Goal: Task Accomplishment & Management: Manage account settings

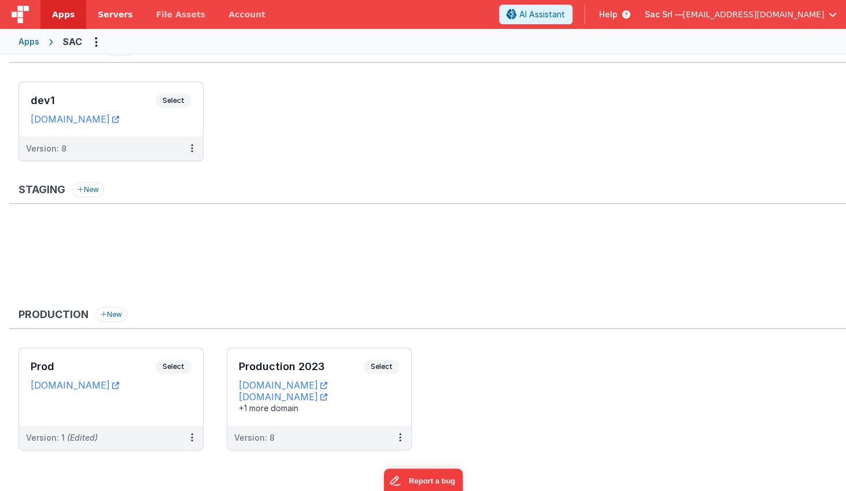
click at [107, 23] on link "Servers" at bounding box center [115, 14] width 58 height 29
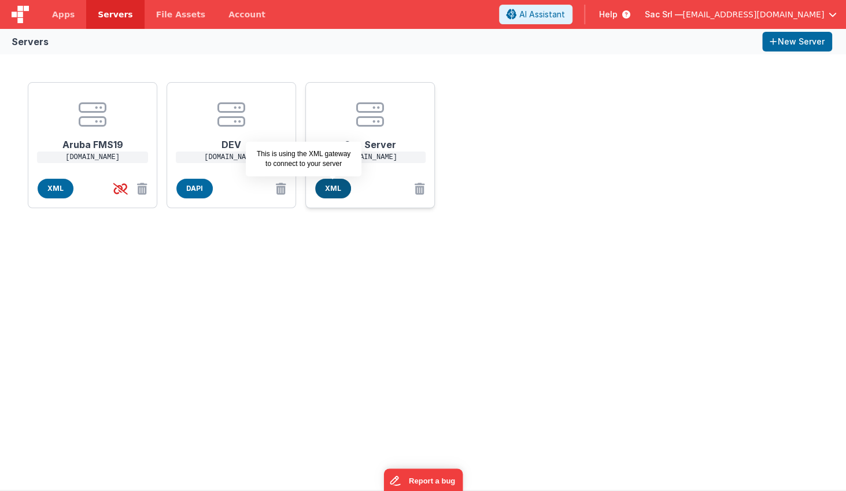
click at [328, 188] on span "XML" at bounding box center [333, 189] width 36 height 20
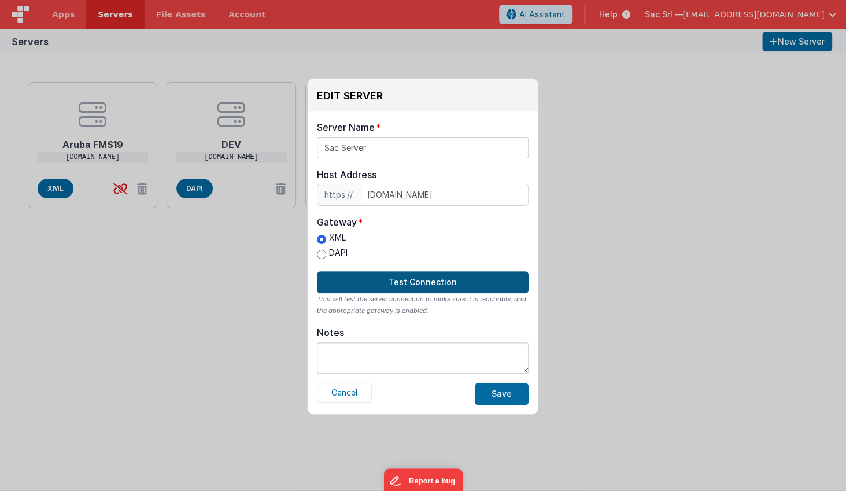
click at [445, 281] on button "Test Connection" at bounding box center [423, 282] width 212 height 22
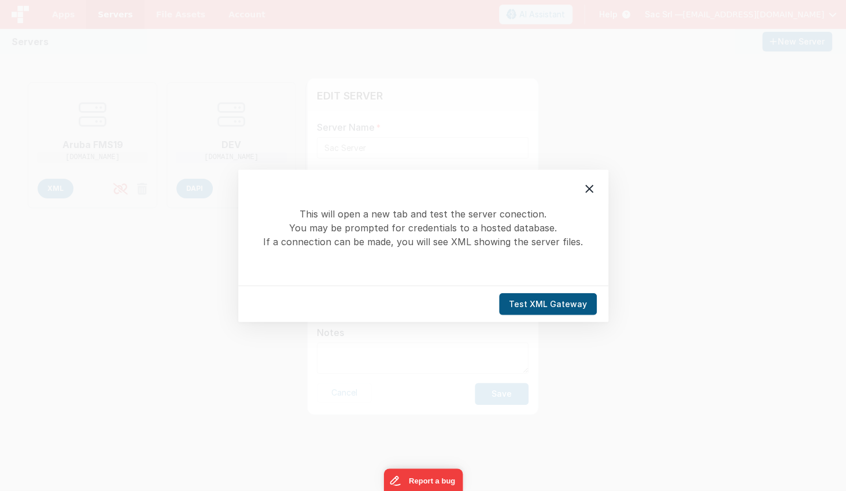
click at [531, 301] on button "Test XML Gateway" at bounding box center [548, 303] width 98 height 22
click at [588, 188] on icon at bounding box center [589, 188] width 8 height 8
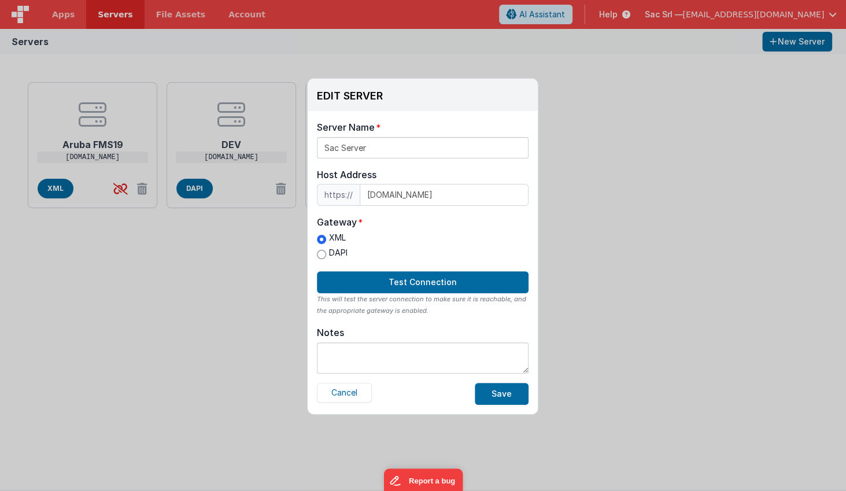
click at [202, 50] on div "EDIT SERVER Delete Server Delete Server Name Sac Server Host Address https:// i…" at bounding box center [423, 245] width 846 height 491
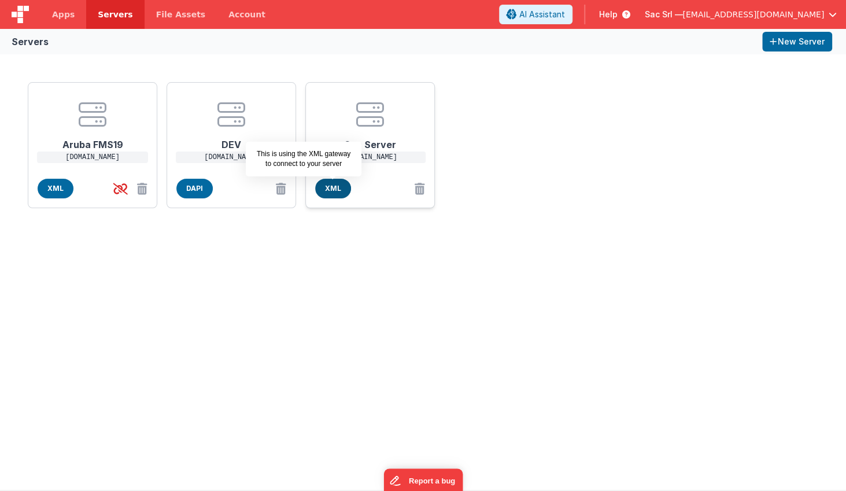
click at [329, 184] on span "XML" at bounding box center [333, 189] width 36 height 20
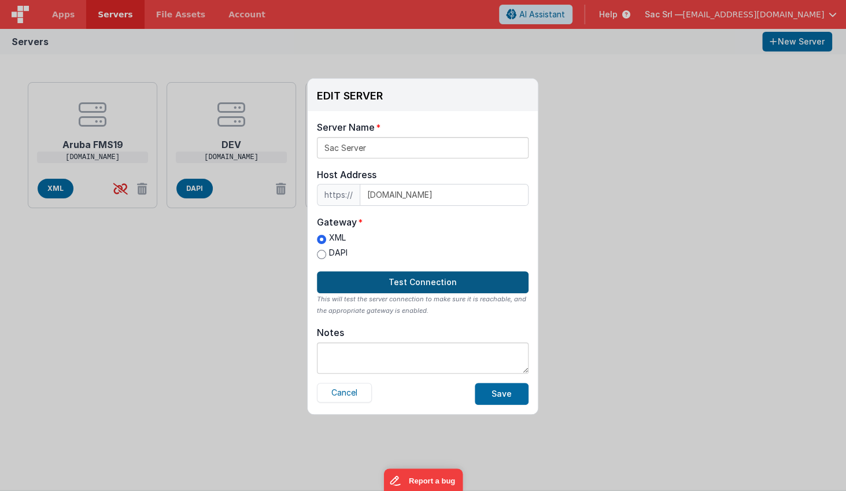
click at [425, 281] on button "Test Connection" at bounding box center [423, 282] width 212 height 22
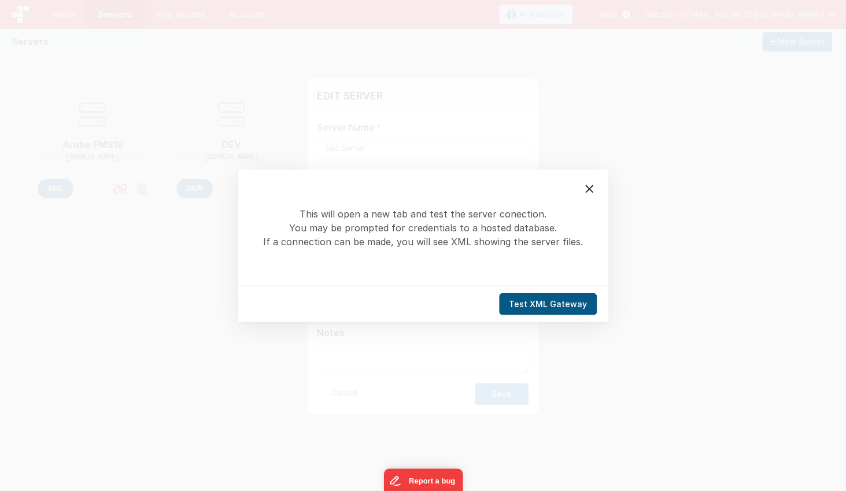
click at [546, 301] on button "Test XML Gateway" at bounding box center [548, 303] width 98 height 22
click at [586, 189] on icon at bounding box center [589, 188] width 14 height 14
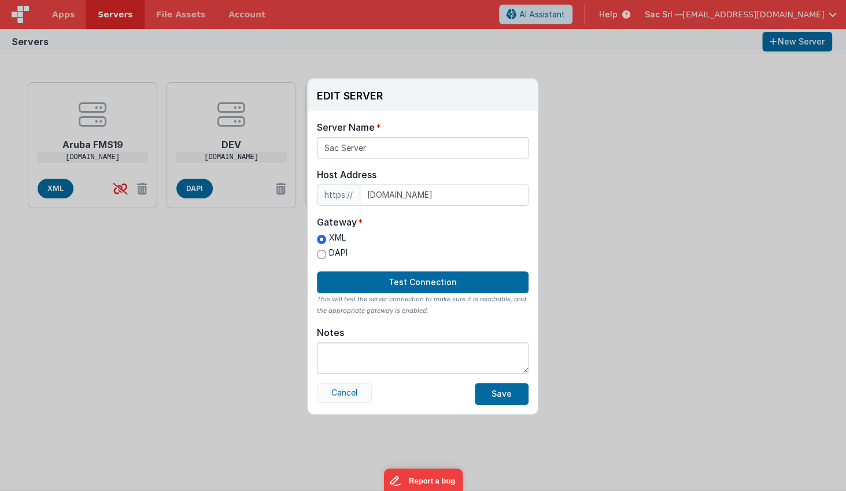
click at [352, 393] on button "Cancel" at bounding box center [344, 393] width 55 height 20
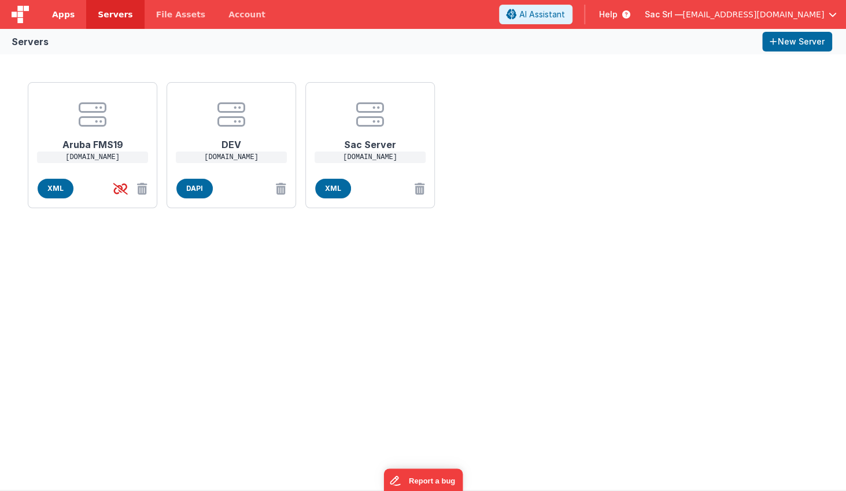
click at [60, 18] on span "Apps" at bounding box center [63, 15] width 23 height 12
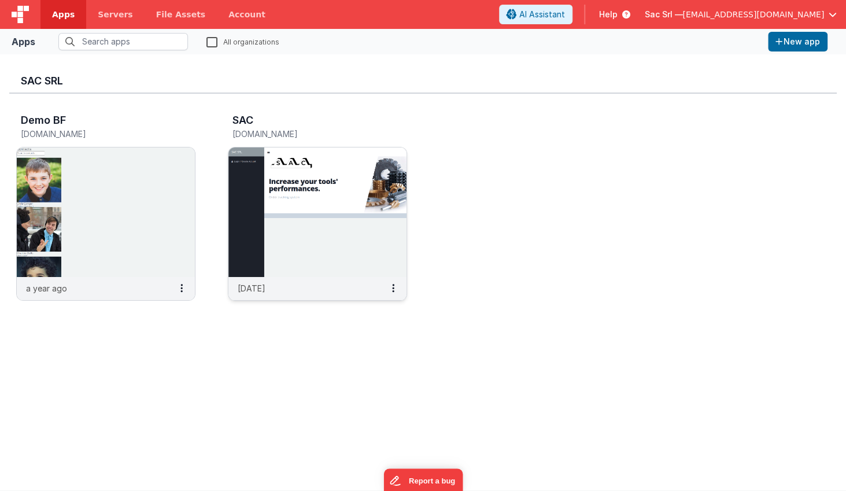
click at [333, 242] on img at bounding box center [317, 211] width 178 height 129
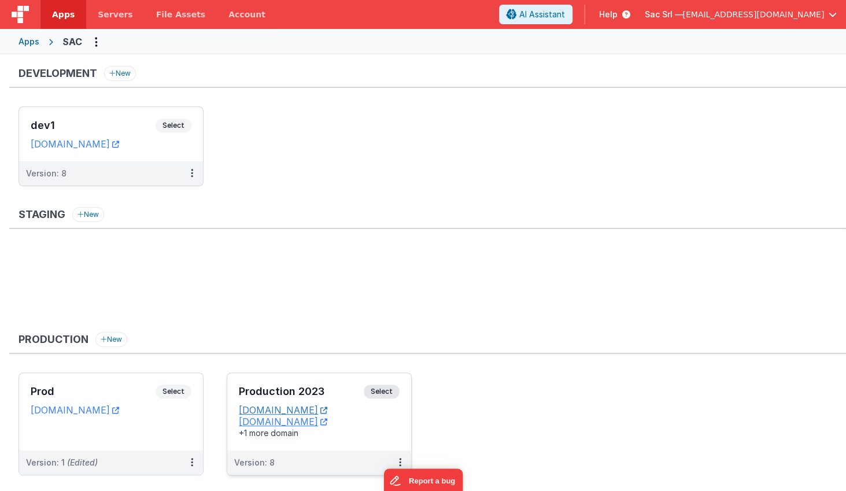
click at [327, 410] on icon at bounding box center [323, 410] width 7 height 1
click at [119, 410] on icon at bounding box center [115, 410] width 7 height 1
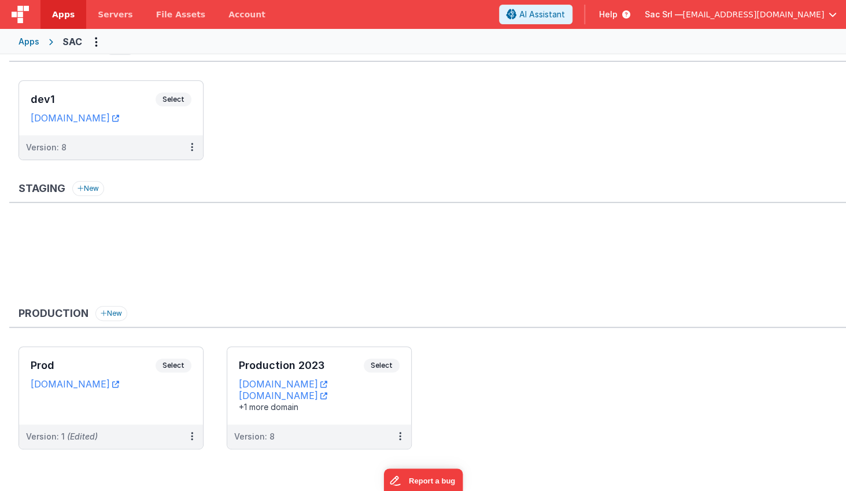
scroll to position [25, 0]
click at [381, 0] on header "Apps Servers File Assets Account Some FUTURE Slot AI Assistant Help Sac Srl — n…" at bounding box center [423, 14] width 846 height 29
click at [327, 396] on icon at bounding box center [323, 396] width 7 height 1
click at [303, 383] on link "[DOMAIN_NAME]" at bounding box center [283, 385] width 88 height 12
click at [191, 437] on icon at bounding box center [192, 437] width 2 height 1
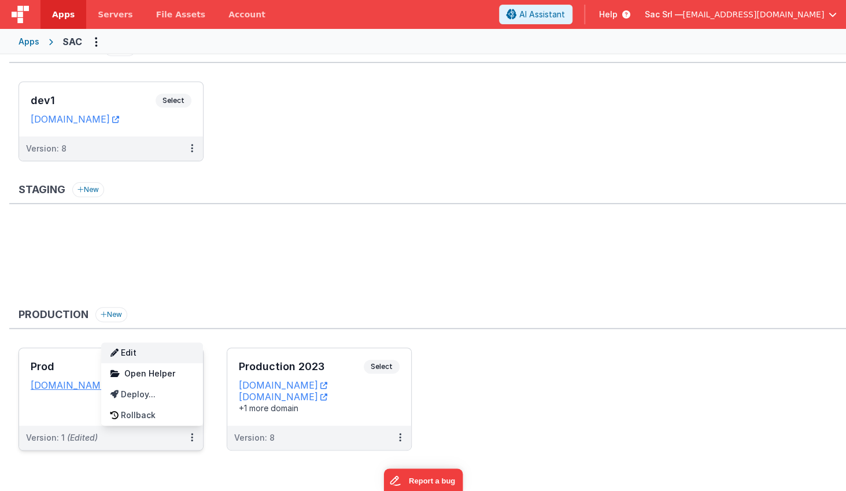
click at [154, 354] on link "Edit" at bounding box center [152, 352] width 102 height 21
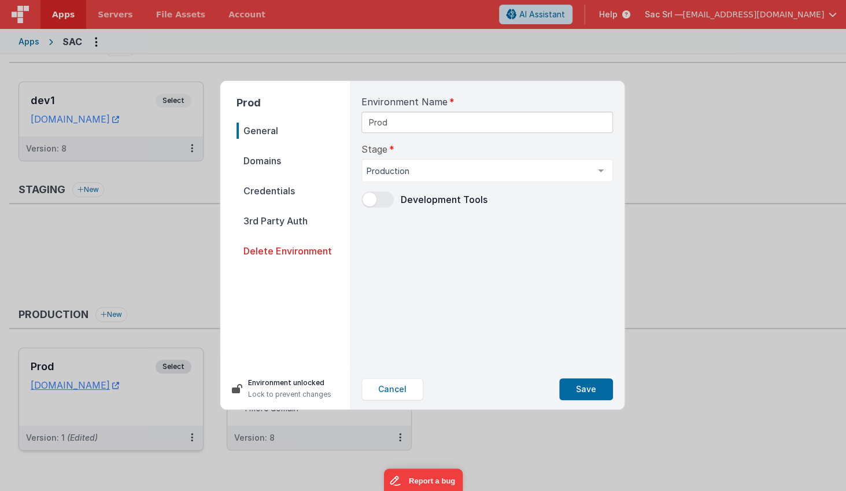
click at [282, 158] on span "Domains" at bounding box center [292, 161] width 113 height 16
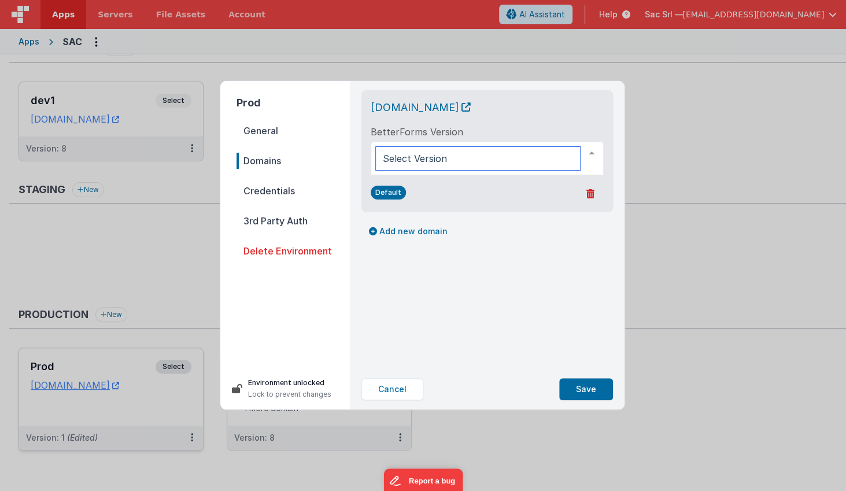
click at [436, 146] on div at bounding box center [486, 159] width 233 height 34
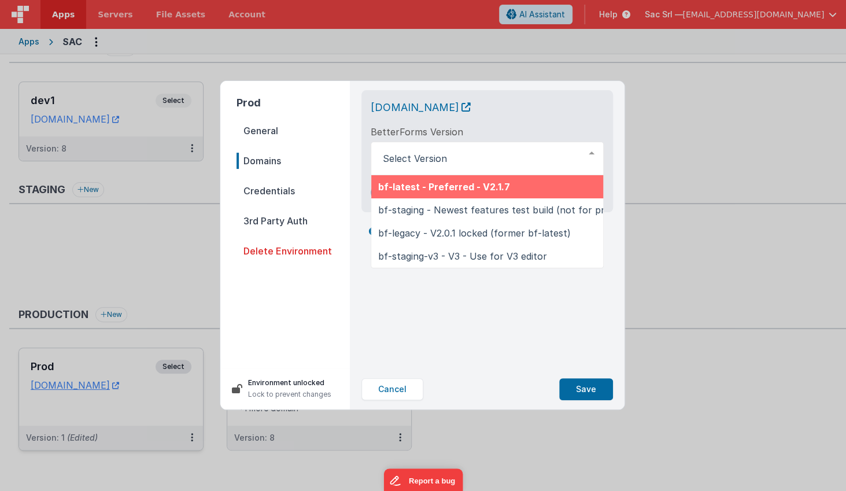
click at [502, 135] on div "BetterForms Version bf-latest - Preferred - V2.1.7 bf-staging - Newest features…" at bounding box center [486, 150] width 233 height 50
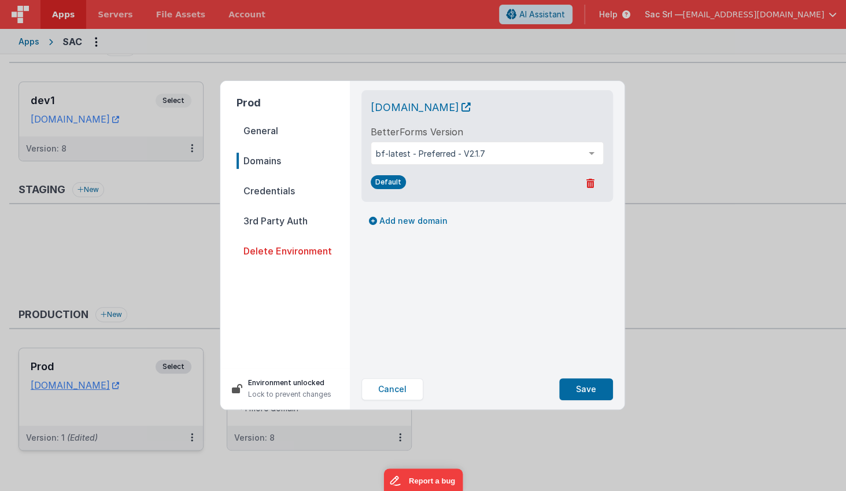
click at [286, 192] on span "Credentials" at bounding box center [292, 191] width 113 height 16
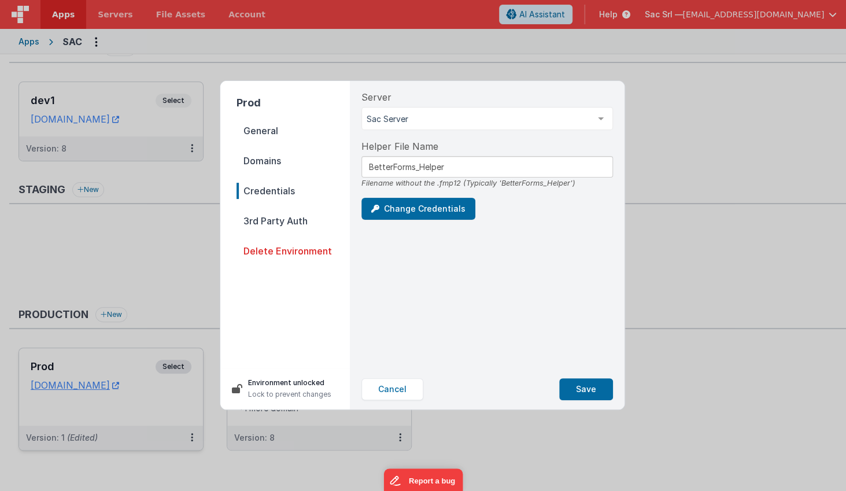
click at [281, 221] on span "3rd Party Auth" at bounding box center [292, 221] width 113 height 16
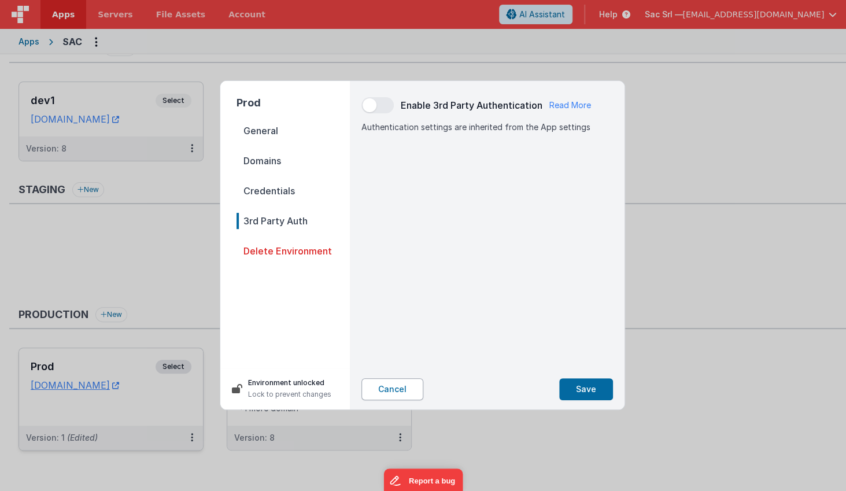
click at [401, 391] on button "Cancel" at bounding box center [392, 389] width 62 height 22
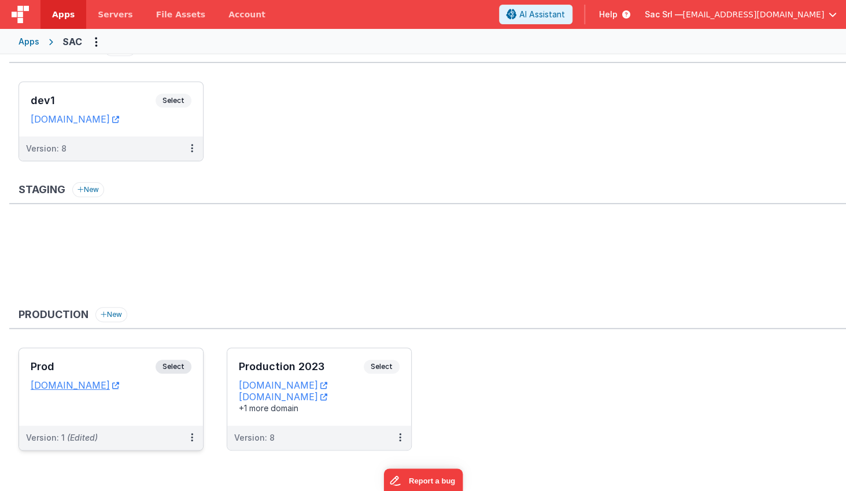
click at [151, 403] on div "Prod Select URLs sac.fmbetterforms.com" at bounding box center [111, 386] width 184 height 77
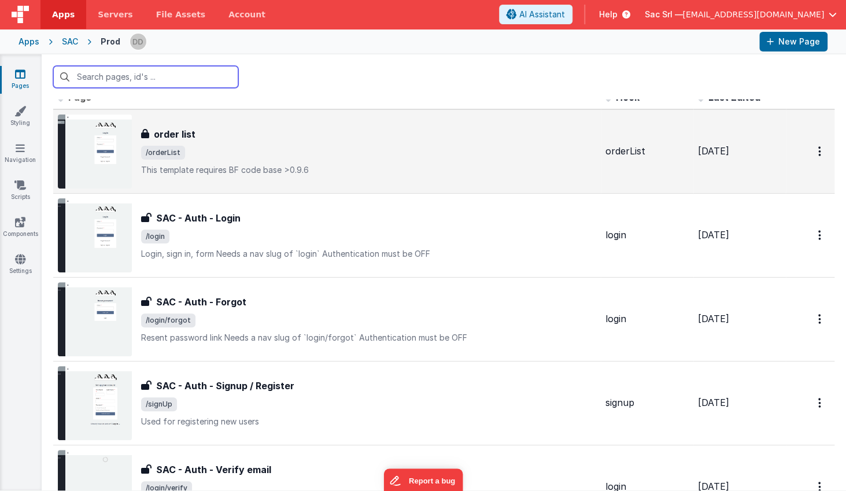
scroll to position [17, 0]
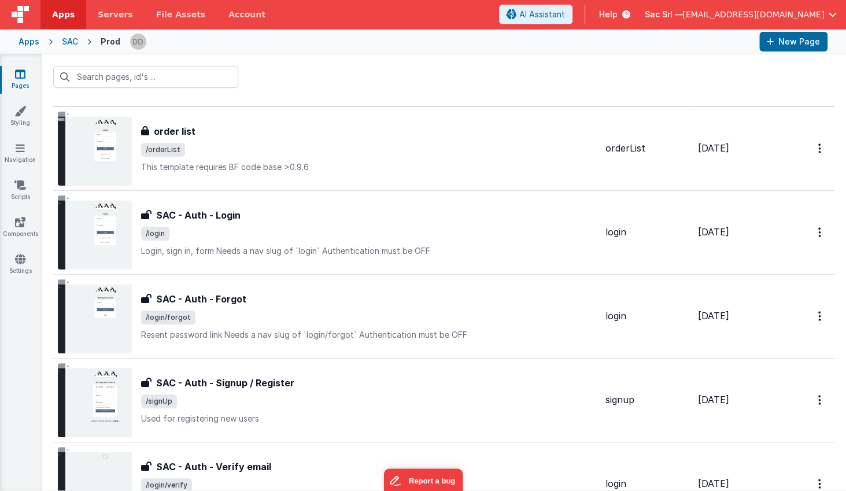
click at [27, 81] on link "Pages" at bounding box center [20, 79] width 42 height 23
click at [28, 115] on link "Styling" at bounding box center [20, 116] width 42 height 23
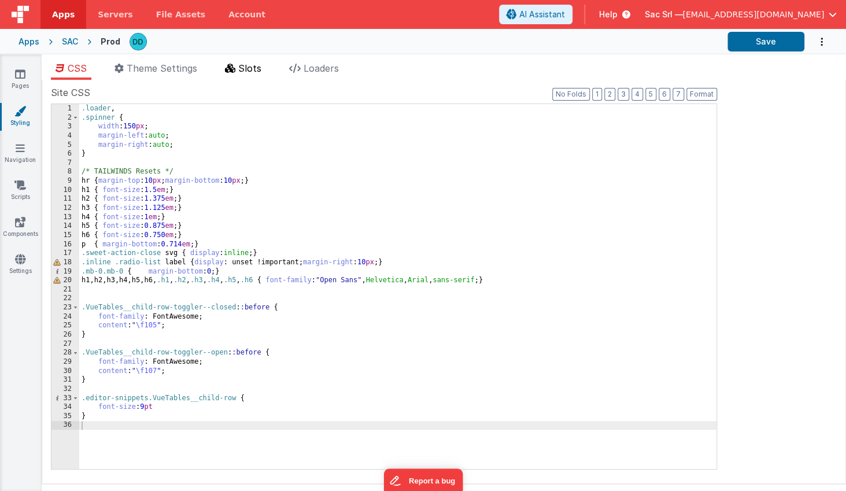
click at [239, 69] on li "Slots" at bounding box center [243, 70] width 46 height 18
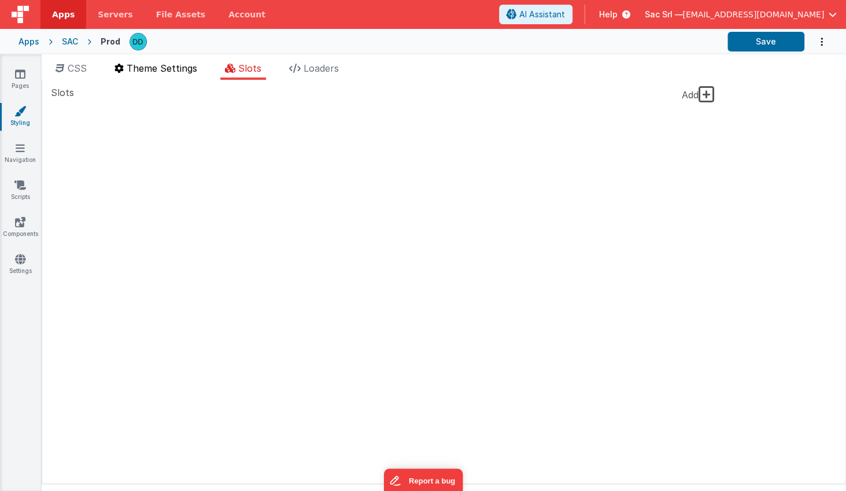
click at [192, 69] on span "Theme Settings" at bounding box center [162, 68] width 71 height 12
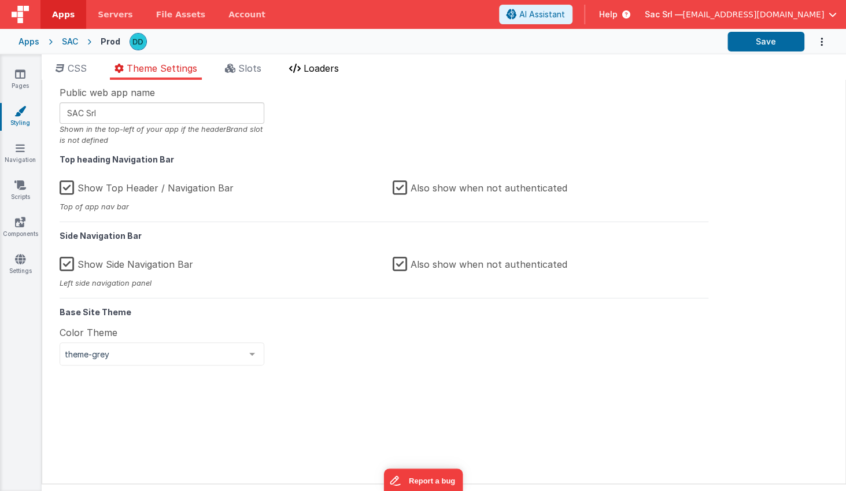
click at [306, 68] on span "Loaders" at bounding box center [320, 68] width 35 height 12
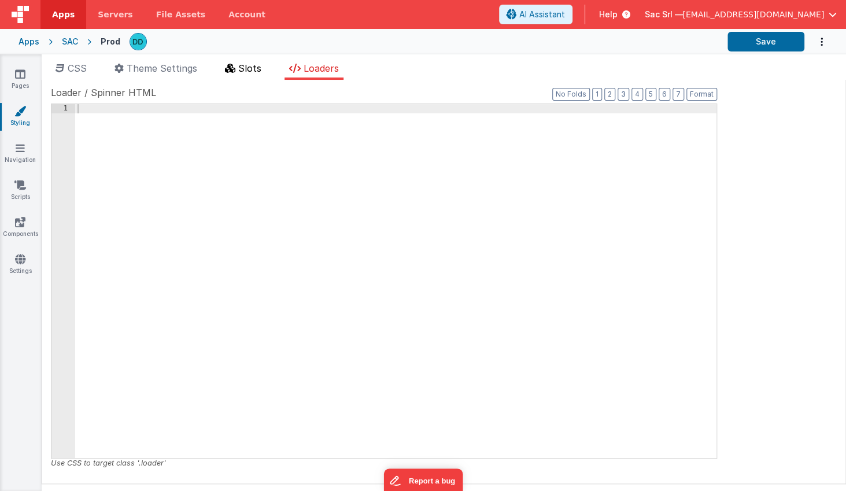
click at [241, 73] on span "Slots" at bounding box center [249, 68] width 23 height 12
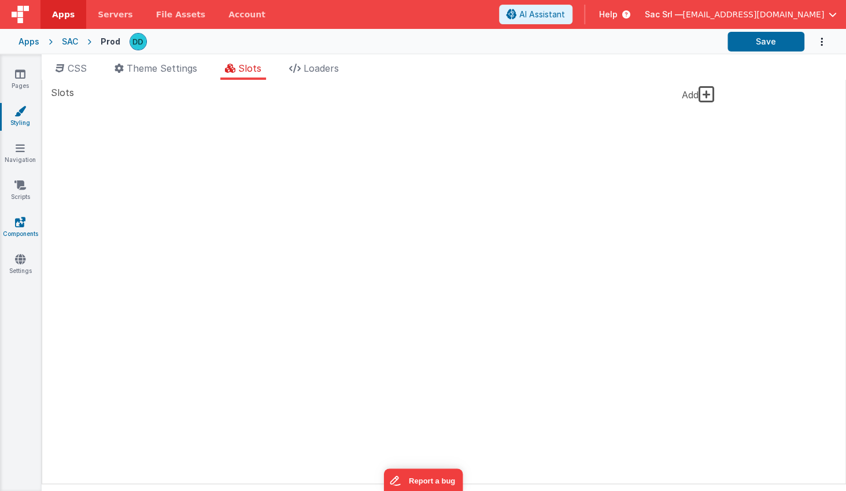
click at [17, 220] on icon at bounding box center [20, 222] width 10 height 12
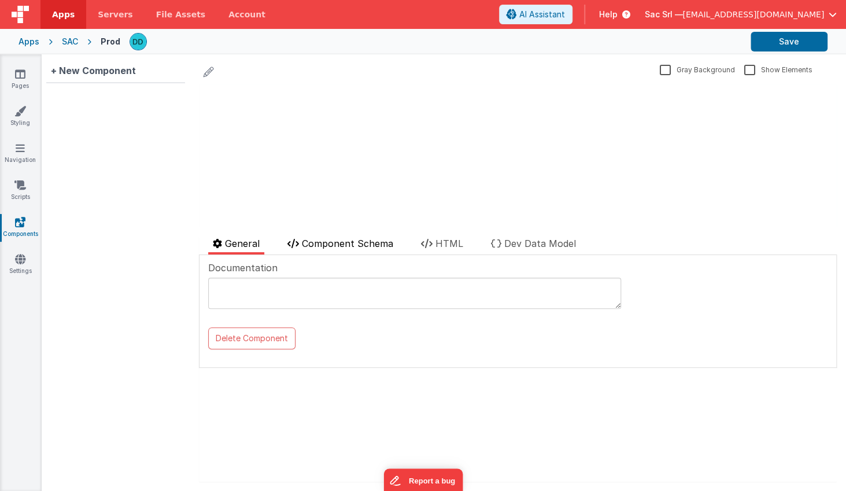
click at [346, 246] on span "Component Schema" at bounding box center [347, 244] width 91 height 12
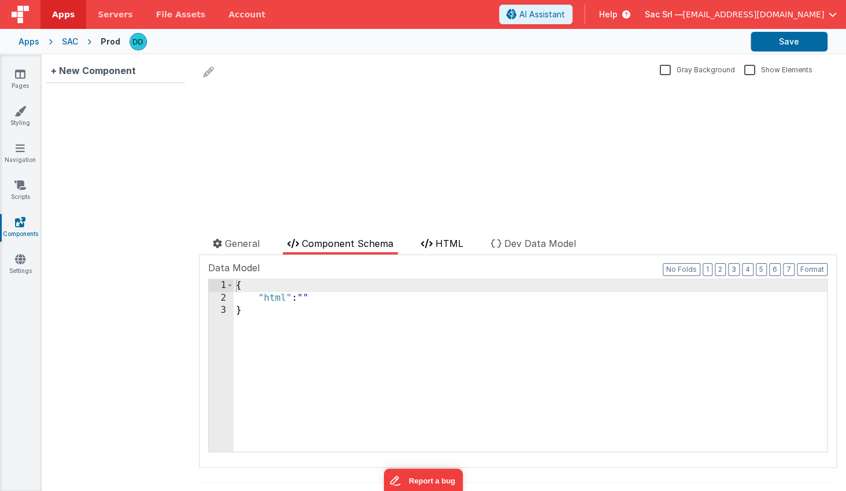
click at [429, 246] on icon at bounding box center [427, 243] width 12 height 9
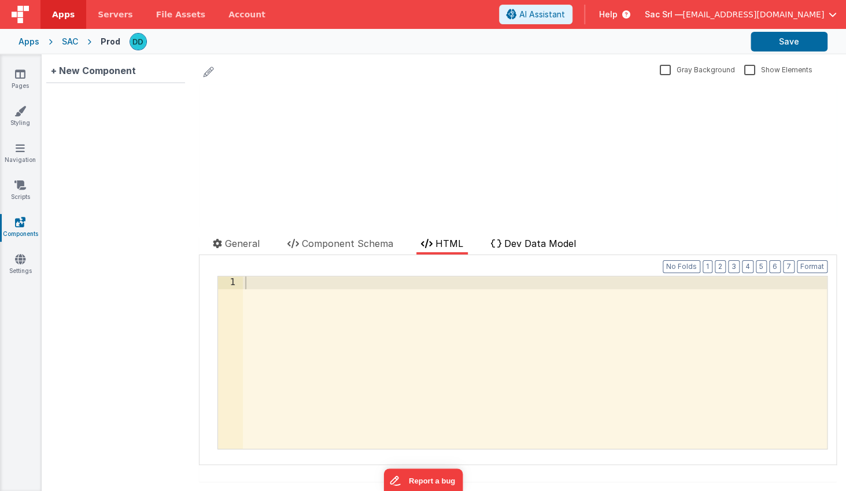
click at [551, 246] on span "Dev Data Model" at bounding box center [540, 244] width 72 height 12
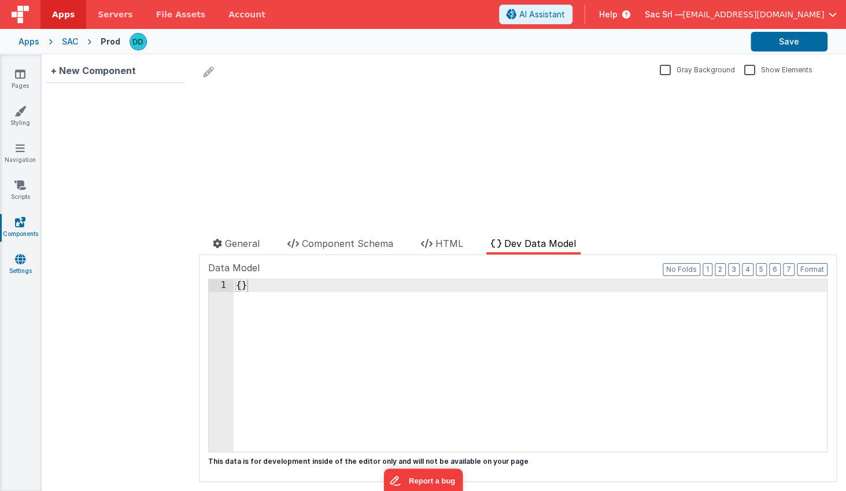
click at [19, 260] on icon at bounding box center [20, 259] width 10 height 12
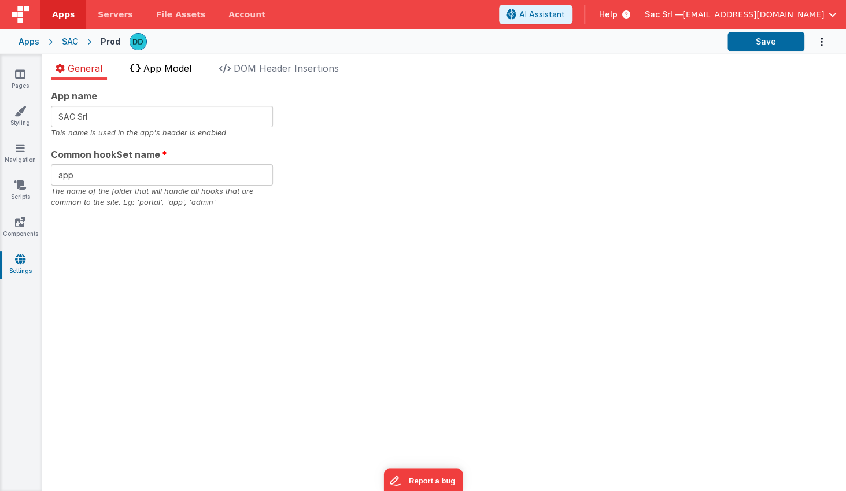
click at [162, 65] on span "App Model" at bounding box center [167, 68] width 48 height 12
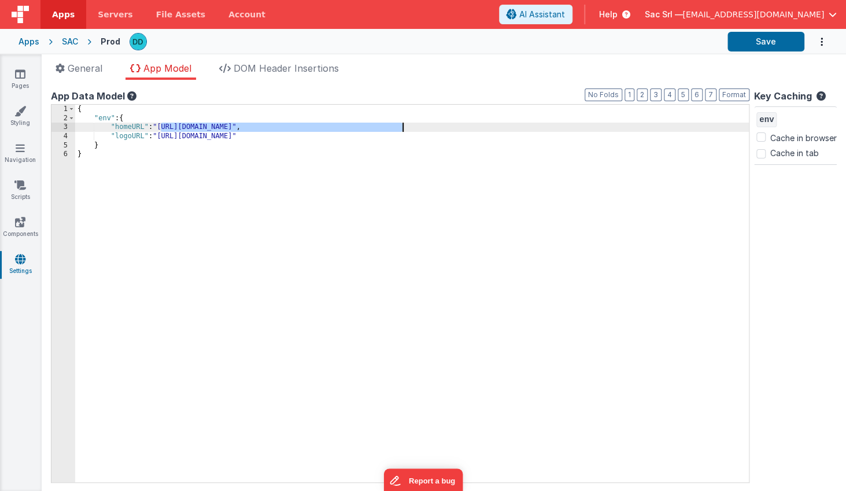
drag, startPoint x: 160, startPoint y: 127, endPoint x: 401, endPoint y: 128, distance: 240.4
click at [401, 128] on div "{ "env" : { "homeURL" : "https://ucarecdn.com/628486df-586b-4979-9589-af6db5f96…" at bounding box center [411, 303] width 673 height 396
click at [254, 69] on span "DOM Header Insertions" at bounding box center [285, 68] width 105 height 12
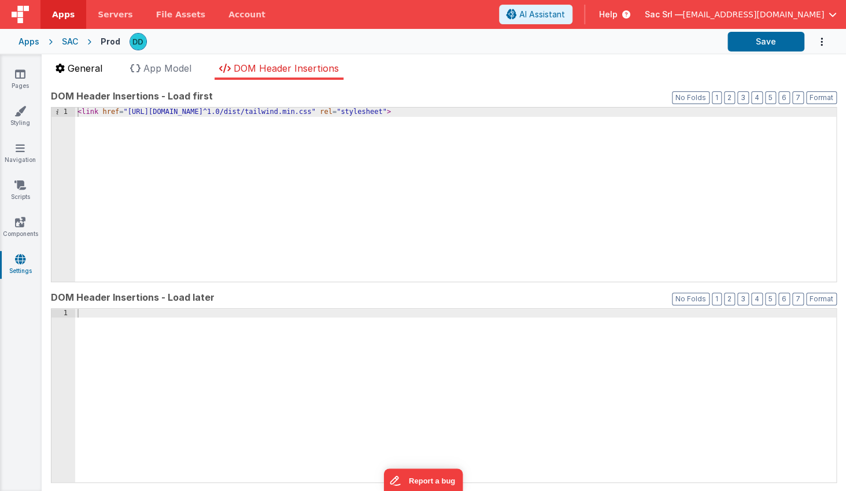
drag, startPoint x: 167, startPoint y: 65, endPoint x: 104, endPoint y: 69, distance: 63.1
click at [167, 65] on span "App Model" at bounding box center [167, 68] width 48 height 12
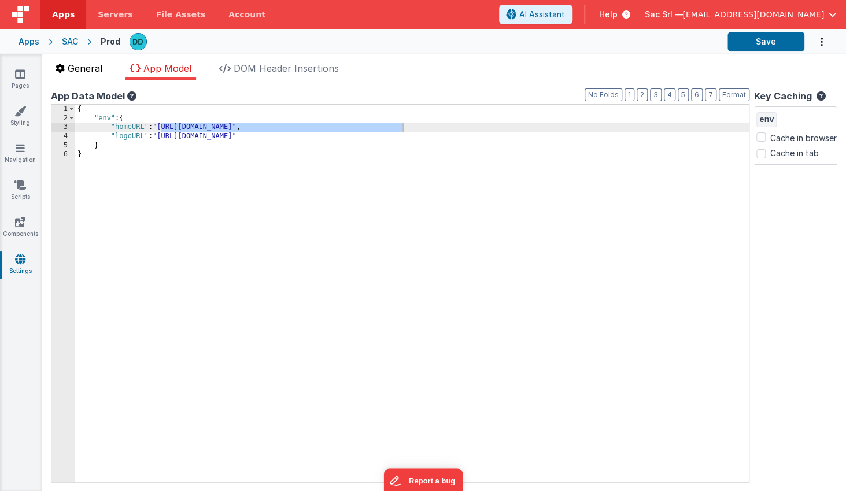
click at [88, 69] on span "General" at bounding box center [85, 68] width 35 height 12
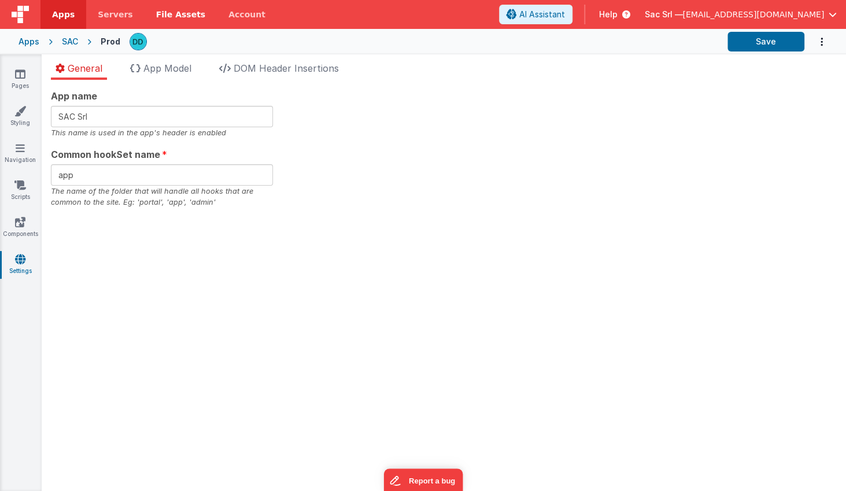
click at [186, 18] on span "File Assets" at bounding box center [181, 15] width 50 height 12
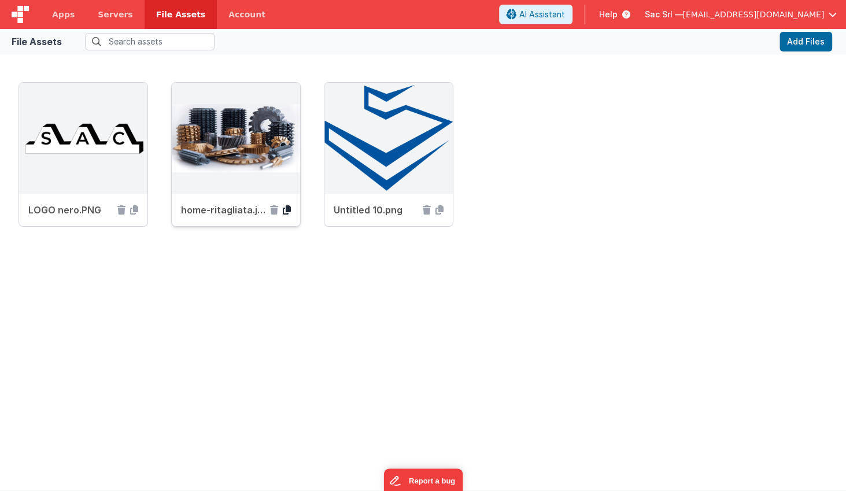
click at [287, 209] on icon at bounding box center [287, 209] width 8 height 9
click at [105, 13] on span "Servers" at bounding box center [115, 15] width 35 height 12
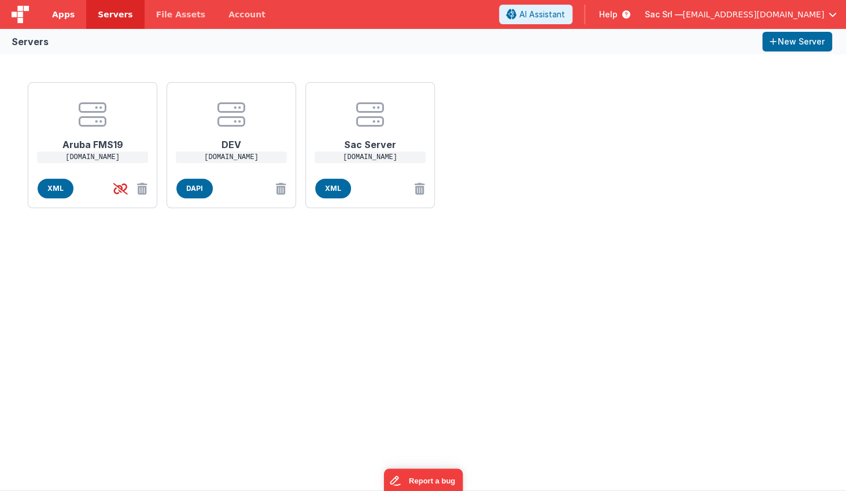
click at [65, 16] on span "Apps" at bounding box center [63, 15] width 23 height 12
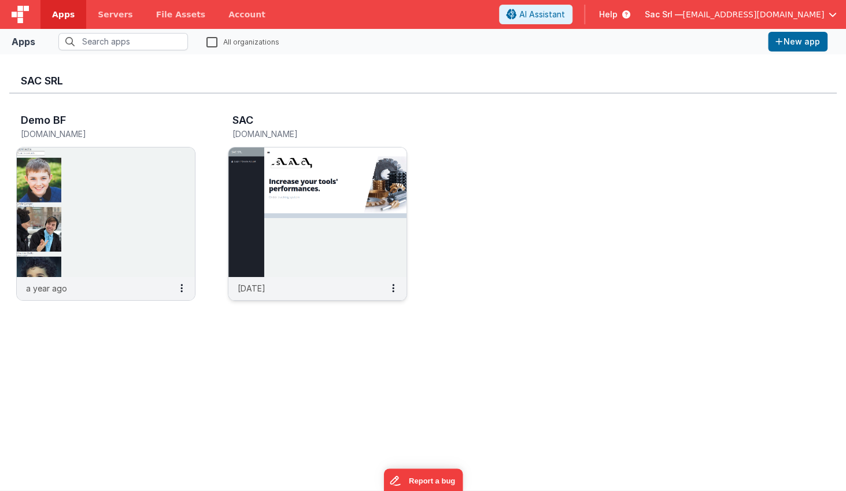
click at [310, 237] on img at bounding box center [317, 211] width 178 height 129
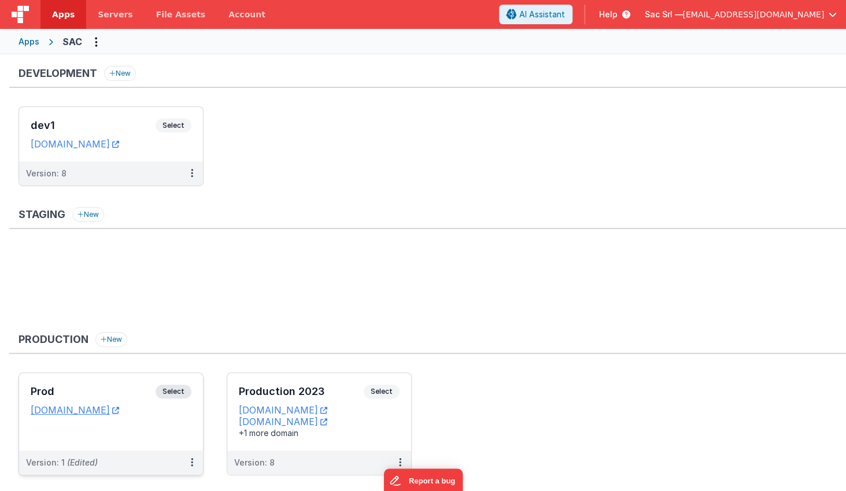
click at [146, 429] on div "Prod Select URLs sac.fmbetterforms.com" at bounding box center [111, 411] width 184 height 77
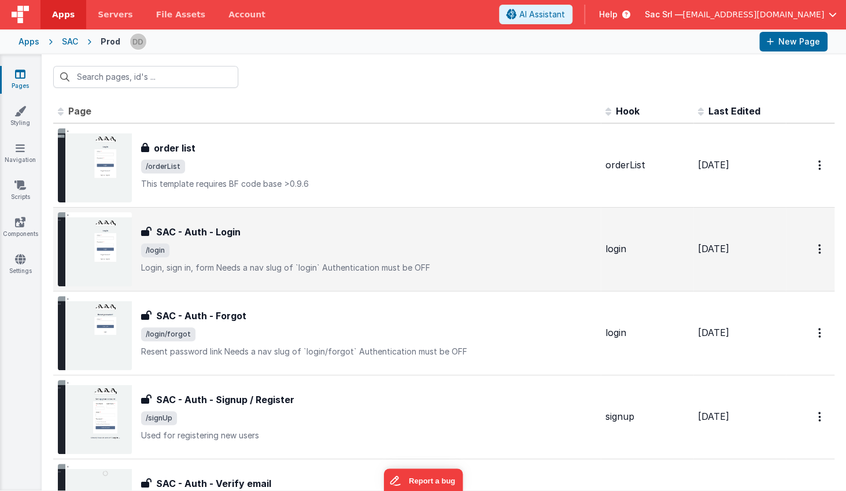
click at [351, 243] on span "/login" at bounding box center [368, 250] width 455 height 14
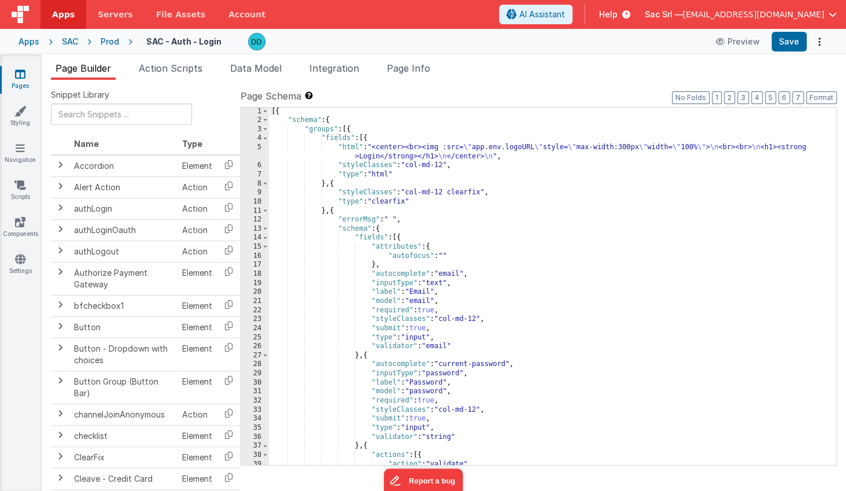
scroll to position [1, 0]
click at [585, 278] on div "[{ "schema" : { "groups" : [{ "fields" : [{ "html" : "<center><br><img :src= \"…" at bounding box center [552, 294] width 567 height 375
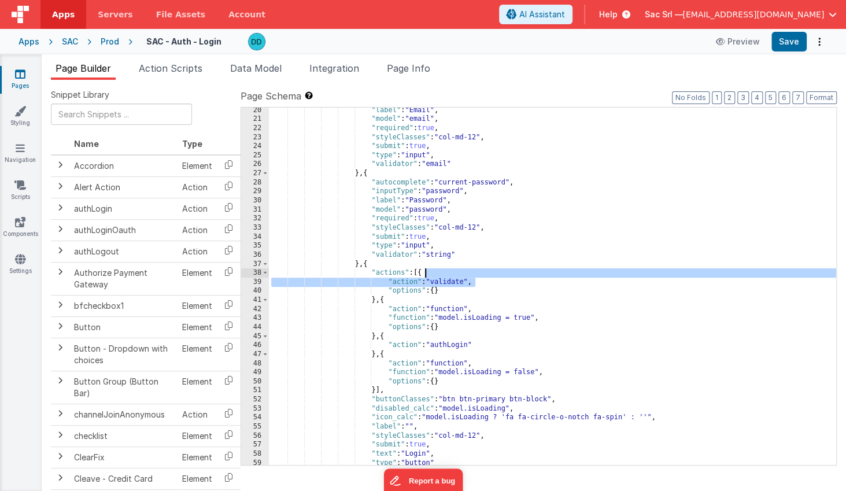
scroll to position [183, 0]
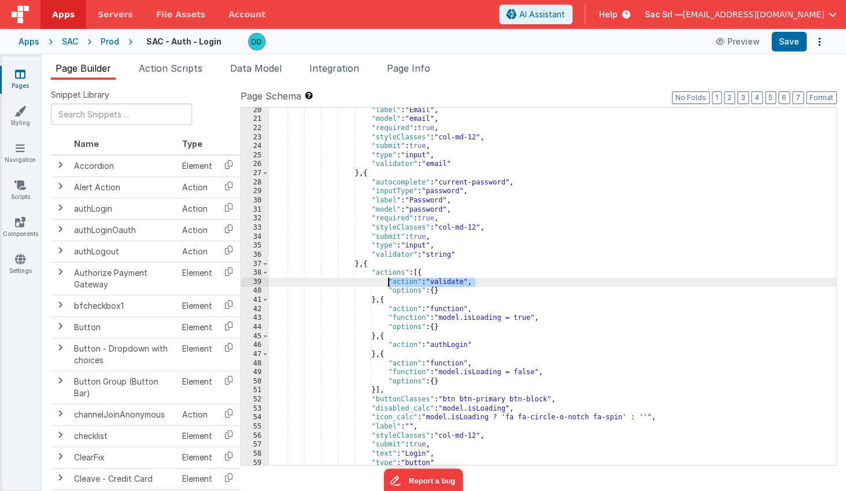
drag, startPoint x: 473, startPoint y: 273, endPoint x: 388, endPoint y: 280, distance: 85.3
click at [388, 280] on div ""label" : "Email" , "model" : "email" , "required" : true , "styleClasses" : "c…" at bounding box center [552, 293] width 567 height 375
click at [487, 279] on div ""label" : "Email" , "model" : "email" , "required" : true , "styleClasses" : "c…" at bounding box center [552, 293] width 567 height 375
click at [108, 12] on span "Servers" at bounding box center [115, 15] width 35 height 12
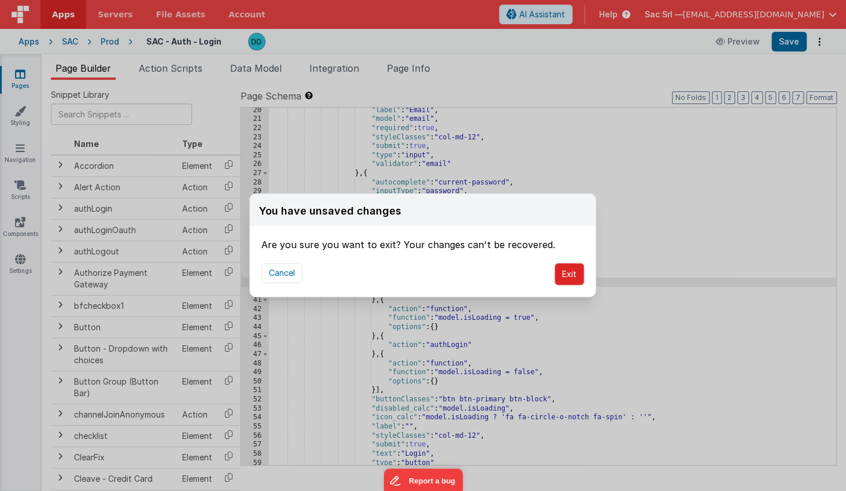
click at [568, 273] on button "Exit" at bounding box center [568, 274] width 29 height 22
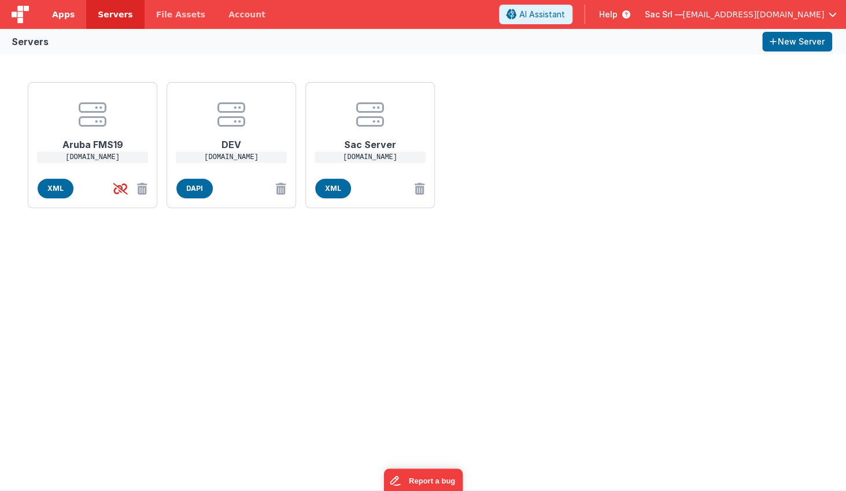
click at [60, 14] on span "Apps" at bounding box center [63, 15] width 23 height 12
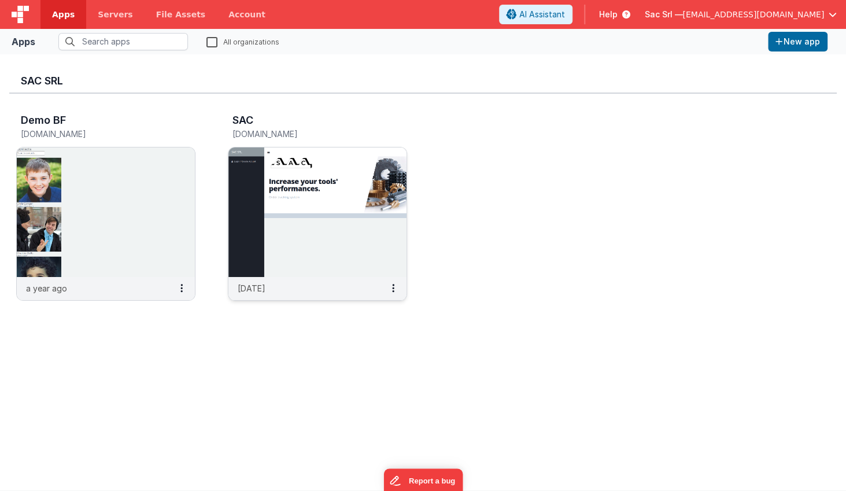
click at [349, 243] on img at bounding box center [317, 211] width 178 height 129
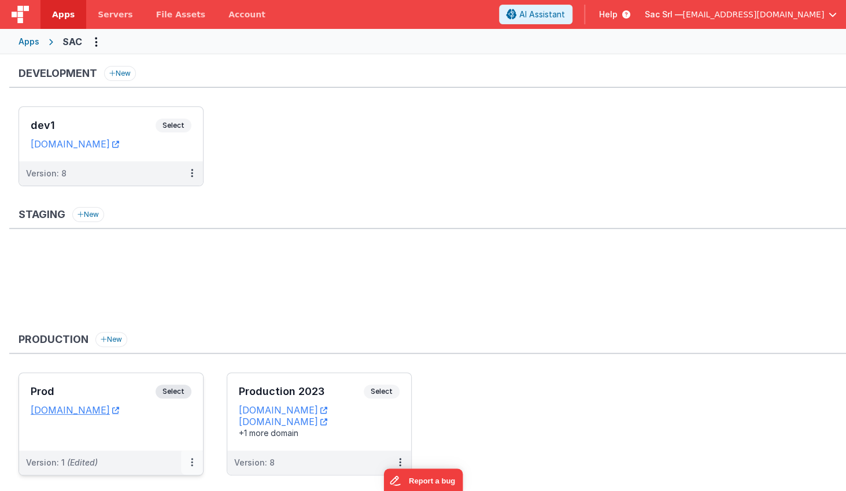
click at [191, 462] on icon at bounding box center [192, 462] width 2 height 1
click at [217, 332] on div at bounding box center [423, 245] width 846 height 491
click at [119, 410] on icon at bounding box center [115, 410] width 7 height 1
click at [327, 410] on icon at bounding box center [323, 410] width 7 height 1
click at [401, 462] on icon at bounding box center [400, 462] width 2 height 1
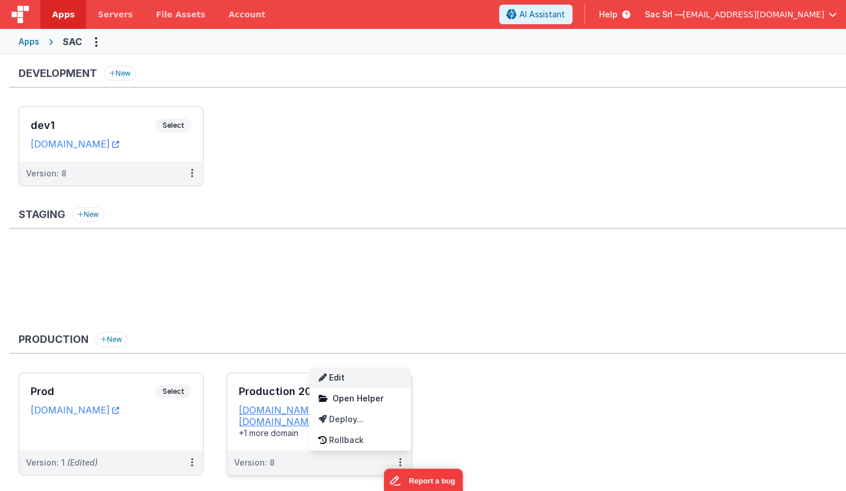
click at [351, 378] on link "Edit" at bounding box center [360, 377] width 102 height 21
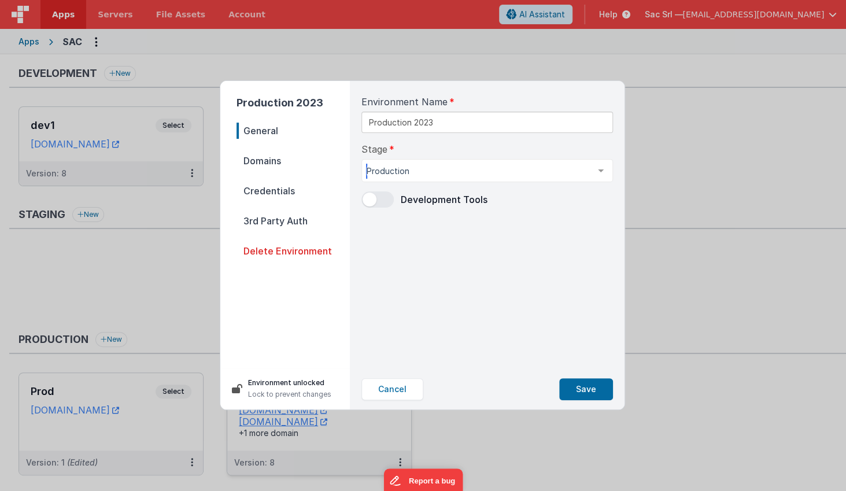
click at [602, 170] on div at bounding box center [600, 171] width 23 height 22
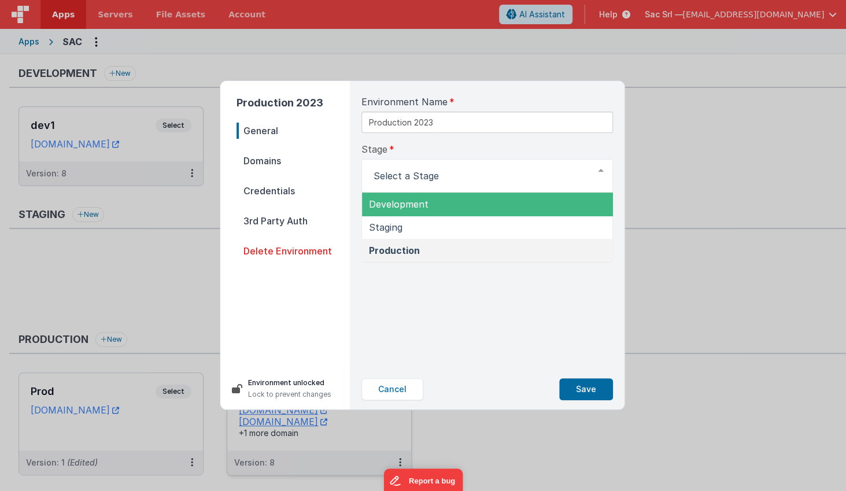
click at [609, 151] on div "Stage Development Staging Production List is empty." at bounding box center [486, 167] width 251 height 50
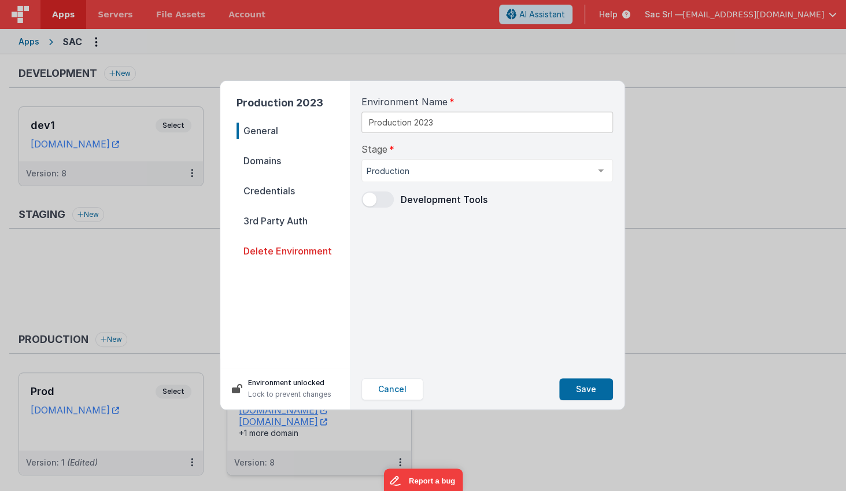
click at [271, 162] on span "Domains" at bounding box center [292, 161] width 113 height 16
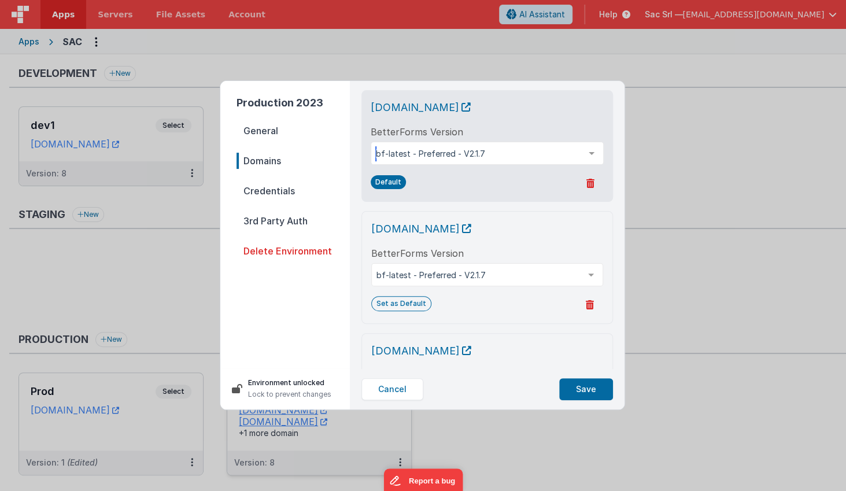
click at [593, 153] on div at bounding box center [591, 153] width 23 height 22
click at [593, 127] on div "BetterForms Version bf-latest - Preferred - V2.1.7 bf-latest - Preferred - V2.1…" at bounding box center [486, 145] width 233 height 40
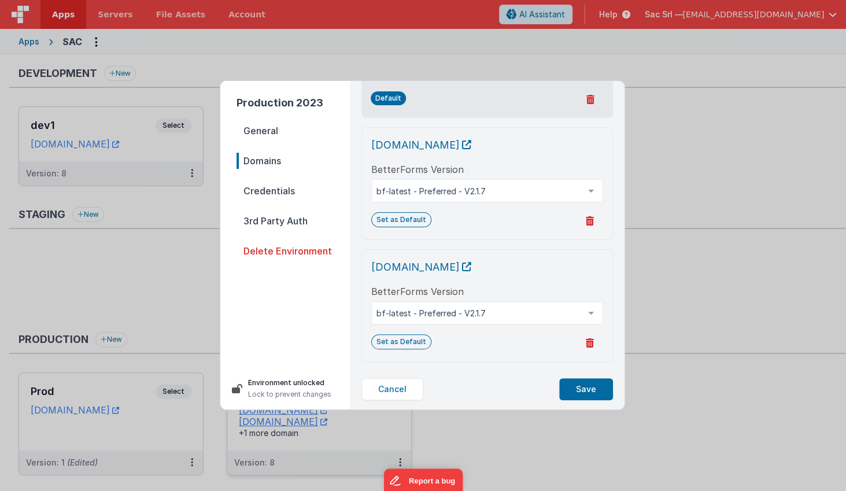
scroll to position [84, 0]
click at [471, 266] on icon at bounding box center [466, 266] width 9 height 1
click at [390, 384] on button "Cancel" at bounding box center [392, 389] width 62 height 22
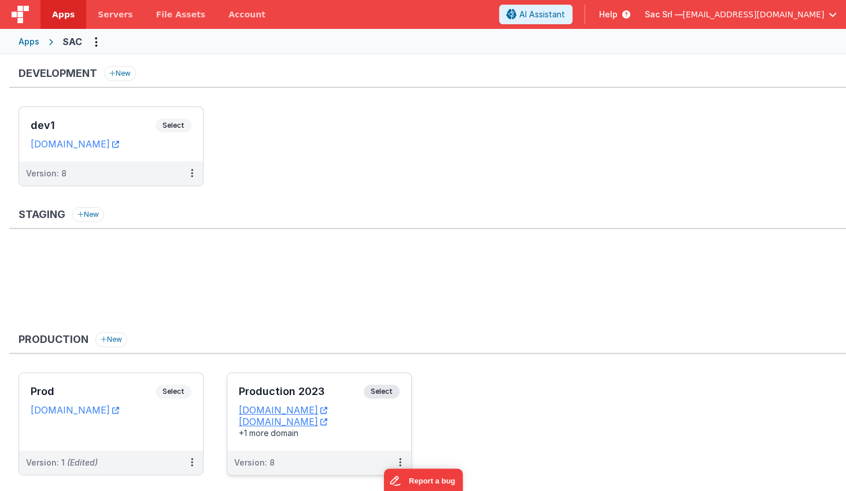
click at [217, 248] on ul at bounding box center [431, 284] width 827 height 75
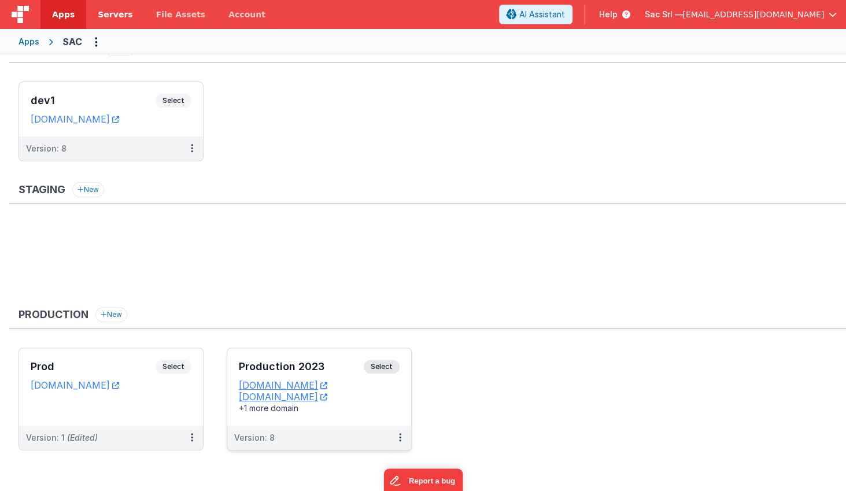
click at [113, 17] on span "Servers" at bounding box center [115, 15] width 35 height 12
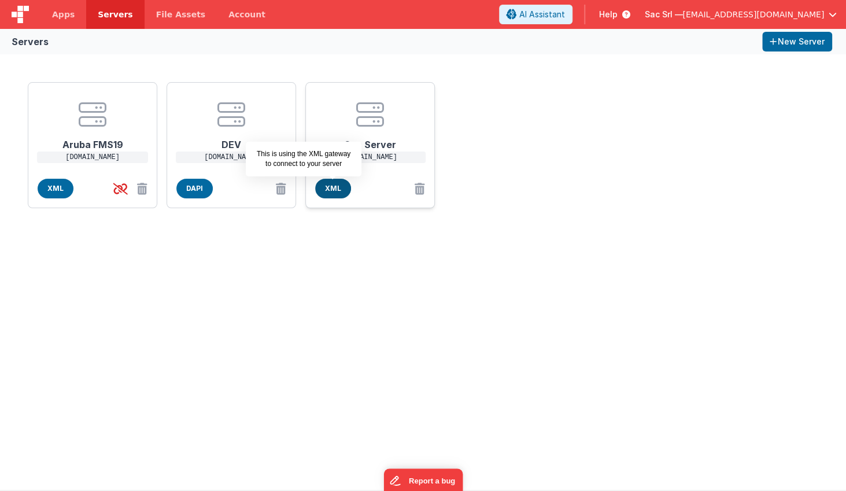
click at [335, 186] on span "XML" at bounding box center [333, 189] width 36 height 20
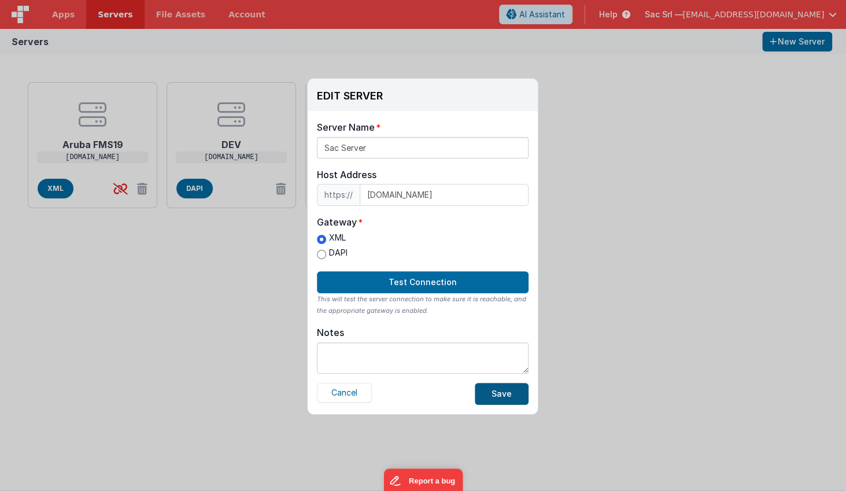
scroll to position [1, 0]
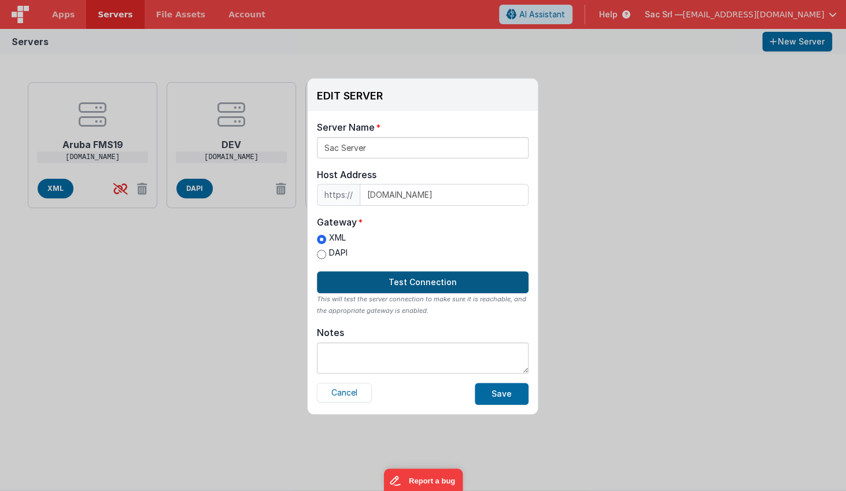
click at [442, 288] on button "Test Connection" at bounding box center [423, 282] width 212 height 22
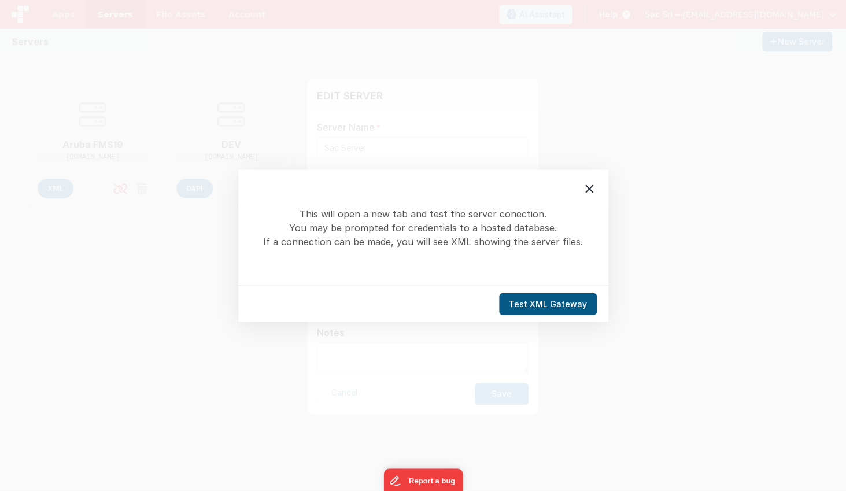
click at [528, 300] on button "Test XML Gateway" at bounding box center [548, 303] width 98 height 22
click at [591, 188] on icon at bounding box center [589, 188] width 14 height 14
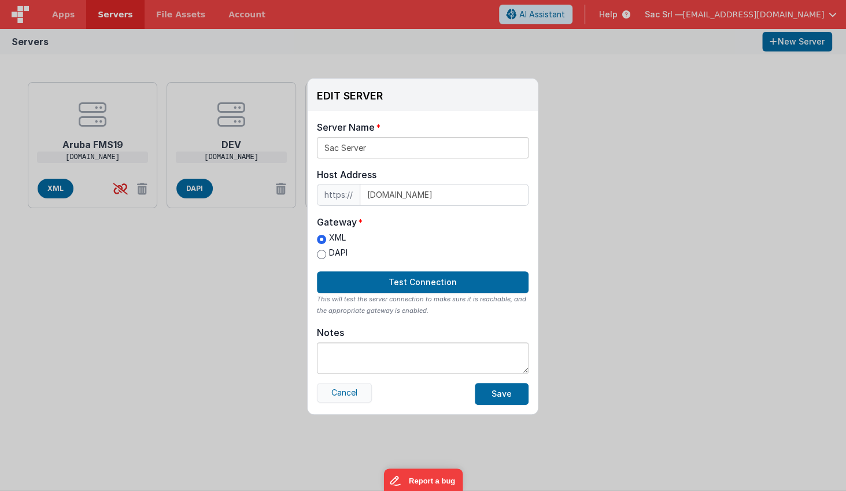
click at [343, 393] on button "Cancel" at bounding box center [344, 393] width 55 height 20
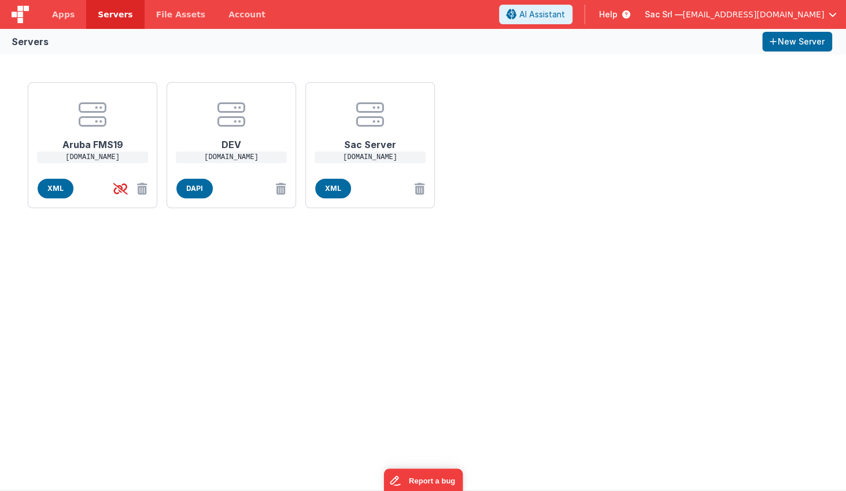
click at [249, 356] on div "Aruba FMS19 interno.nodisorder.app XML DEV hosting000.nodisorder.app DAPI Sac S…" at bounding box center [423, 271] width 846 height 435
click at [66, 18] on span "Apps" at bounding box center [63, 15] width 23 height 12
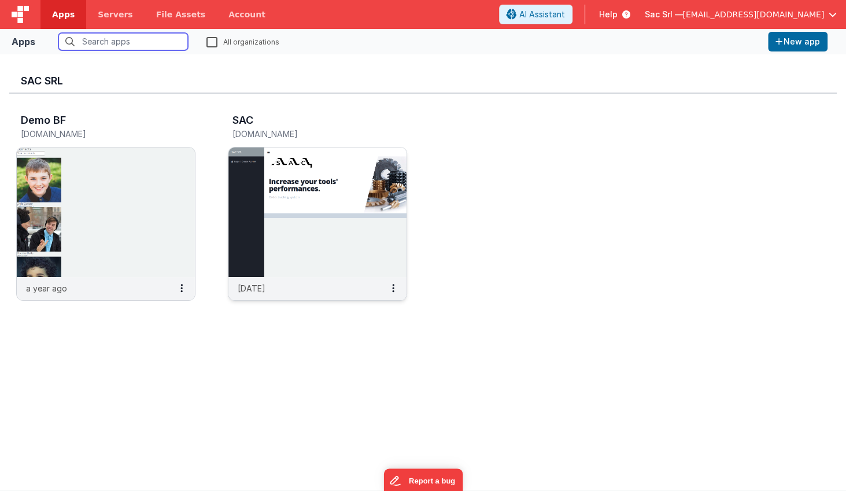
scroll to position [1, 0]
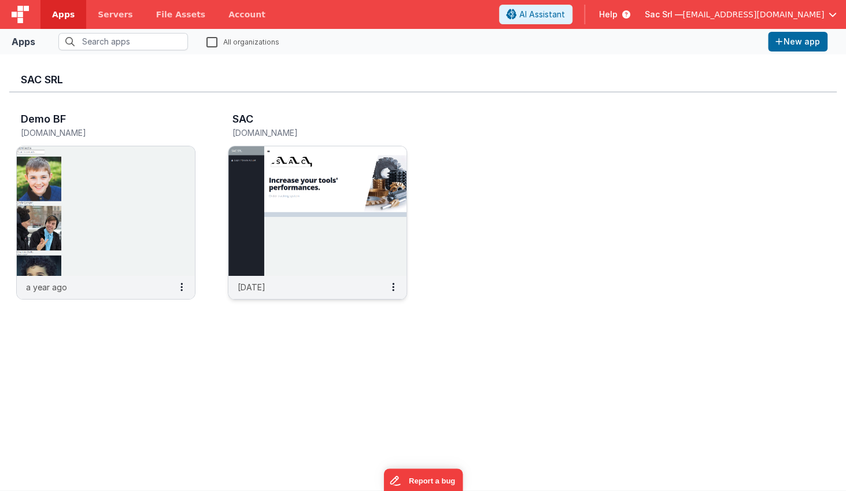
click at [340, 246] on img at bounding box center [317, 210] width 178 height 129
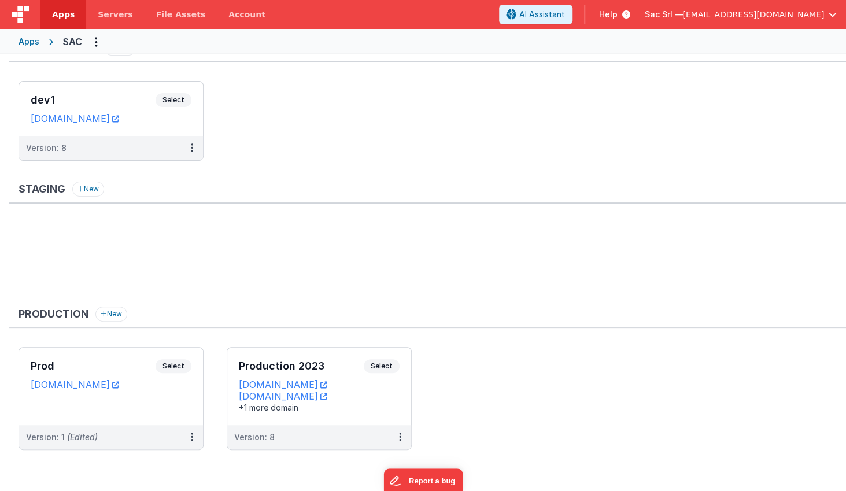
scroll to position [25, 0]
click at [403, 435] on button at bounding box center [400, 437] width 22 height 24
click at [355, 370] on span "Open Helper" at bounding box center [357, 373] width 51 height 10
click at [377, 435] on div at bounding box center [423, 245] width 846 height 491
click at [401, 437] on icon at bounding box center [400, 437] width 2 height 1
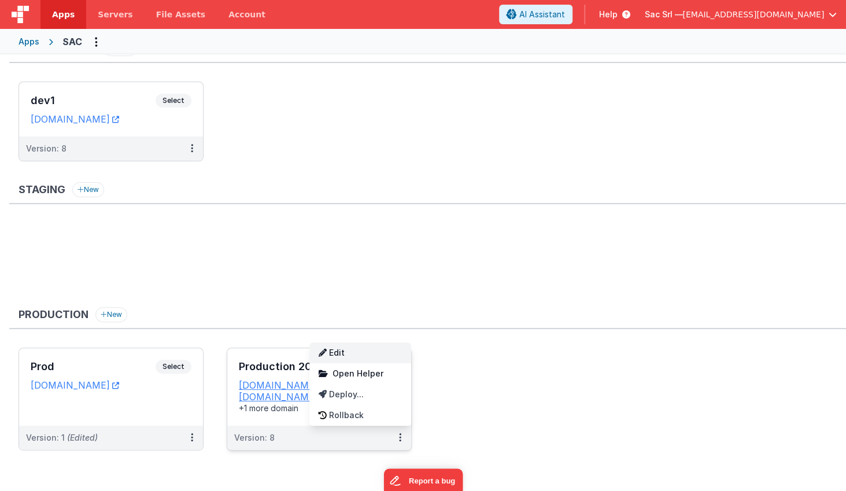
click at [384, 352] on link "Edit" at bounding box center [360, 352] width 102 height 21
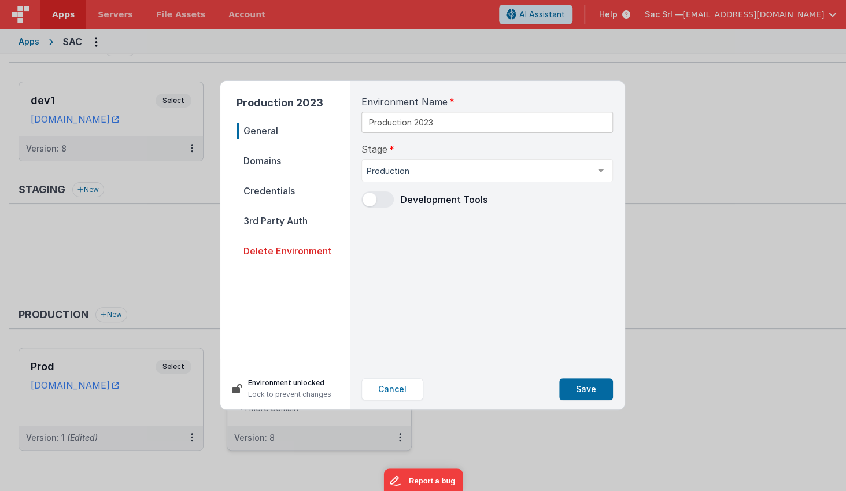
click at [295, 172] on nav "General Domains Credentials 3rd Party Auth Delete Environment" at bounding box center [292, 241] width 113 height 236
click at [279, 165] on span "Domains" at bounding box center [292, 161] width 113 height 16
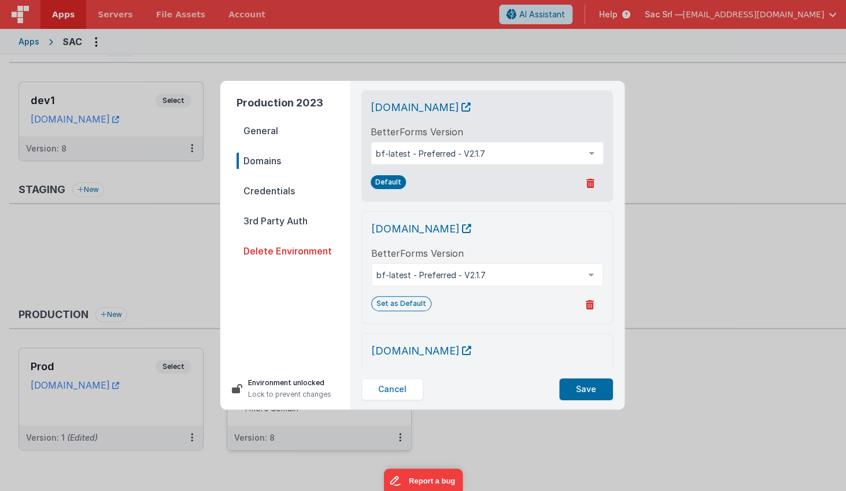
click at [281, 187] on span "Credentials" at bounding box center [292, 191] width 113 height 16
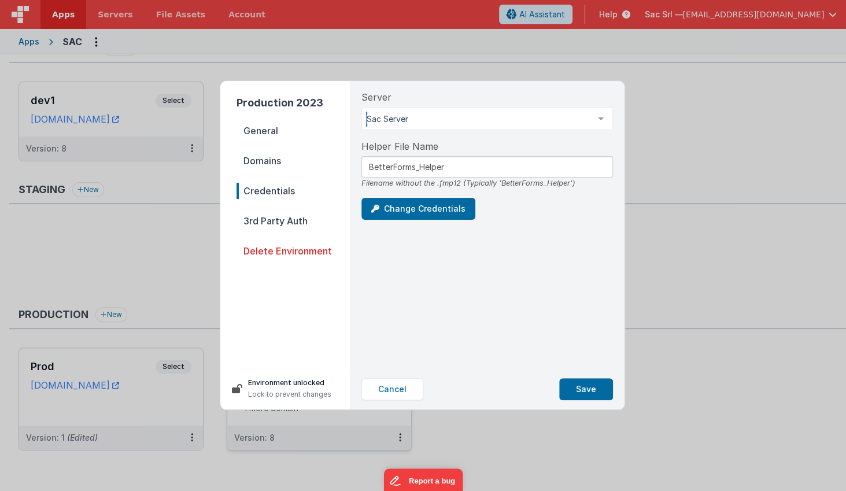
click at [600, 115] on div at bounding box center [600, 118] width 23 height 22
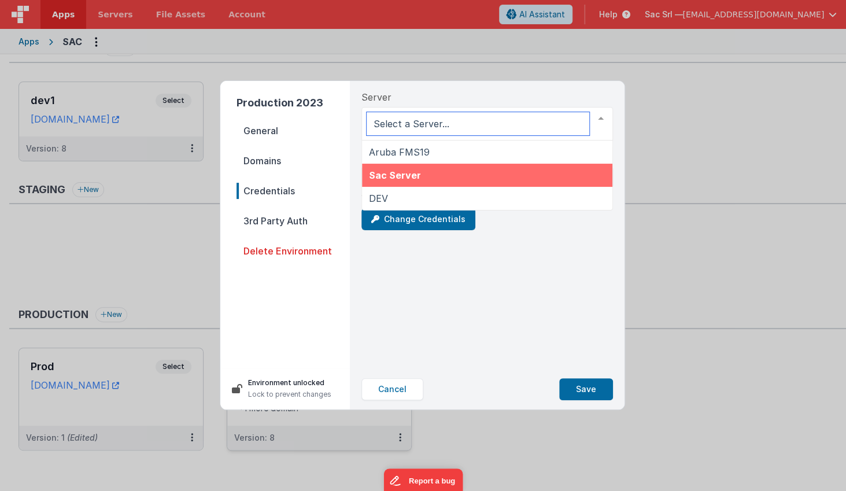
click at [406, 173] on span "Sac Server" at bounding box center [395, 175] width 52 height 12
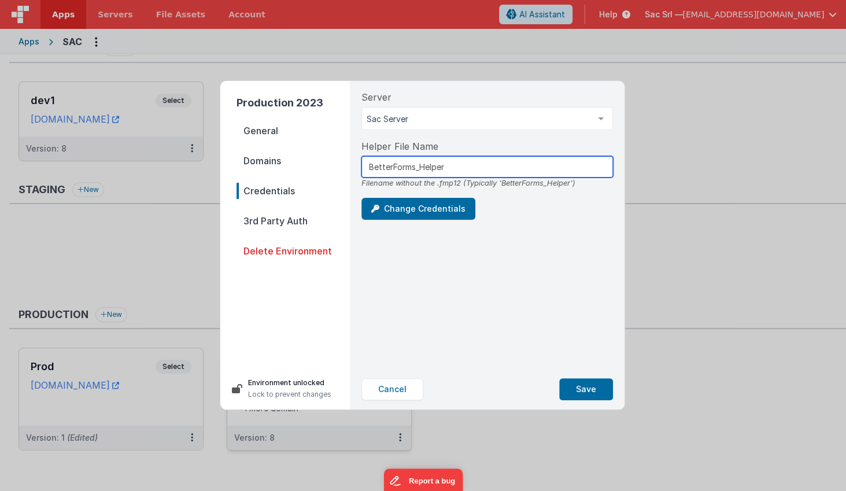
click at [492, 169] on input "BetterForms_Helper" at bounding box center [486, 166] width 251 height 21
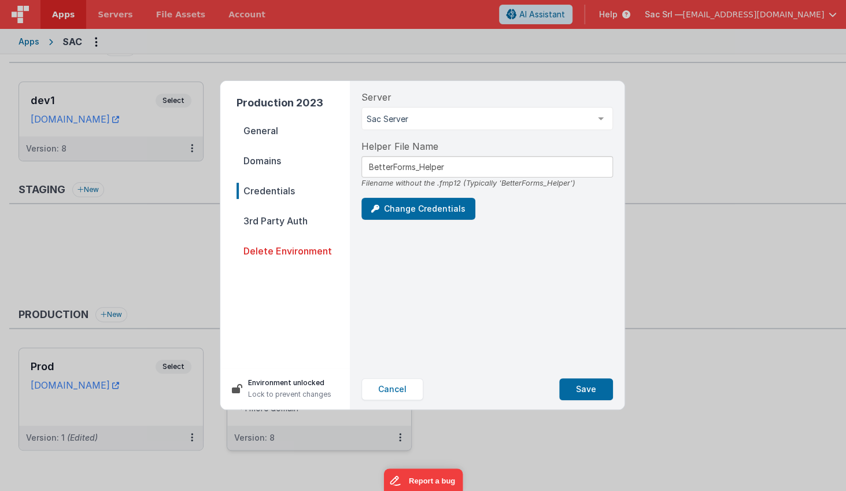
click at [531, 208] on div "Change Credentials" at bounding box center [486, 209] width 251 height 22
click at [591, 387] on button "Save" at bounding box center [586, 389] width 54 height 22
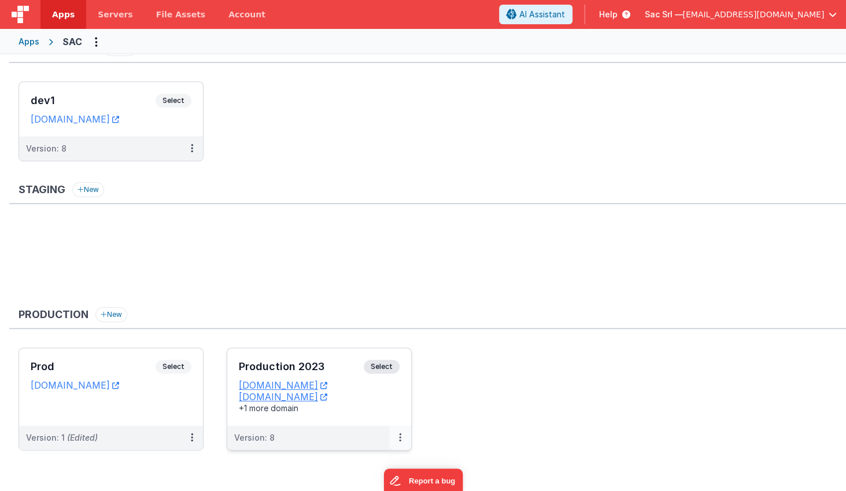
click at [404, 439] on button at bounding box center [400, 437] width 22 height 24
click at [357, 435] on div at bounding box center [423, 245] width 846 height 491
click at [399, 437] on icon at bounding box center [400, 437] width 2 height 1
click at [343, 372] on link "Edit" at bounding box center [360, 373] width 102 height 21
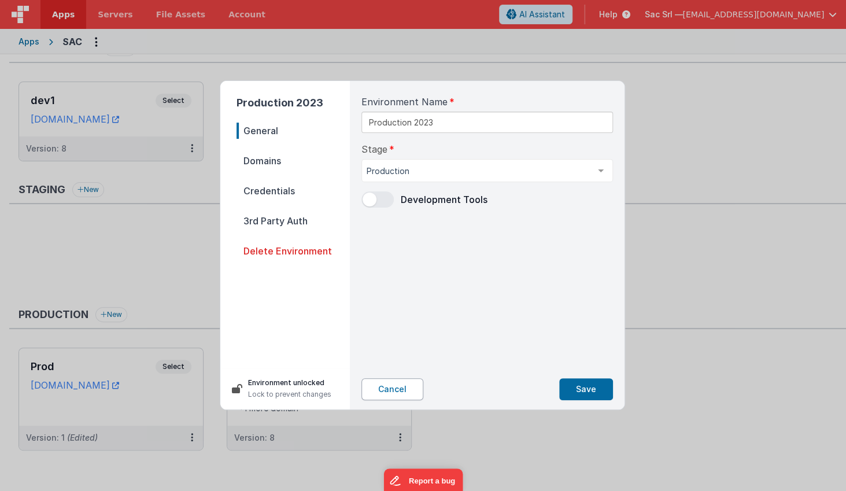
click at [401, 388] on button "Cancel" at bounding box center [392, 389] width 62 height 22
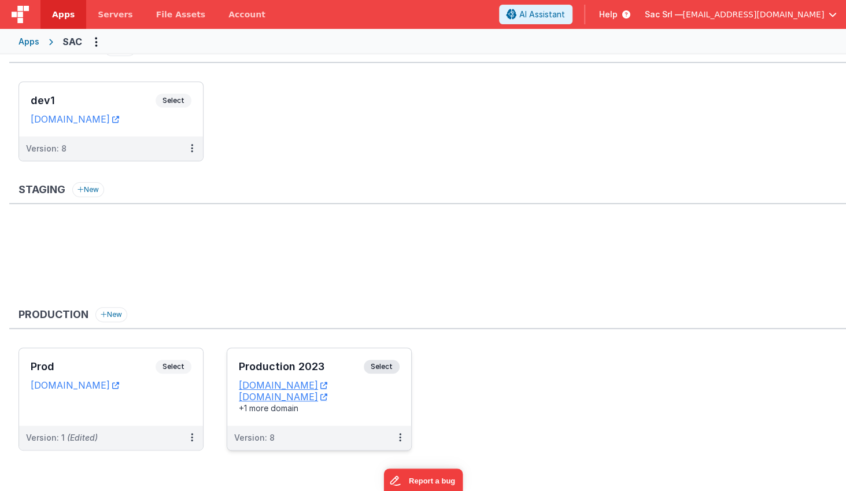
click at [383, 363] on span "Select" at bounding box center [382, 366] width 36 height 14
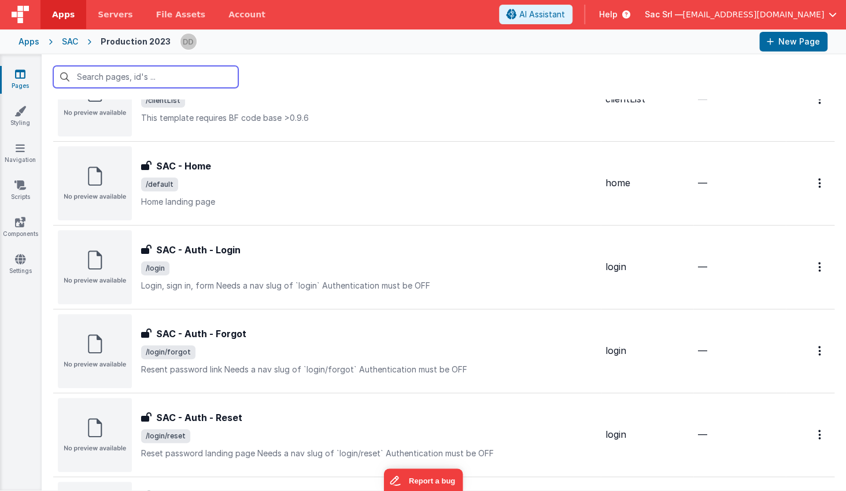
scroll to position [68, 0]
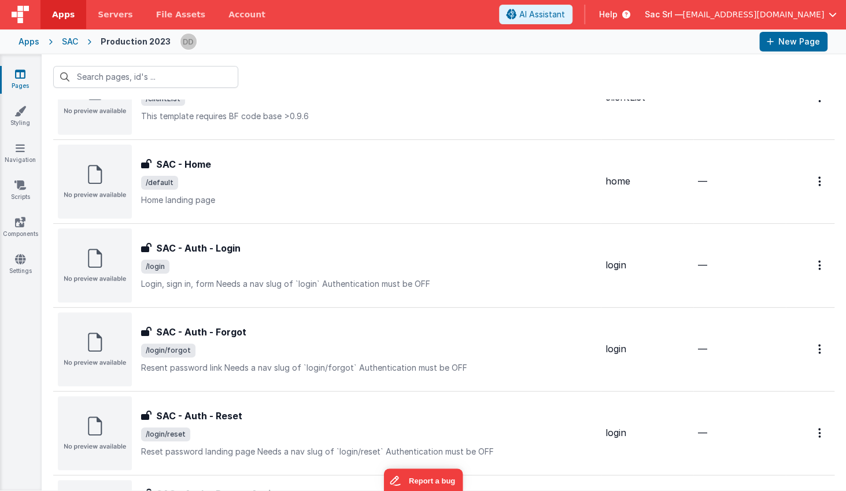
click at [72, 40] on div "SAC" at bounding box center [70, 42] width 16 height 12
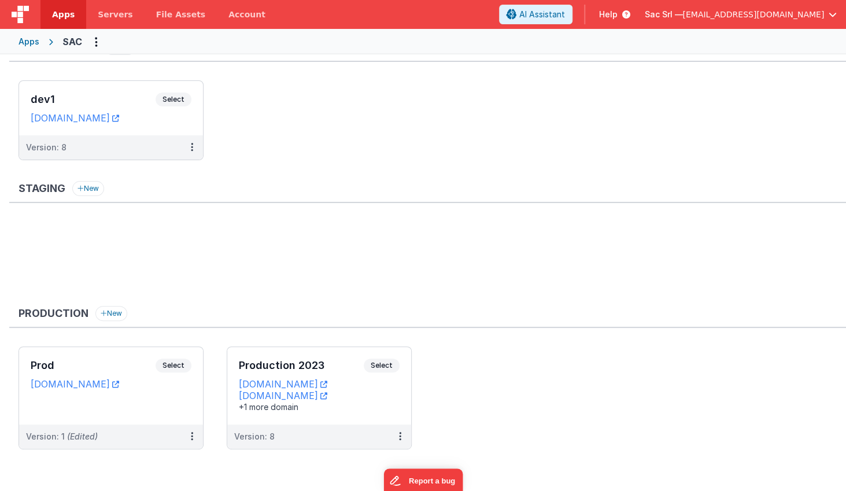
scroll to position [25, 0]
click at [399, 437] on icon at bounding box center [400, 437] width 2 height 1
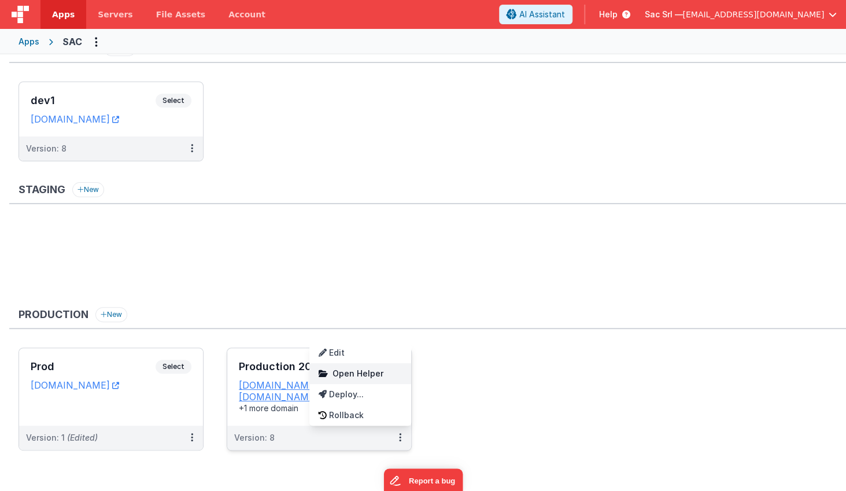
click at [354, 371] on span "Open Helper" at bounding box center [357, 373] width 51 height 10
click at [190, 433] on div at bounding box center [423, 245] width 846 height 491
click at [191, 437] on icon at bounding box center [192, 437] width 2 height 1
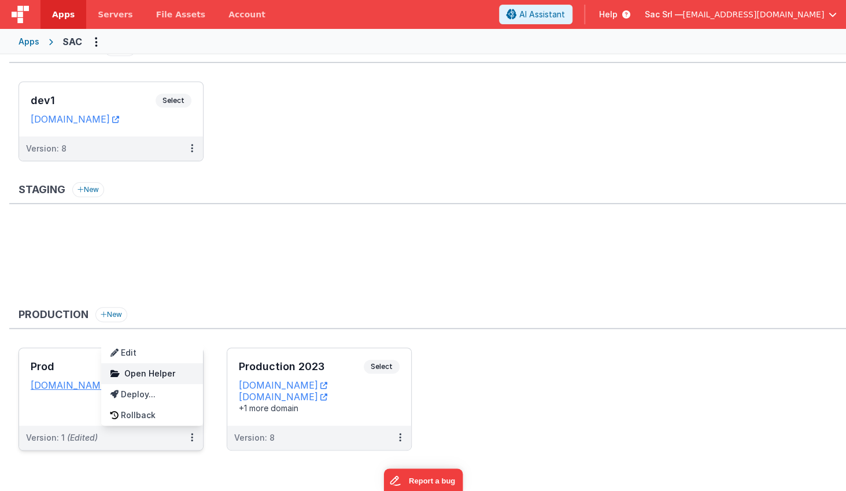
click at [166, 373] on span "Open Helper" at bounding box center [149, 373] width 51 height 10
click at [401, 438] on div at bounding box center [423, 245] width 846 height 491
click at [399, 437] on icon at bounding box center [400, 437] width 2 height 1
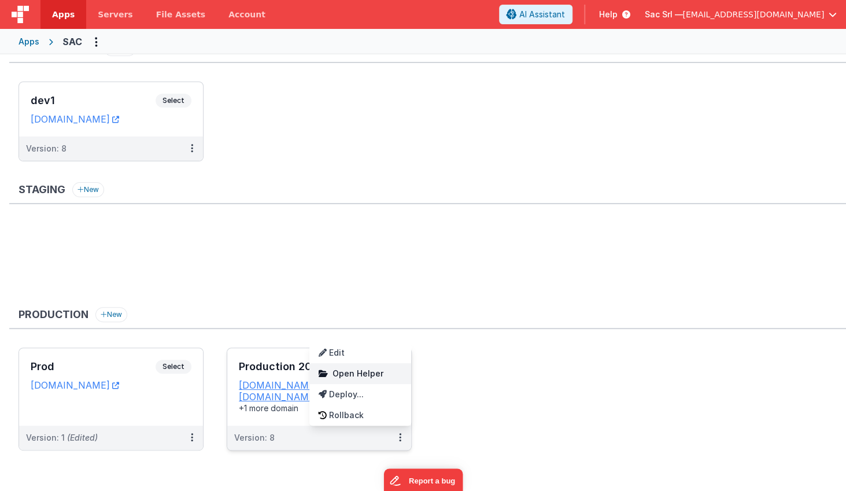
click at [373, 368] on span "Open Helper" at bounding box center [357, 373] width 51 height 10
click at [107, 14] on span "Servers" at bounding box center [115, 15] width 35 height 12
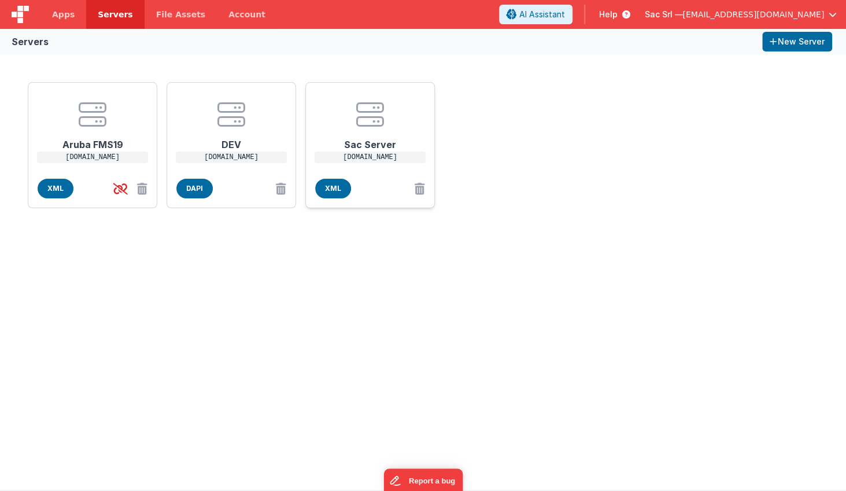
click at [357, 107] on icon at bounding box center [370, 115] width 28 height 28
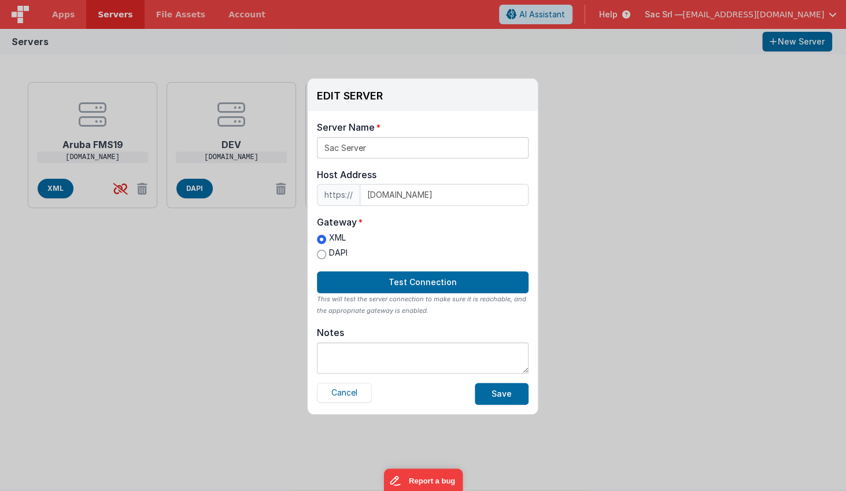
click at [447, 221] on label "Gateway" at bounding box center [423, 222] width 212 height 14
click at [458, 218] on label "Gateway" at bounding box center [423, 222] width 212 height 14
click at [354, 391] on button "Cancel" at bounding box center [344, 393] width 55 height 20
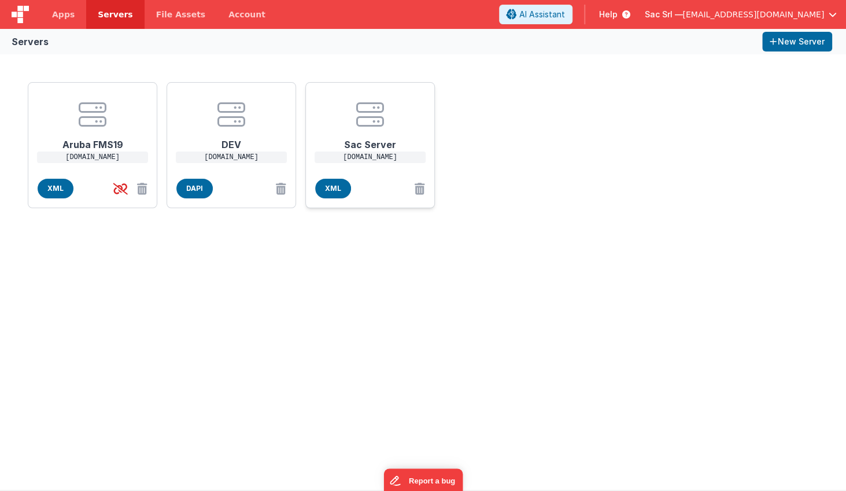
click at [368, 157] on p "internosac.nodisorder.app" at bounding box center [369, 157] width 111 height 12
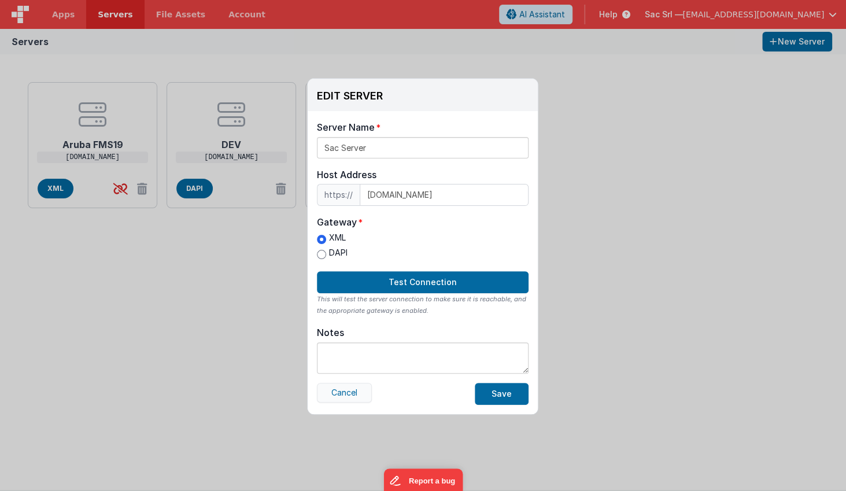
click at [347, 390] on button "Cancel" at bounding box center [344, 393] width 55 height 20
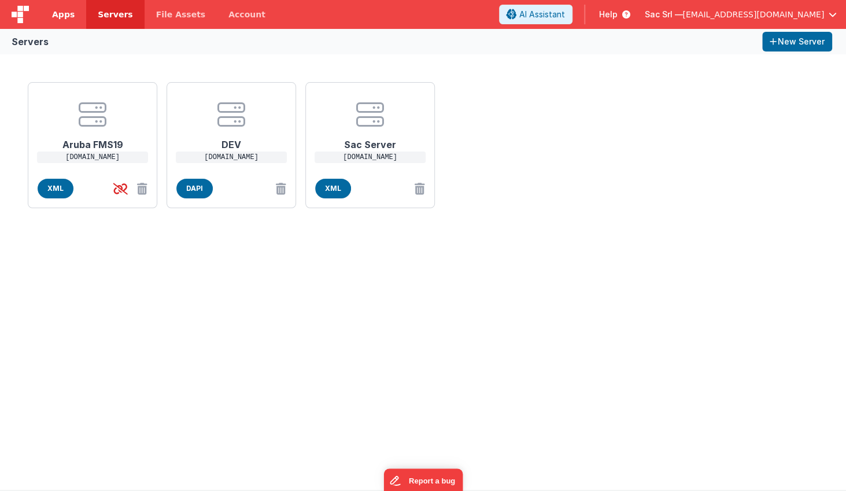
click at [60, 15] on span "Apps" at bounding box center [63, 15] width 23 height 12
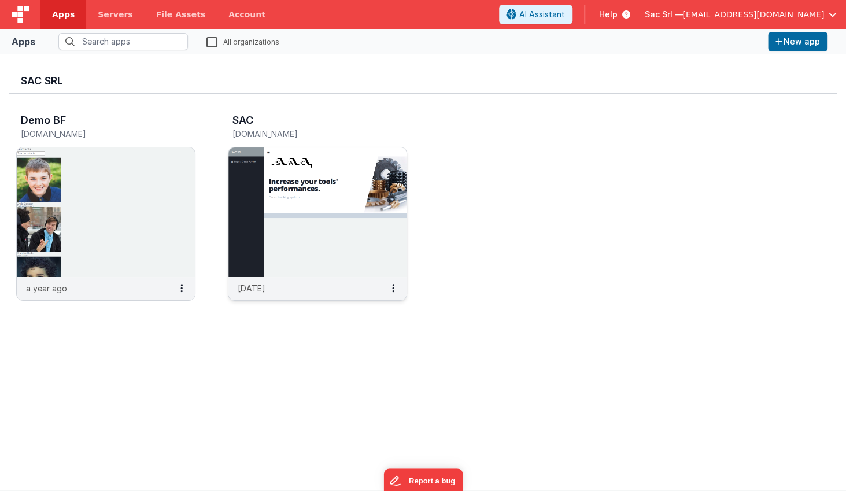
click at [362, 257] on img at bounding box center [317, 211] width 178 height 129
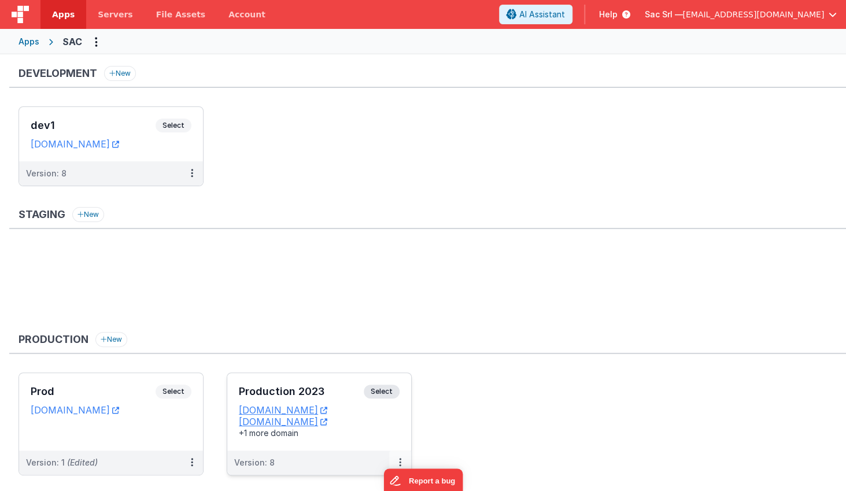
click at [401, 462] on icon at bounding box center [400, 462] width 2 height 1
click at [379, 398] on span "Open Helper" at bounding box center [357, 398] width 51 height 10
click at [480, 389] on div at bounding box center [423, 245] width 846 height 491
click at [327, 410] on icon at bounding box center [323, 410] width 7 height 1
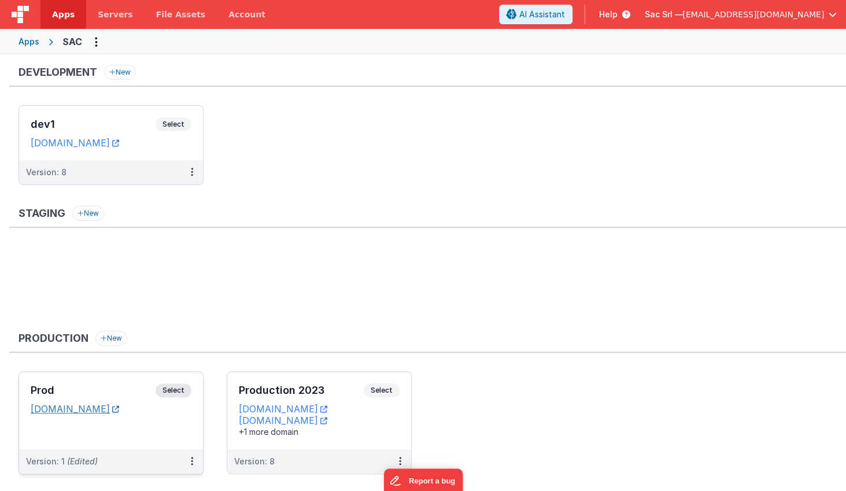
click at [119, 409] on icon at bounding box center [115, 409] width 7 height 1
click at [518, 385] on ul "Prod Select URLs sac.fmbetterforms.com Version: 1 (Edited) Production 2023 Sele…" at bounding box center [431, 428] width 827 height 114
click at [190, 455] on button at bounding box center [192, 461] width 22 height 24
click at [152, 372] on link "Edit" at bounding box center [152, 376] width 102 height 21
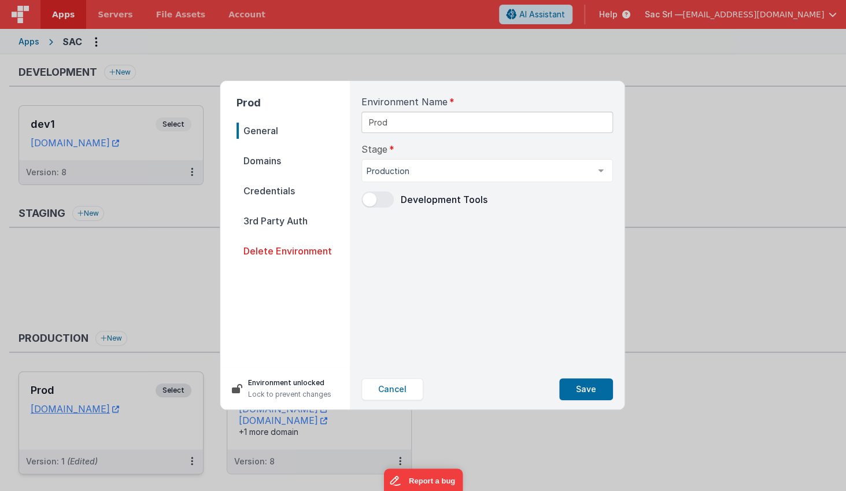
click at [282, 158] on span "Domains" at bounding box center [292, 161] width 113 height 16
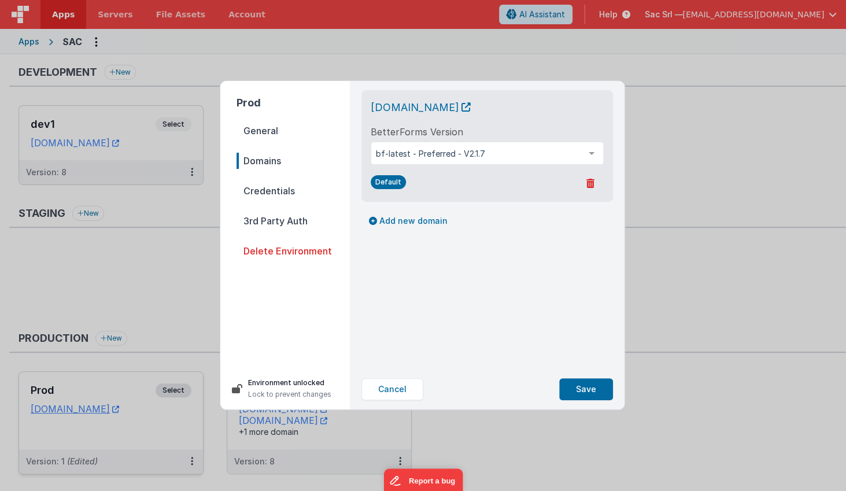
click at [279, 190] on span "Credentials" at bounding box center [292, 191] width 113 height 16
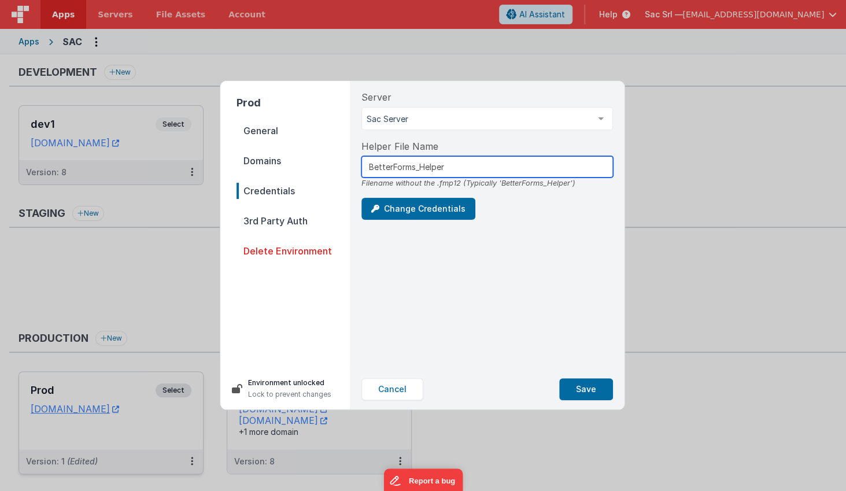
click at [479, 169] on input "BetterForms_Helper" at bounding box center [486, 166] width 251 height 21
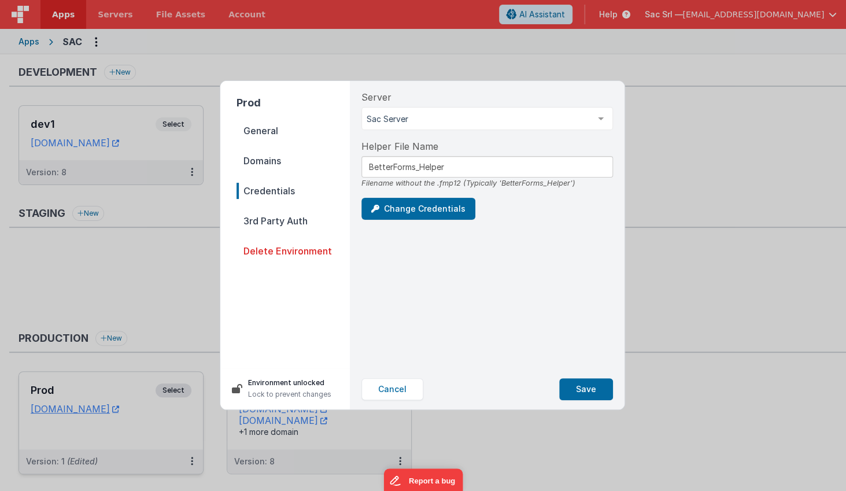
click at [474, 100] on div "Server Sac Server Aruba FMS19 Sac Server DEV List is empty." at bounding box center [486, 110] width 251 height 40
click at [381, 391] on button "Cancel" at bounding box center [392, 389] width 62 height 22
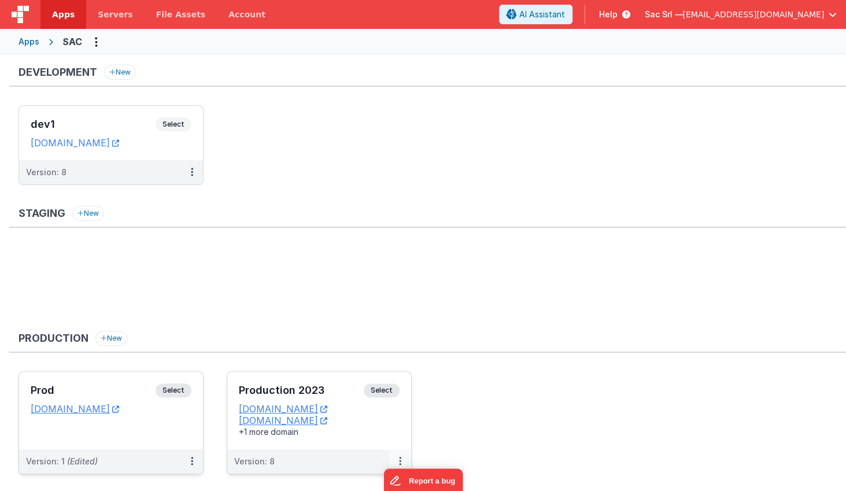
click at [400, 461] on icon at bounding box center [400, 461] width 2 height 1
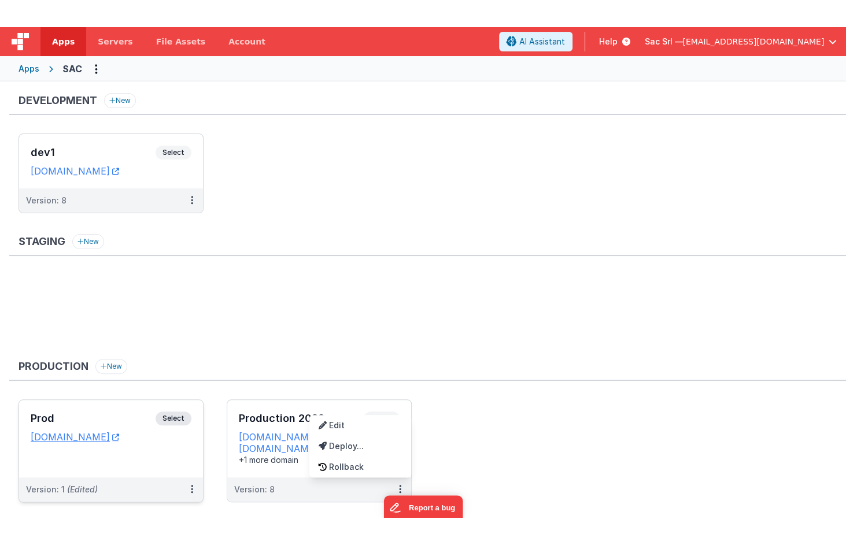
scroll to position [0, 0]
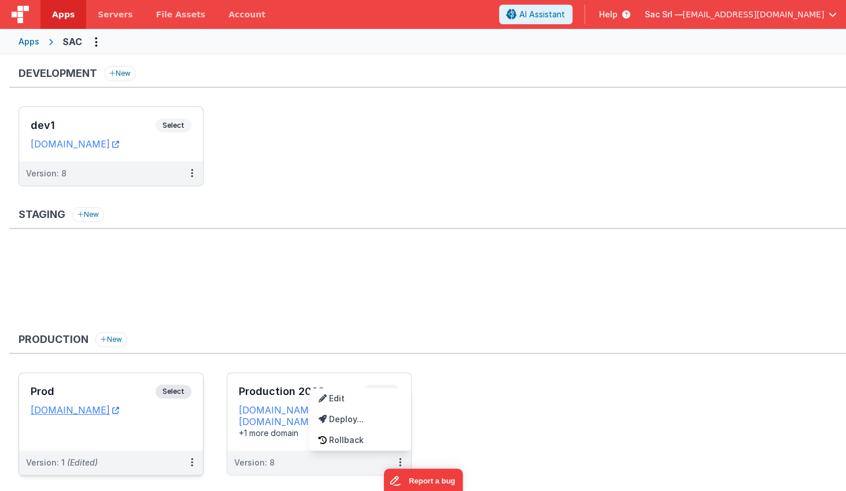
click at [492, 380] on div at bounding box center [423, 245] width 846 height 491
click at [399, 462] on icon at bounding box center [400, 462] width 2 height 1
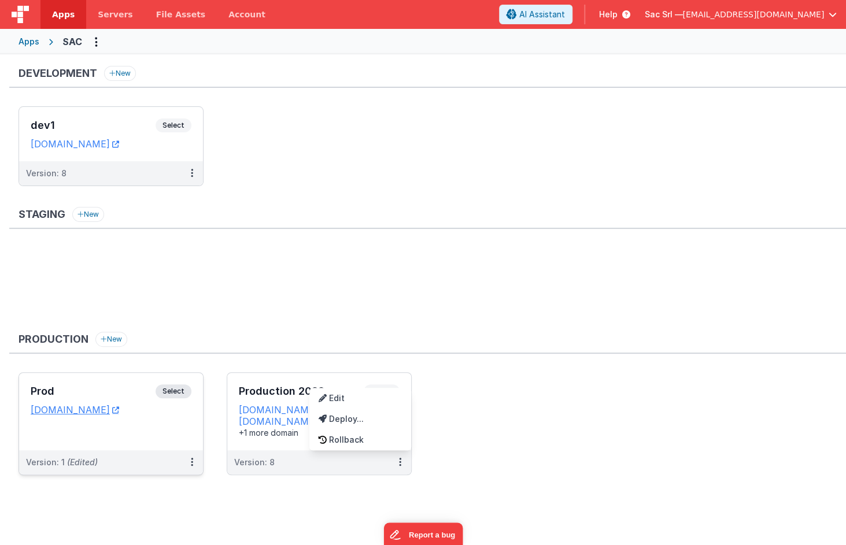
click at [465, 415] on div at bounding box center [423, 272] width 846 height 545
click at [400, 462] on icon at bounding box center [400, 462] width 2 height 1
click at [402, 405] on div at bounding box center [423, 272] width 846 height 545
click at [395, 410] on dd "sac.nodisorder.app" at bounding box center [319, 410] width 161 height 12
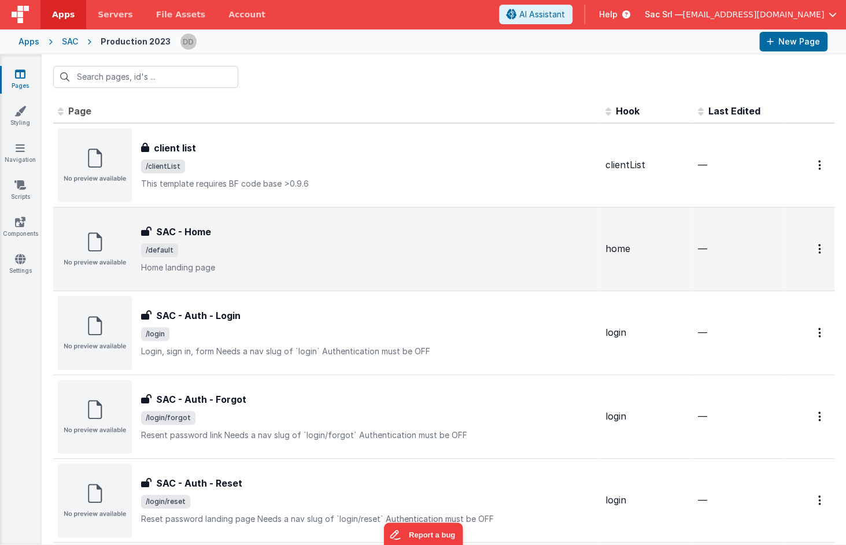
click at [390, 264] on p "Home landing page" at bounding box center [368, 268] width 455 height 12
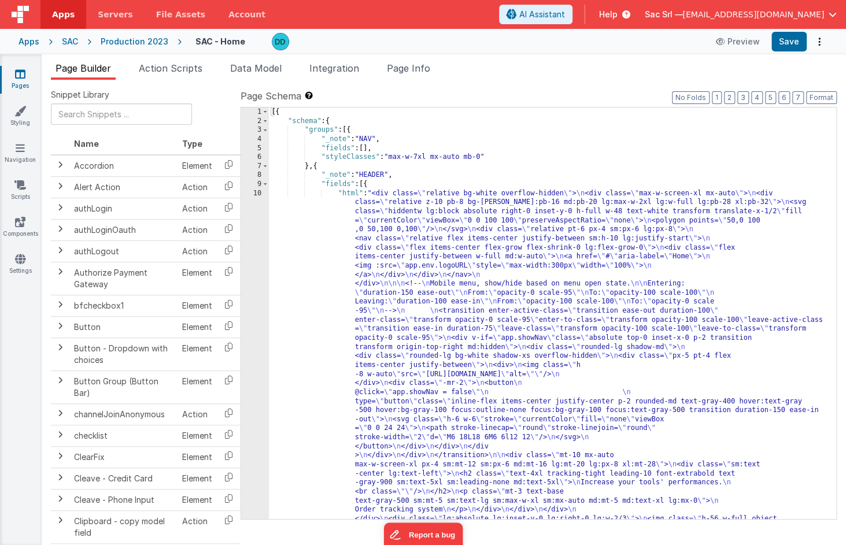
click at [258, 192] on div "10" at bounding box center [255, 361] width 28 height 344
click at [254, 193] on div "10" at bounding box center [255, 361] width 28 height 344
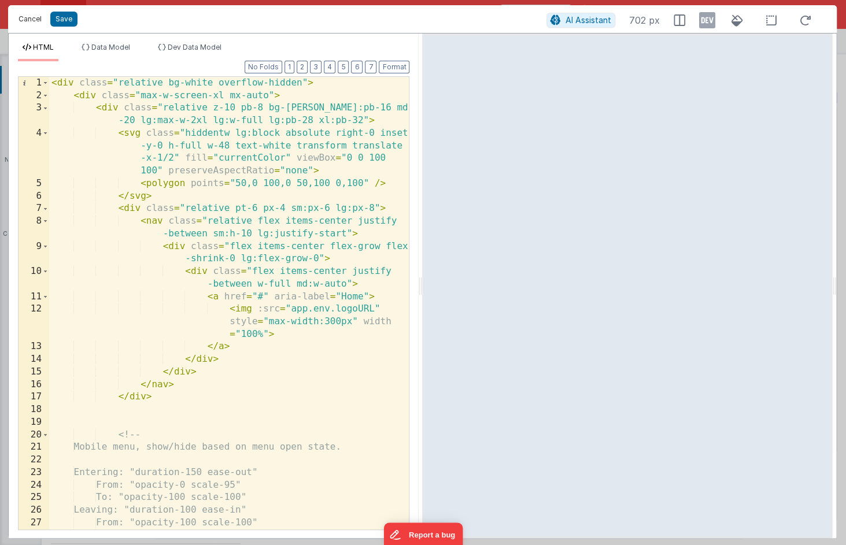
click at [27, 17] on button "Cancel" at bounding box center [30, 19] width 35 height 16
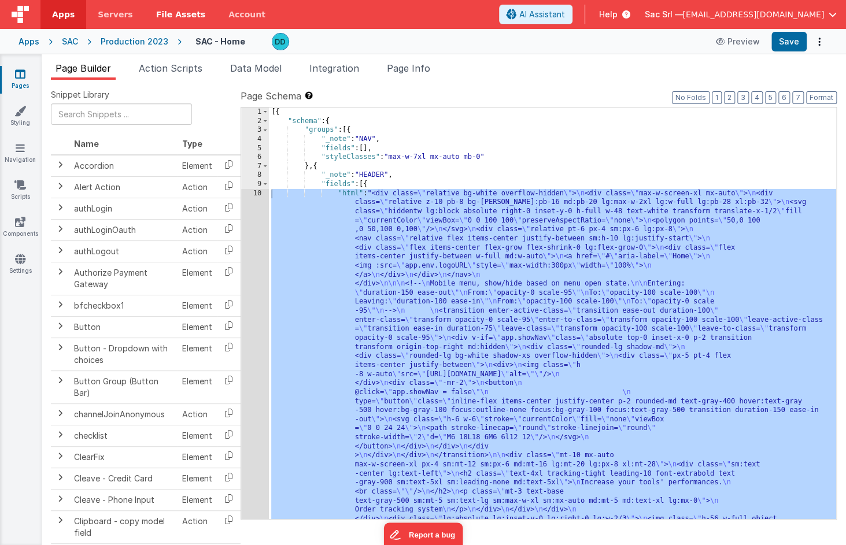
click at [165, 14] on span "File Assets" at bounding box center [181, 15] width 50 height 12
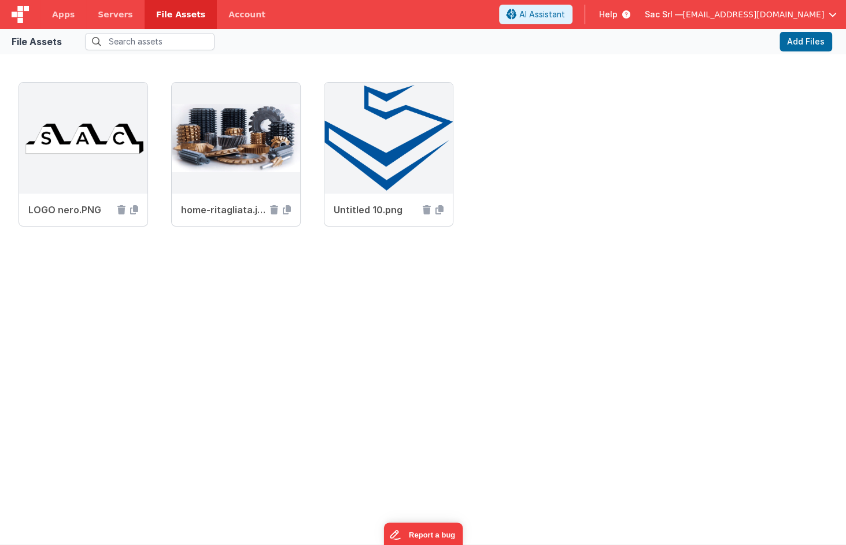
drag, startPoint x: 232, startPoint y: 16, endPoint x: 152, endPoint y: 20, distance: 80.5
click at [227, 16] on link "Account" at bounding box center [247, 14] width 60 height 29
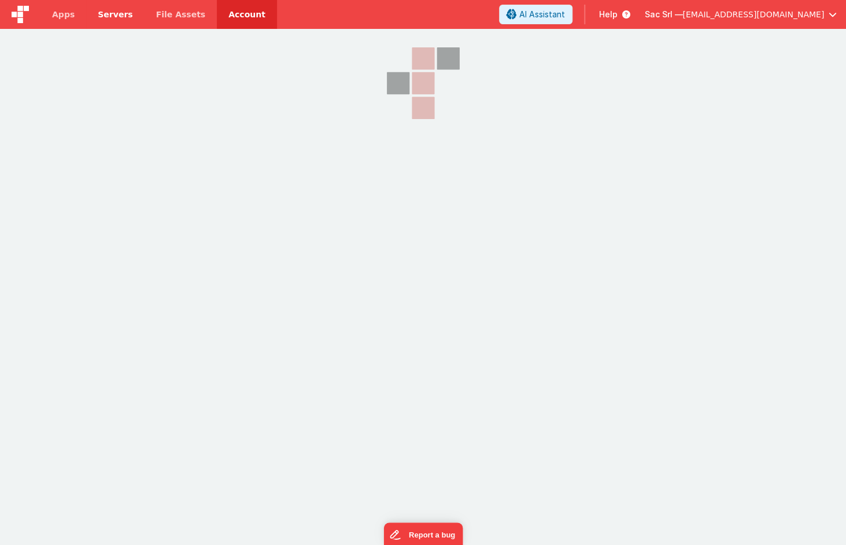
click at [117, 18] on span "Servers" at bounding box center [115, 15] width 35 height 12
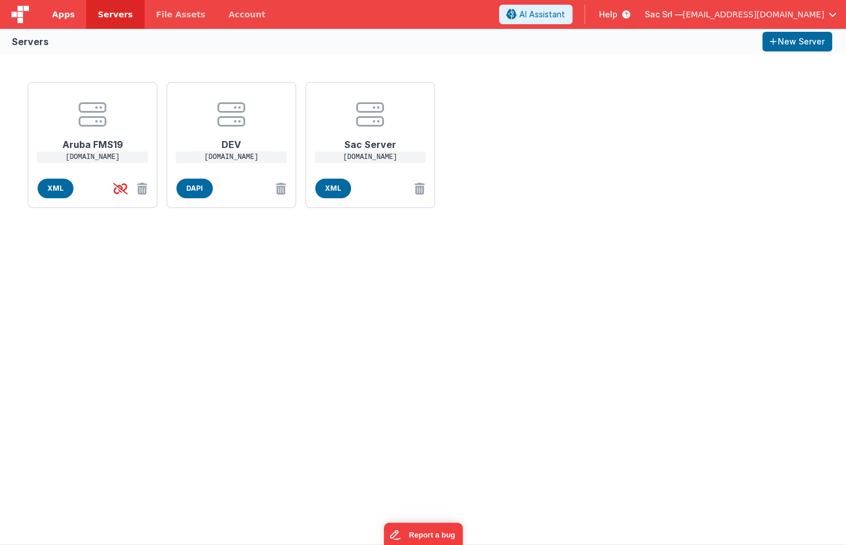
click at [61, 19] on span "Apps" at bounding box center [63, 15] width 23 height 12
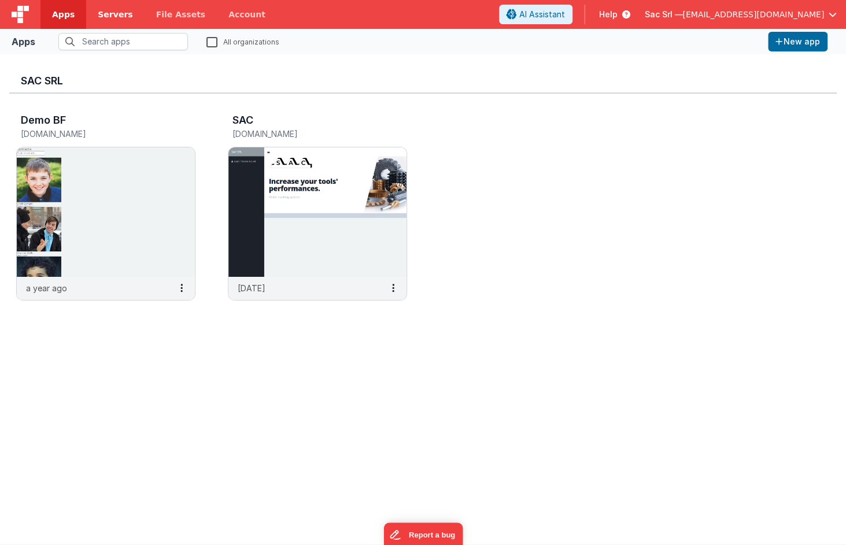
click at [110, 10] on span "Servers" at bounding box center [115, 15] width 35 height 12
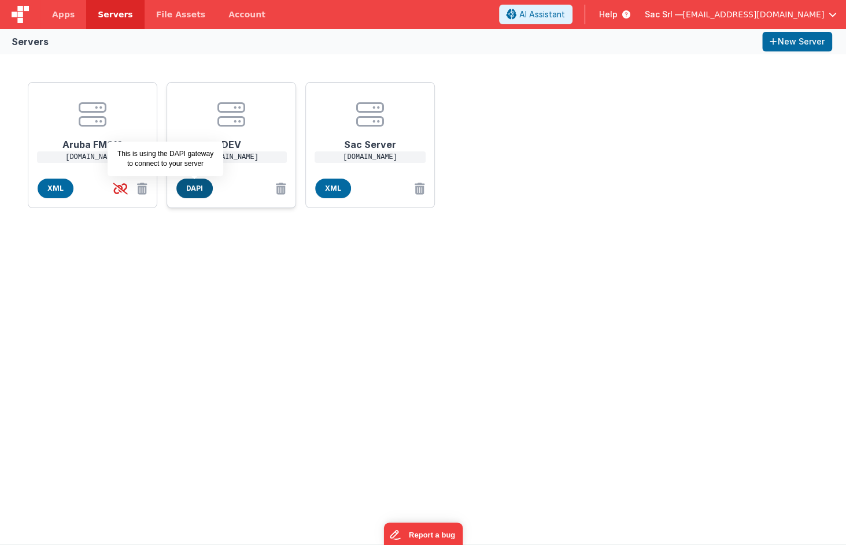
click at [195, 186] on span "DAPI" at bounding box center [194, 189] width 36 height 20
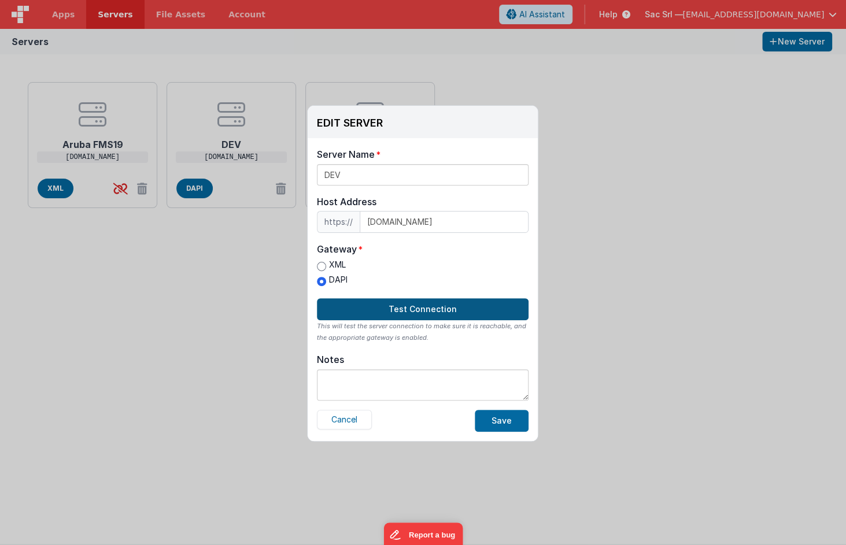
click at [372, 299] on button "Test Connection" at bounding box center [423, 309] width 212 height 22
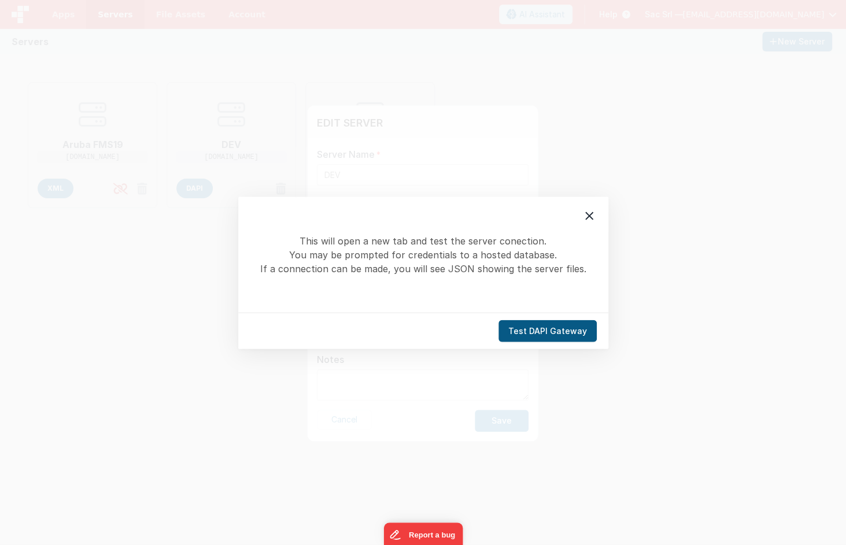
click at [544, 331] on button "Test DAPI Gateway" at bounding box center [547, 331] width 98 height 22
click at [593, 210] on icon at bounding box center [589, 216] width 14 height 14
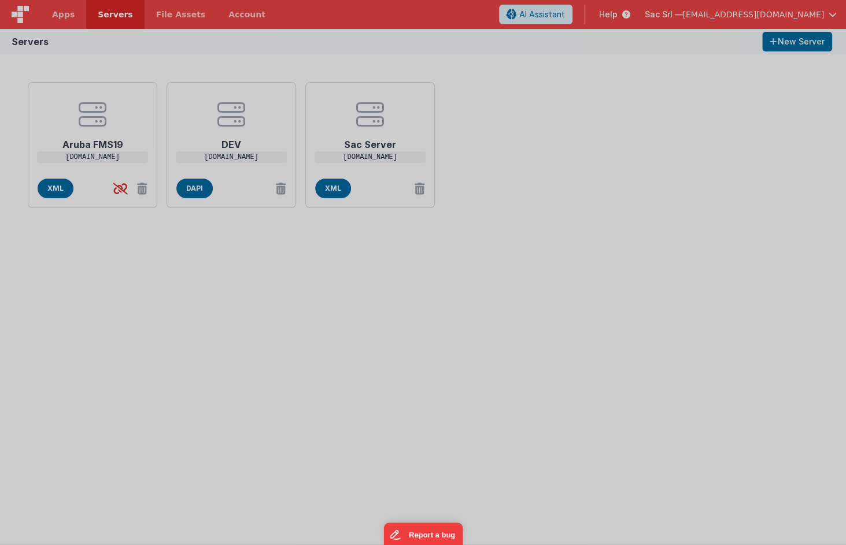
click at [240, 212] on div "EDIT SERVER Delete Server Delete Server Name DEV Host Address https:// hosting0…" at bounding box center [423, 272] width 846 height 545
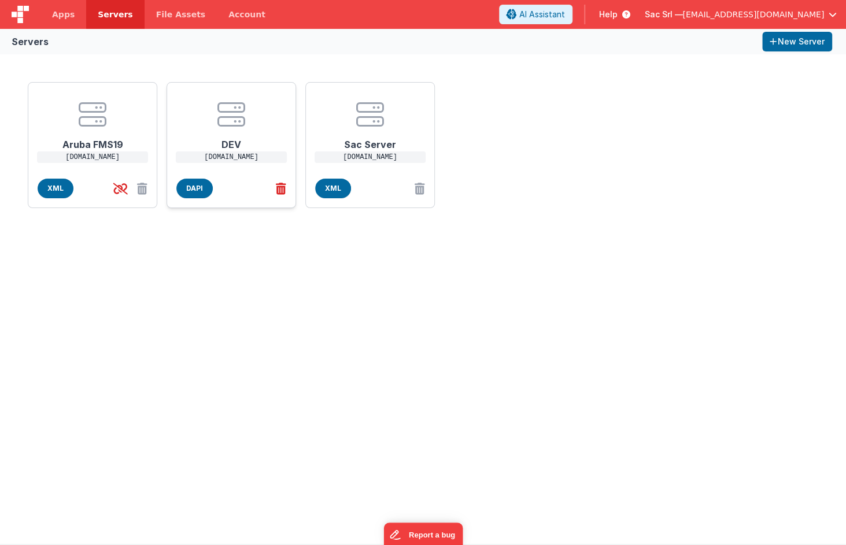
click at [281, 188] on icon at bounding box center [278, 188] width 15 height 19
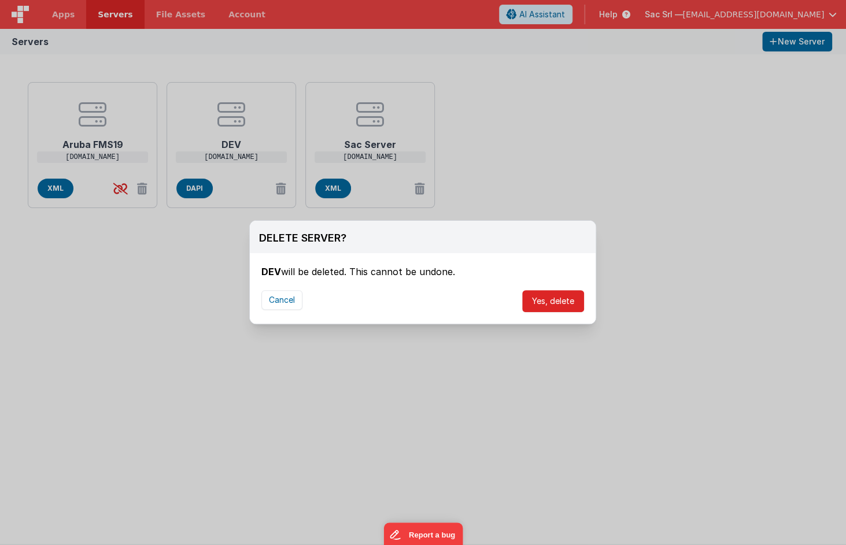
click at [555, 300] on button "Yes, delete" at bounding box center [553, 301] width 62 height 22
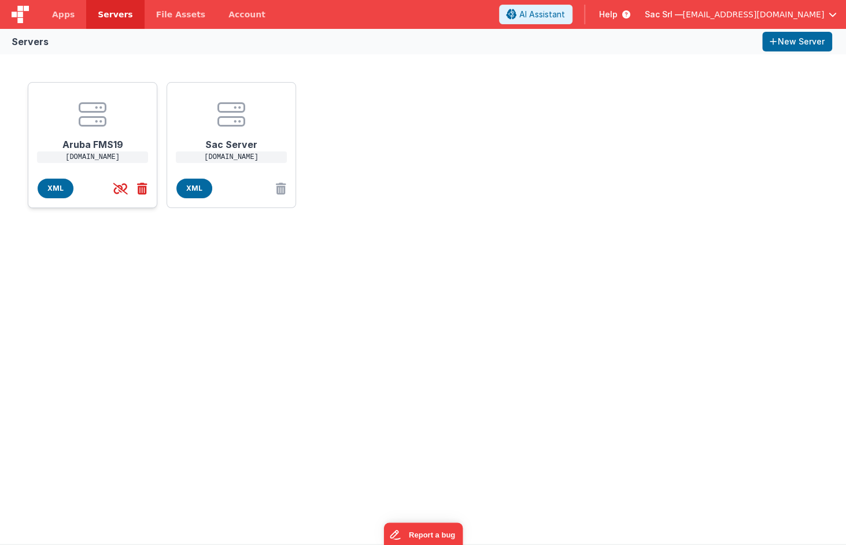
click at [140, 188] on icon at bounding box center [139, 188] width 15 height 19
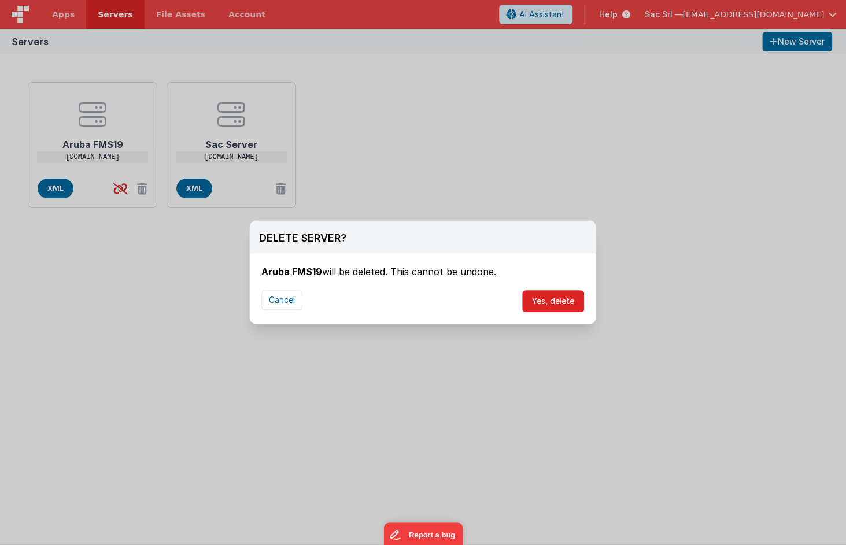
click at [570, 293] on button "Yes, delete" at bounding box center [553, 301] width 62 height 22
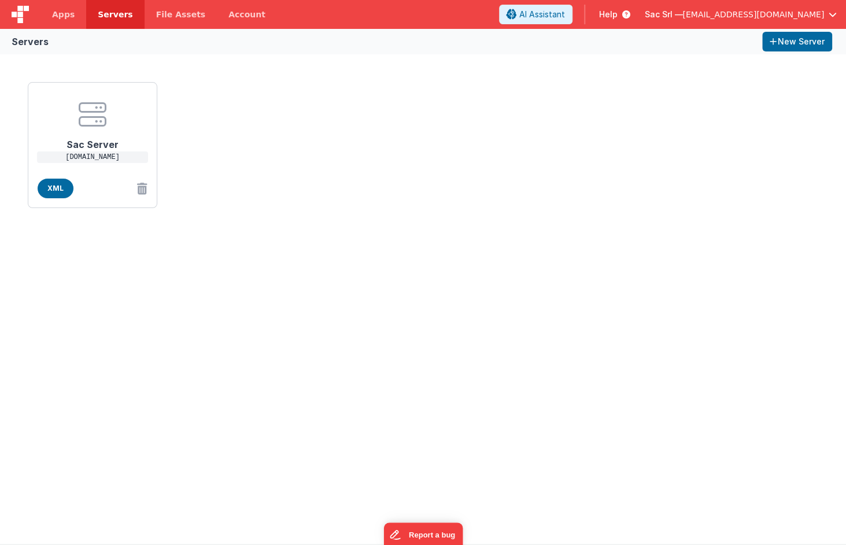
click at [354, 247] on div "Sac Server internosac.nodisorder.app XML" at bounding box center [423, 299] width 846 height 490
click at [63, 192] on span "XML" at bounding box center [56, 189] width 36 height 20
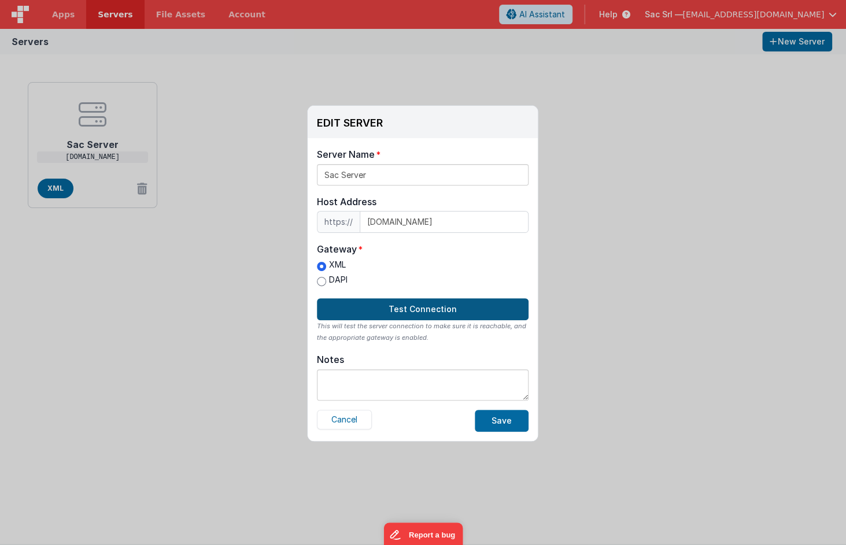
click at [420, 310] on button "Test Connection" at bounding box center [423, 309] width 212 height 22
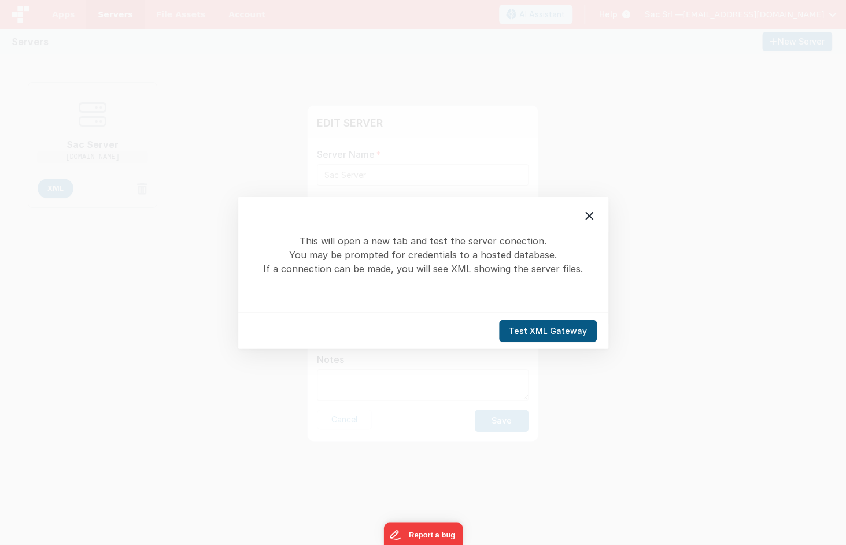
click at [551, 330] on button "Test XML Gateway" at bounding box center [548, 331] width 98 height 22
click at [589, 214] on icon at bounding box center [589, 216] width 14 height 14
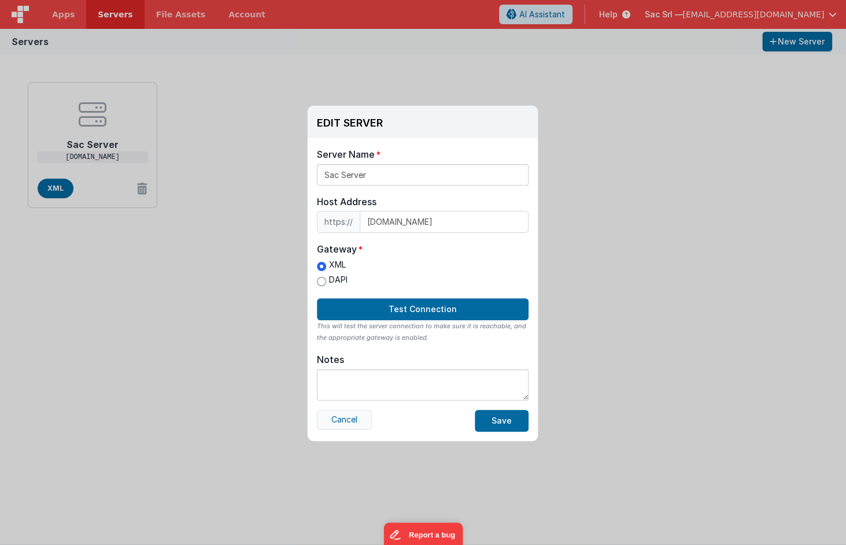
click at [343, 420] on button "Cancel" at bounding box center [344, 420] width 55 height 20
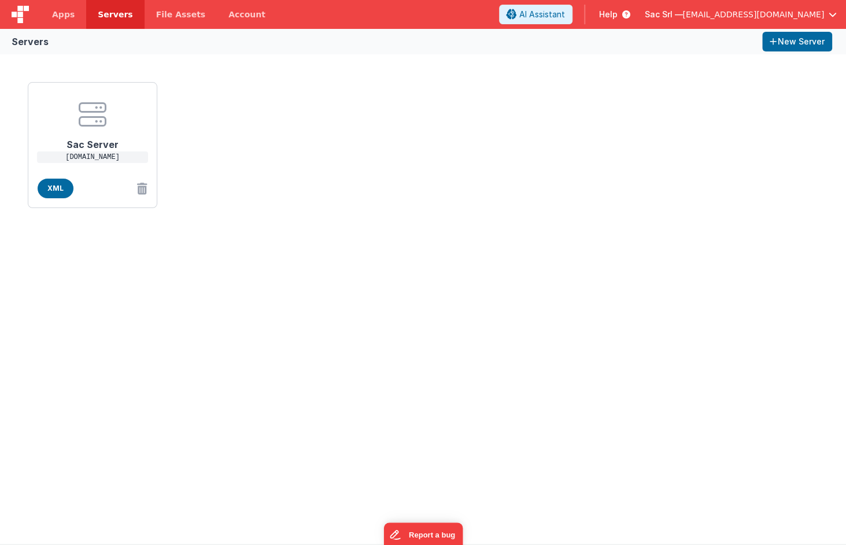
click at [217, 261] on div "Sac Server internosac.nodisorder.app XML" at bounding box center [423, 299] width 846 height 490
click at [74, 13] on link "Apps" at bounding box center [63, 14] width 46 height 29
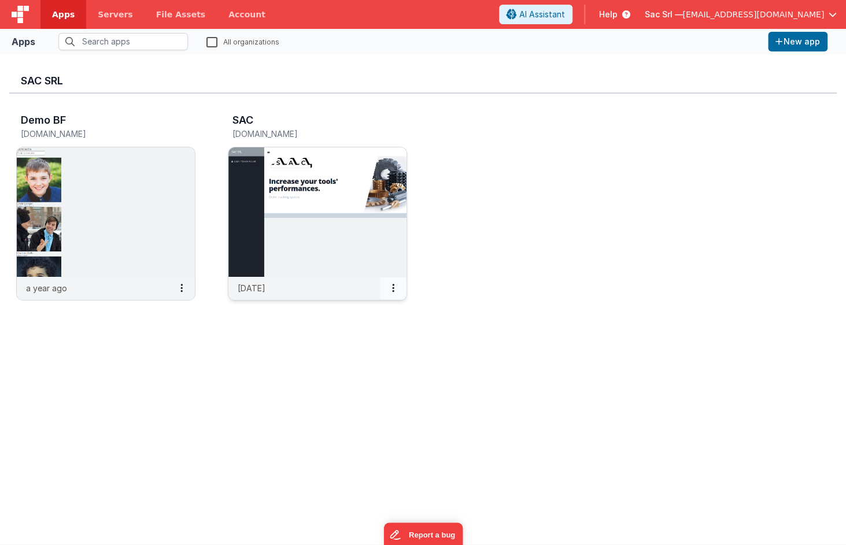
click at [392, 288] on icon at bounding box center [393, 288] width 2 height 1
click at [378, 313] on link "Settings" at bounding box center [367, 311] width 80 height 21
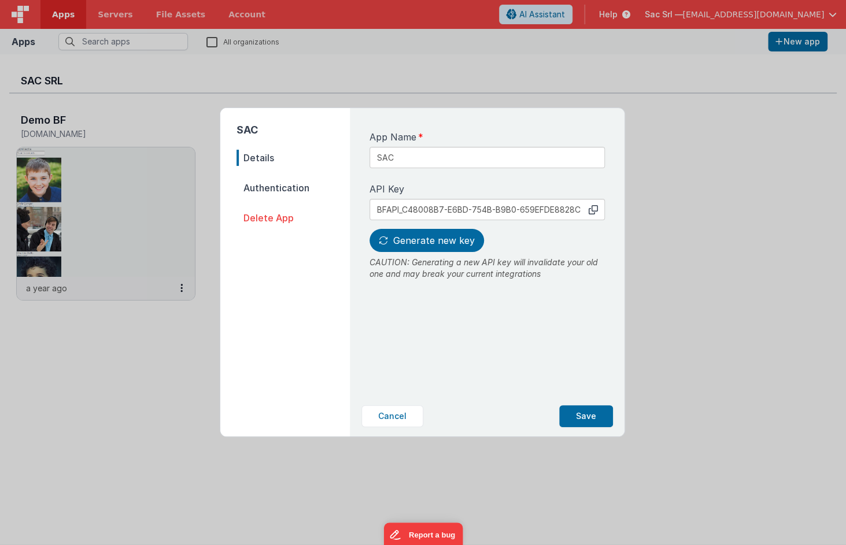
click at [273, 187] on span "Authentication" at bounding box center [292, 188] width 113 height 16
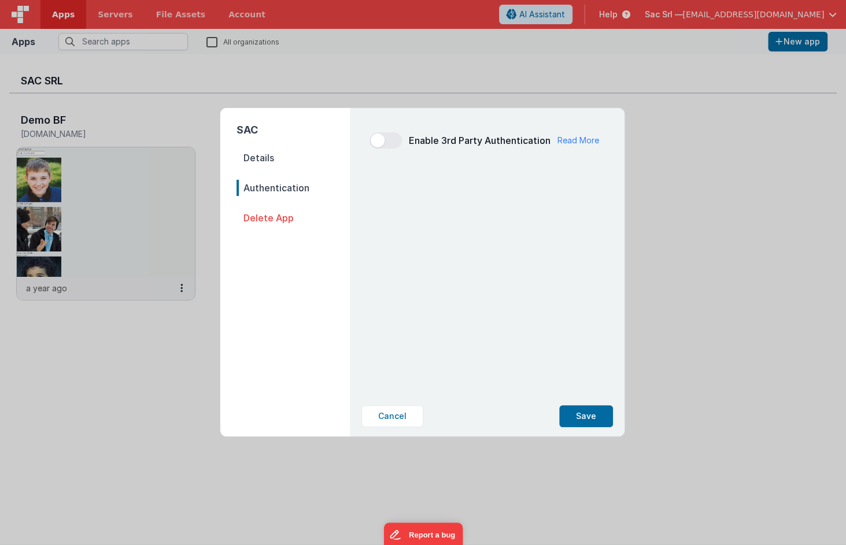
click at [267, 152] on span "Details" at bounding box center [292, 158] width 113 height 16
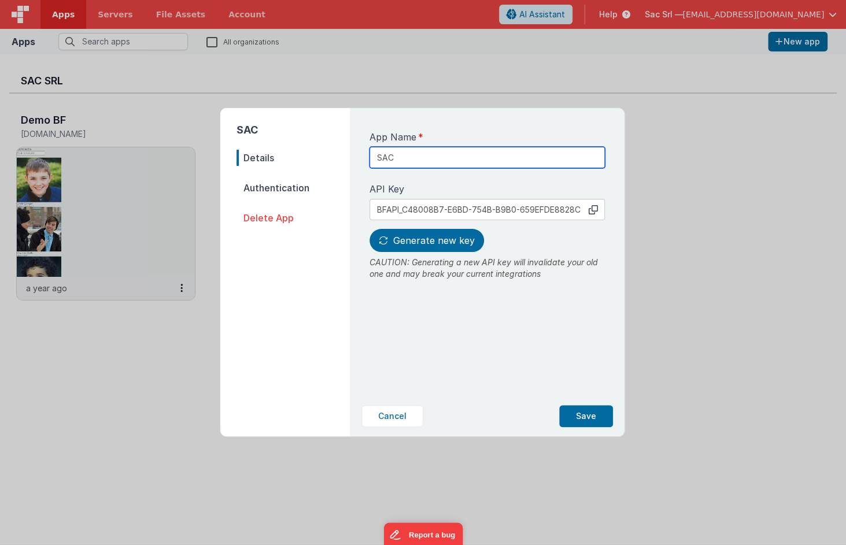
click at [444, 158] on input "SAC" at bounding box center [486, 157] width 235 height 21
click at [446, 179] on div "API Key copied to clipboard BFAPI_C48008B7-E6BD-754B-B9B0-659EFDE8828C" at bounding box center [486, 198] width 235 height 43
click at [594, 210] on icon at bounding box center [592, 209] width 9 height 9
click at [396, 416] on button "Cancel" at bounding box center [392, 416] width 62 height 22
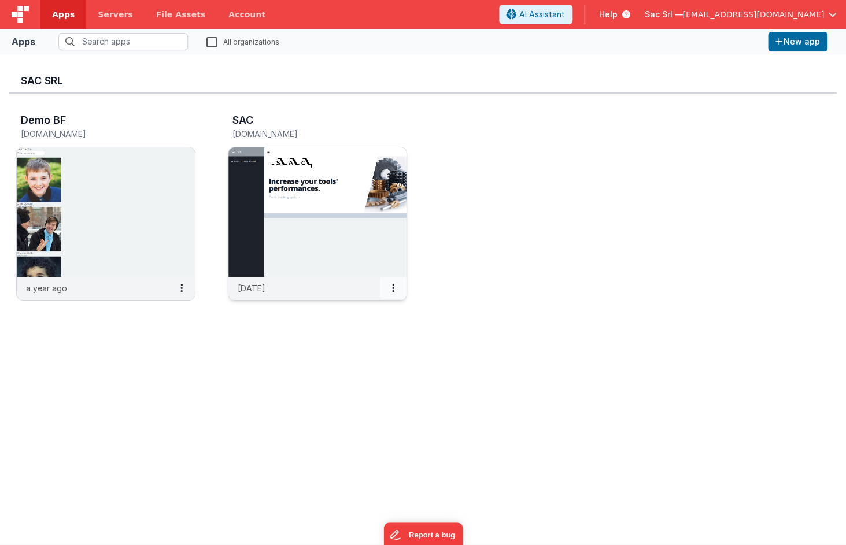
click at [399, 288] on button at bounding box center [393, 288] width 27 height 22
click at [423, 354] on div at bounding box center [423, 272] width 846 height 545
click at [359, 236] on img at bounding box center [317, 210] width 178 height 129
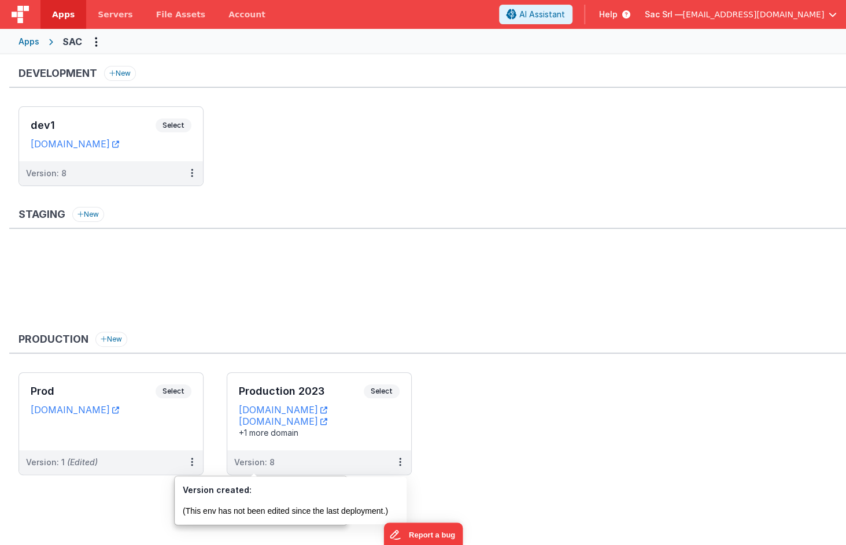
drag, startPoint x: 347, startPoint y: 461, endPoint x: 488, endPoint y: 433, distance: 143.0
click at [488, 433] on ul "Prod Select URLs sac.fmbetterforms.com Version: 1 (Edited) Production 2023 Sele…" at bounding box center [431, 429] width 827 height 114
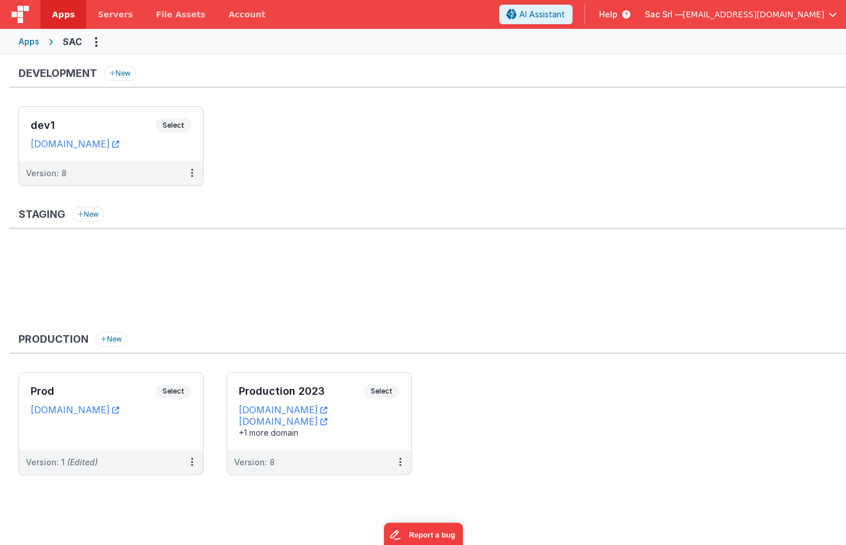
click at [488, 433] on ul "Prod Select URLs sac.fmbetterforms.com Version: 1 (Edited) Production 2023 Sele…" at bounding box center [431, 429] width 827 height 114
click at [419, 270] on ul at bounding box center [431, 284] width 827 height 75
click at [119, 144] on icon at bounding box center [115, 144] width 7 height 1
click at [192, 173] on icon at bounding box center [192, 173] width 2 height 1
click at [164, 199] on link "Edit" at bounding box center [152, 199] width 102 height 21
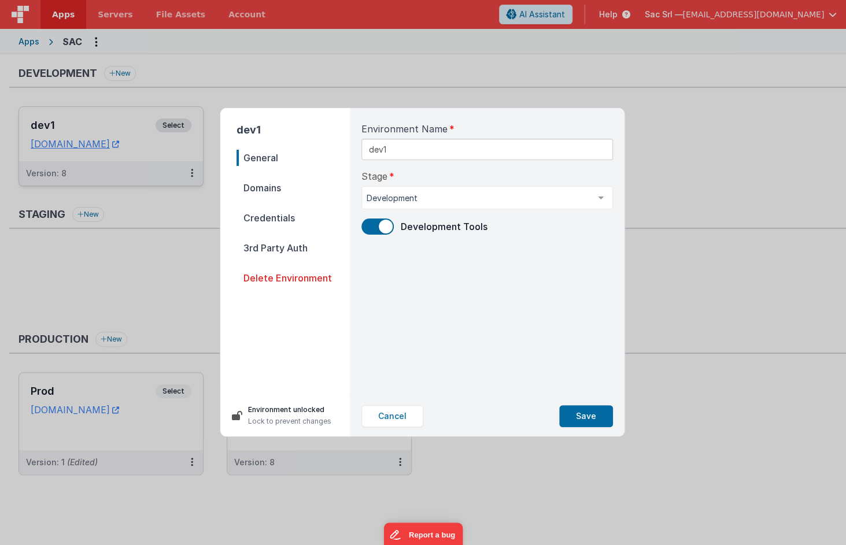
click at [266, 161] on span "General" at bounding box center [292, 158] width 113 height 16
click at [276, 189] on span "Domains" at bounding box center [292, 188] width 113 height 16
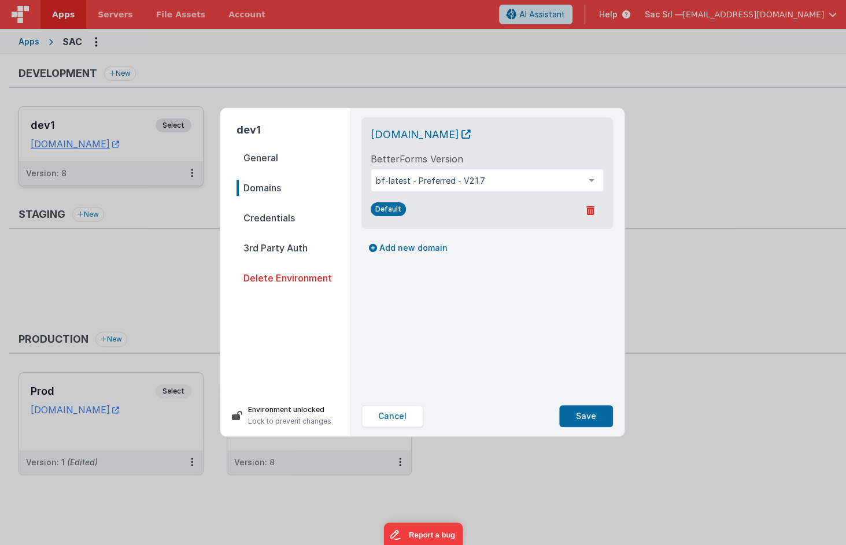
click at [281, 215] on span "Credentials" at bounding box center [292, 218] width 113 height 16
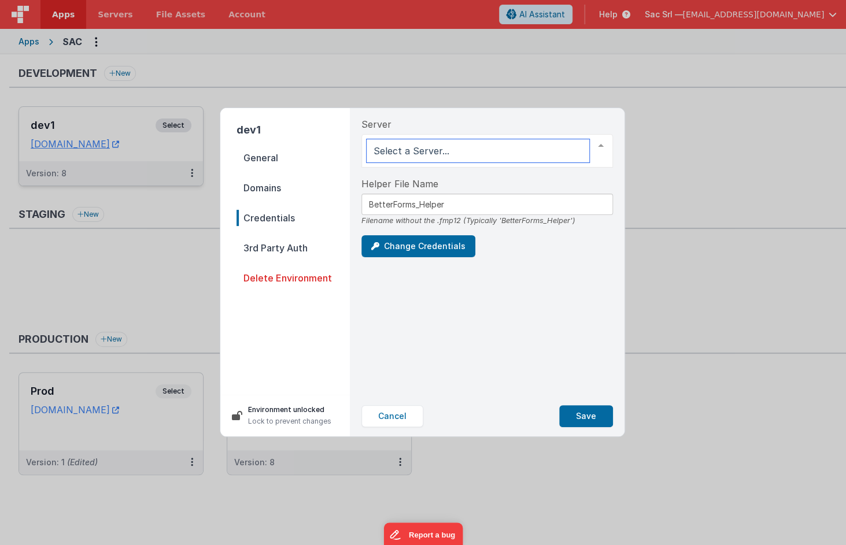
click at [460, 151] on div at bounding box center [486, 151] width 251 height 34
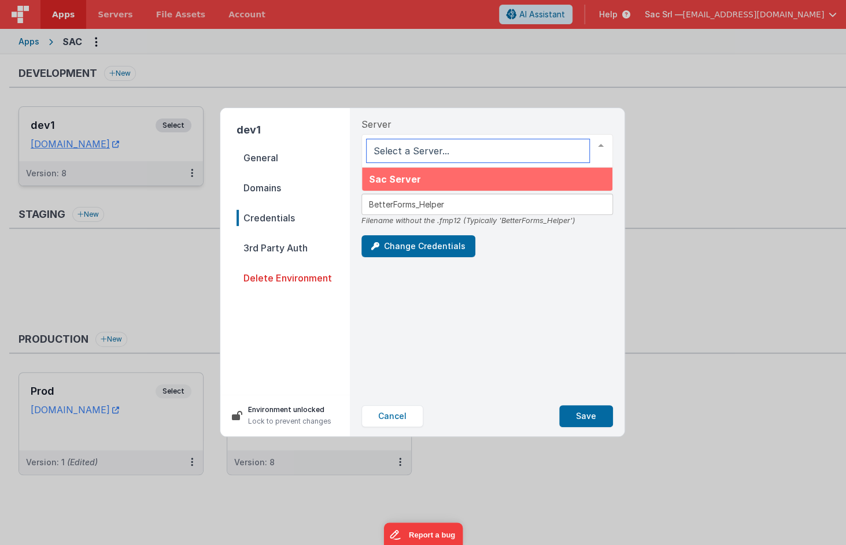
click at [427, 180] on span "Sac Server" at bounding box center [487, 179] width 250 height 23
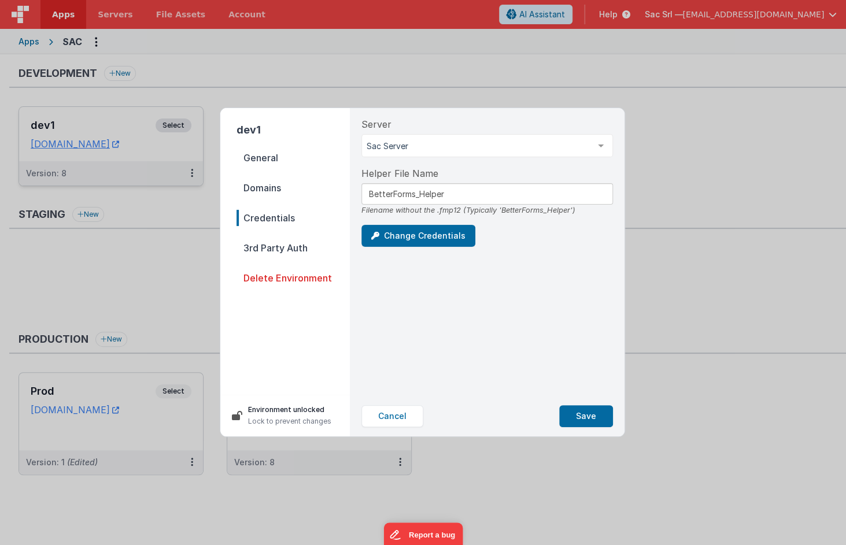
click at [279, 186] on span "Domains" at bounding box center [292, 188] width 113 height 16
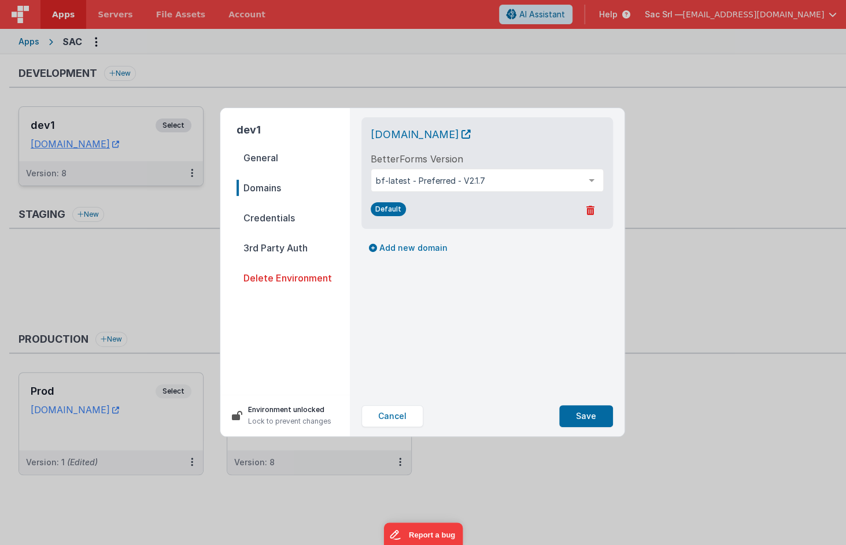
click at [582, 157] on div "BetterForms Version bf-latest - Preferred - V2.1.7 bf-latest - Preferred - V2.1…" at bounding box center [486, 172] width 233 height 40
click at [590, 413] on button "Save" at bounding box center [586, 416] width 54 height 22
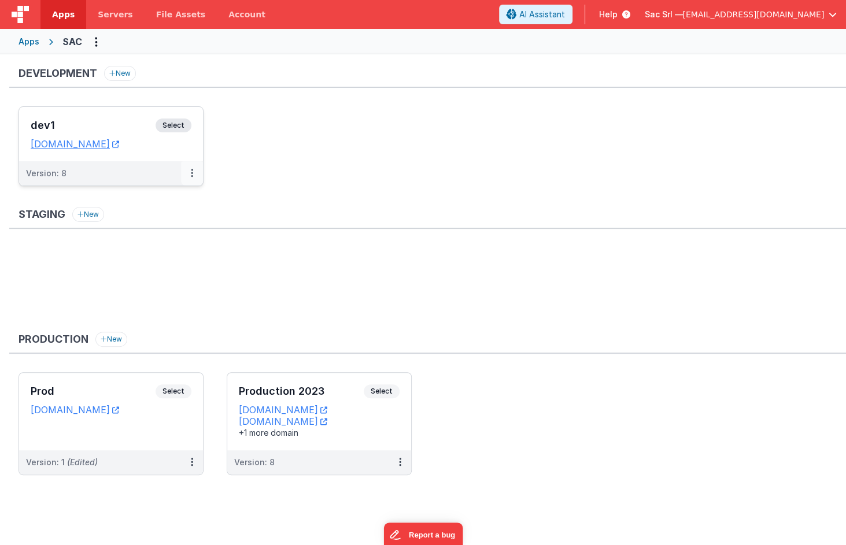
click at [192, 173] on icon at bounding box center [192, 173] width 2 height 1
click at [168, 196] on link "Edit" at bounding box center [152, 199] width 102 height 21
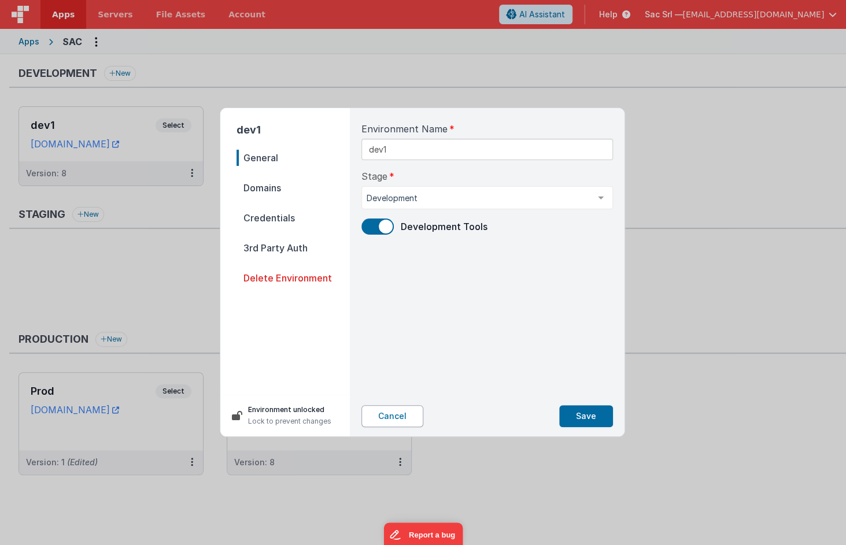
click at [398, 418] on button "Cancel" at bounding box center [392, 416] width 62 height 22
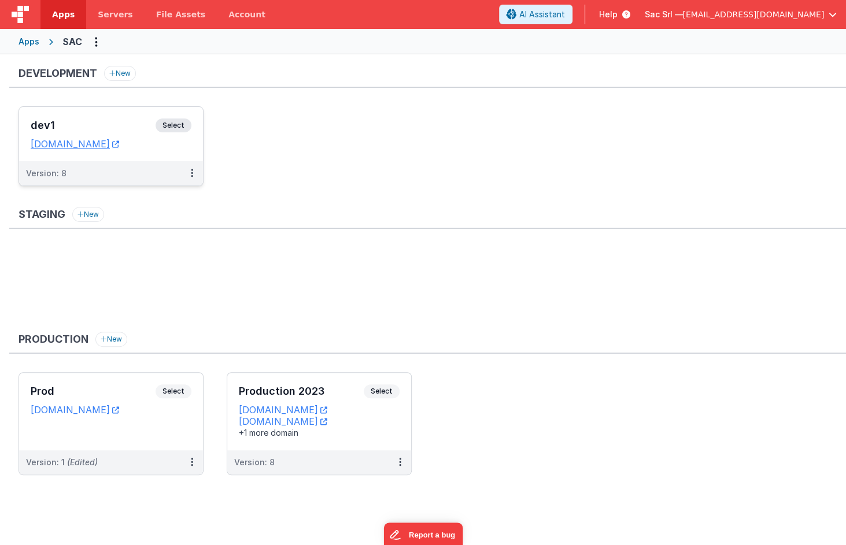
click at [117, 157] on div "dev1 Select URLs sacdev.fmbetterforms.com" at bounding box center [111, 134] width 184 height 54
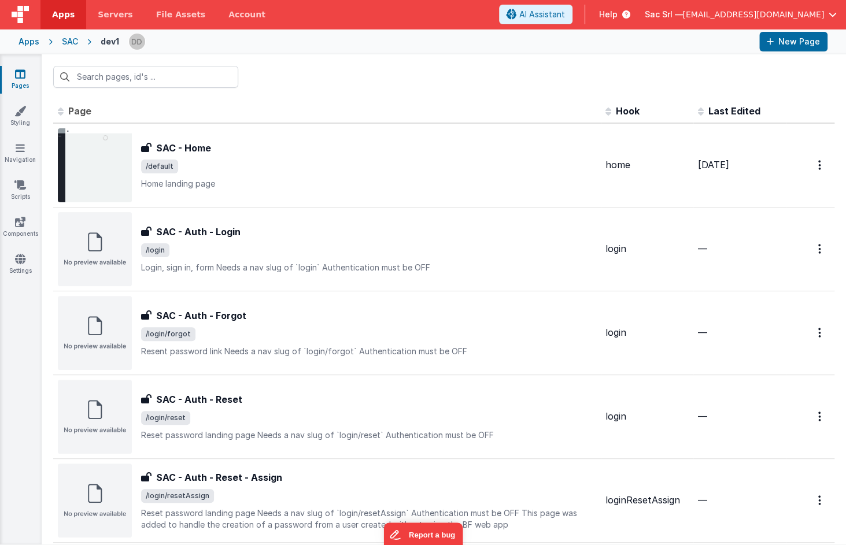
click at [21, 71] on icon at bounding box center [20, 74] width 10 height 12
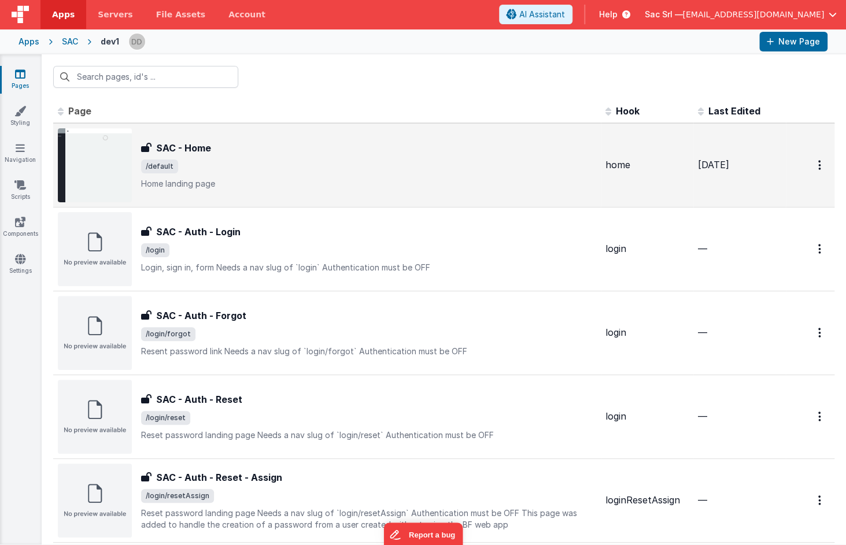
click at [333, 186] on p "Home landing page" at bounding box center [368, 184] width 455 height 12
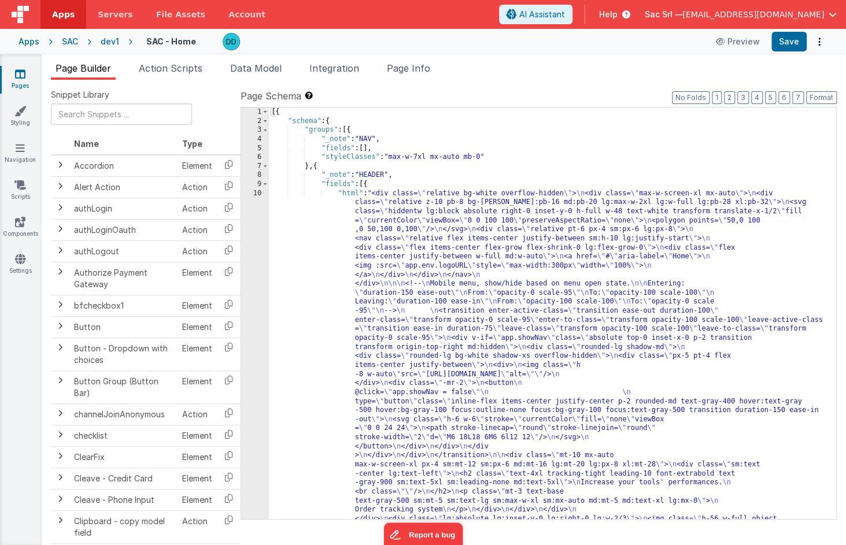
click at [257, 192] on div "10" at bounding box center [255, 361] width 28 height 344
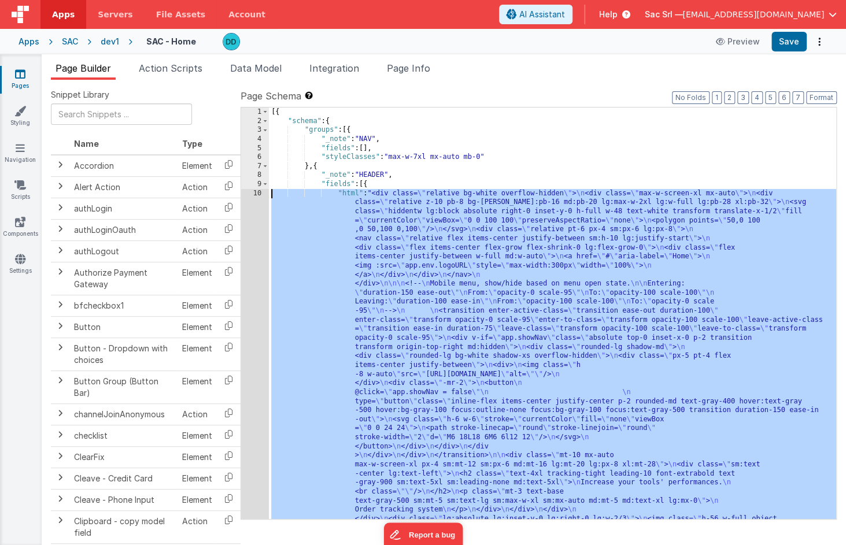
click at [257, 192] on div "10" at bounding box center [255, 361] width 28 height 344
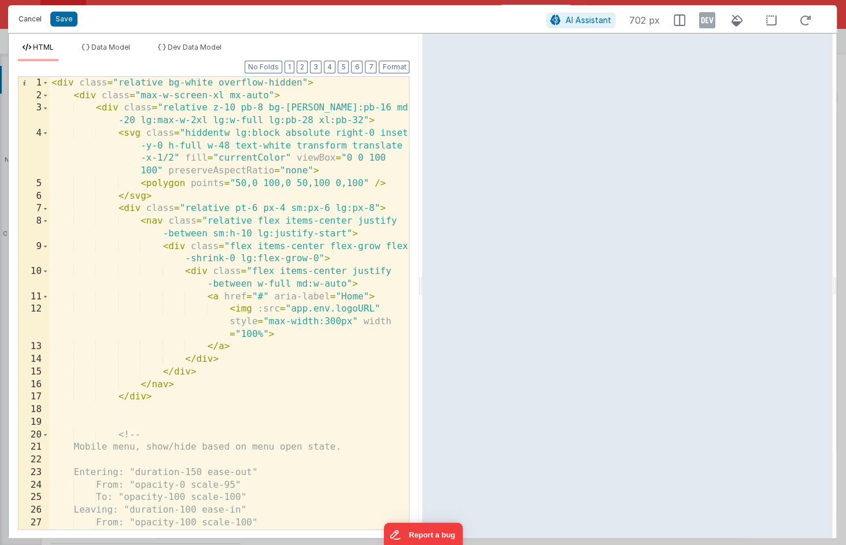
click at [28, 18] on button "Cancel" at bounding box center [30, 19] width 35 height 16
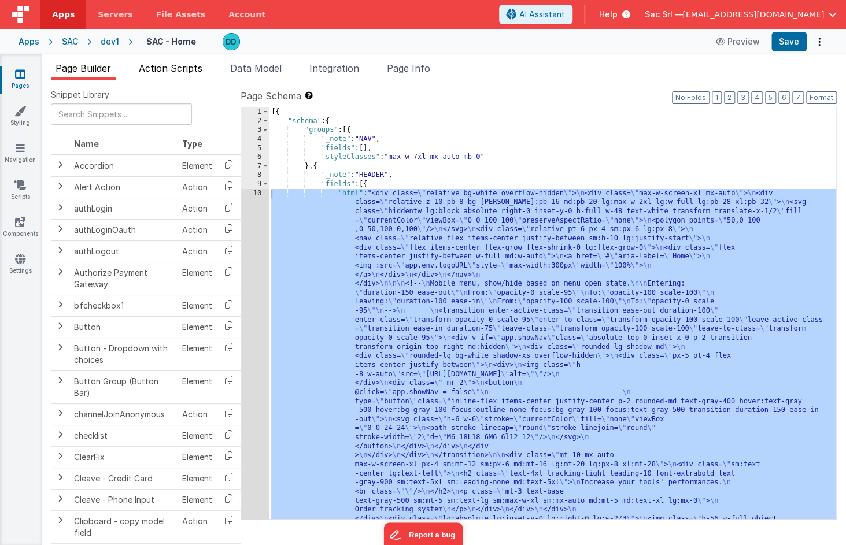
click at [202, 69] on span "Action Scripts" at bounding box center [171, 68] width 64 height 12
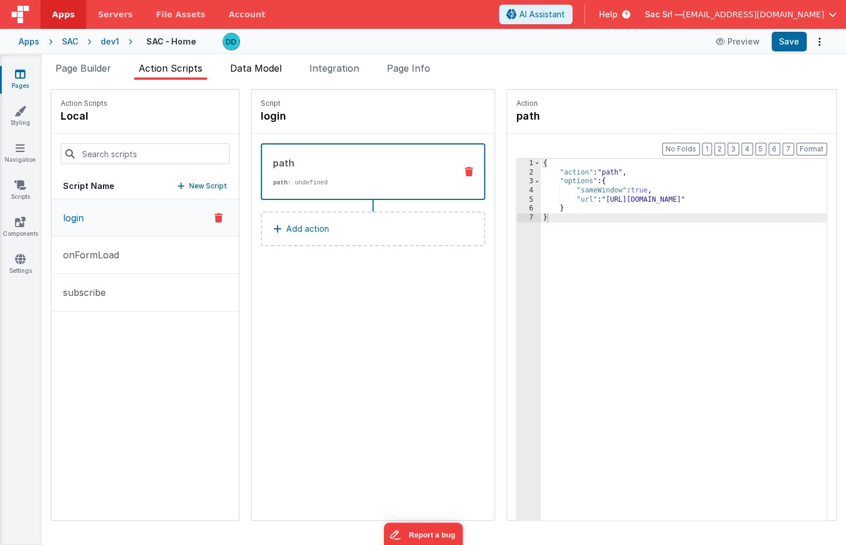
click at [257, 69] on span "Data Model" at bounding box center [255, 68] width 51 height 12
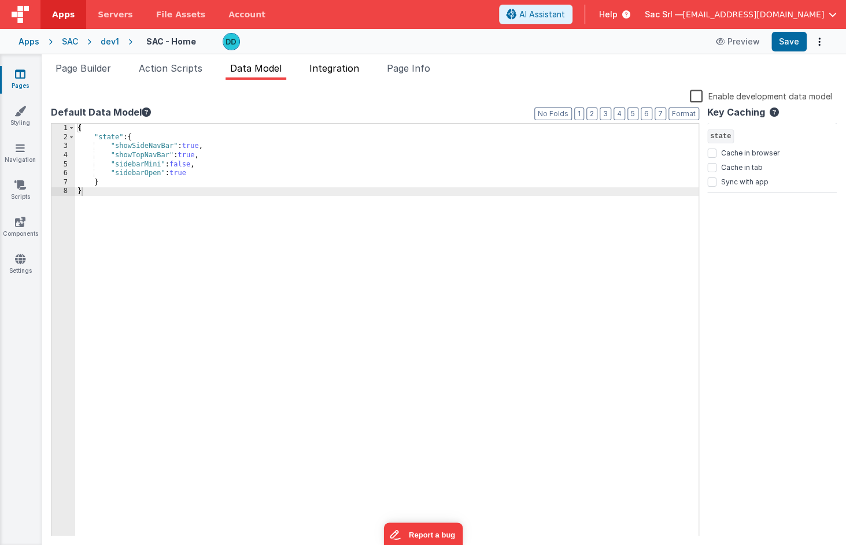
click at [335, 74] on li "Integration" at bounding box center [334, 70] width 59 height 18
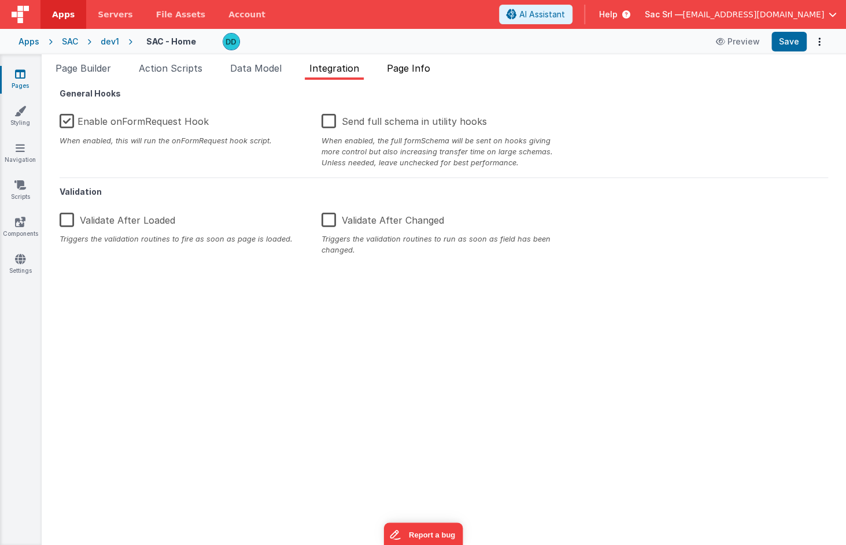
drag, startPoint x: 425, startPoint y: 77, endPoint x: 424, endPoint y: 72, distance: 6.0
click at [424, 72] on li "Page Info" at bounding box center [408, 70] width 53 height 18
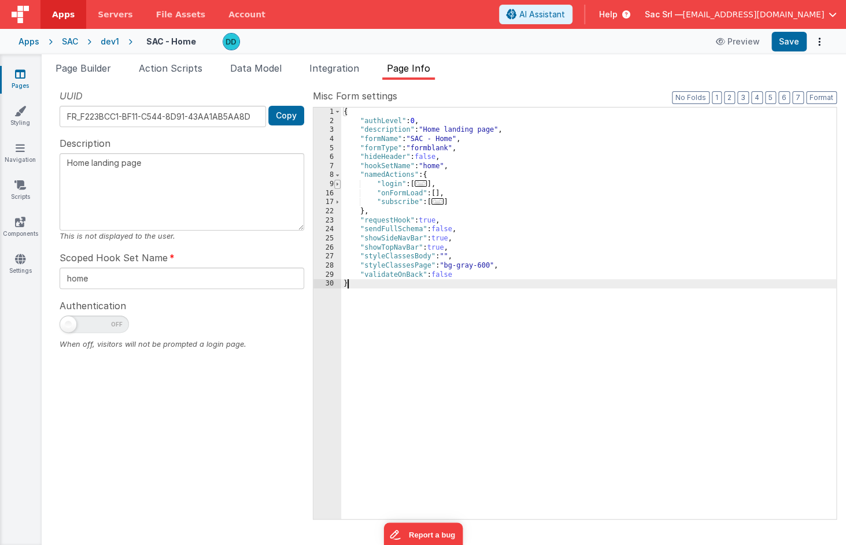
click at [336, 184] on span at bounding box center [337, 184] width 6 height 9
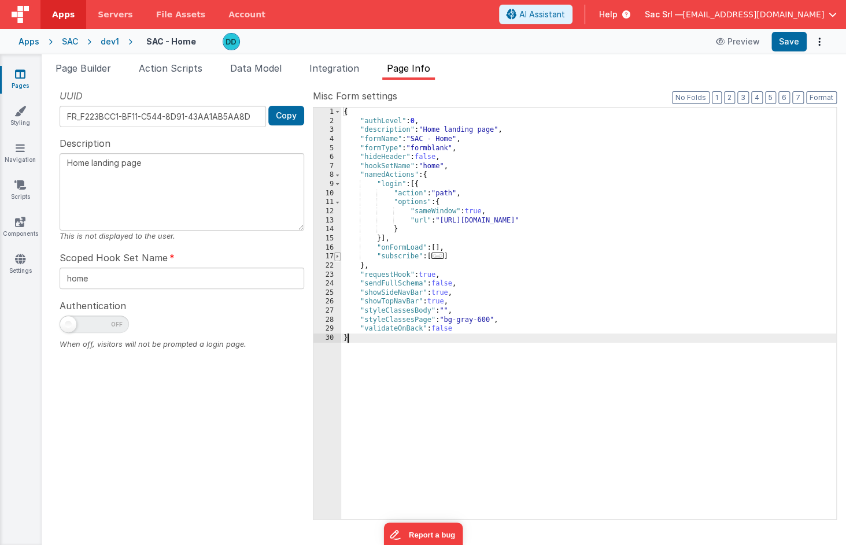
click at [339, 255] on span at bounding box center [337, 256] width 6 height 9
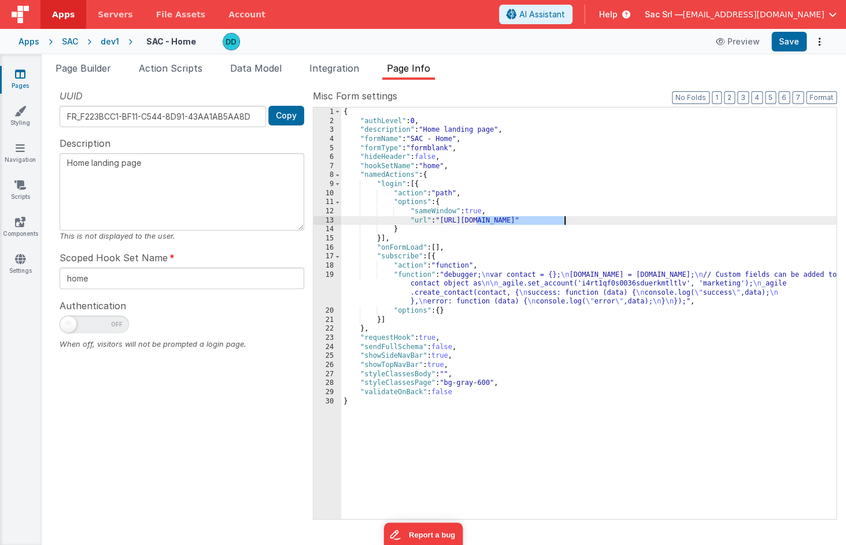
drag, startPoint x: 476, startPoint y: 220, endPoint x: 562, endPoint y: 219, distance: 86.1
click at [562, 219] on div "{ "authLevel" : 0 , "description" : "Home landing page" , "formName" : "SAC - H…" at bounding box center [588, 321] width 495 height 429
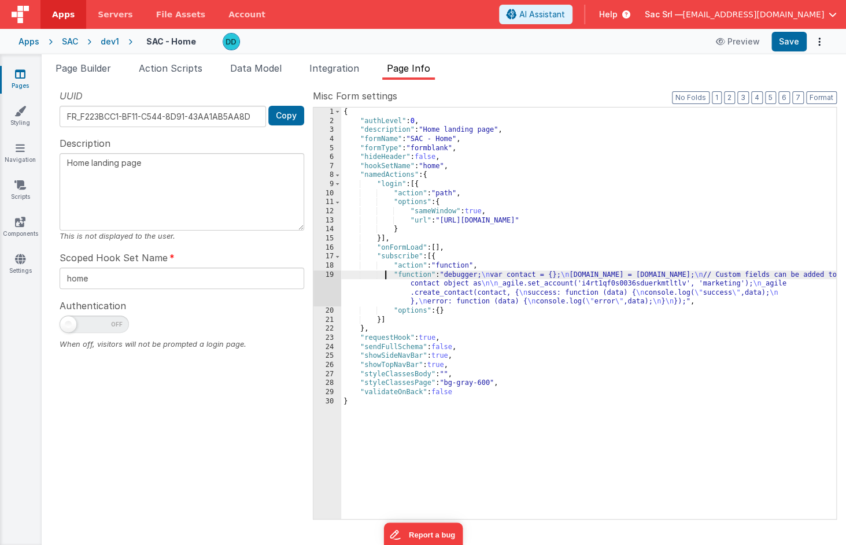
click at [386, 270] on div "{ "authLevel" : 0 , "description" : "Home landing page" , "formName" : "SAC - H…" at bounding box center [588, 321] width 495 height 429
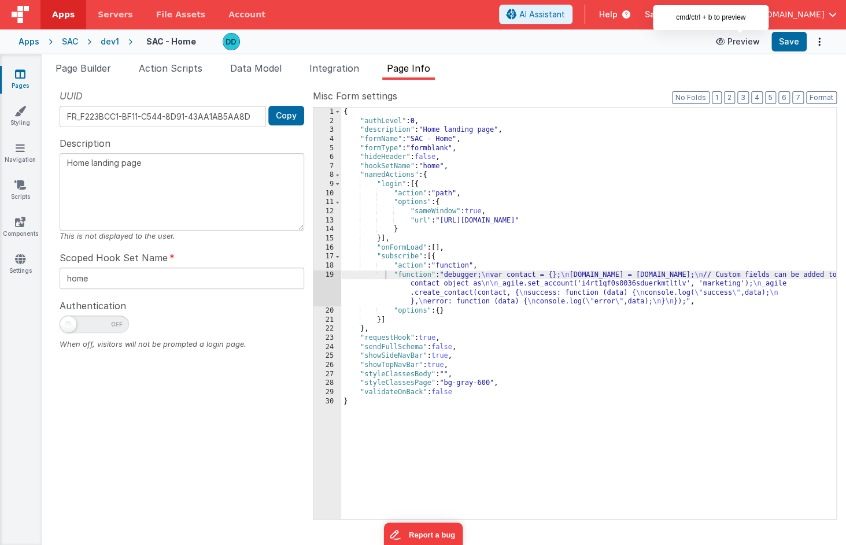
click at [733, 40] on button "Preview" at bounding box center [738, 41] width 58 height 18
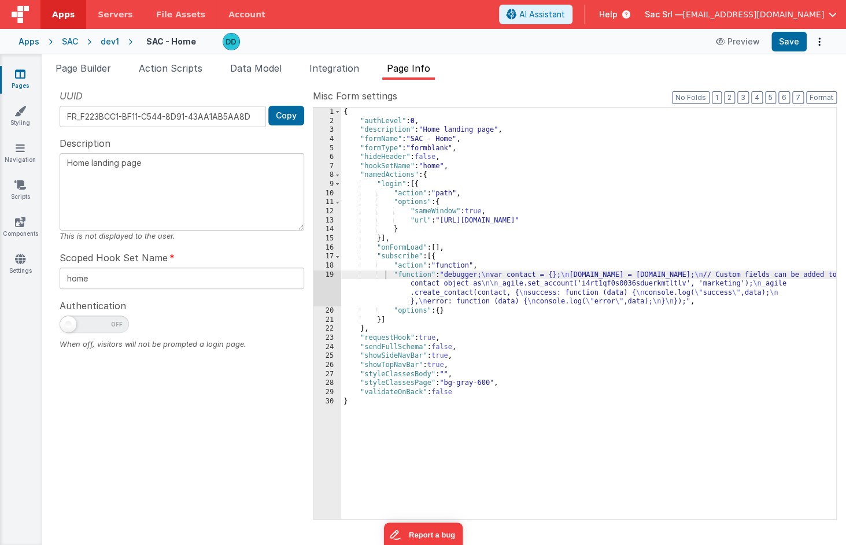
click at [31, 42] on div "Apps" at bounding box center [28, 42] width 21 height 12
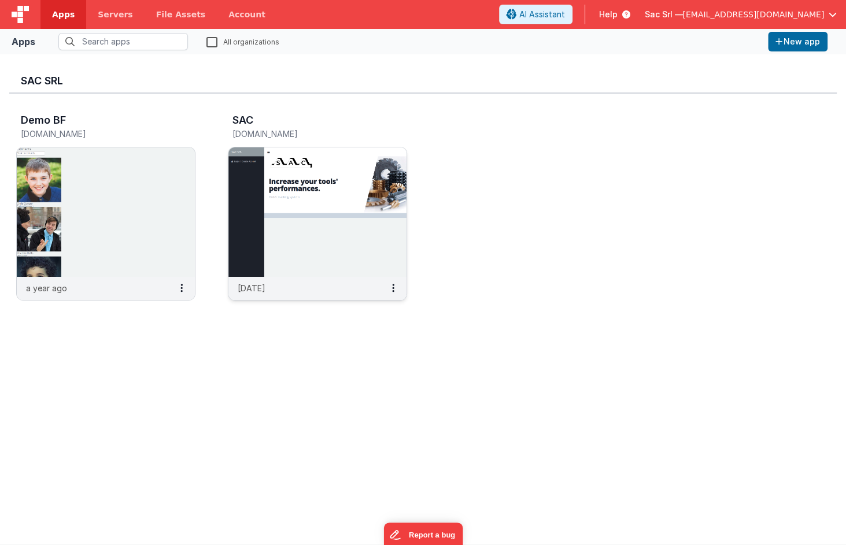
click at [314, 247] on img at bounding box center [317, 211] width 178 height 129
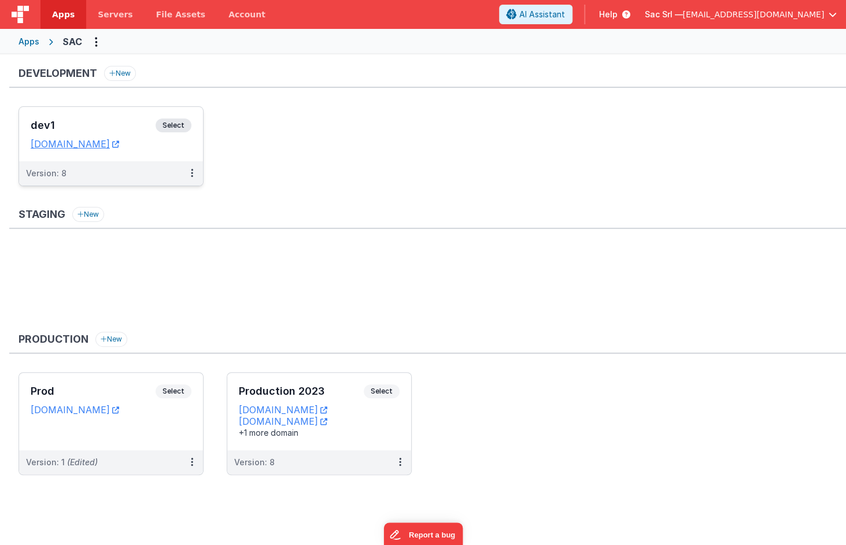
click at [188, 143] on dd "sacdev.fmbetterforms.com" at bounding box center [111, 144] width 161 height 12
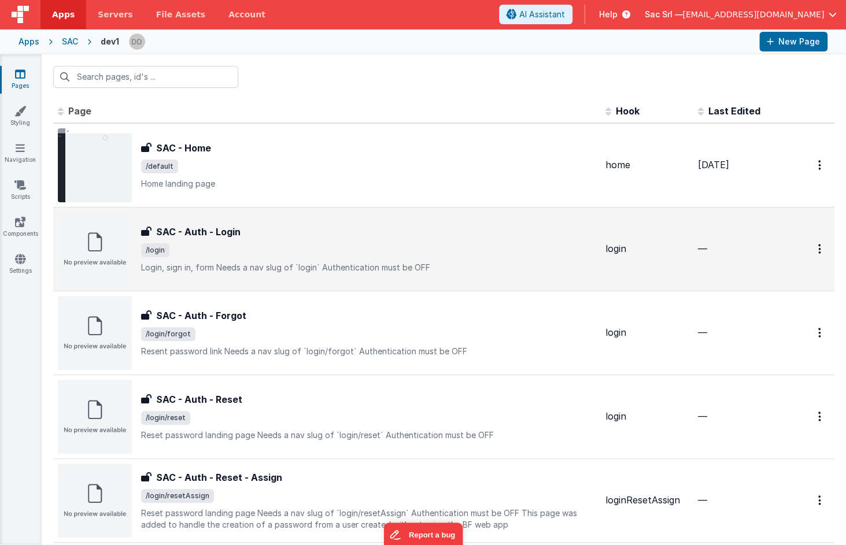
click at [369, 245] on span "/login" at bounding box center [368, 250] width 455 height 14
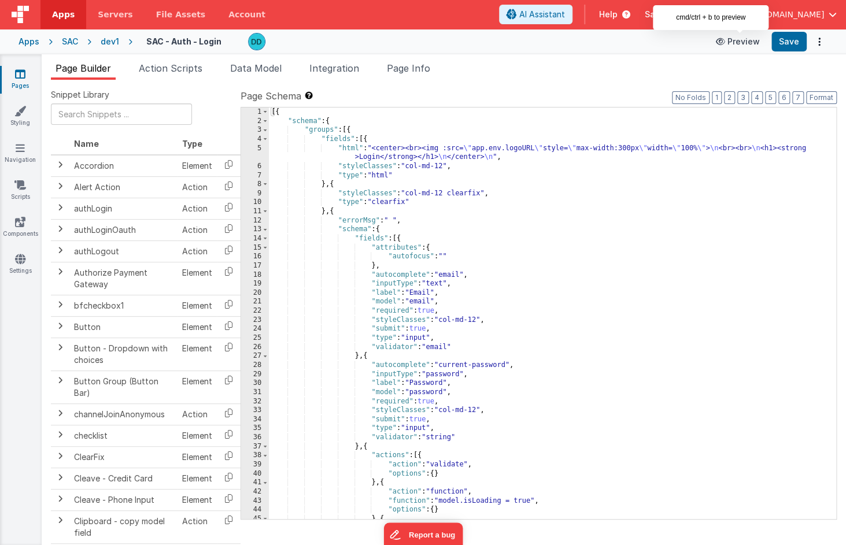
click at [740, 40] on button "Preview" at bounding box center [738, 41] width 58 height 18
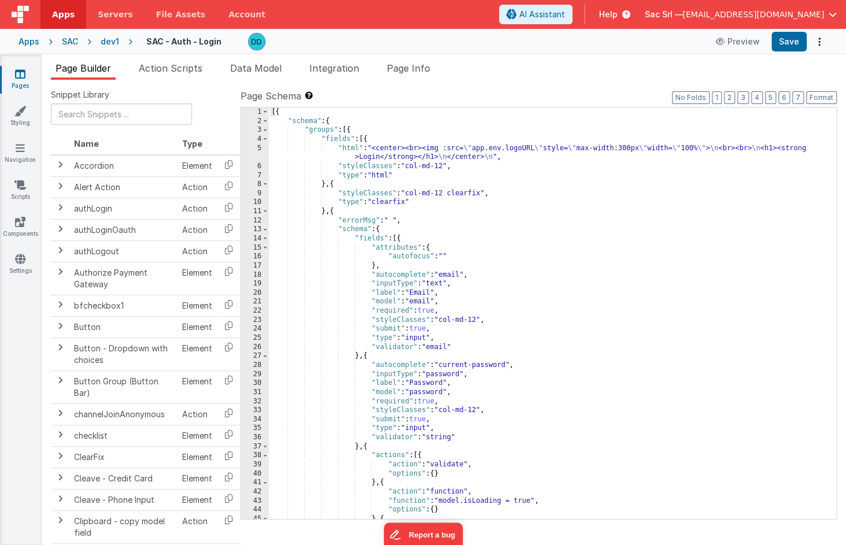
click at [107, 42] on div "dev1" at bounding box center [110, 42] width 18 height 12
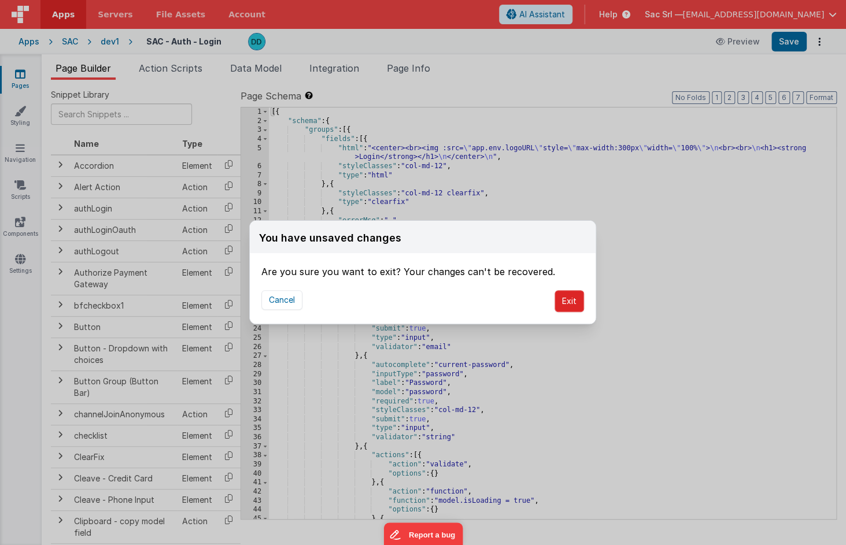
click at [578, 302] on button "Exit" at bounding box center [568, 301] width 29 height 22
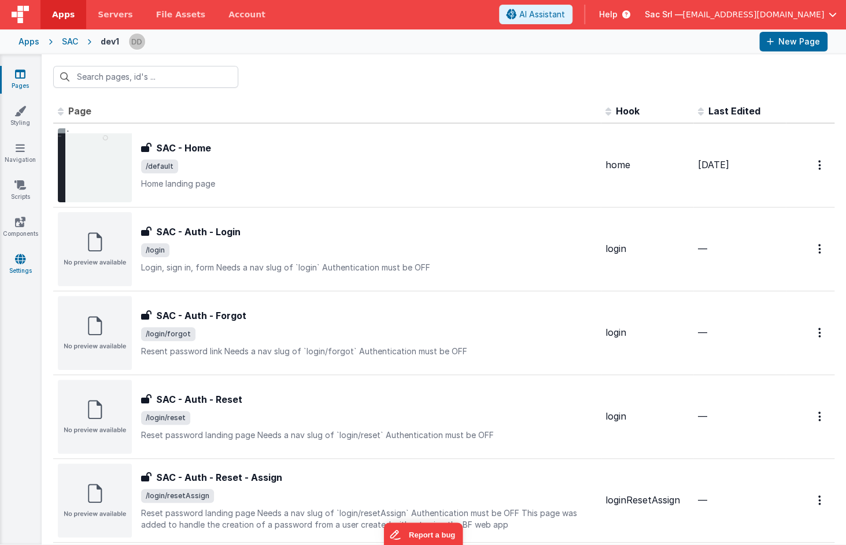
click at [18, 263] on icon at bounding box center [20, 259] width 10 height 12
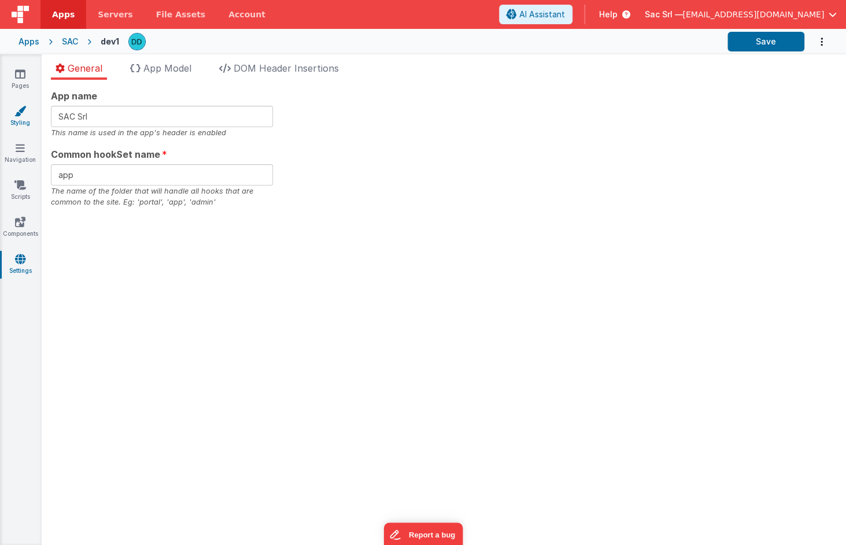
click at [24, 112] on icon at bounding box center [20, 111] width 12 height 12
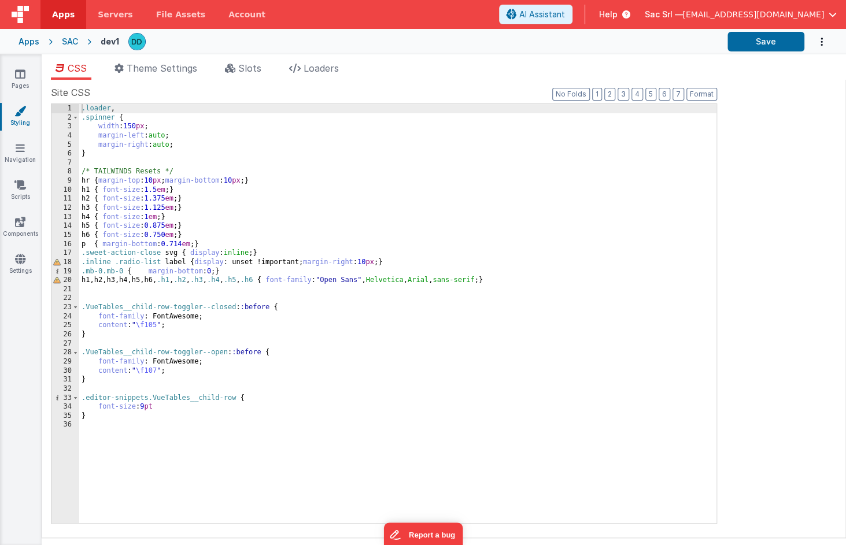
click at [23, 108] on icon at bounding box center [20, 111] width 12 height 12
click at [17, 140] on div "Pages Styling Navigation Scripts Components Settings" at bounding box center [21, 299] width 42 height 491
click at [19, 110] on icon at bounding box center [20, 111] width 12 height 12
click at [23, 77] on icon at bounding box center [20, 74] width 10 height 12
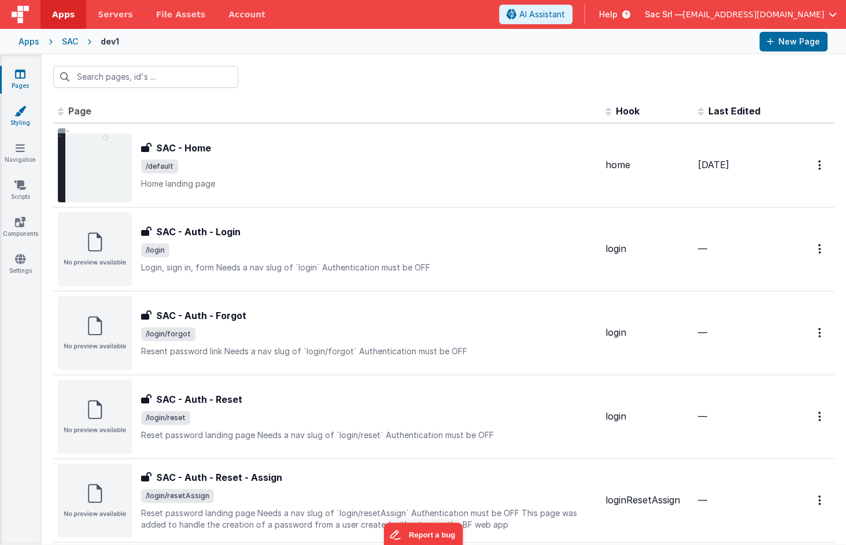
click at [21, 112] on icon at bounding box center [20, 111] width 12 height 12
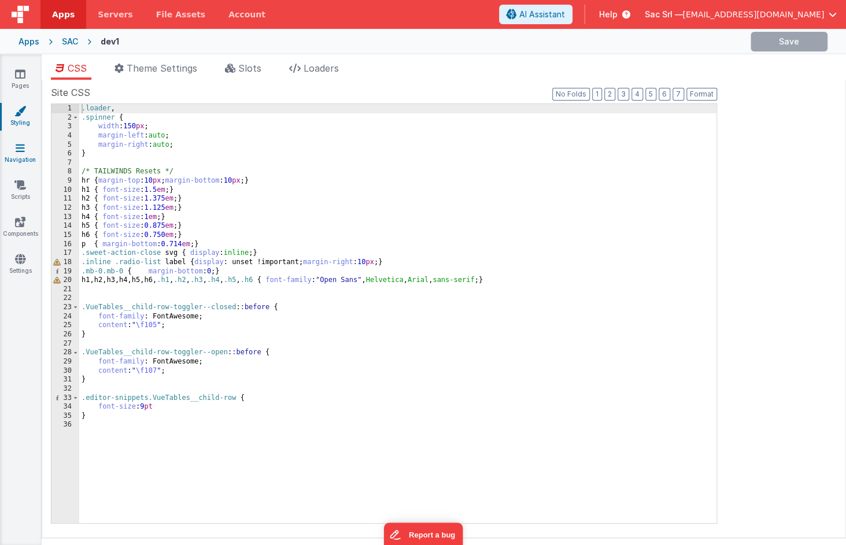
click at [23, 158] on link "Navigation" at bounding box center [20, 153] width 42 height 23
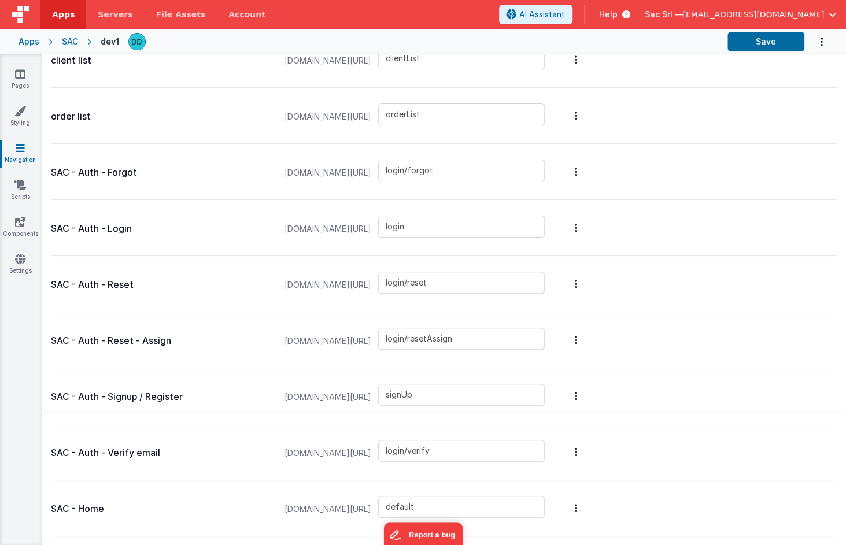
scroll to position [120, 0]
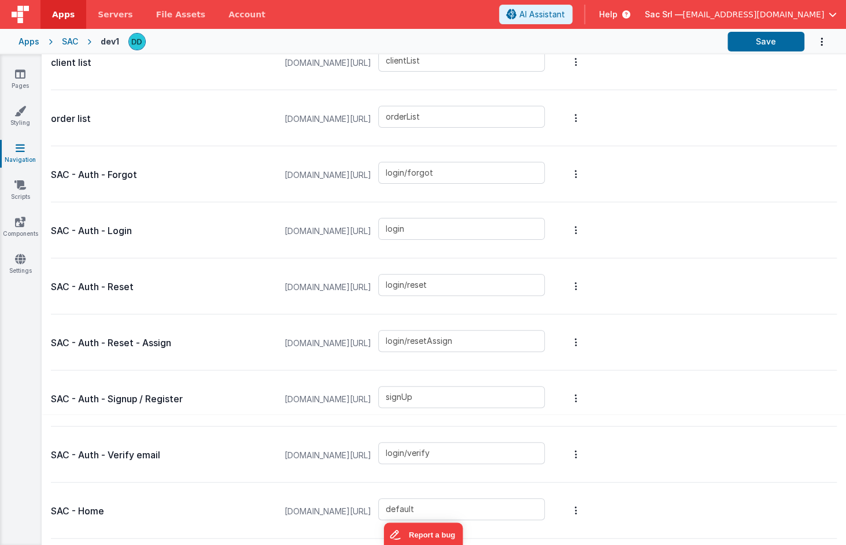
click at [577, 490] on icon "Options" at bounding box center [575, 510] width 2 height 9
click at [535, 488] on link "Preview" at bounding box center [514, 490] width 101 height 21
click at [540, 468] on link "New Slug" at bounding box center [514, 469] width 101 height 21
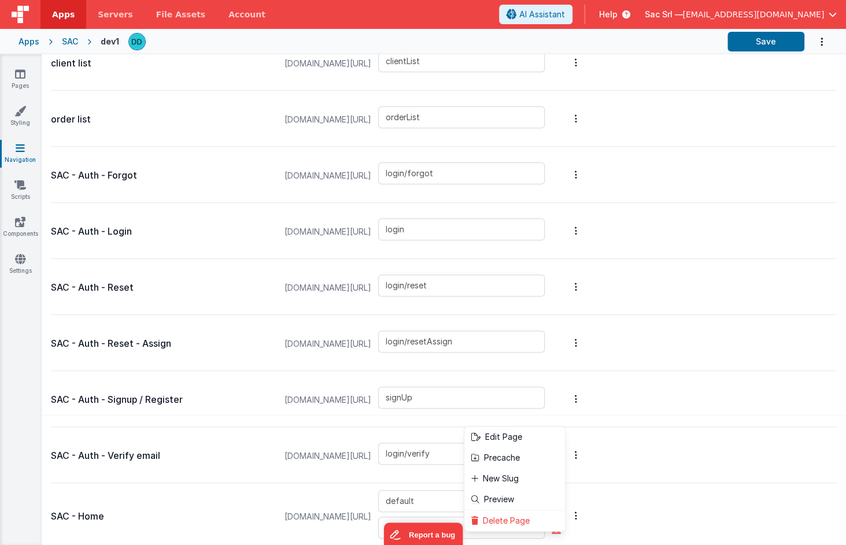
click at [657, 490] on button at bounding box center [423, 272] width 846 height 545
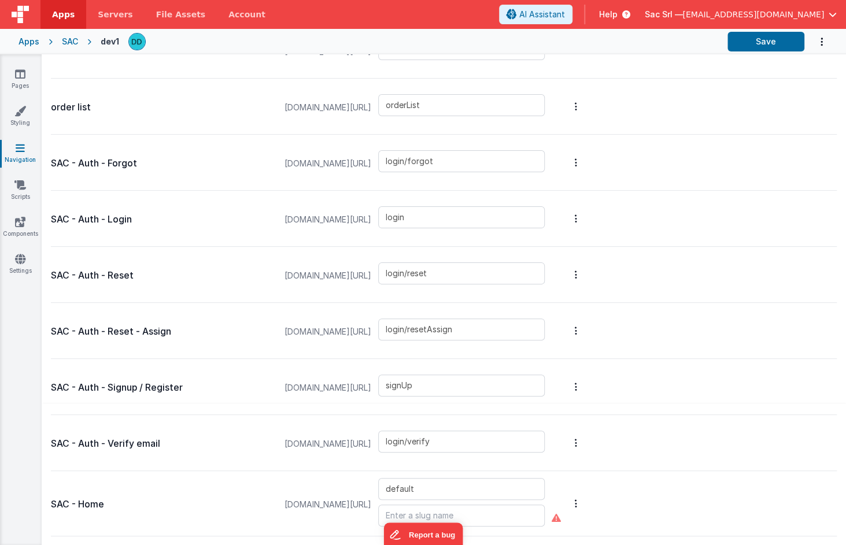
scroll to position [129, 0]
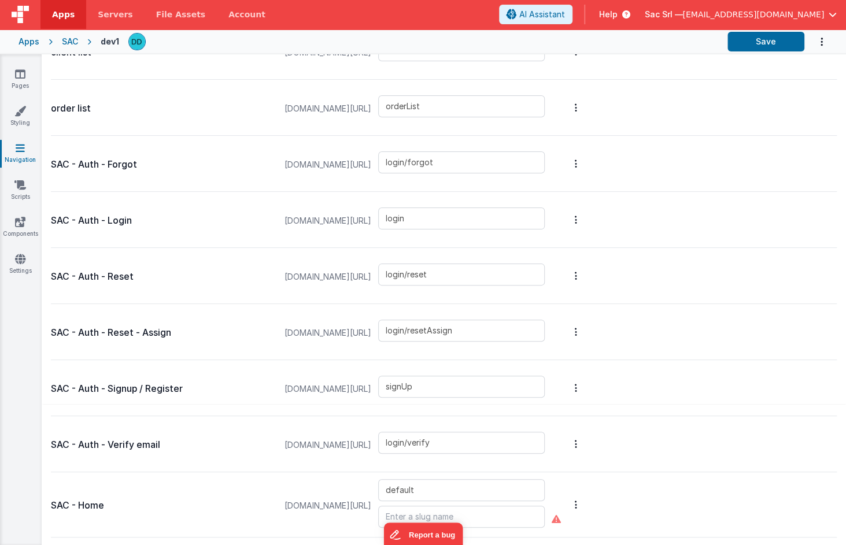
click at [655, 490] on div "SAC - Home sacdev.fmbetterforms.com/#/ default" at bounding box center [443, 504] width 785 height 65
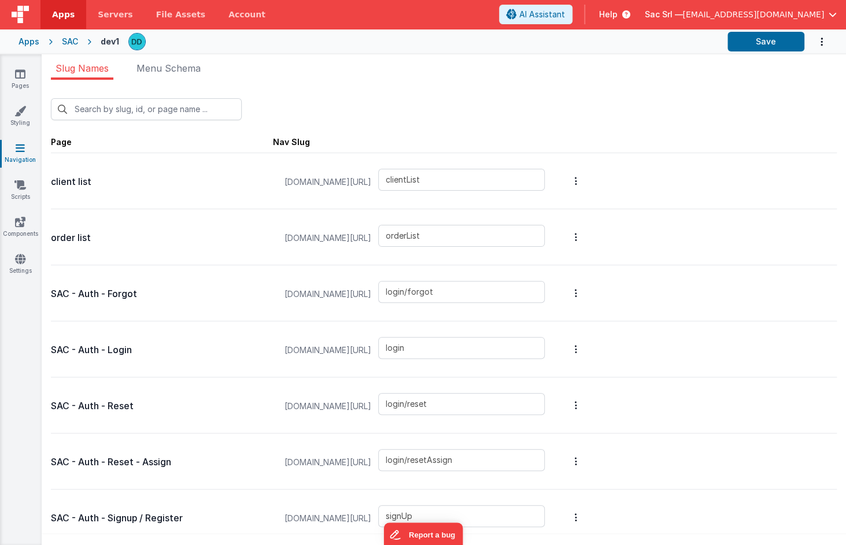
scroll to position [0, 0]
click at [177, 69] on span "Menu Schema" at bounding box center [168, 68] width 64 height 12
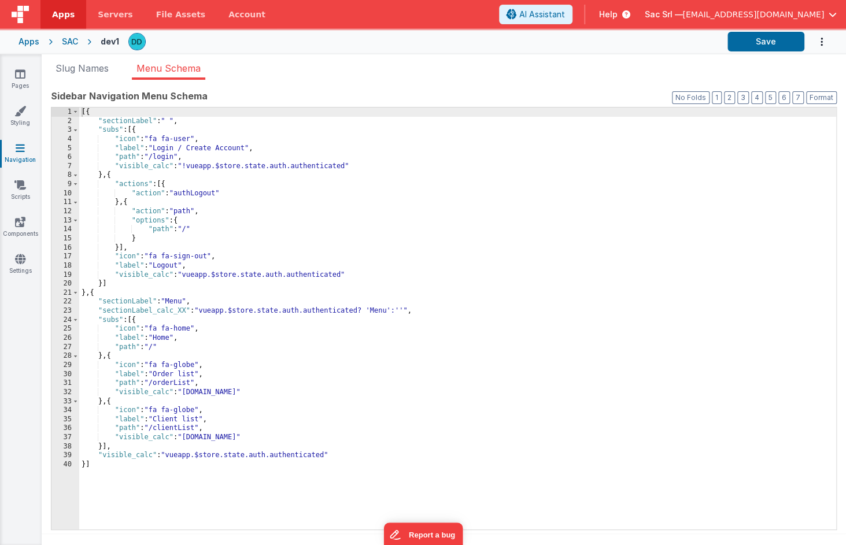
click at [69, 49] on div "Apps SAC dev1 Save" at bounding box center [423, 41] width 846 height 25
click at [66, 42] on div "SAC" at bounding box center [70, 42] width 16 height 12
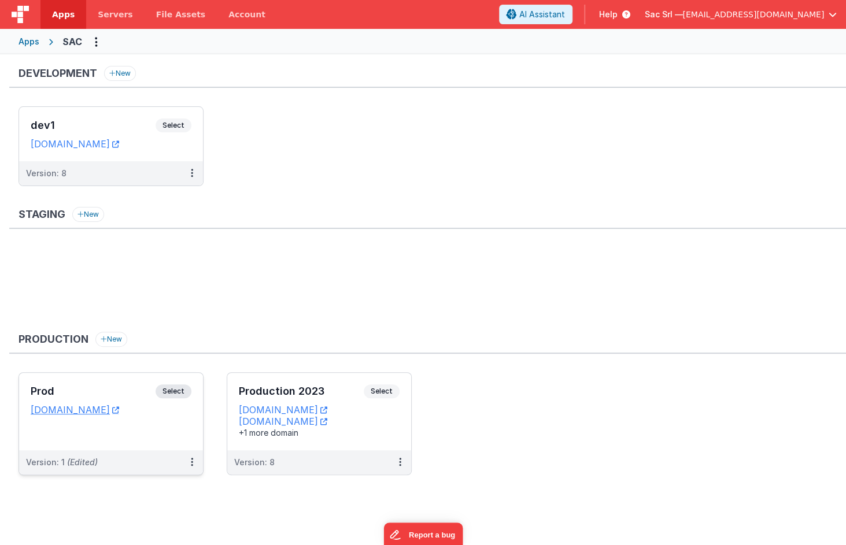
click at [175, 431] on div "Prod Select URLs sac.fmbetterforms.com" at bounding box center [111, 411] width 184 height 77
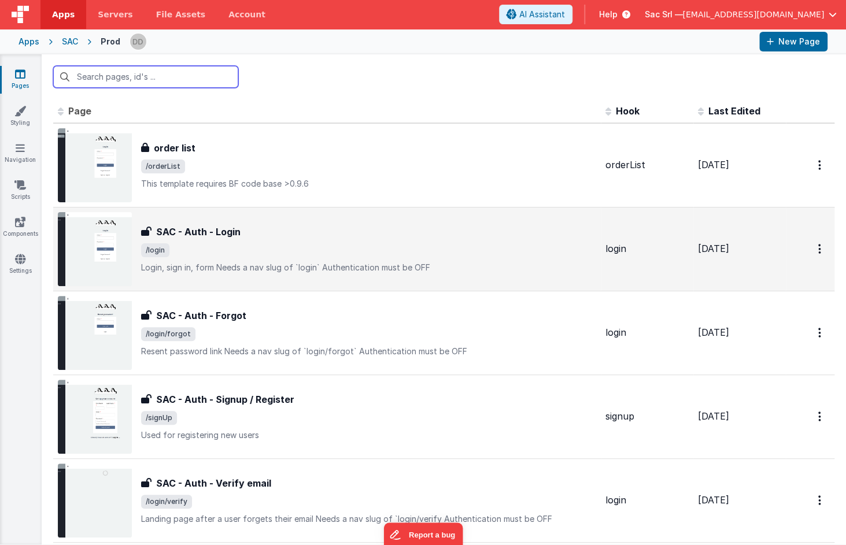
scroll to position [24, 0]
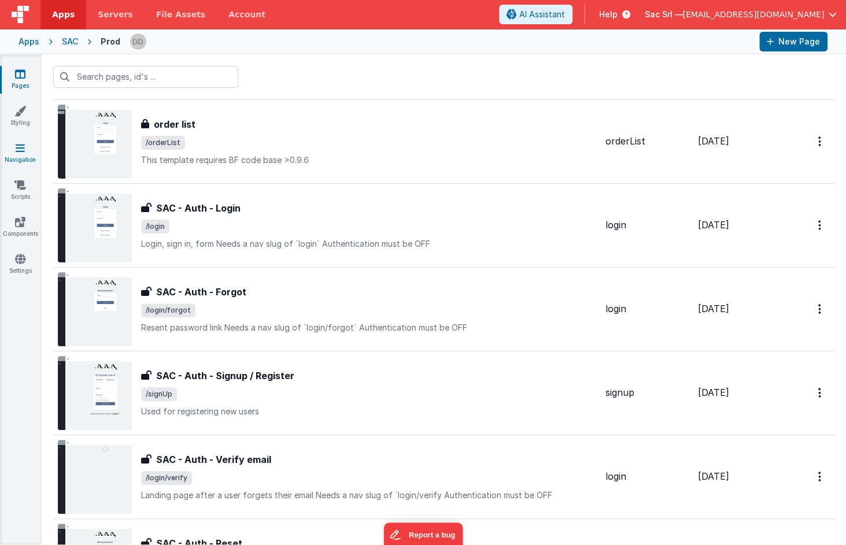
click at [18, 153] on link "Navigation" at bounding box center [20, 153] width 42 height 23
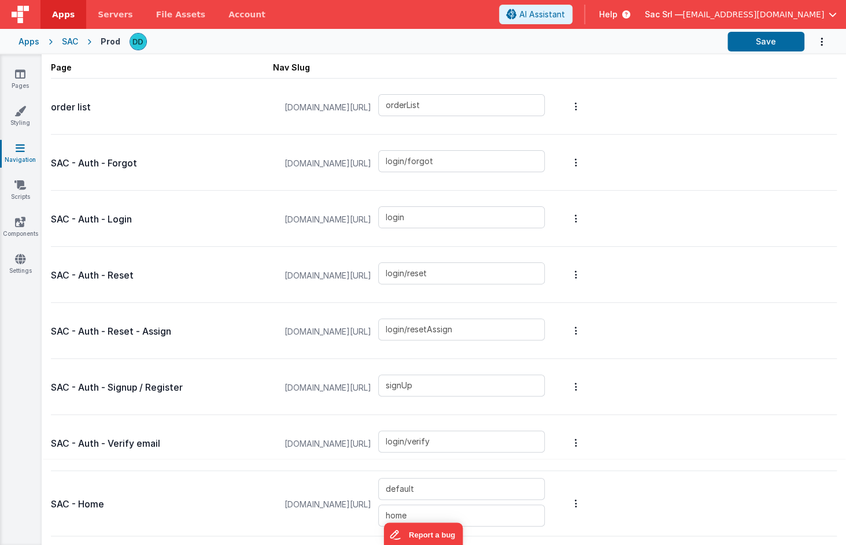
scroll to position [73, 0]
click at [69, 42] on div "SAC" at bounding box center [70, 42] width 16 height 12
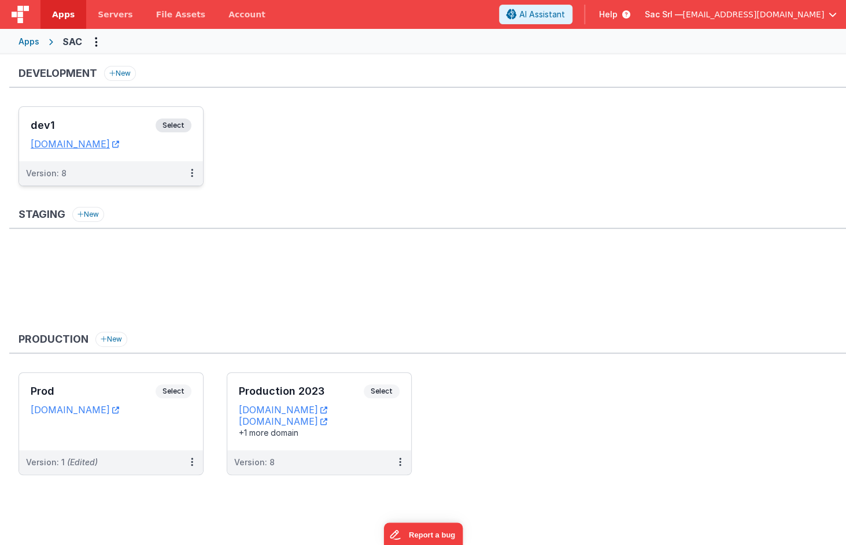
click at [184, 146] on dd "sacdev.fmbetterforms.com" at bounding box center [111, 144] width 161 height 12
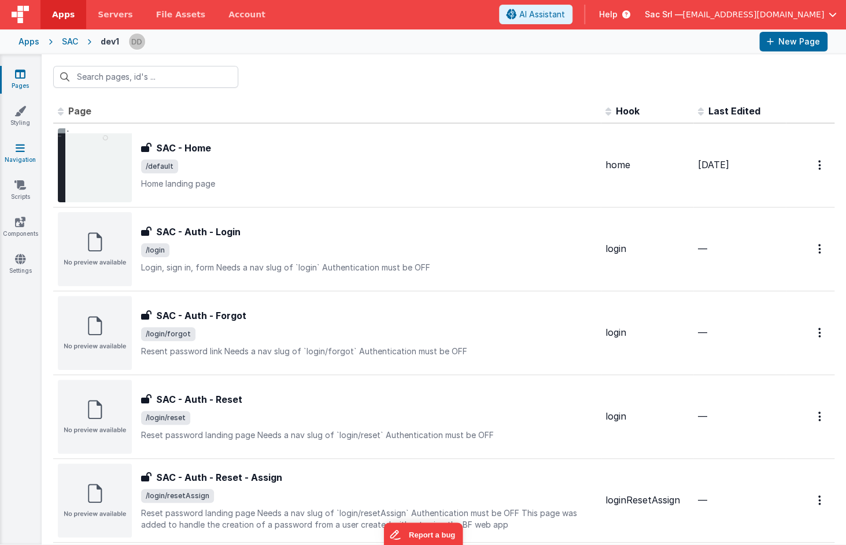
click at [20, 150] on icon at bounding box center [20, 148] width 9 height 12
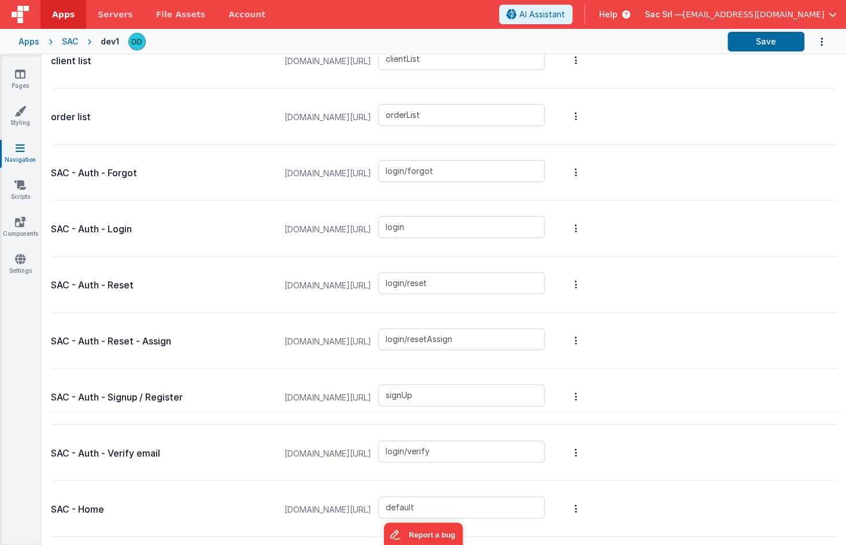
scroll to position [120, 0]
click at [577, 490] on icon "Options" at bounding box center [575, 509] width 2 height 9
click at [543, 462] on link "New Slug" at bounding box center [514, 467] width 101 height 21
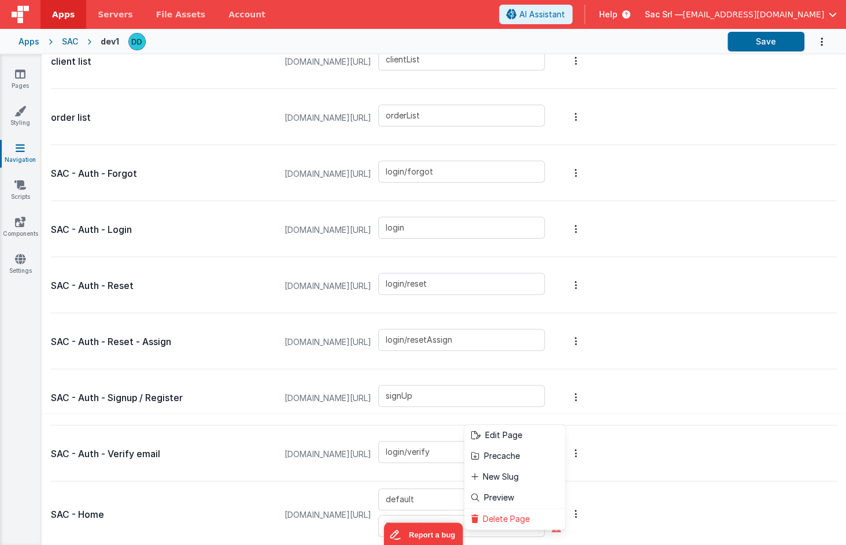
click at [474, 490] on button at bounding box center [423, 272] width 846 height 545
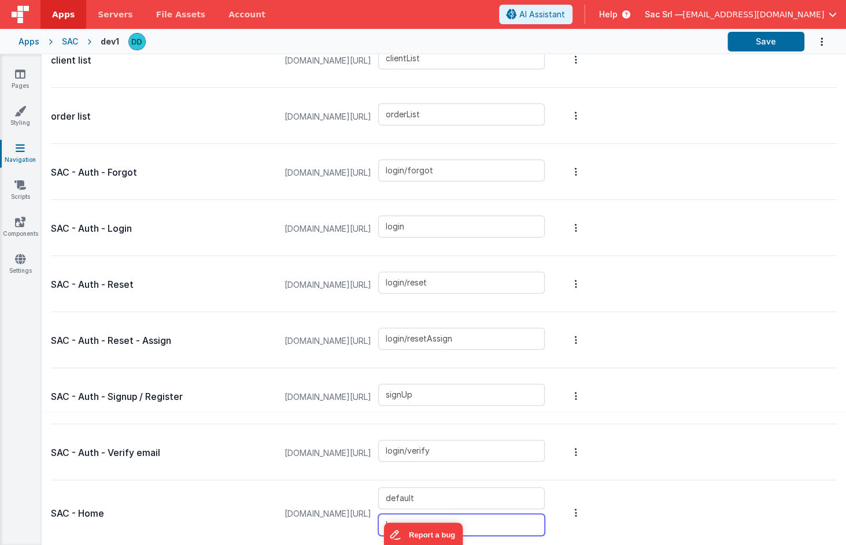
type input "home"
click at [687, 490] on div "SAC - Home sacdev.fmbetterforms.com/#/ default home" at bounding box center [443, 512] width 785 height 65
click at [766, 39] on button "Save" at bounding box center [765, 42] width 77 height 20
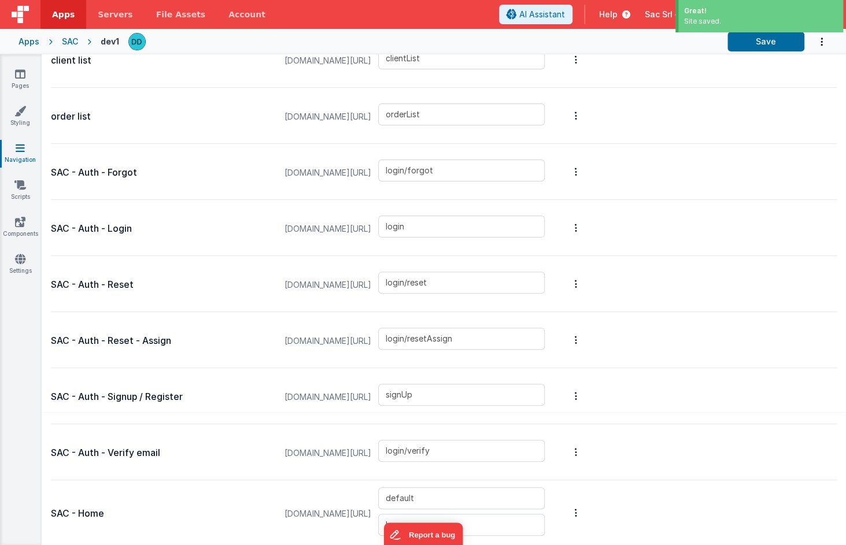
click at [584, 490] on button "Options" at bounding box center [576, 512] width 16 height 55
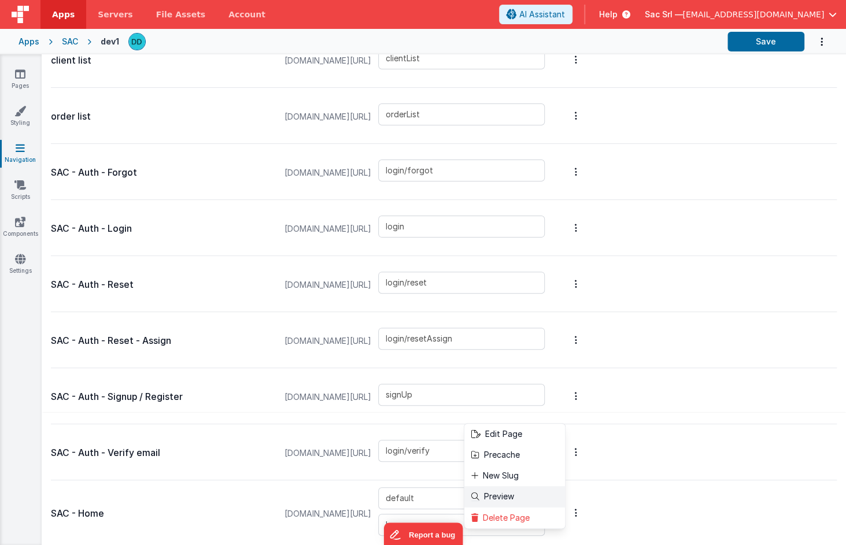
click at [540, 490] on link "Preview" at bounding box center [514, 496] width 101 height 21
click at [72, 36] on button at bounding box center [423, 272] width 846 height 545
drag, startPoint x: 100, startPoint y: 509, endPoint x: 97, endPoint y: 488, distance: 20.4
click at [100, 490] on p "SAC - Home" at bounding box center [162, 514] width 222 height 16
click at [23, 73] on icon at bounding box center [20, 74] width 10 height 12
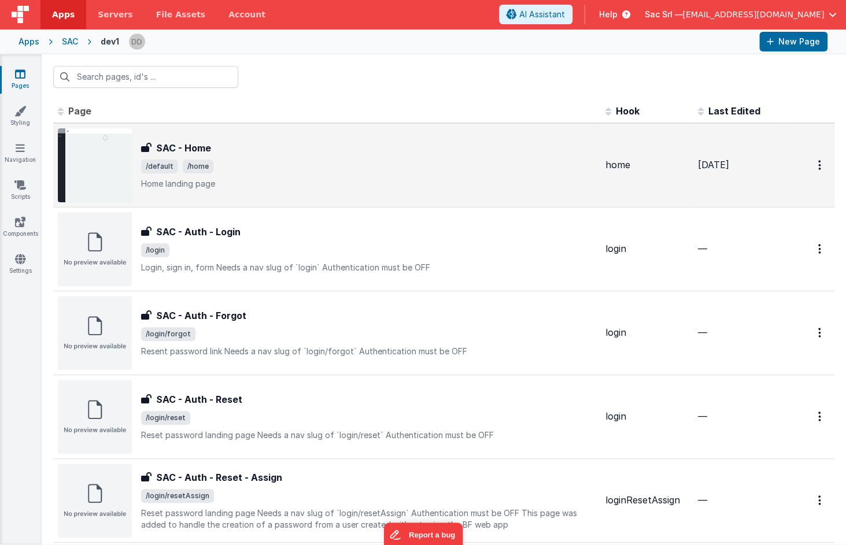
drag, startPoint x: 235, startPoint y: 154, endPoint x: 277, endPoint y: 150, distance: 42.9
click at [277, 150] on div "SAC - Home SAC - Home /default /home Home landing page" at bounding box center [368, 165] width 455 height 49
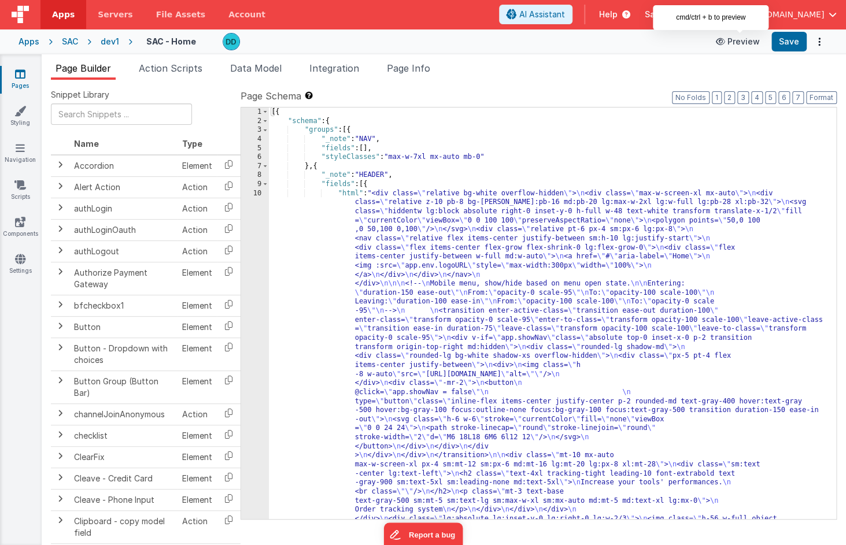
click at [741, 46] on button "Preview" at bounding box center [738, 41] width 58 height 18
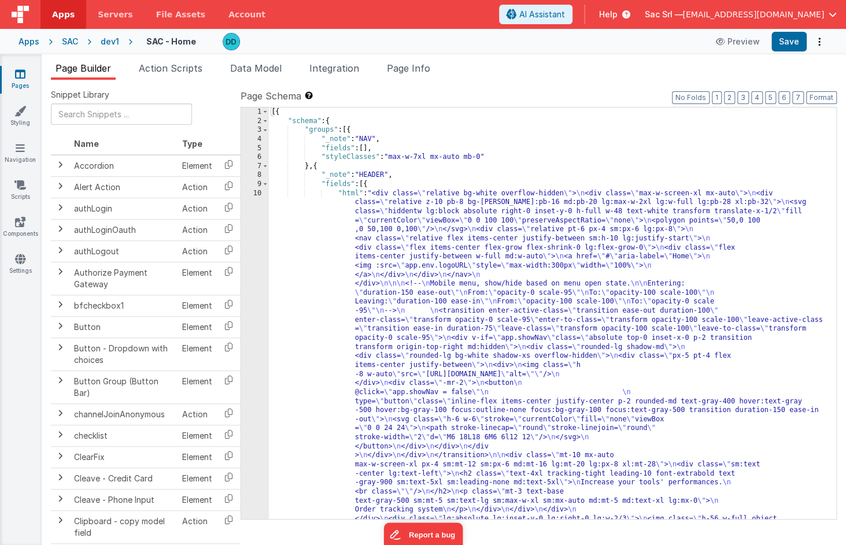
click at [76, 40] on div "SAC" at bounding box center [70, 42] width 16 height 12
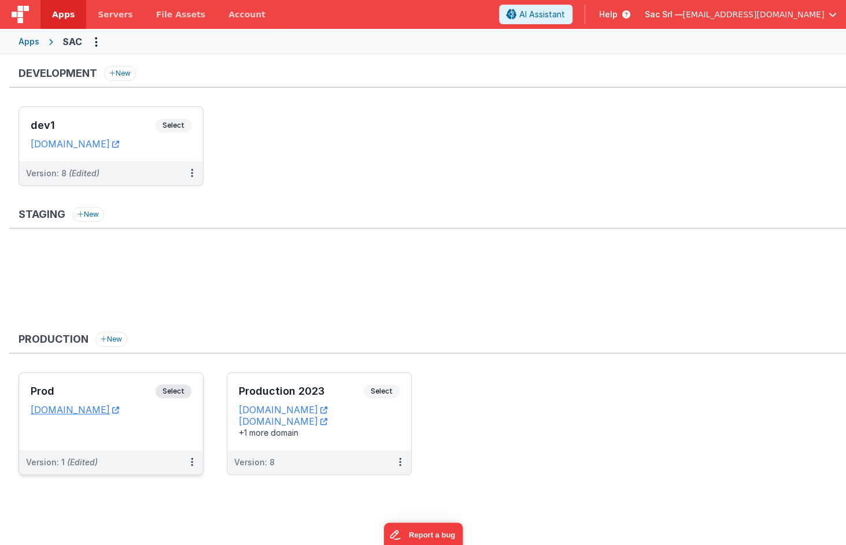
click at [172, 422] on div "Prod Select URLs sac.fmbetterforms.com" at bounding box center [111, 411] width 184 height 77
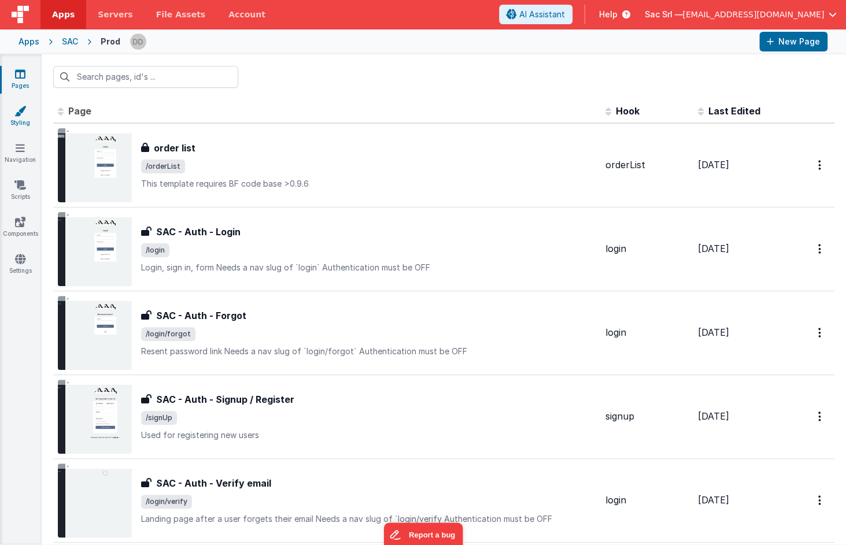
click at [21, 110] on icon at bounding box center [20, 111] width 12 height 12
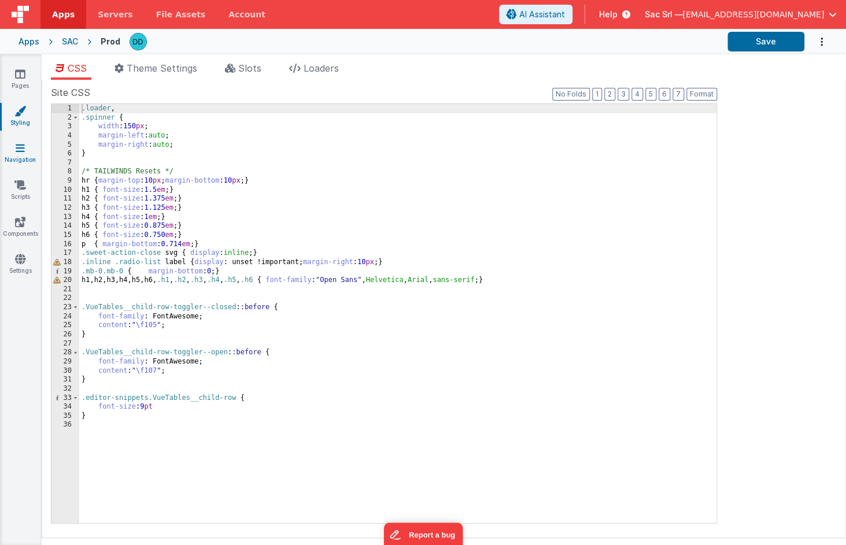
click at [19, 152] on icon at bounding box center [20, 148] width 9 height 12
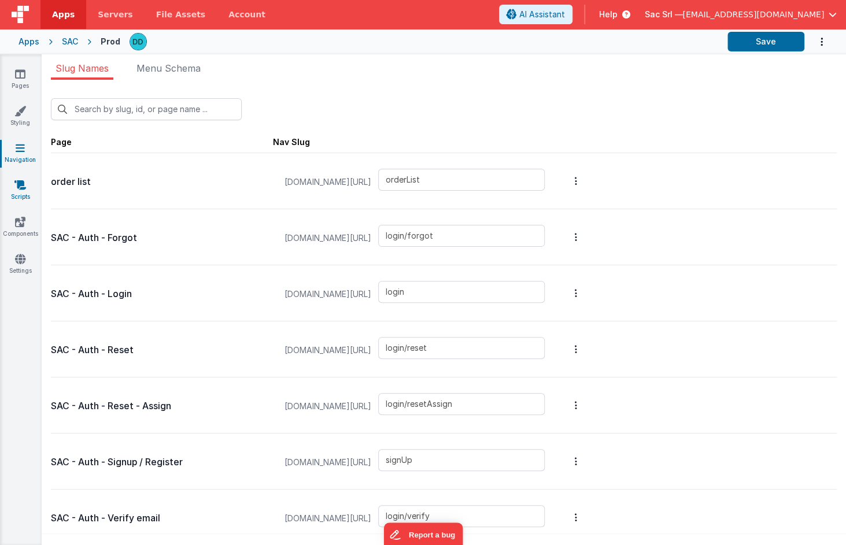
click at [23, 186] on icon at bounding box center [20, 185] width 12 height 12
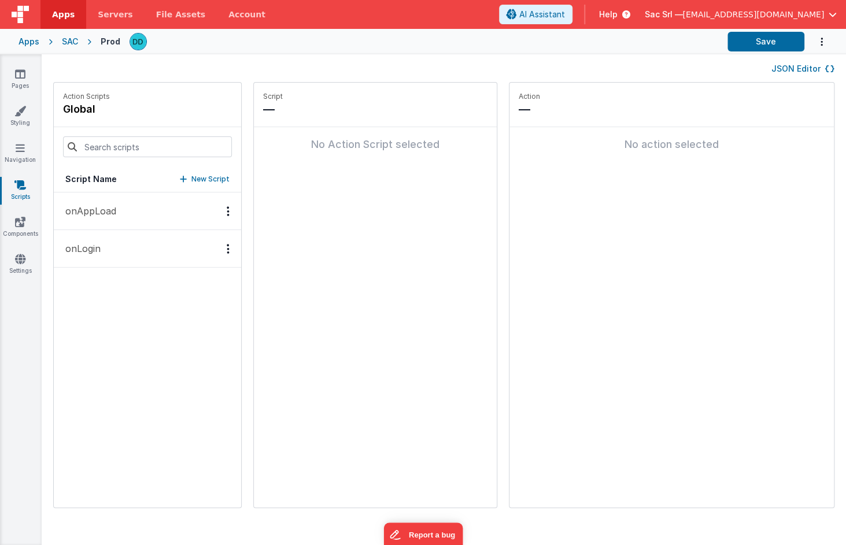
click at [140, 199] on button "onAppLoad" at bounding box center [147, 211] width 187 height 38
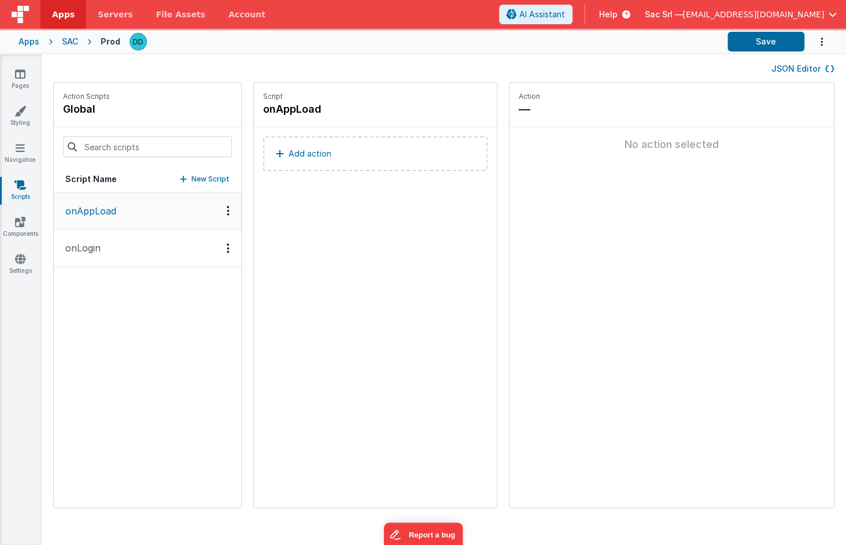
click at [129, 246] on button "onLogin" at bounding box center [147, 248] width 187 height 38
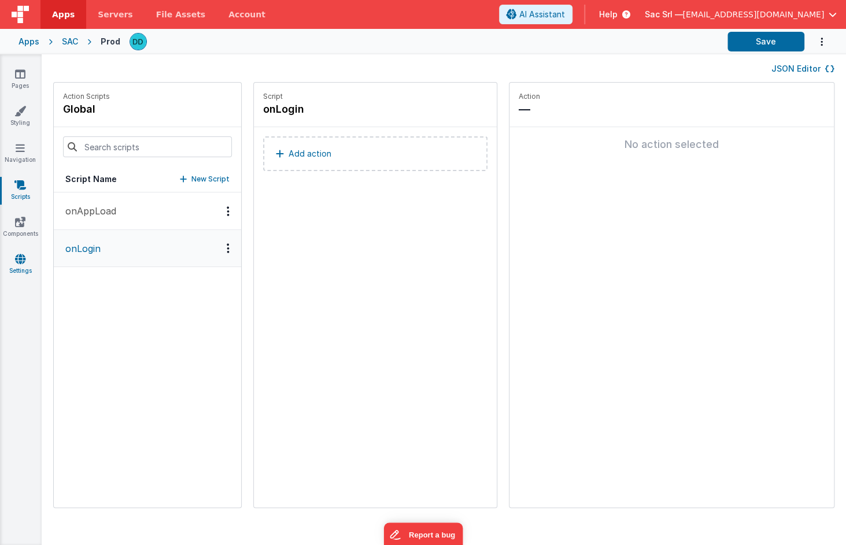
click at [18, 262] on icon at bounding box center [20, 259] width 10 height 12
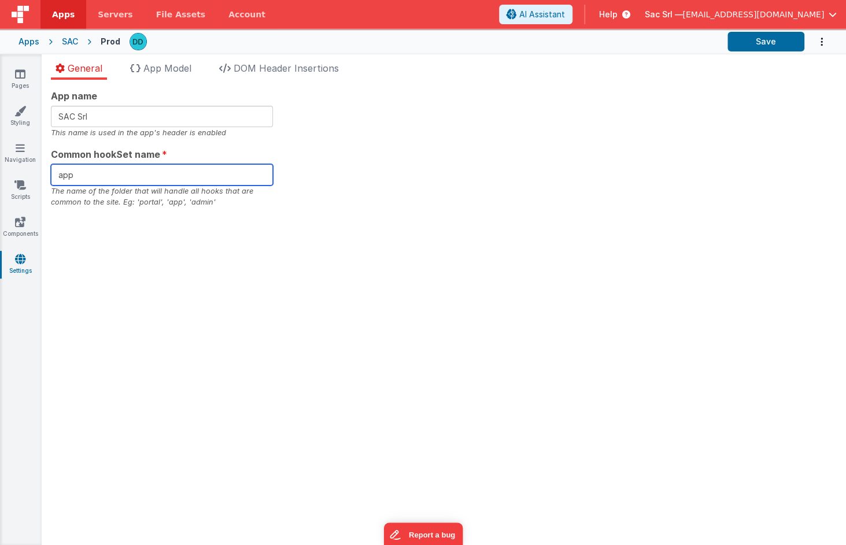
click at [169, 170] on input "app" at bounding box center [162, 174] width 222 height 21
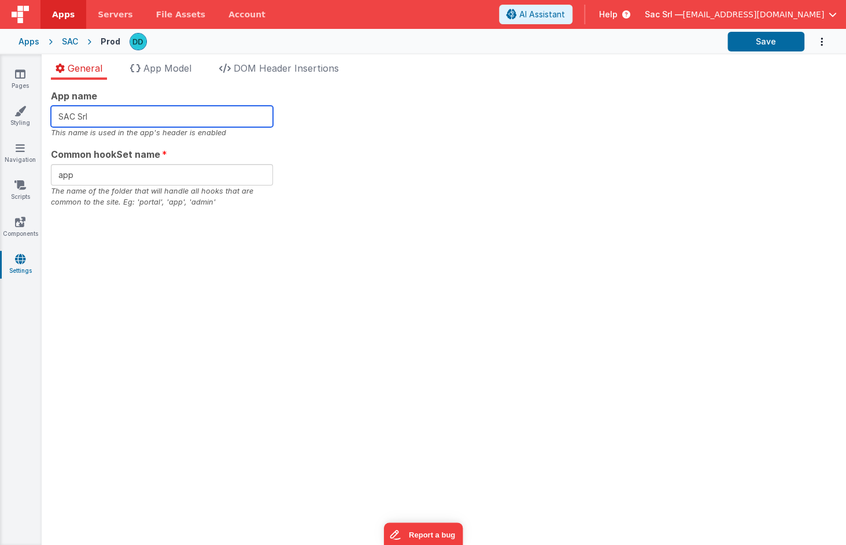
click at [160, 114] on input "SAC Srl" at bounding box center [162, 116] width 222 height 21
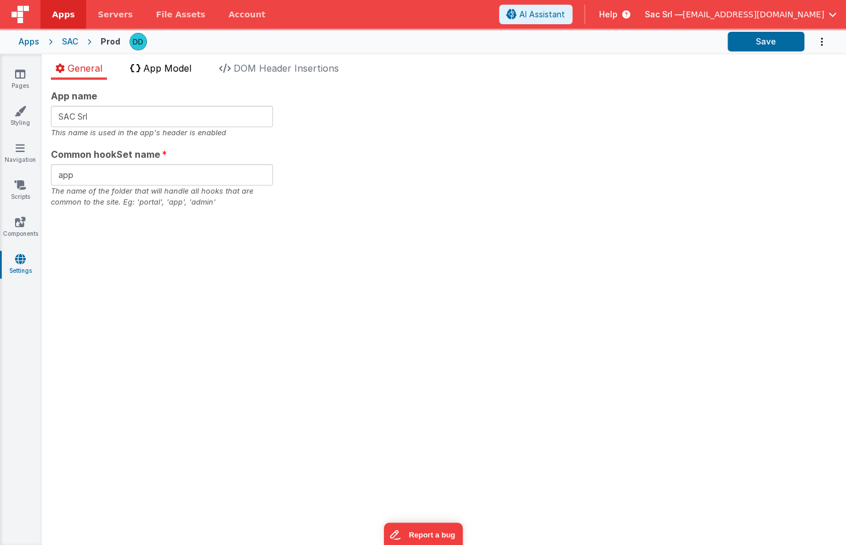
click at [166, 66] on span "App Model" at bounding box center [167, 68] width 48 height 12
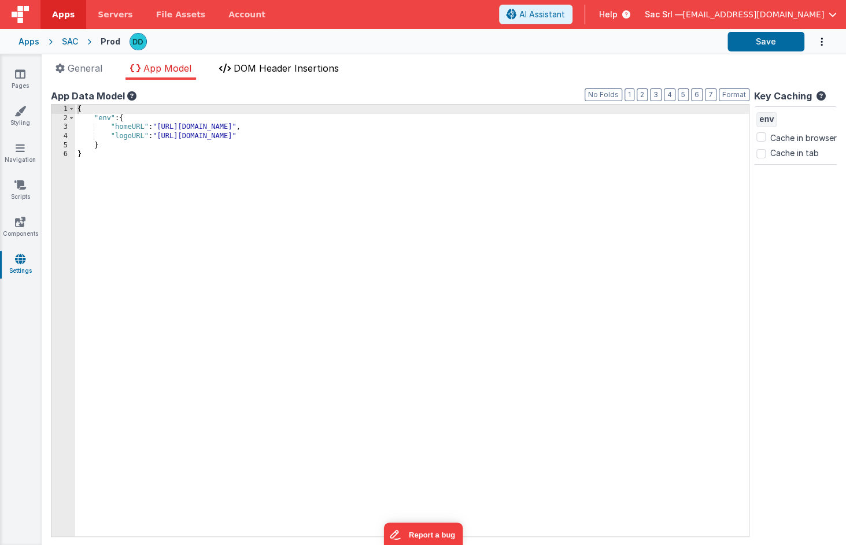
click at [276, 69] on span "DOM Header Insertions" at bounding box center [285, 68] width 105 height 12
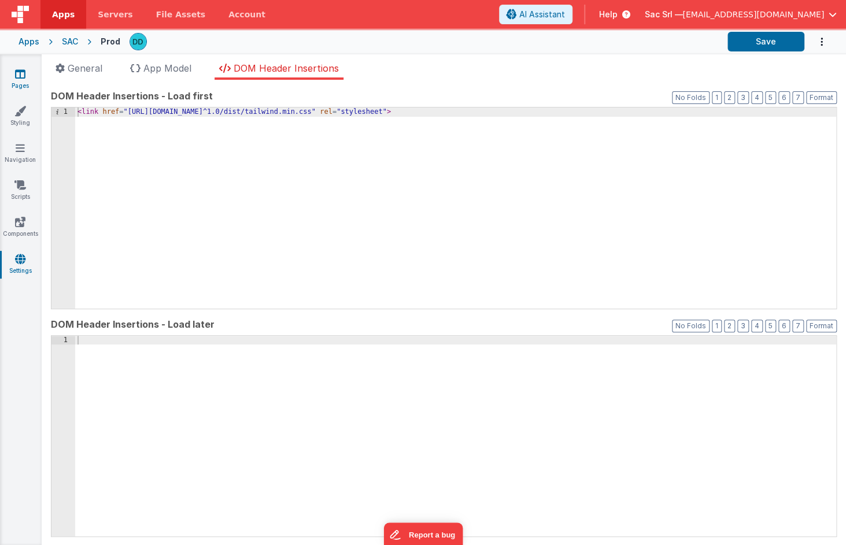
click at [17, 76] on icon at bounding box center [20, 74] width 10 height 12
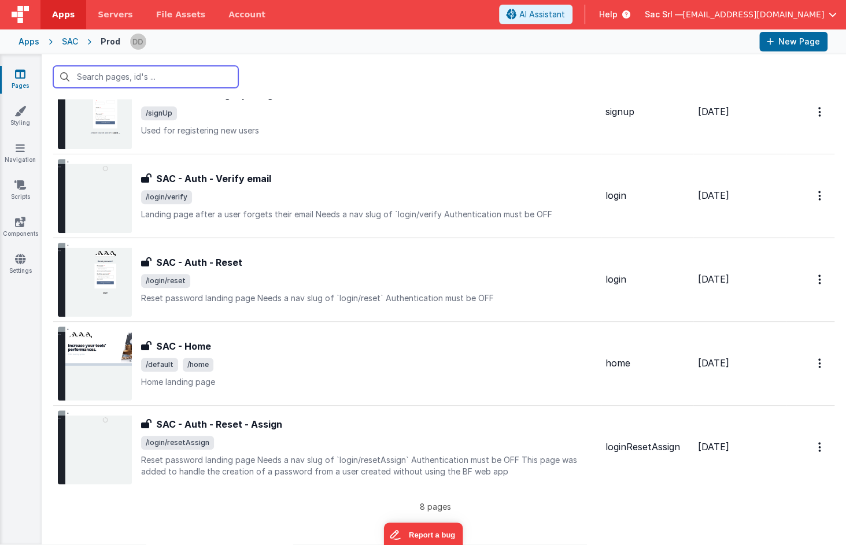
scroll to position [304, 0]
click at [66, 43] on div "SAC" at bounding box center [70, 42] width 16 height 12
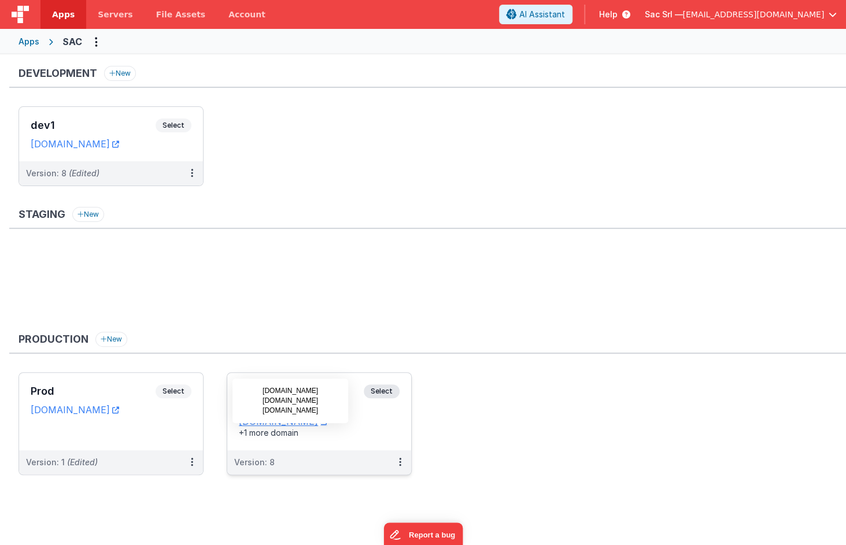
click at [391, 431] on div "+1 more domain" at bounding box center [319, 433] width 161 height 12
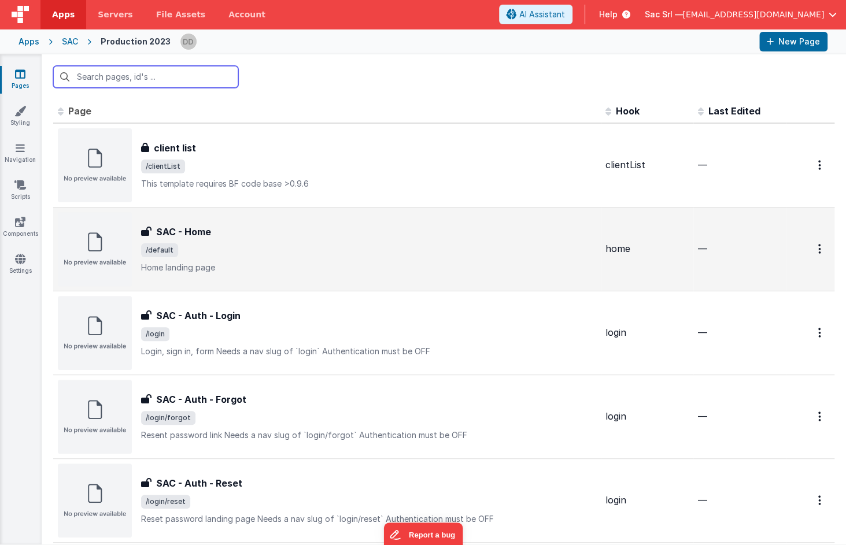
scroll to position [2, 0]
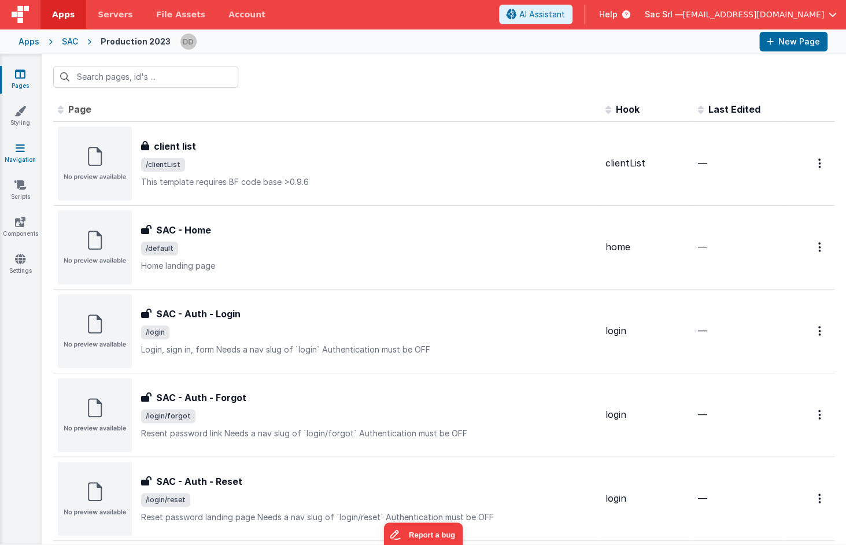
click at [29, 154] on link "Navigation" at bounding box center [20, 153] width 42 height 23
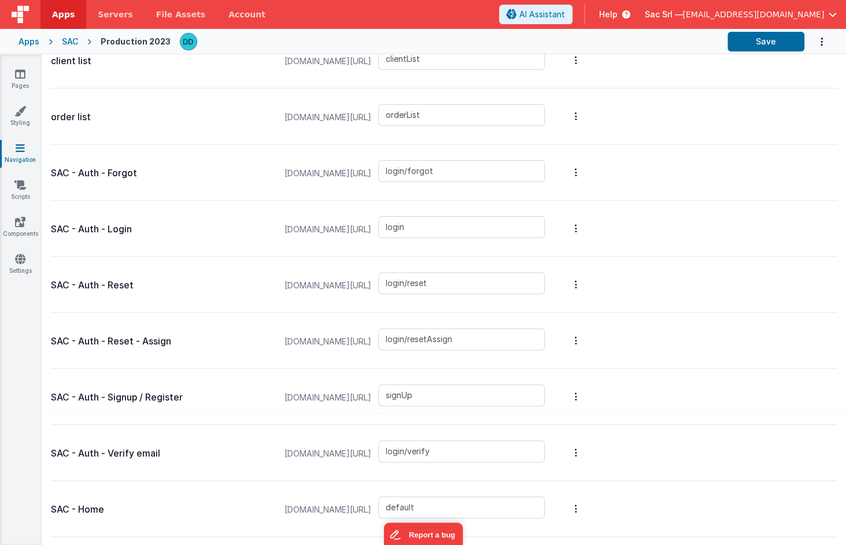
scroll to position [120, 0]
click at [574, 490] on button "Options" at bounding box center [576, 509] width 16 height 46
click at [509, 467] on link "New Slug" at bounding box center [514, 467] width 101 height 21
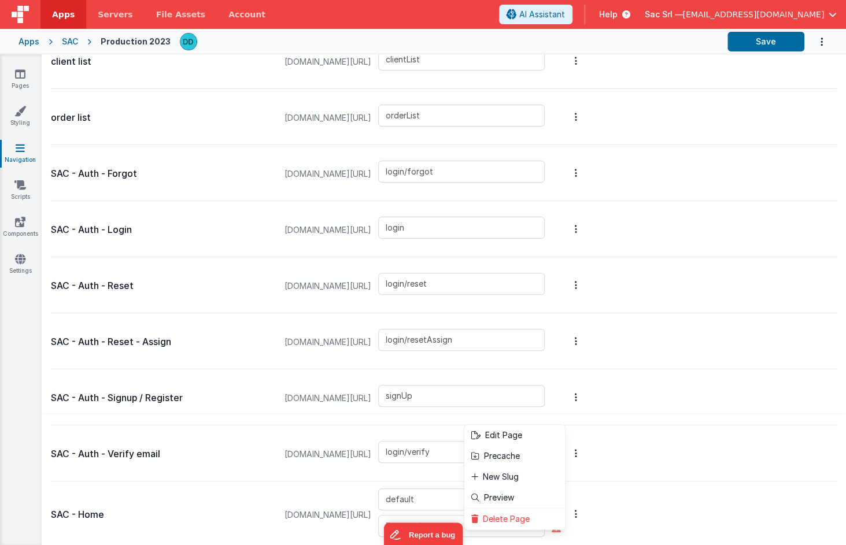
click at [442, 490] on button at bounding box center [423, 272] width 846 height 545
type input "home"
click at [627, 490] on div "SAC - Home sac.nodisorder.app/#/ default home" at bounding box center [443, 513] width 785 height 65
click at [763, 41] on button "Save" at bounding box center [765, 42] width 77 height 20
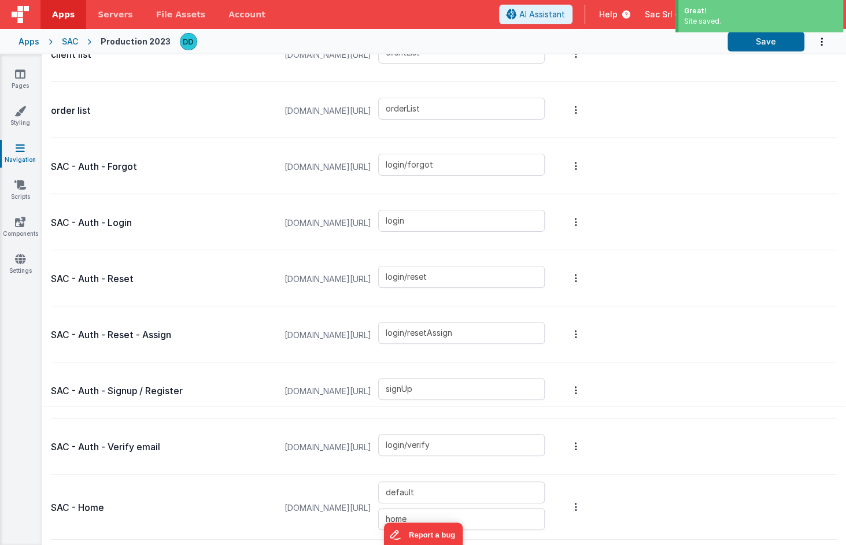
scroll to position [127, 0]
click at [67, 39] on div "SAC" at bounding box center [70, 42] width 16 height 12
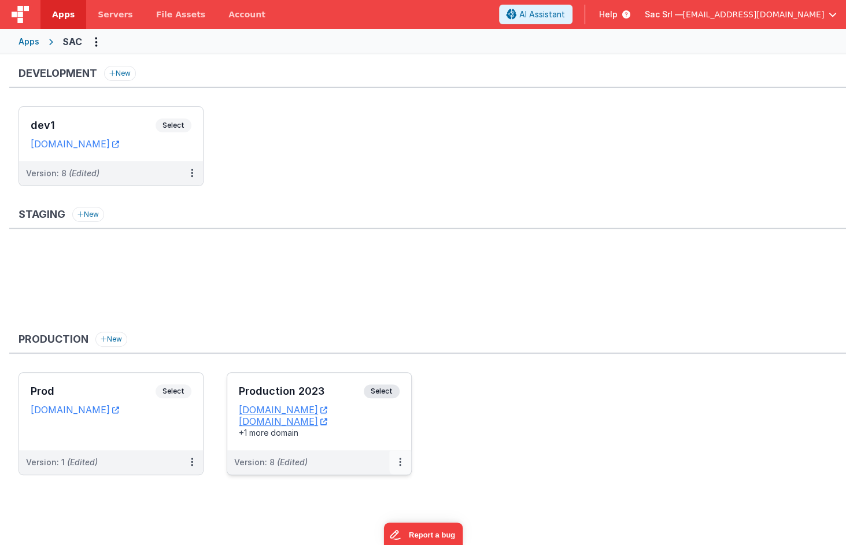
click at [401, 462] on icon at bounding box center [400, 462] width 2 height 1
click at [359, 489] on link "Edit" at bounding box center [360, 488] width 102 height 21
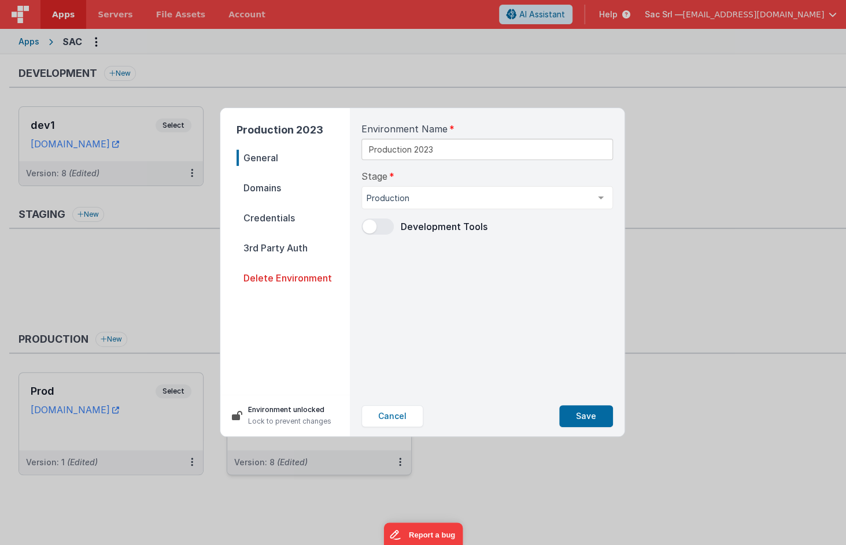
click at [387, 224] on span at bounding box center [377, 226] width 32 height 16
click at [584, 414] on button "Save" at bounding box center [586, 416] width 54 height 22
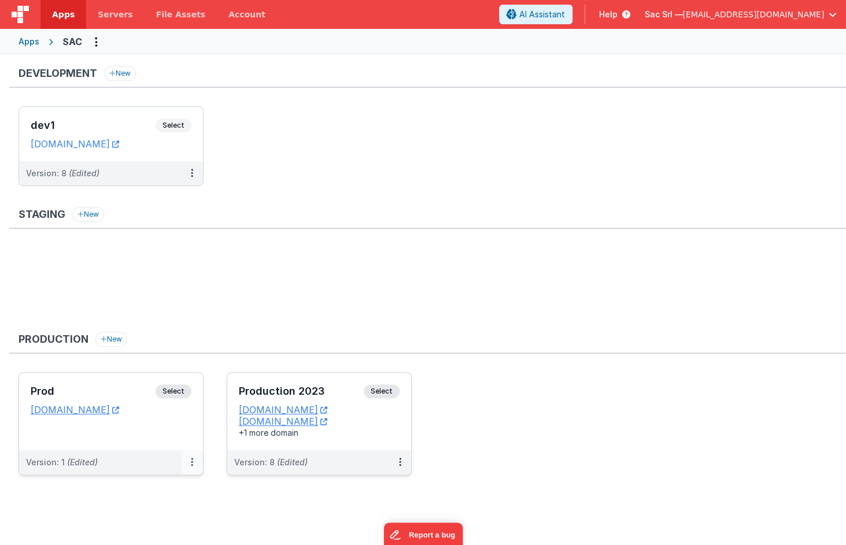
click at [191, 462] on icon at bounding box center [192, 462] width 2 height 1
click at [177, 435] on div at bounding box center [423, 272] width 846 height 545
click at [190, 438] on div "Prod Select URLs sac.fmbetterforms.com" at bounding box center [111, 411] width 184 height 77
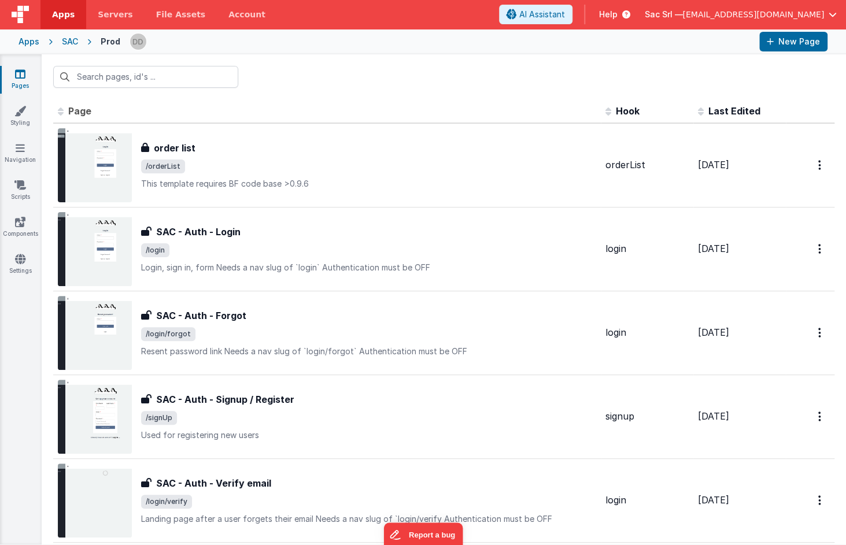
click at [69, 42] on div "SAC" at bounding box center [70, 42] width 16 height 12
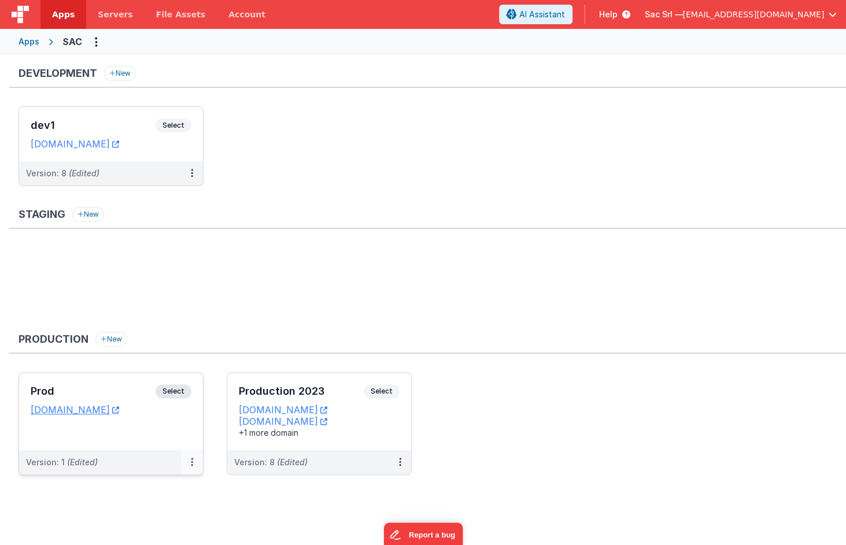
click at [191, 462] on icon at bounding box center [192, 462] width 2 height 1
click at [327, 490] on div at bounding box center [423, 272] width 846 height 545
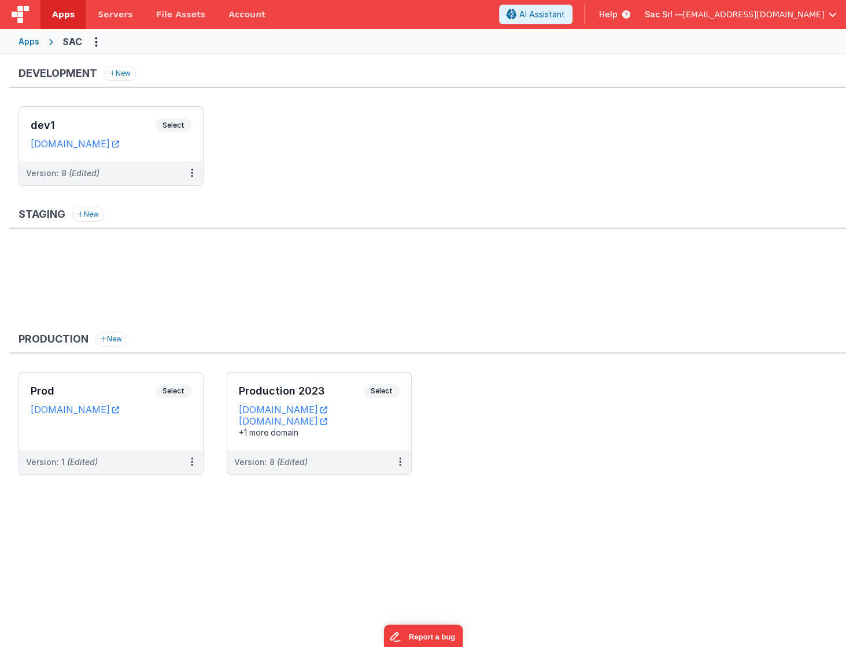
click at [490, 451] on ul "Prod Select URLs sac.fmbetterforms.com Version: 1 (Edited) Production 2023 Sele…" at bounding box center [431, 429] width 827 height 114
click at [192, 462] on icon at bounding box center [192, 462] width 2 height 1
click at [154, 505] on span "Open Helper" at bounding box center [149, 509] width 51 height 10
click at [157, 462] on div at bounding box center [423, 323] width 846 height 647
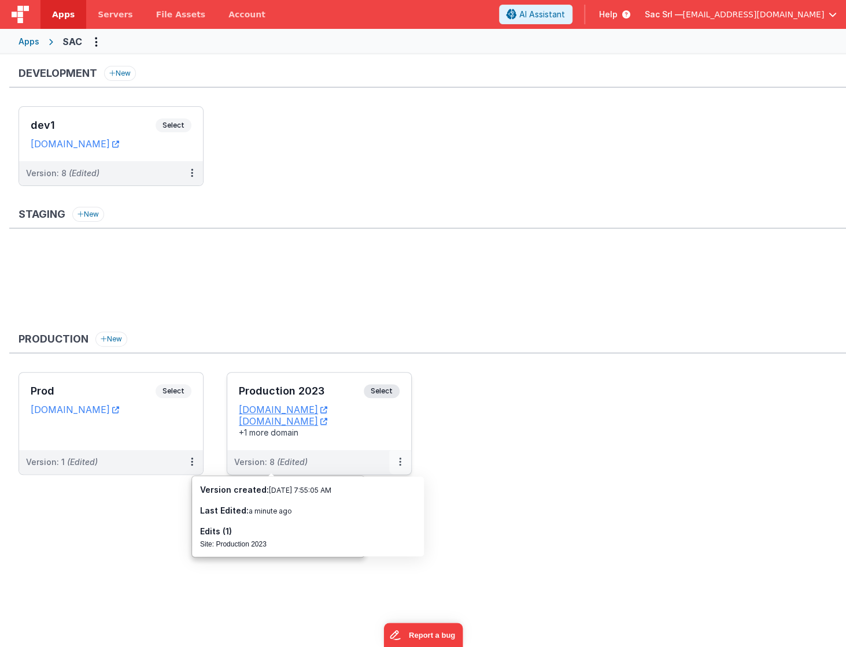
click at [399, 462] on icon at bounding box center [400, 462] width 2 height 1
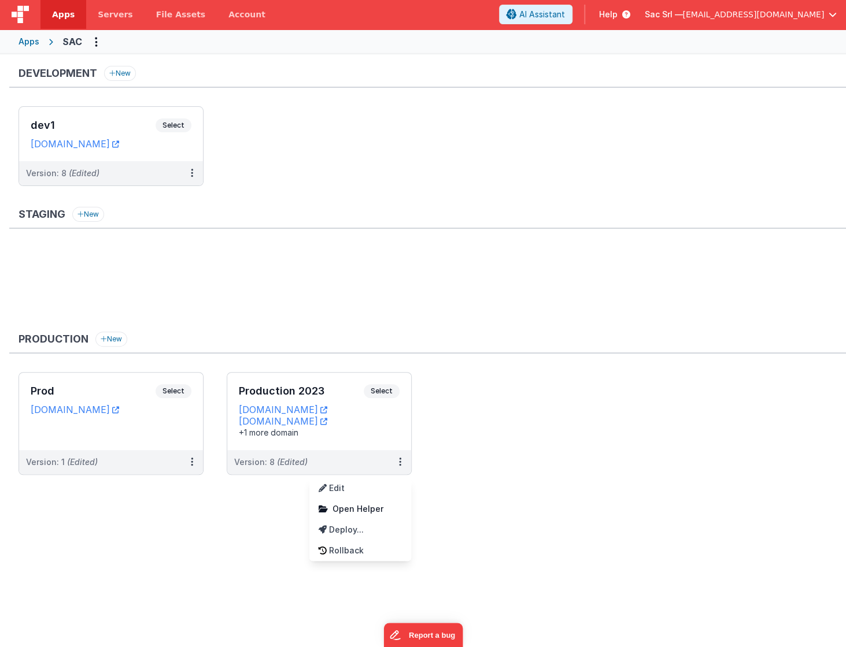
click at [492, 497] on div at bounding box center [423, 323] width 846 height 647
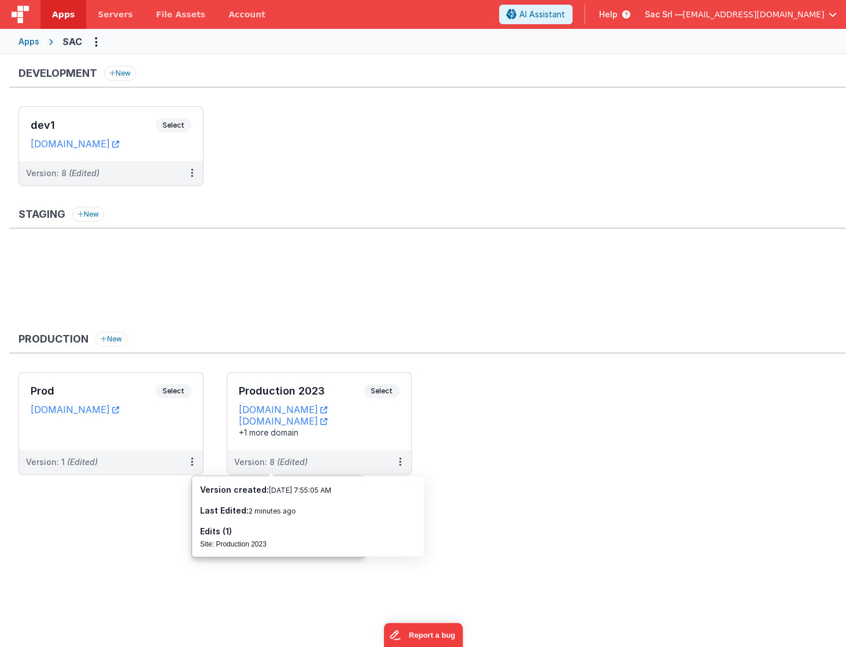
drag, startPoint x: 132, startPoint y: 206, endPoint x: 176, endPoint y: 207, distance: 44.0
click at [134, 207] on div "Staging New" at bounding box center [427, 218] width 836 height 22
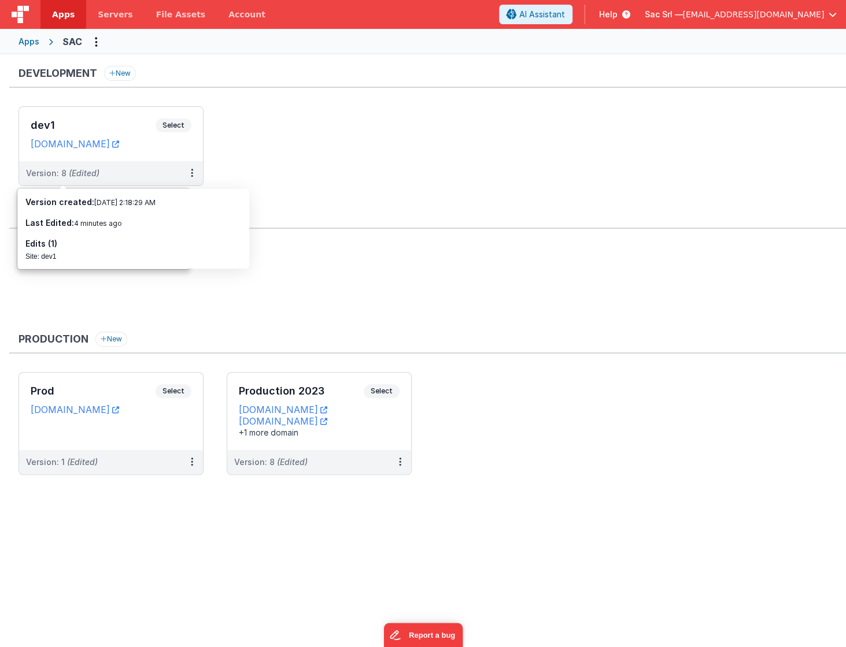
click at [339, 297] on ul at bounding box center [431, 284] width 827 height 75
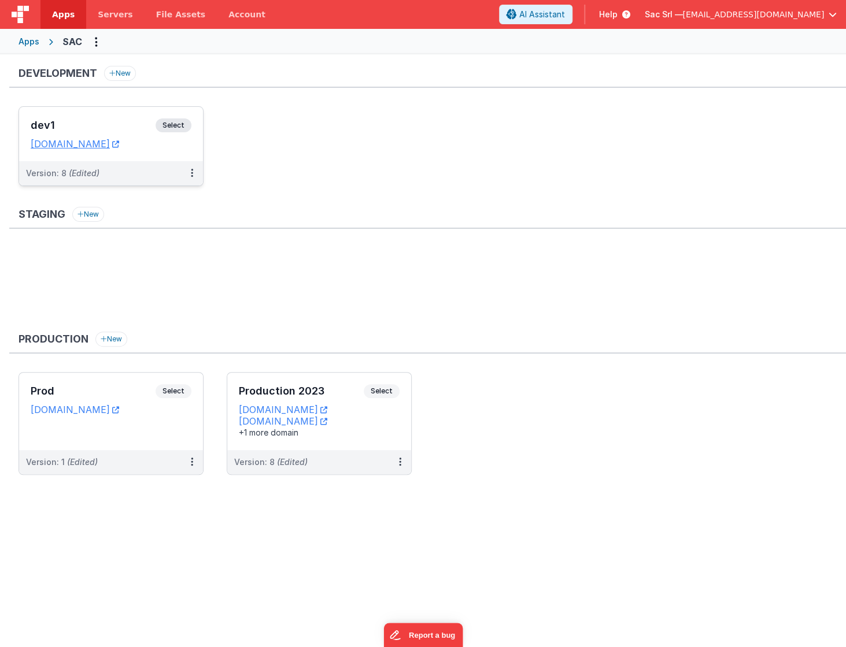
click at [184, 146] on dd "[DOMAIN_NAME]" at bounding box center [111, 144] width 161 height 12
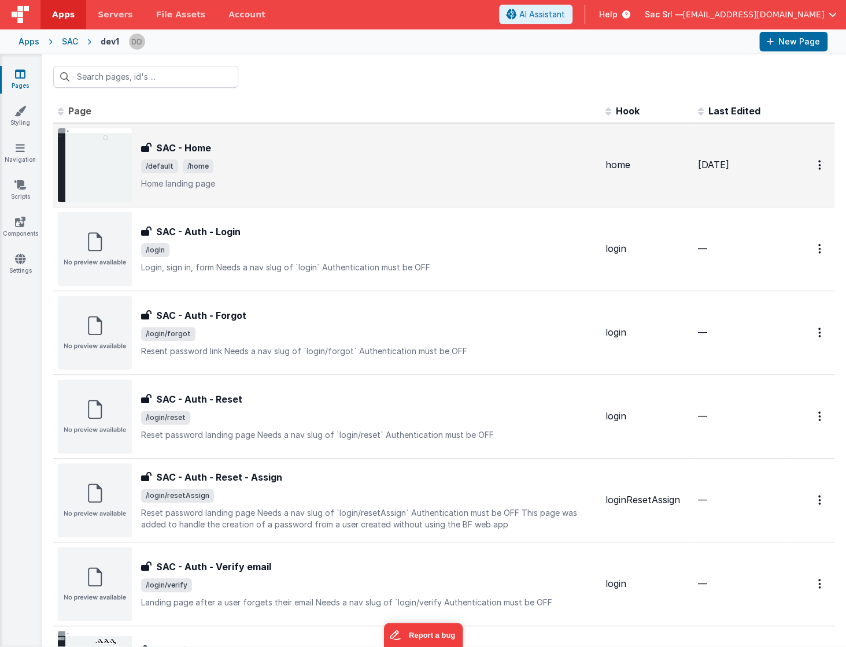
click at [307, 179] on p "Home landing page" at bounding box center [368, 184] width 455 height 12
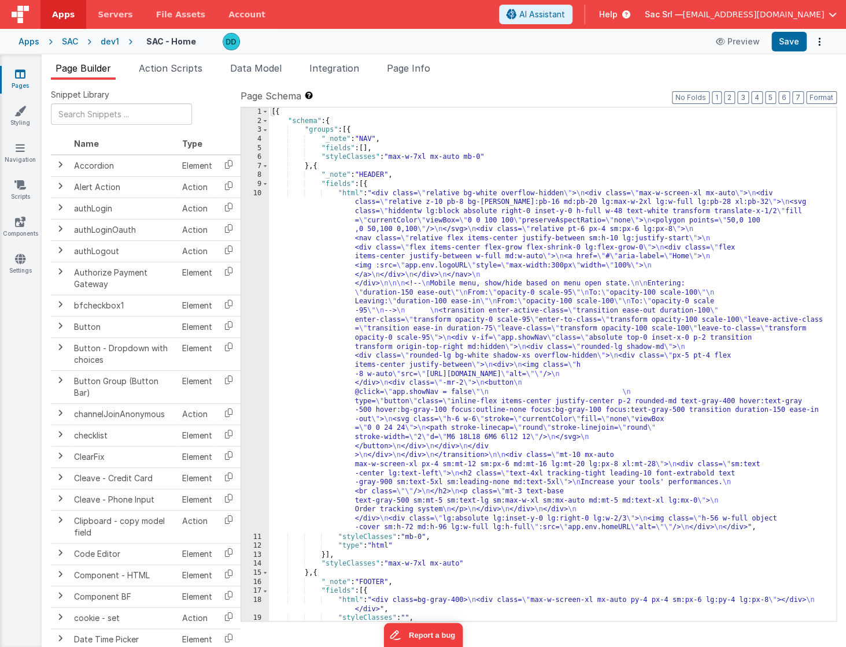
drag, startPoint x: 298, startPoint y: 194, endPoint x: 273, endPoint y: 192, distance: 24.3
click at [298, 194] on div "[{ "schema" : { "groups" : [{ "_note" : "NAV" , "fields" : [ ] , "styleClasses"…" at bounding box center [552, 373] width 567 height 532
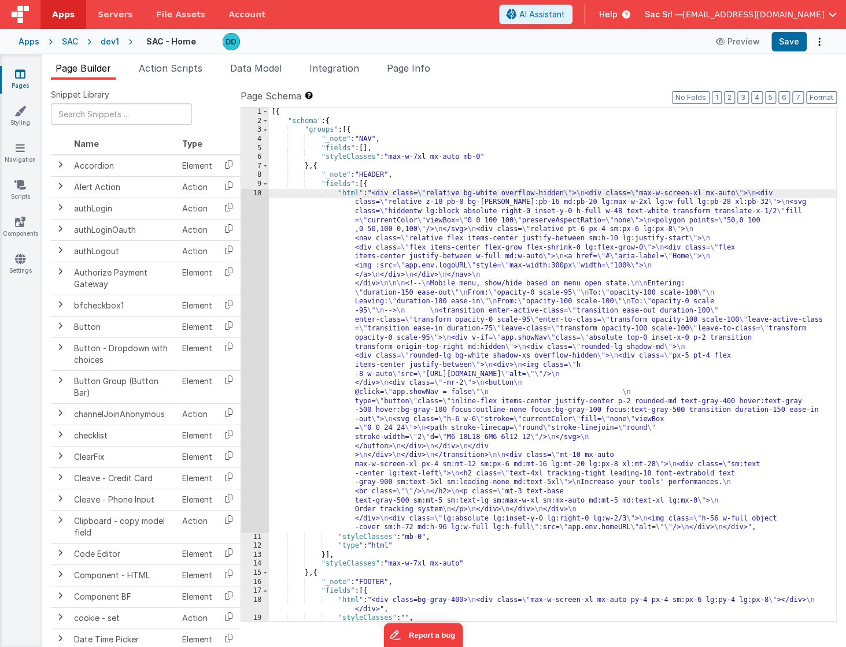
click at [257, 192] on div "10" at bounding box center [255, 361] width 28 height 344
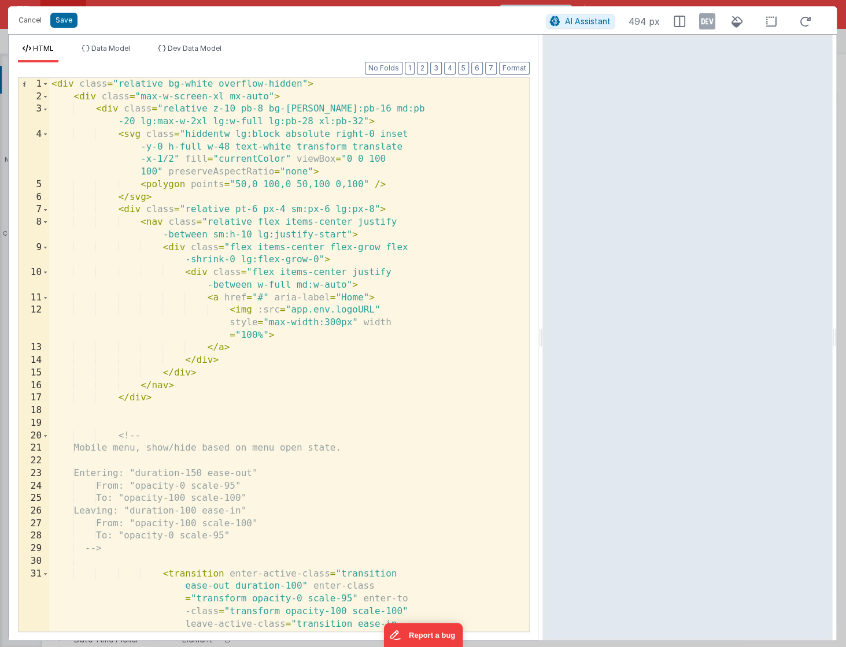
drag, startPoint x: 420, startPoint y: 334, endPoint x: 529, endPoint y: 327, distance: 110.1
click at [529, 327] on html "Cancel Save AI Assistant 494 px HTML Data Model Dev Data Model Format 7 6 5 4 3…" at bounding box center [423, 323] width 846 height 647
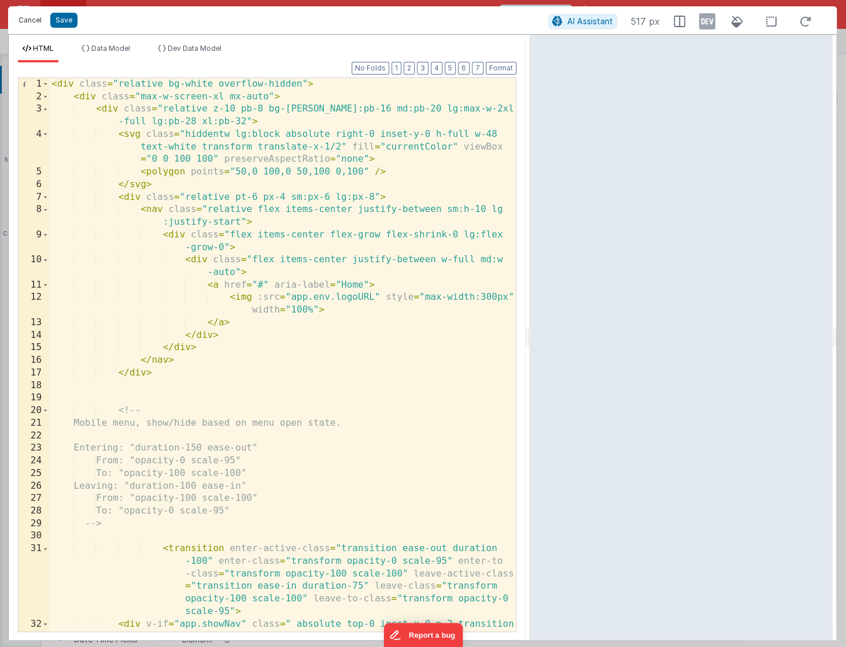
click at [27, 19] on button "Cancel" at bounding box center [30, 20] width 35 height 16
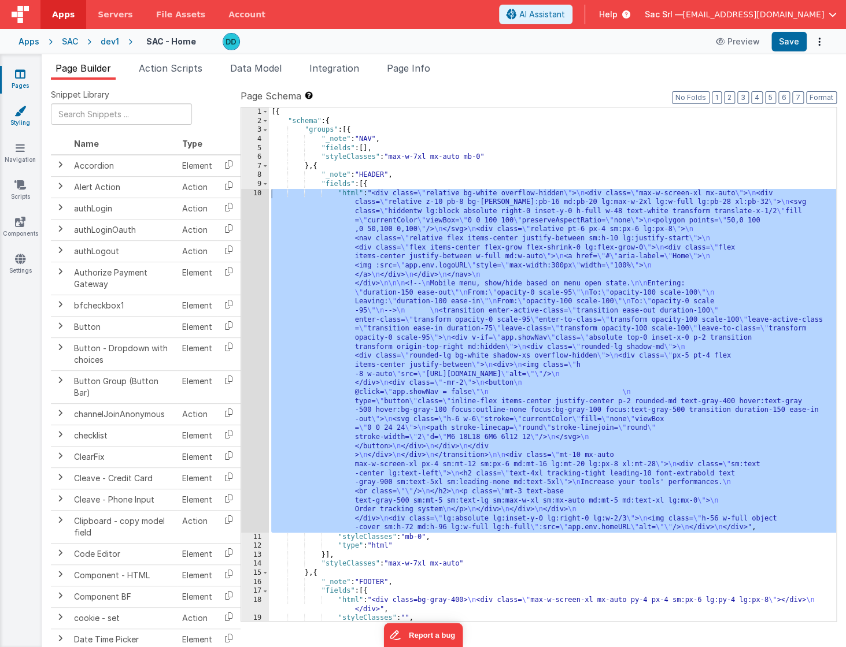
click at [21, 107] on icon at bounding box center [20, 111] width 12 height 12
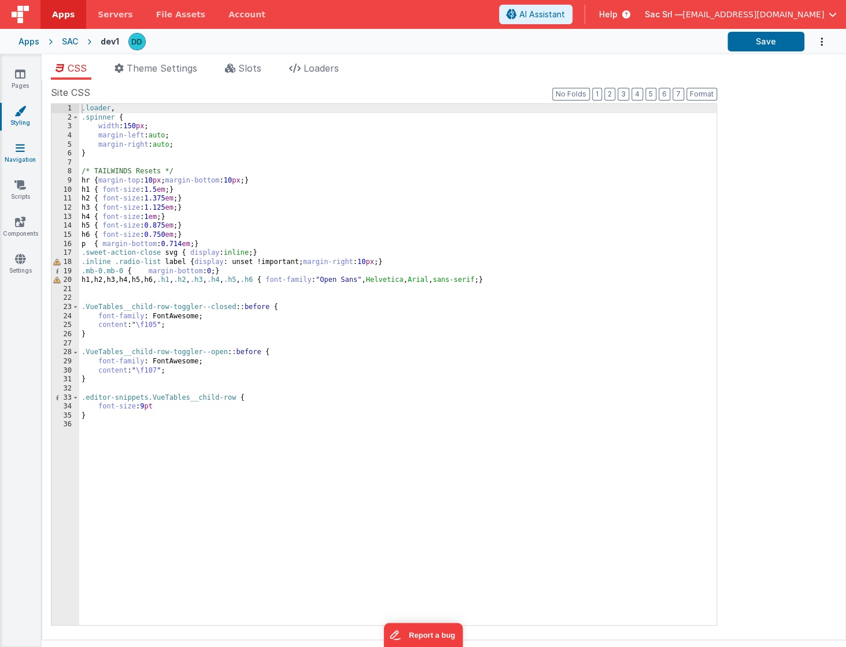
click at [19, 163] on link "Navigation" at bounding box center [20, 153] width 42 height 23
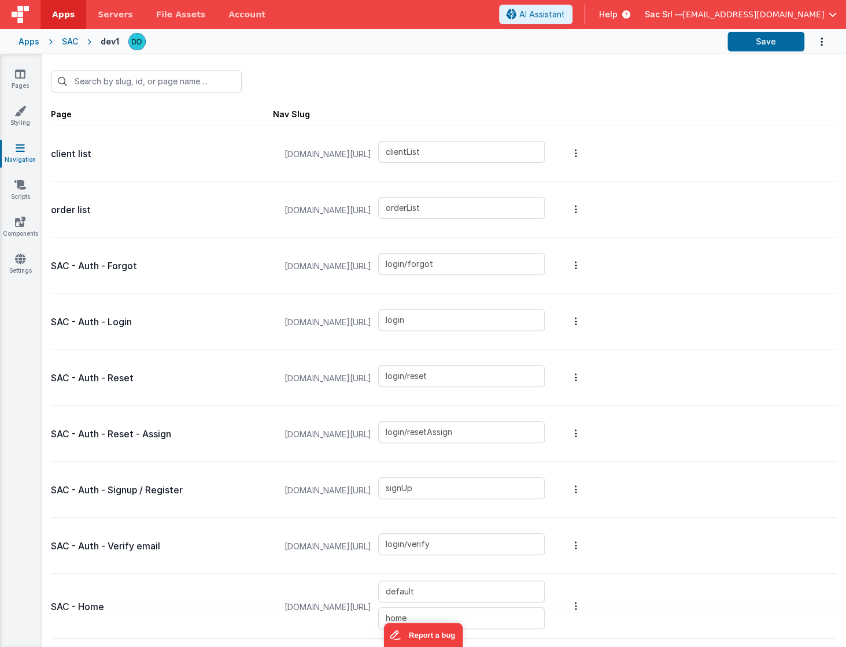
scroll to position [27, 0]
click at [18, 254] on icon at bounding box center [20, 259] width 10 height 12
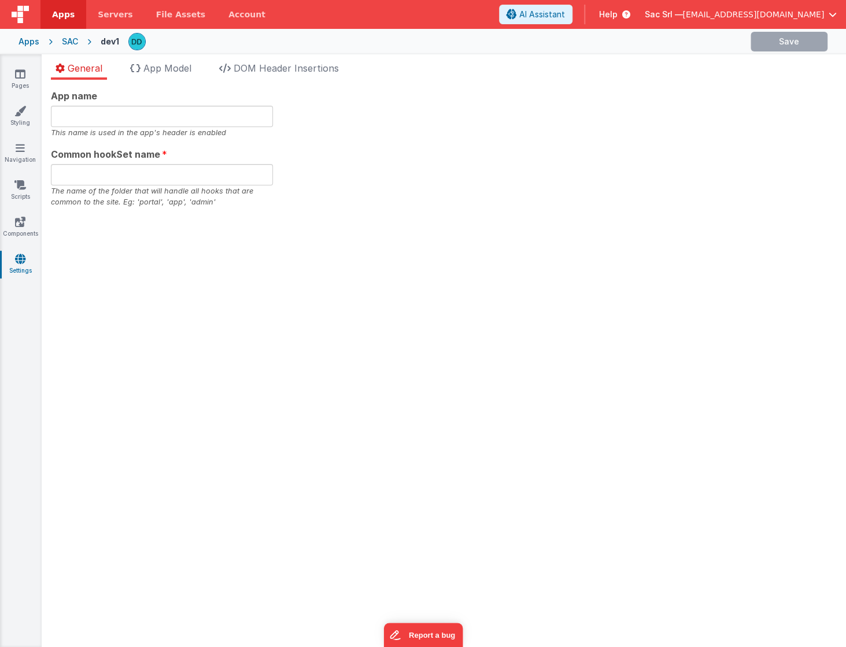
type input "SAC Srl"
type input "app"
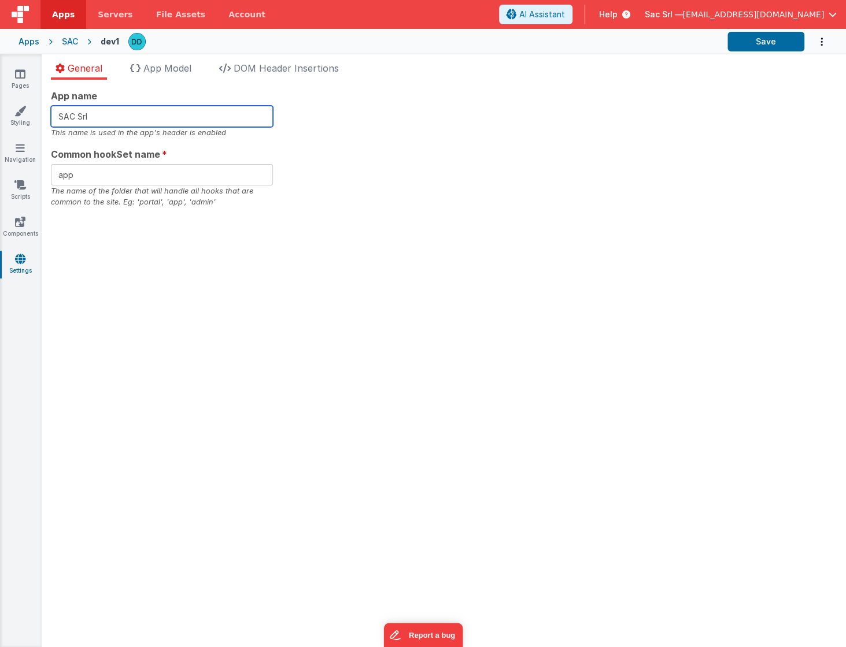
click at [149, 116] on input "SAC Srl" at bounding box center [162, 116] width 222 height 21
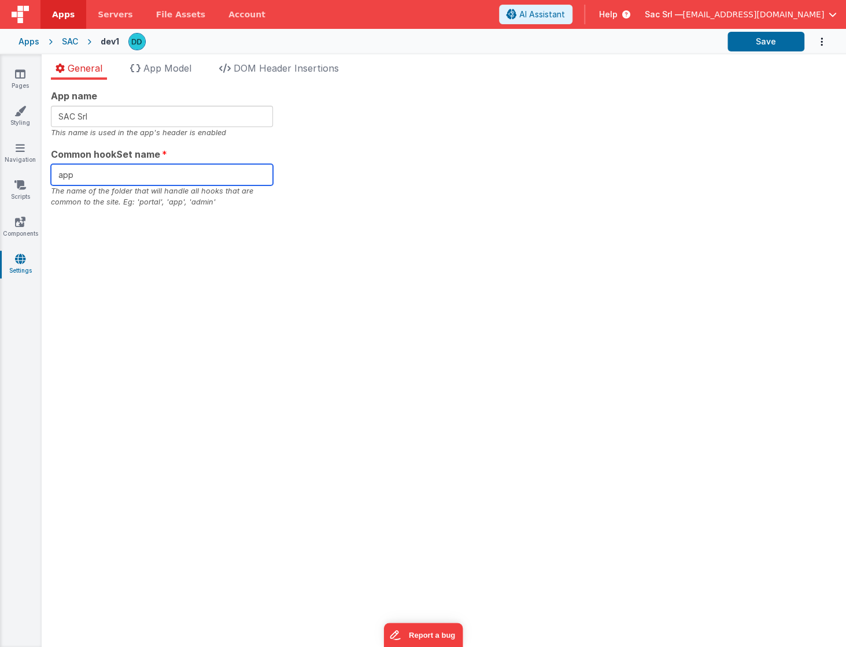
click at [156, 179] on input "app" at bounding box center [162, 174] width 222 height 21
click at [173, 64] on span "App Model" at bounding box center [167, 68] width 48 height 12
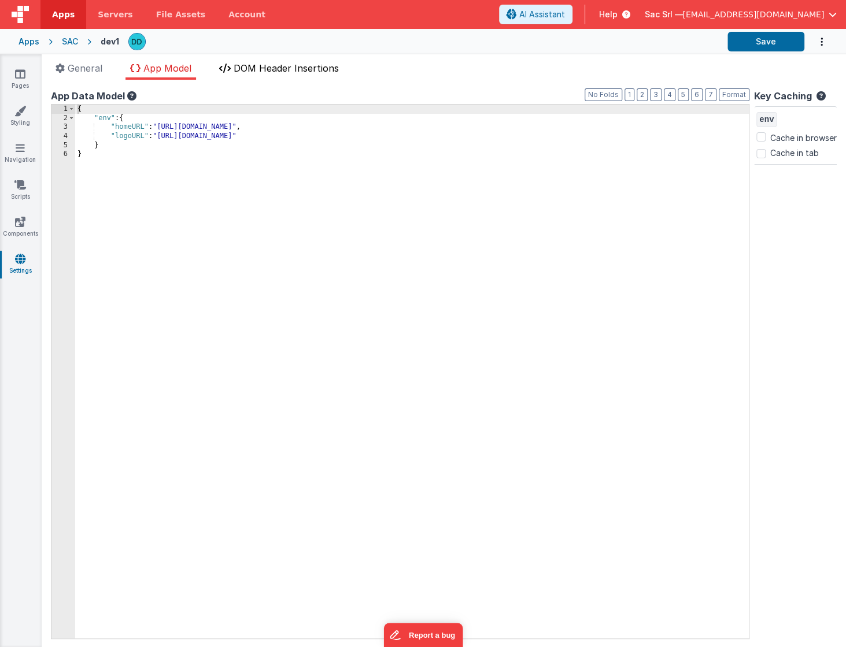
click at [230, 69] on icon at bounding box center [225, 68] width 12 height 9
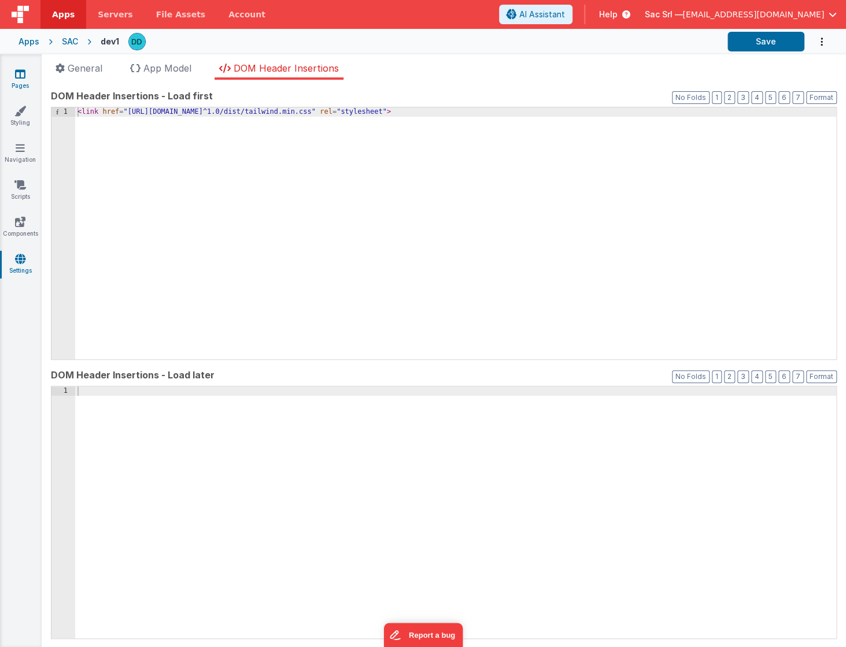
click at [21, 76] on icon at bounding box center [20, 74] width 10 height 12
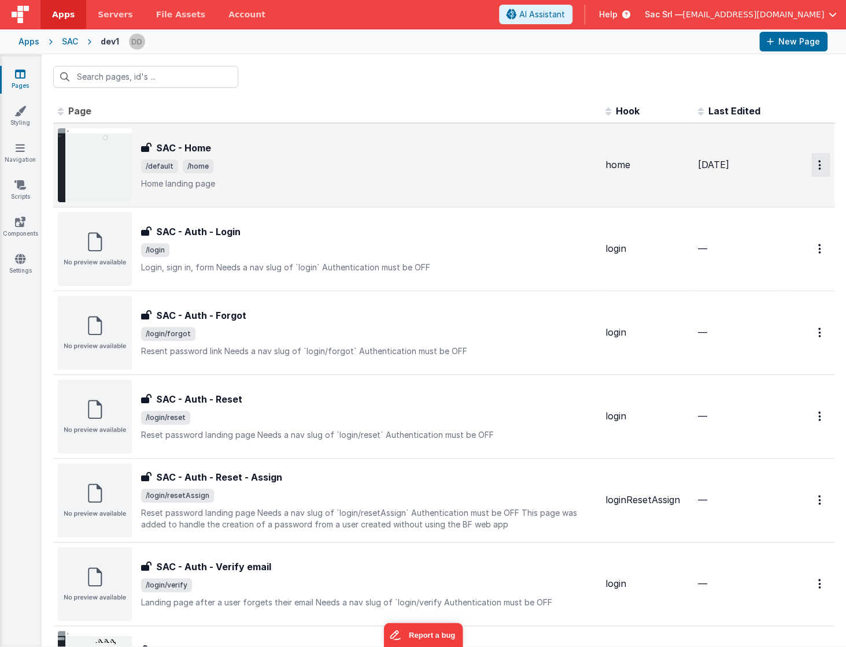
click at [814, 165] on button "Options" at bounding box center [820, 165] width 18 height 24
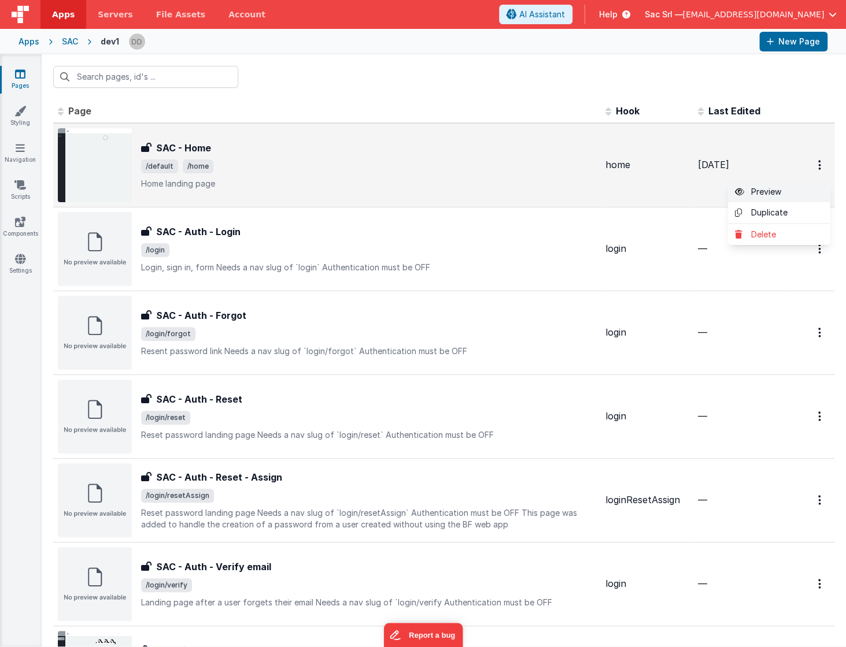
click at [754, 191] on link "Preview" at bounding box center [779, 191] width 102 height 21
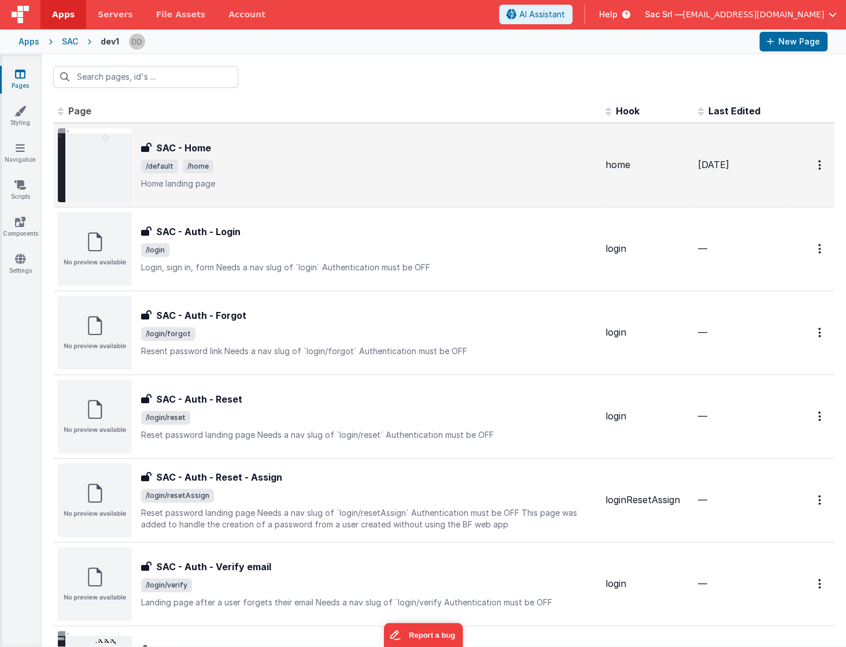
click at [62, 39] on div "SAC" at bounding box center [70, 42] width 16 height 12
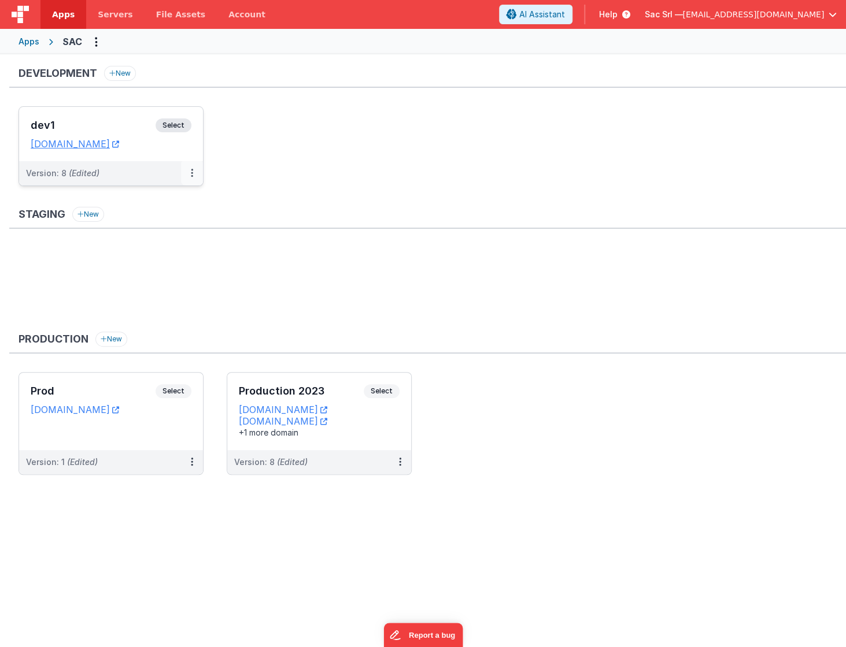
click at [190, 171] on button at bounding box center [192, 173] width 22 height 24
click at [150, 203] on link "Edit" at bounding box center [152, 199] width 102 height 21
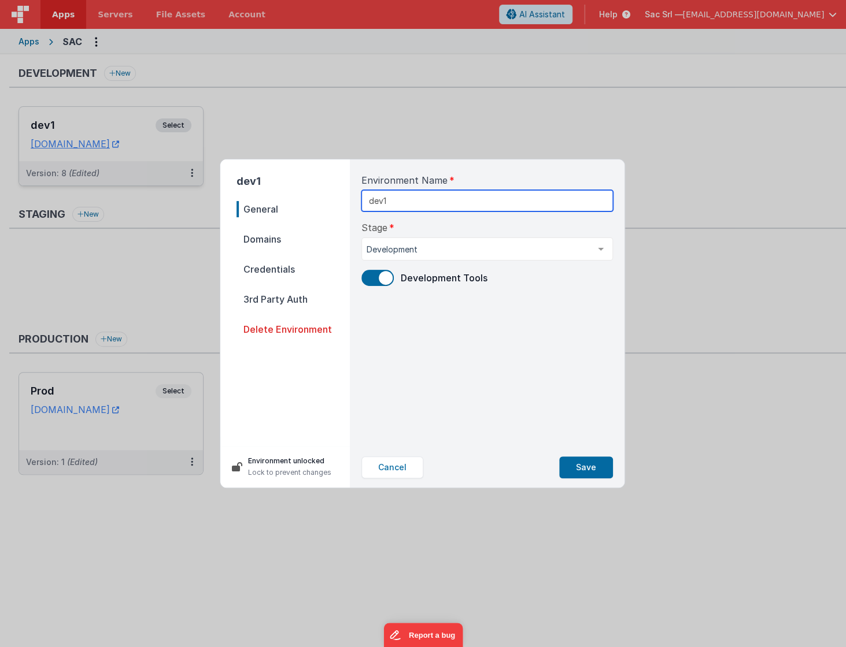
drag, startPoint x: 399, startPoint y: 200, endPoint x: 361, endPoint y: 200, distance: 38.7
click at [361, 200] on input "dev1" at bounding box center [486, 200] width 251 height 21
click at [292, 243] on span "Domains" at bounding box center [292, 239] width 113 height 16
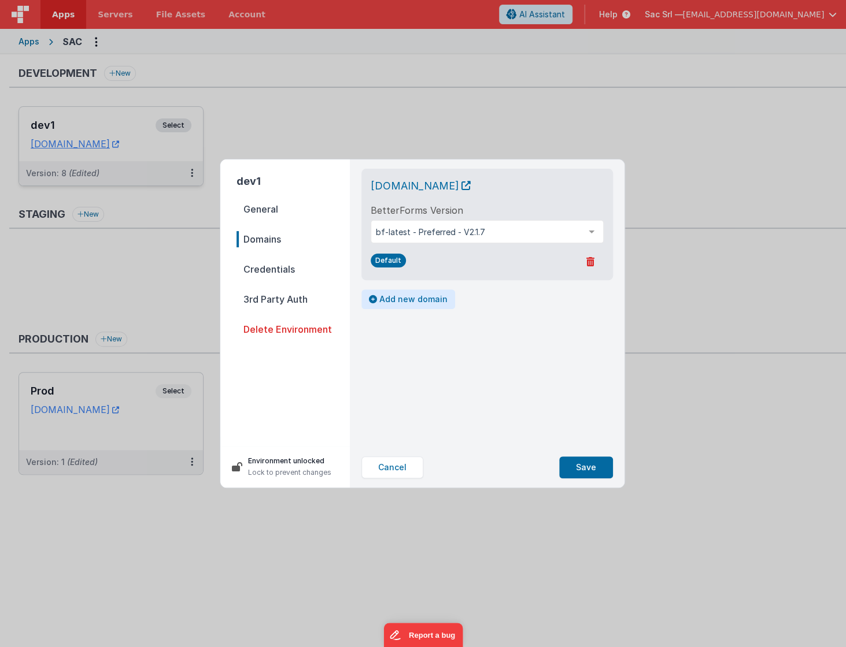
click at [408, 299] on button "Add new domain" at bounding box center [408, 300] width 94 height 20
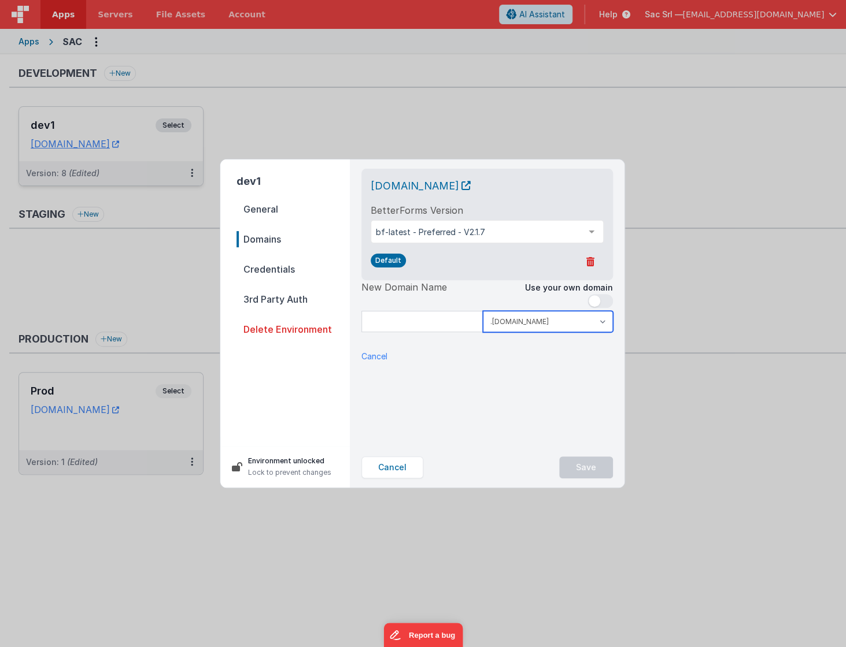
select select "clientportal.cloud"
click at [606, 296] on span at bounding box center [599, 301] width 25 height 14
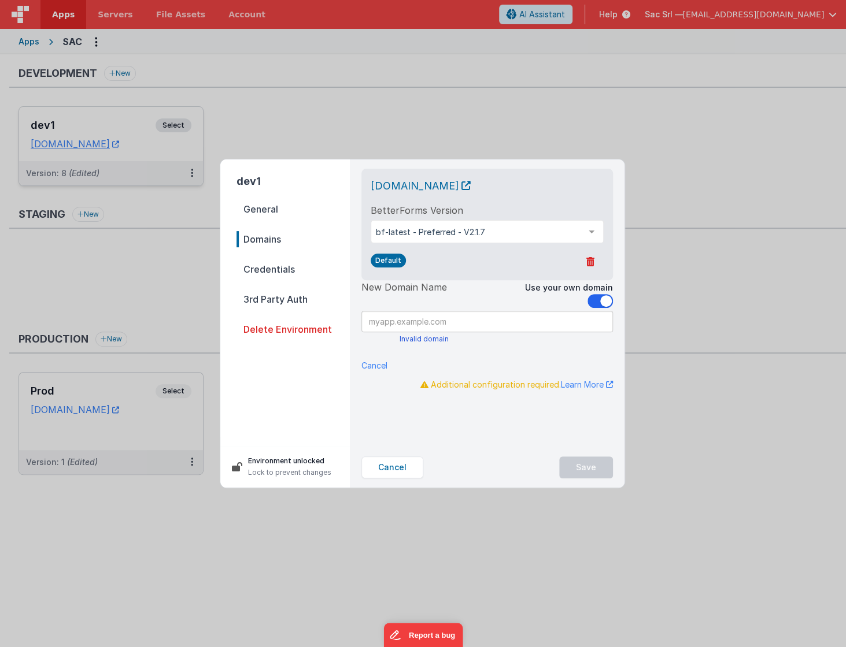
click at [458, 320] on input at bounding box center [486, 321] width 251 height 21
drag, startPoint x: 399, startPoint y: 321, endPoint x: 347, endPoint y: 320, distance: 51.5
click at [347, 320] on div "dev1 General Domains Credentials 3rd Party Auth Delete Environment Environment …" at bounding box center [422, 324] width 404 height 328
click at [531, 324] on input "sactools.nodisorder.app" at bounding box center [486, 321] width 251 height 21
type input "sactools.nodisorder.app"
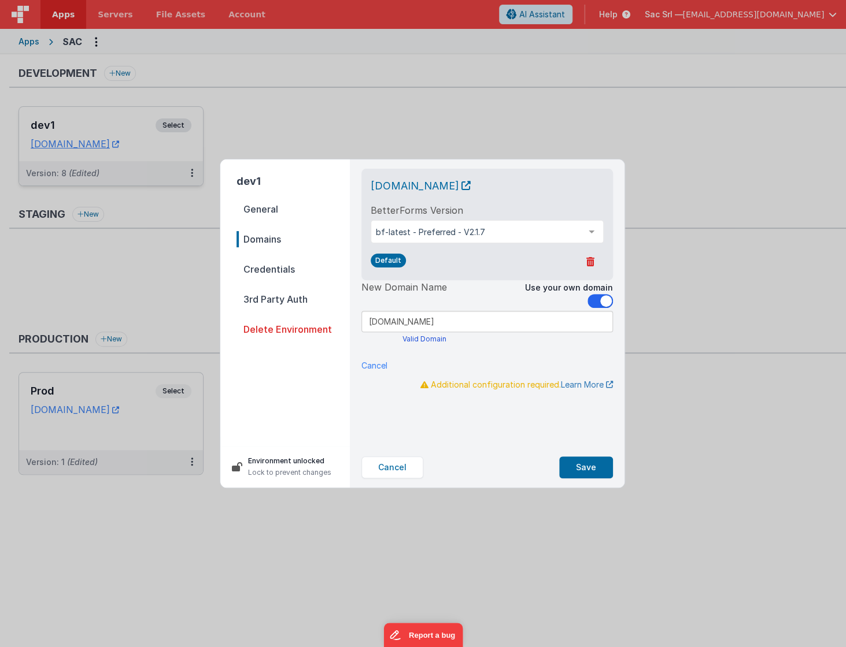
click at [606, 385] on icon at bounding box center [609, 385] width 7 height 1
click at [585, 466] on button "Save" at bounding box center [586, 468] width 54 height 22
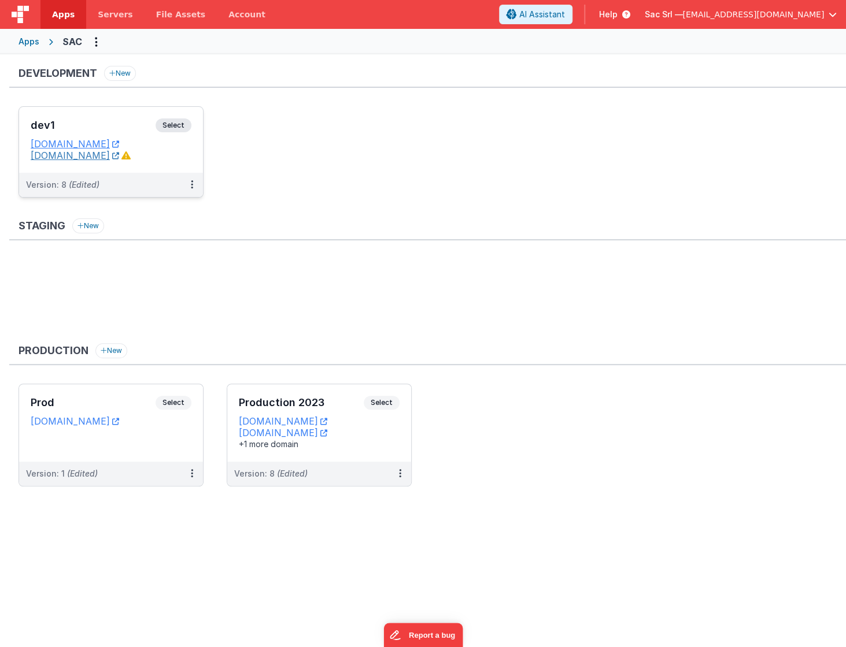
click at [119, 155] on icon at bounding box center [115, 155] width 7 height 1
click at [70, 18] on span "Apps" at bounding box center [63, 15] width 23 height 12
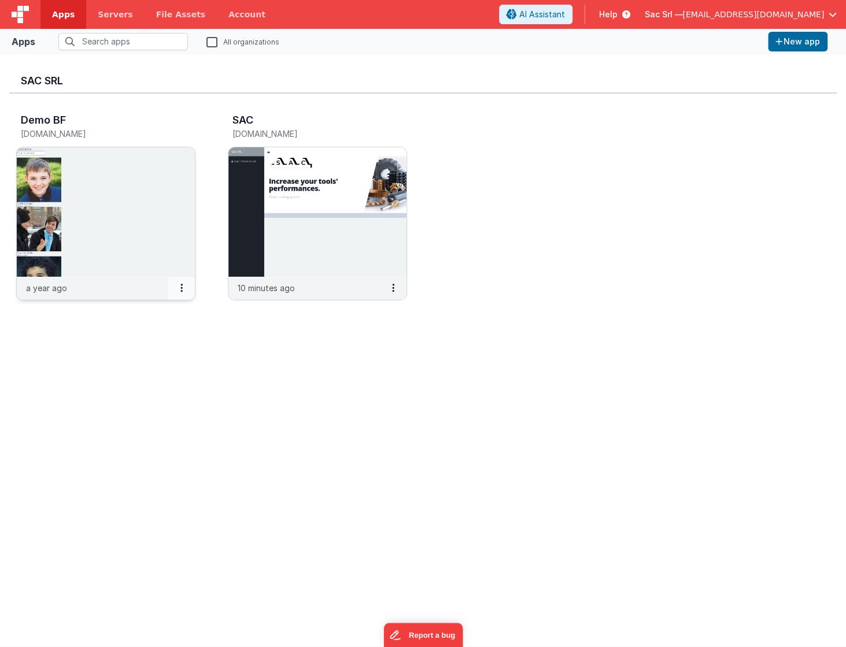
click at [180, 288] on icon at bounding box center [181, 288] width 2 height 1
click at [146, 254] on div at bounding box center [423, 323] width 846 height 647
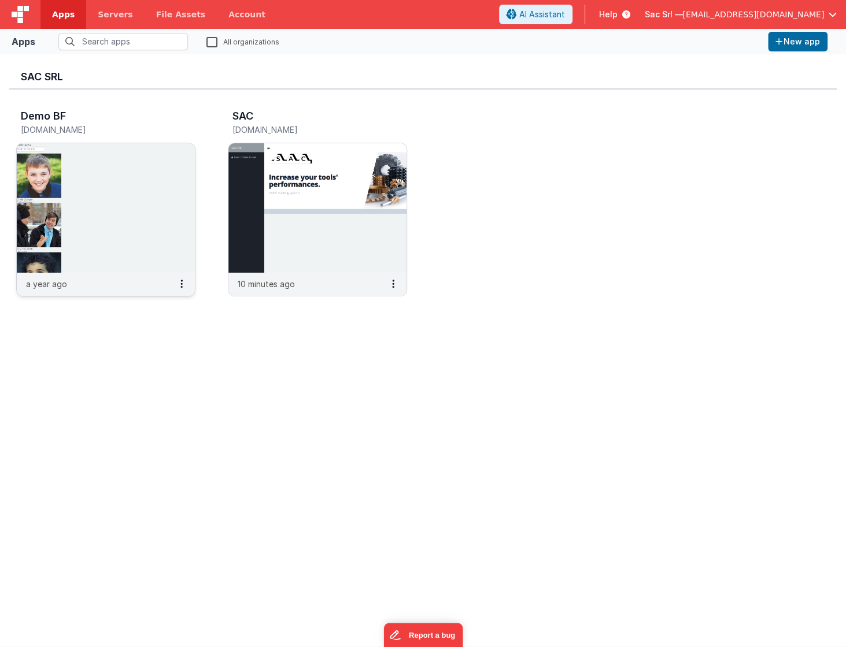
scroll to position [5, 0]
click at [108, 220] on img at bounding box center [106, 207] width 178 height 129
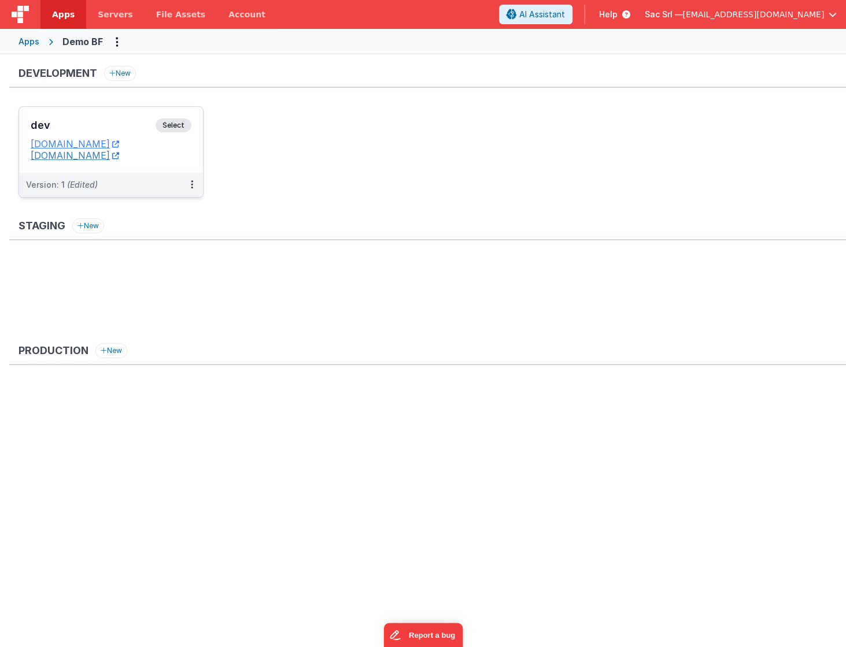
click at [119, 155] on icon at bounding box center [115, 155] width 7 height 1
click at [191, 184] on icon at bounding box center [192, 184] width 2 height 1
click at [172, 172] on div at bounding box center [423, 323] width 846 height 647
click at [177, 166] on div "dev Select URLs nodisorder.fmbetterforms.com bfdemo.nodisorder.app" at bounding box center [111, 140] width 184 height 66
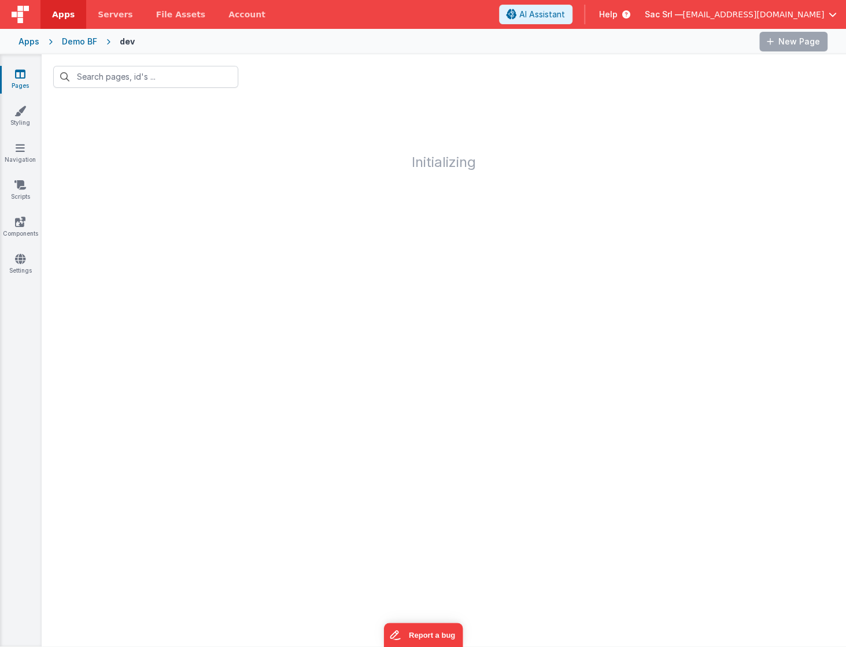
click at [266, 182] on div at bounding box center [444, 413] width 804 height 468
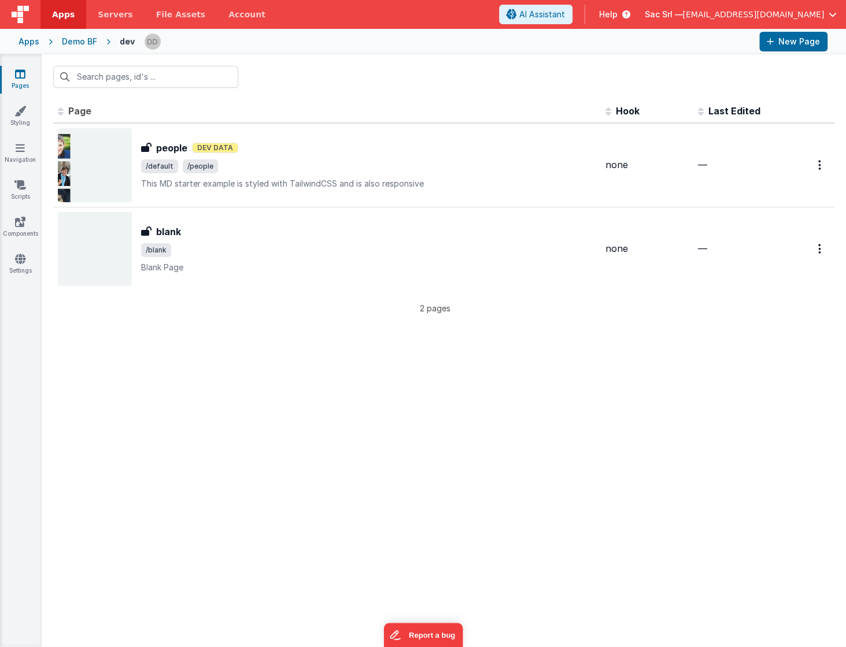
click at [75, 40] on div "Demo BF" at bounding box center [79, 42] width 35 height 12
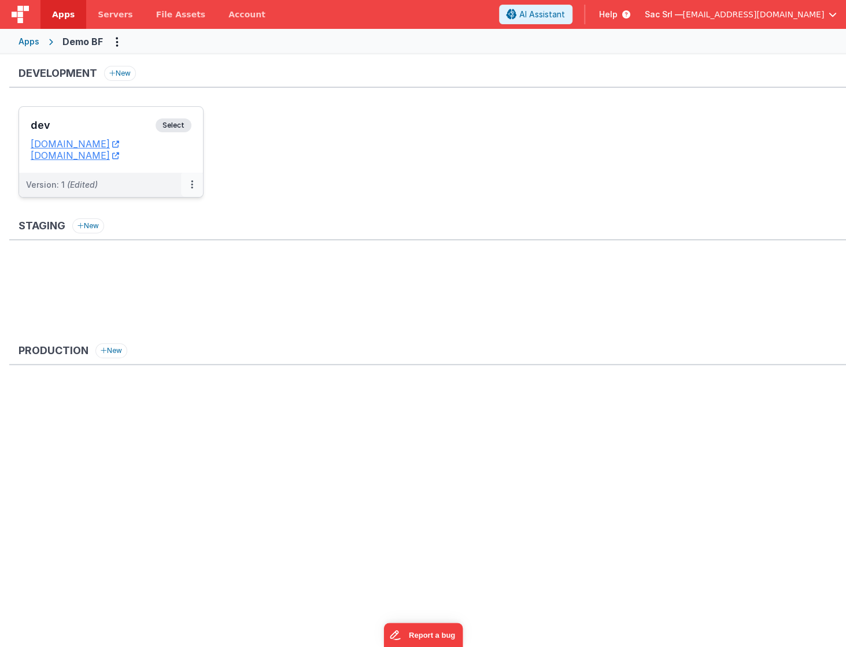
click at [192, 184] on icon at bounding box center [192, 184] width 2 height 1
click at [110, 17] on span "Servers" at bounding box center [115, 15] width 35 height 12
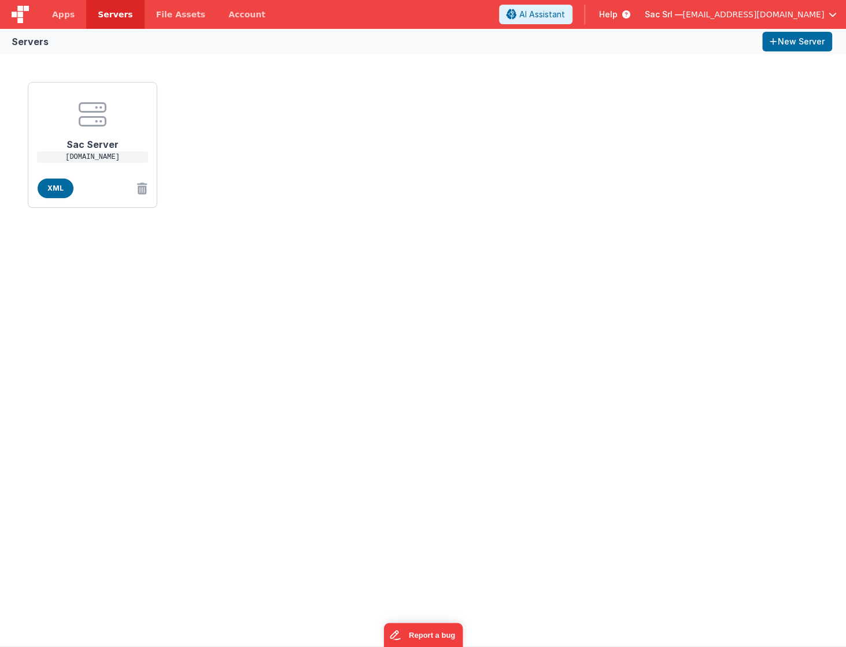
drag, startPoint x: 183, startPoint y: 13, endPoint x: 95, endPoint y: 12, distance: 88.4
click at [181, 13] on span "File Assets" at bounding box center [181, 15] width 50 height 12
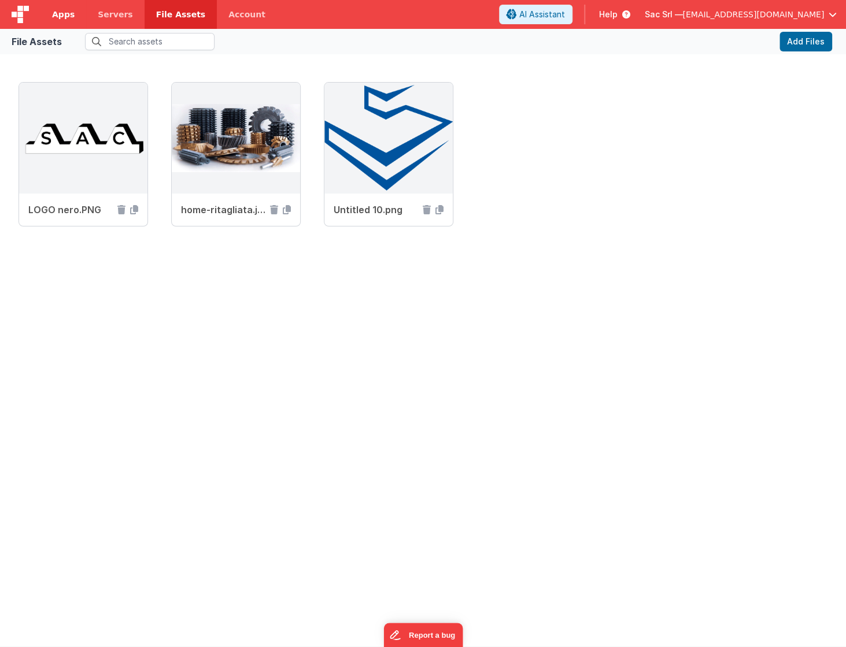
click at [58, 15] on span "Apps" at bounding box center [63, 15] width 23 height 12
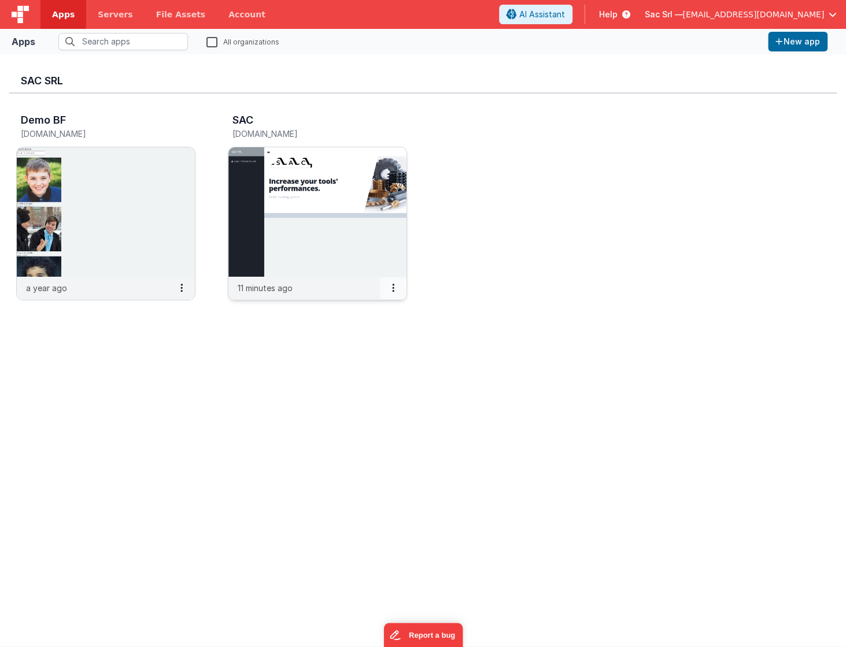
click at [392, 288] on icon at bounding box center [393, 288] width 2 height 1
click at [181, 286] on div at bounding box center [423, 323] width 846 height 647
click at [179, 287] on button at bounding box center [181, 288] width 27 height 22
click at [166, 306] on link "Settings" at bounding box center [156, 311] width 80 height 21
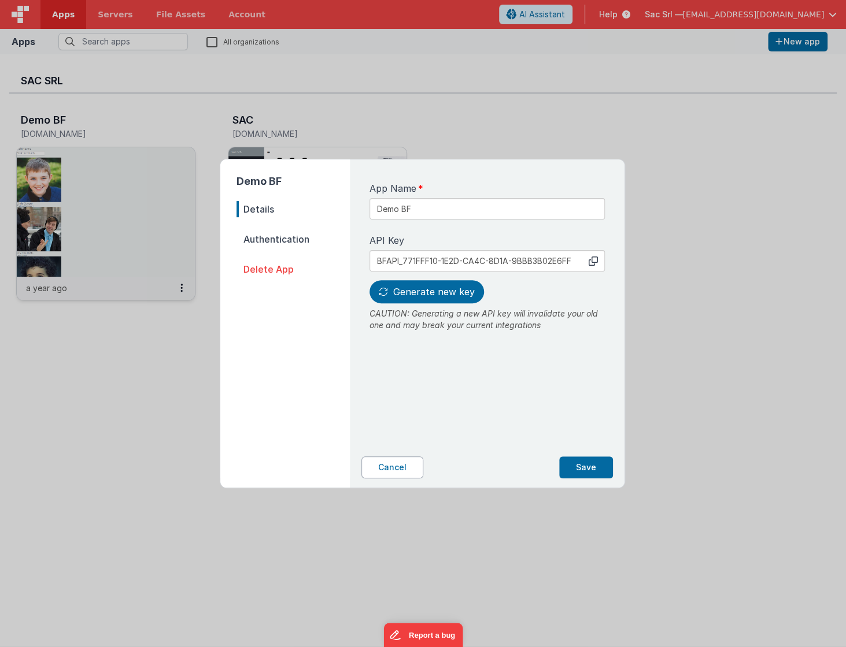
click at [398, 466] on button "Cancel" at bounding box center [392, 468] width 62 height 22
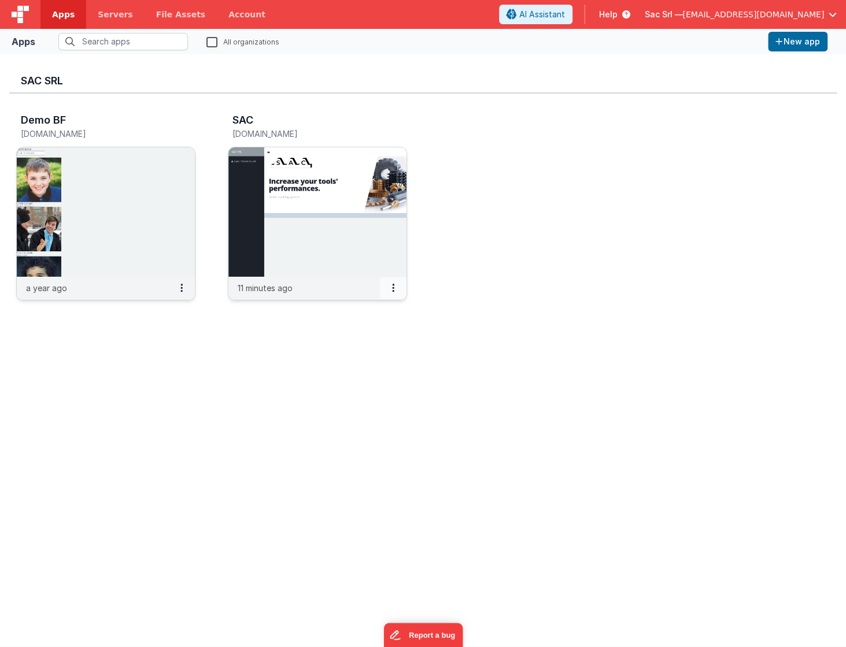
click at [396, 288] on button at bounding box center [393, 288] width 27 height 22
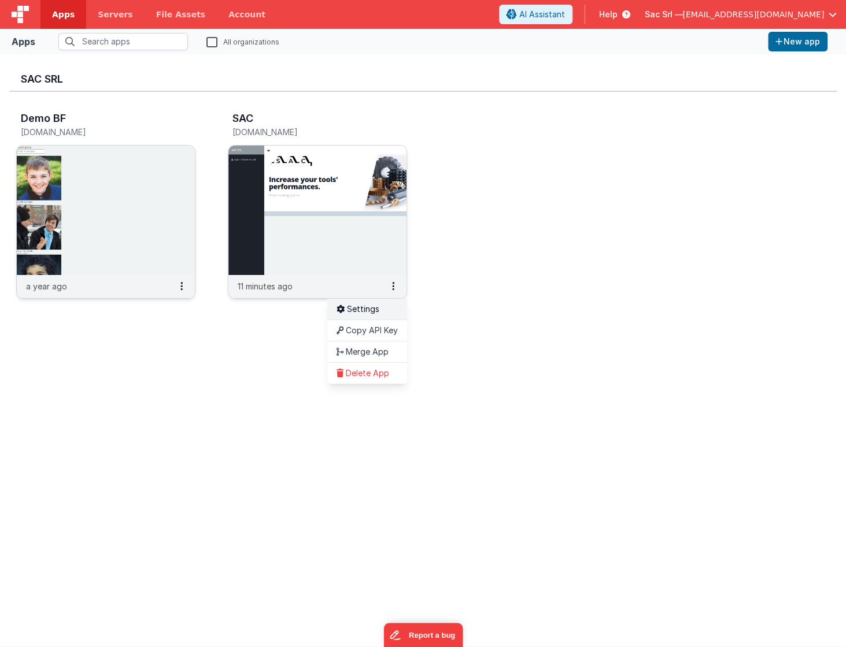
scroll to position [2, 0]
click at [316, 240] on div at bounding box center [423, 323] width 846 height 647
click at [316, 240] on img at bounding box center [317, 210] width 178 height 129
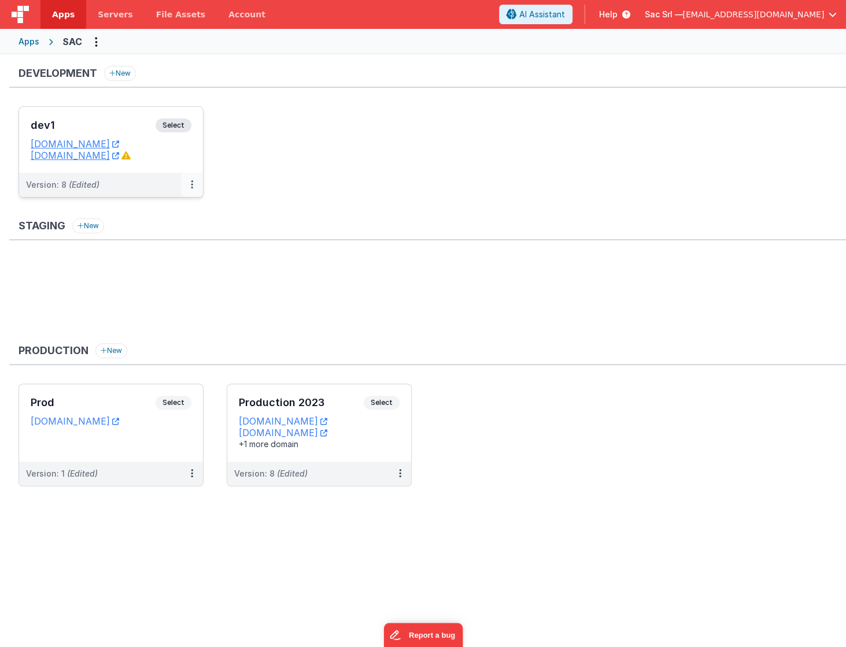
click at [192, 184] on icon at bounding box center [192, 184] width 2 height 1
click at [172, 204] on link "Edit" at bounding box center [152, 211] width 102 height 21
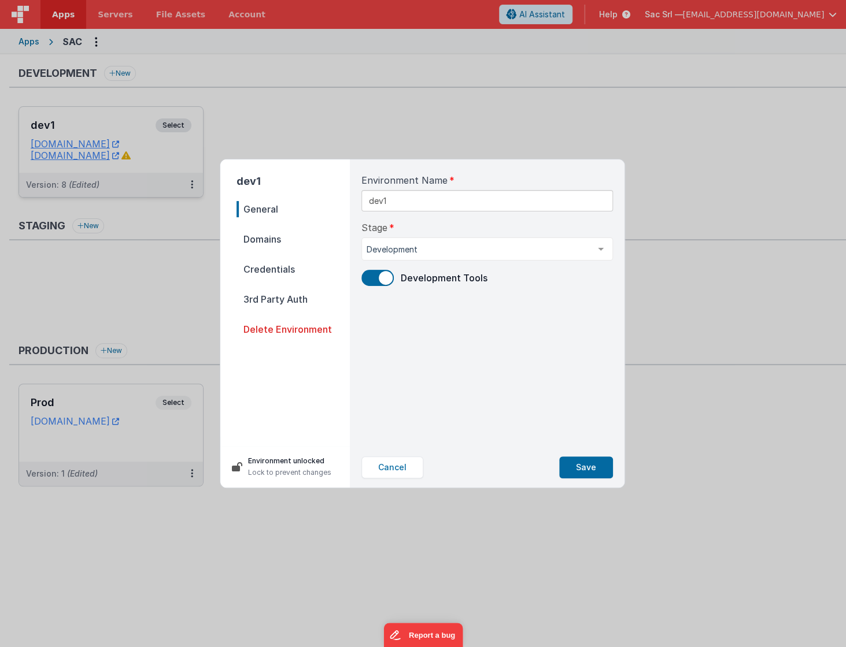
click at [270, 207] on span "General" at bounding box center [292, 209] width 113 height 16
click at [284, 270] on span "Credentials" at bounding box center [292, 269] width 113 height 16
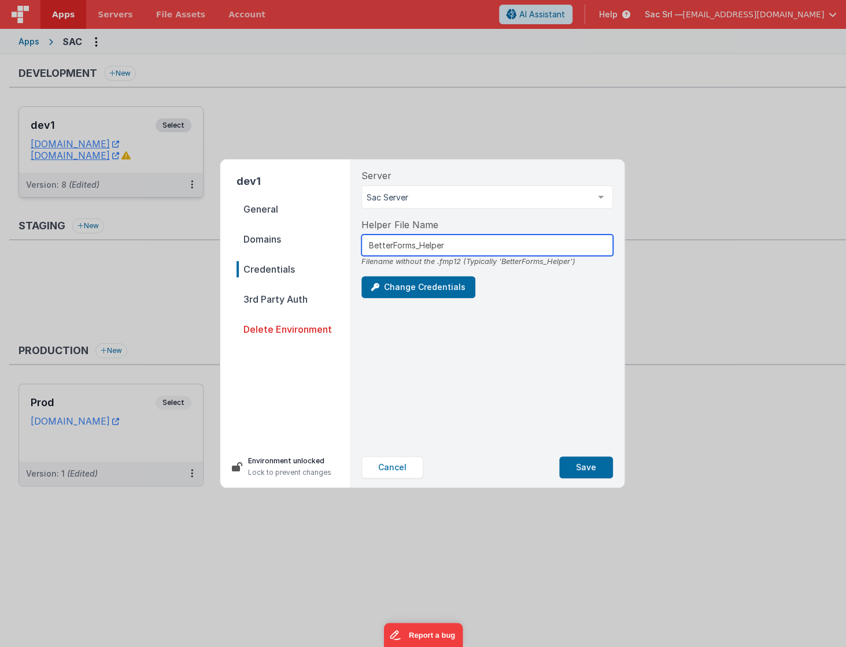
click at [571, 246] on input "BetterForms_Helper" at bounding box center [486, 245] width 251 height 21
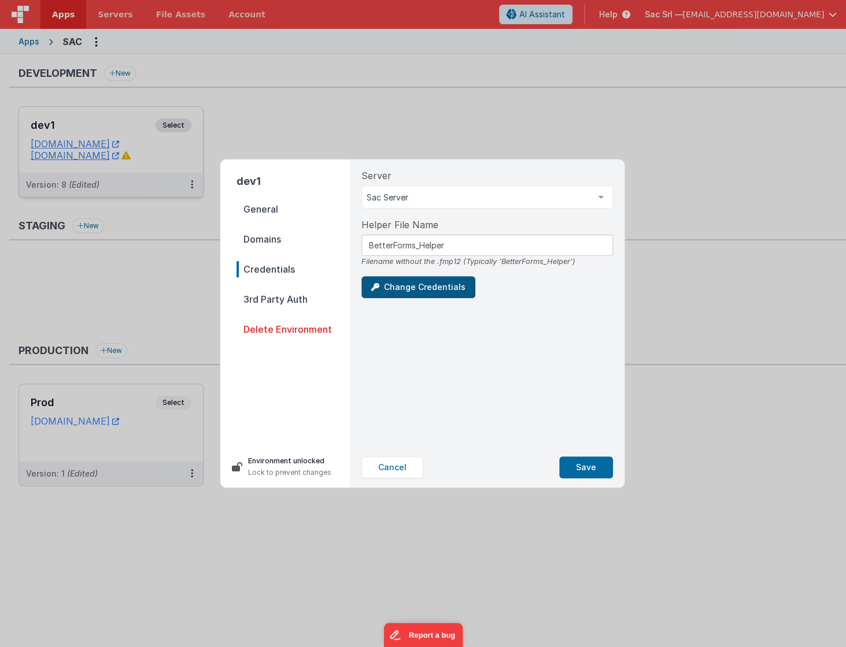
click at [430, 282] on button "Change Credentials" at bounding box center [418, 287] width 114 height 22
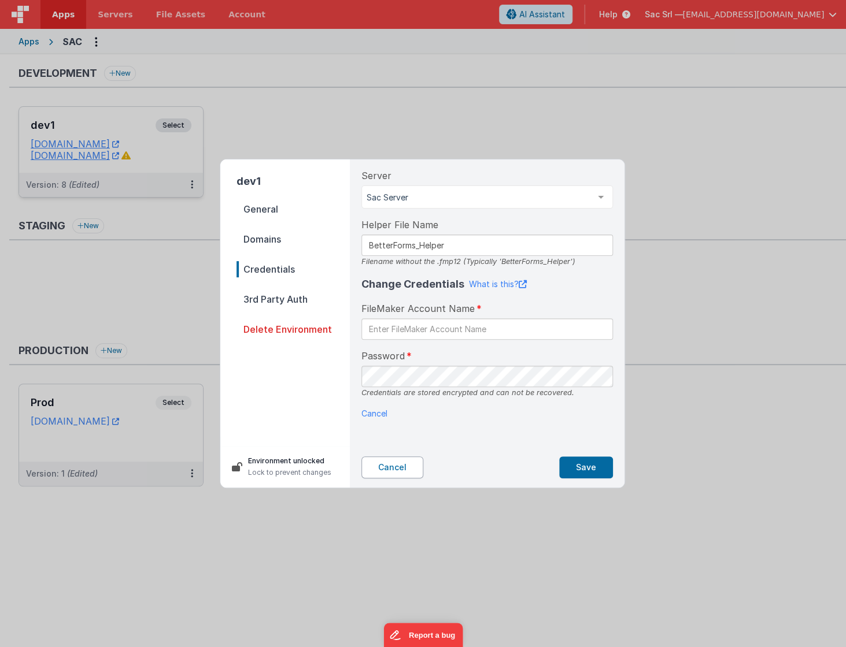
click at [393, 466] on button "Cancel" at bounding box center [392, 468] width 62 height 22
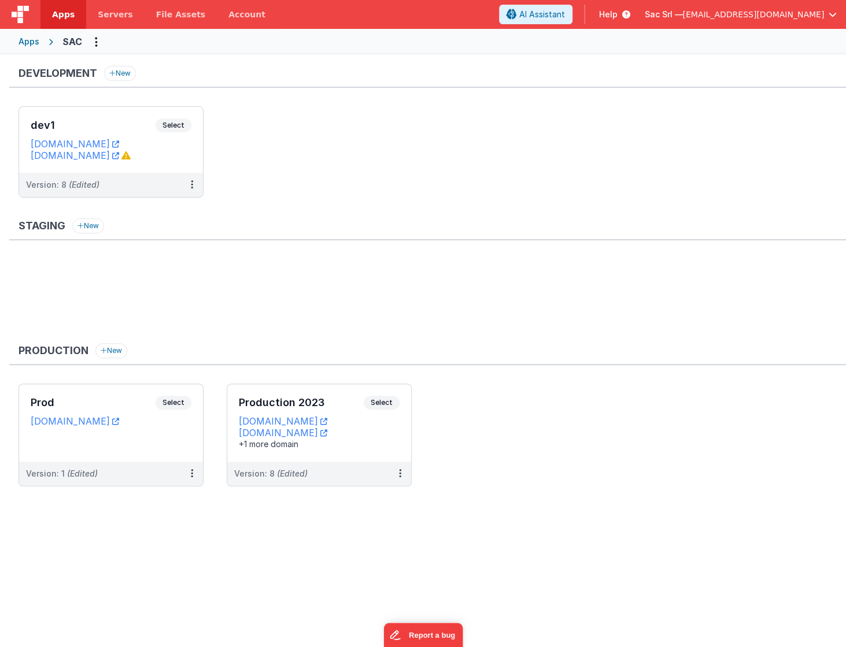
click at [617, 15] on span "Help" at bounding box center [608, 15] width 18 height 12
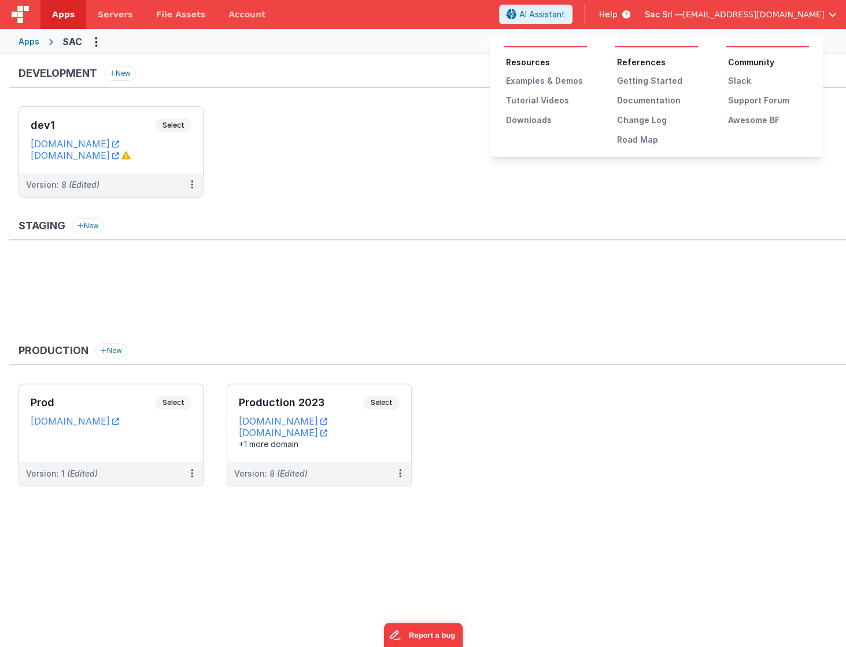
click at [353, 110] on button at bounding box center [423, 323] width 846 height 647
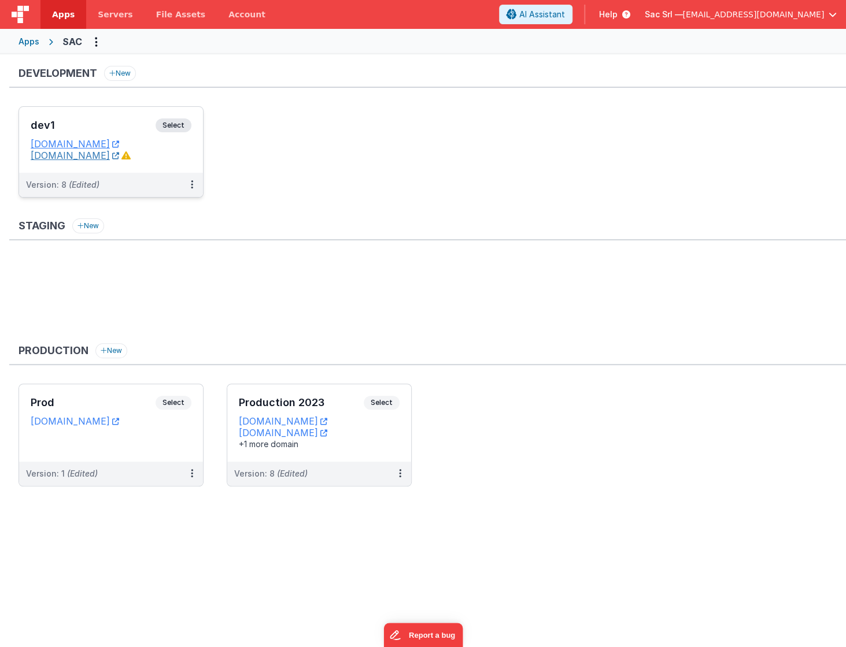
click at [119, 155] on icon at bounding box center [115, 155] width 7 height 1
click at [119, 144] on icon at bounding box center [115, 144] width 7 height 1
drag, startPoint x: 154, startPoint y: 439, endPoint x: 160, endPoint y: 439, distance: 5.8
click at [160, 439] on div "Prod Select URLs sac.fmbetterforms.com" at bounding box center [111, 422] width 184 height 77
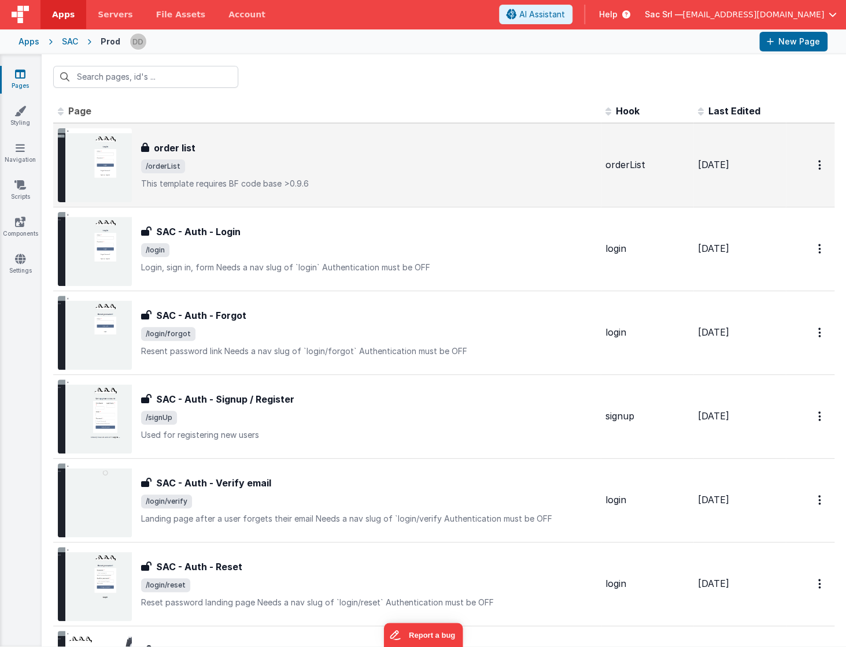
click at [320, 162] on span "/orderList" at bounding box center [368, 167] width 455 height 14
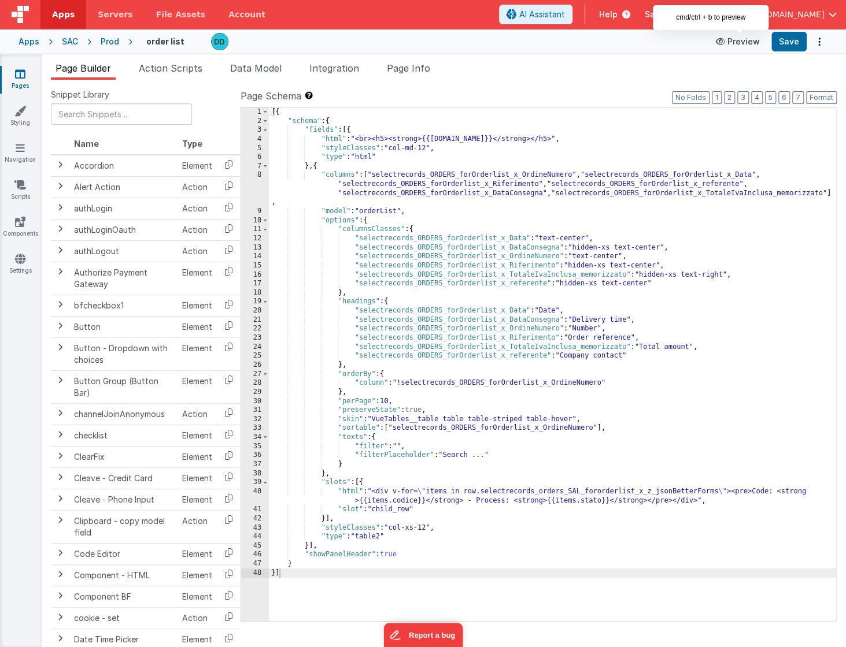
click at [742, 43] on button "Preview" at bounding box center [738, 41] width 58 height 18
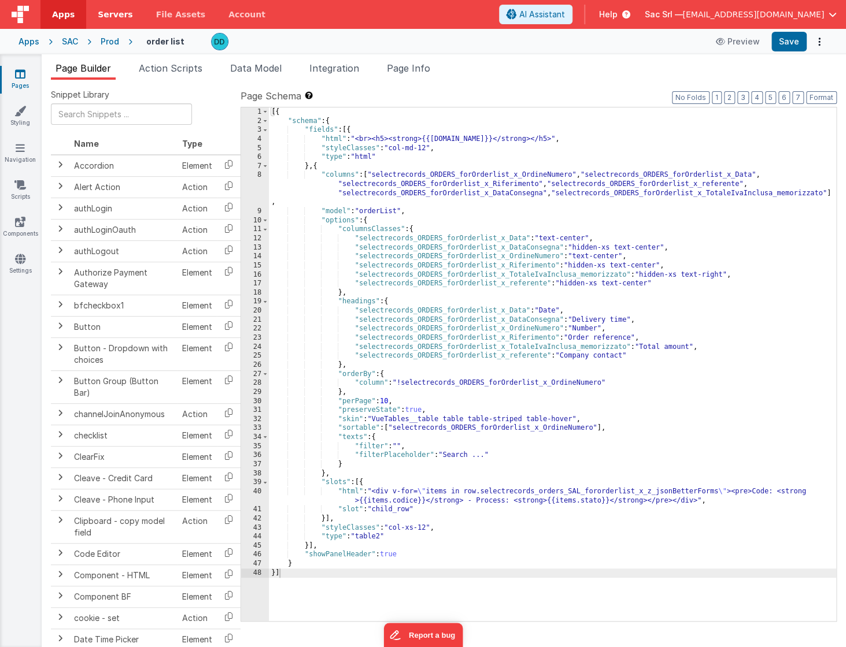
click at [112, 15] on span "Servers" at bounding box center [115, 15] width 35 height 12
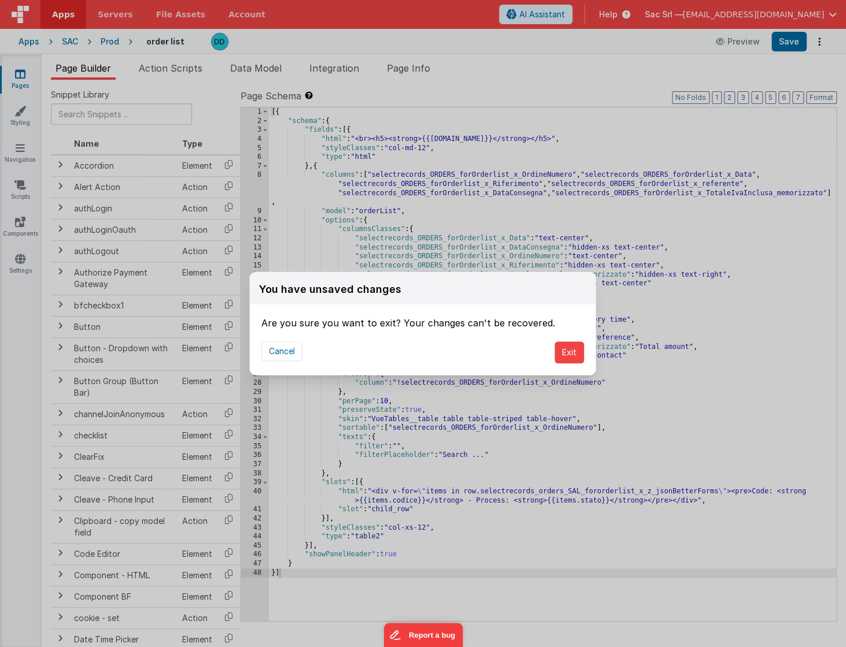
scroll to position [1, 0]
click at [578, 345] on button "Exit" at bounding box center [568, 353] width 29 height 22
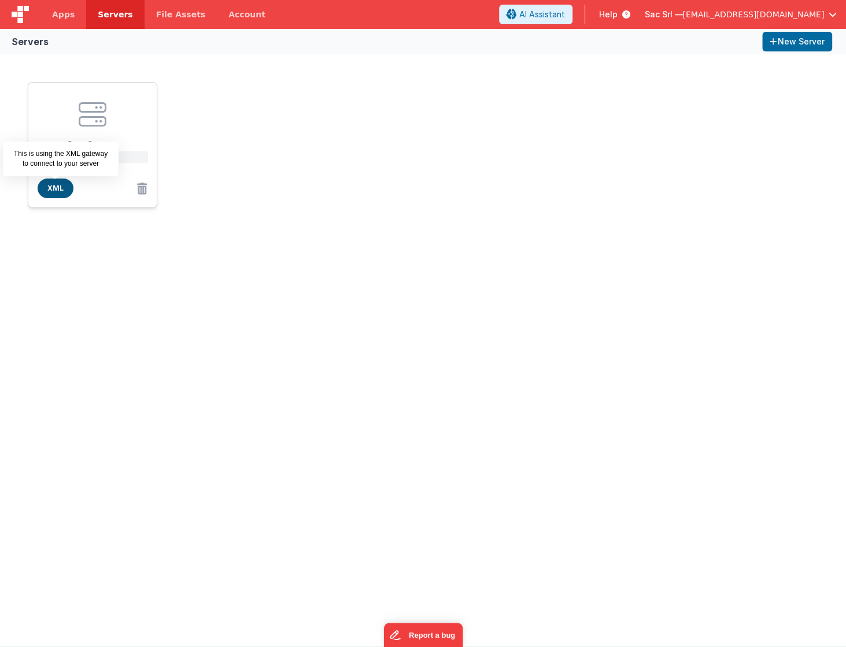
click at [50, 189] on span "XML" at bounding box center [56, 189] width 36 height 20
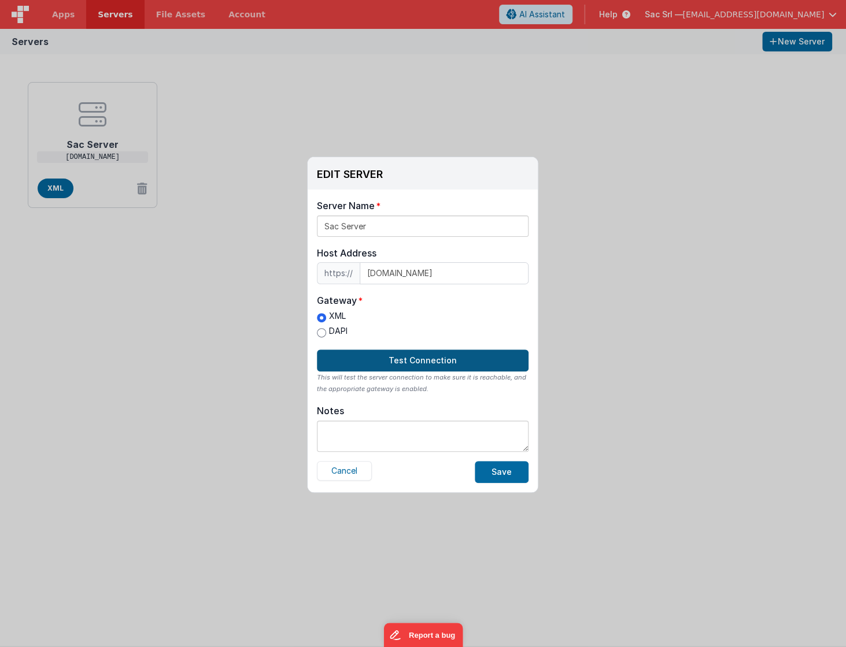
click at [396, 358] on button "Test Connection" at bounding box center [423, 361] width 212 height 22
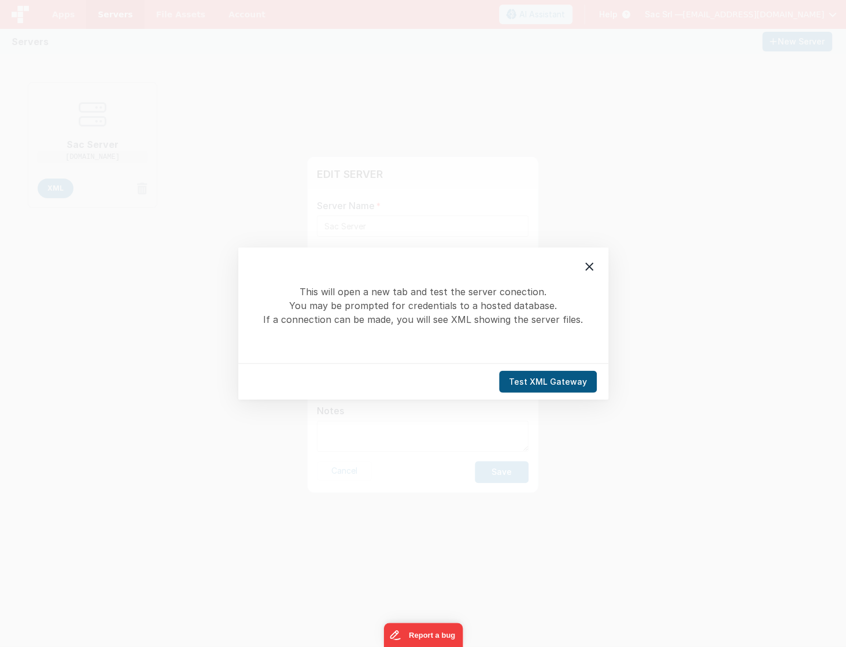
click at [526, 379] on button "Test XML Gateway" at bounding box center [548, 382] width 98 height 22
click at [586, 269] on icon at bounding box center [589, 267] width 8 height 8
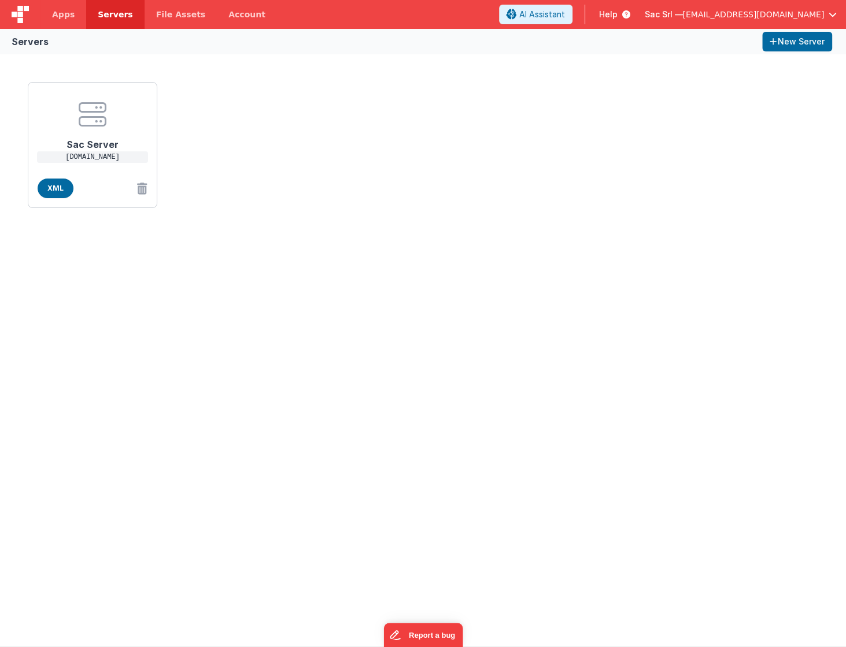
click at [304, 85] on div "EDIT SERVER Delete Server Delete Server Name Sac Server Host Address https:// i…" at bounding box center [423, 323] width 846 height 647
click at [110, 124] on center at bounding box center [92, 115] width 92 height 28
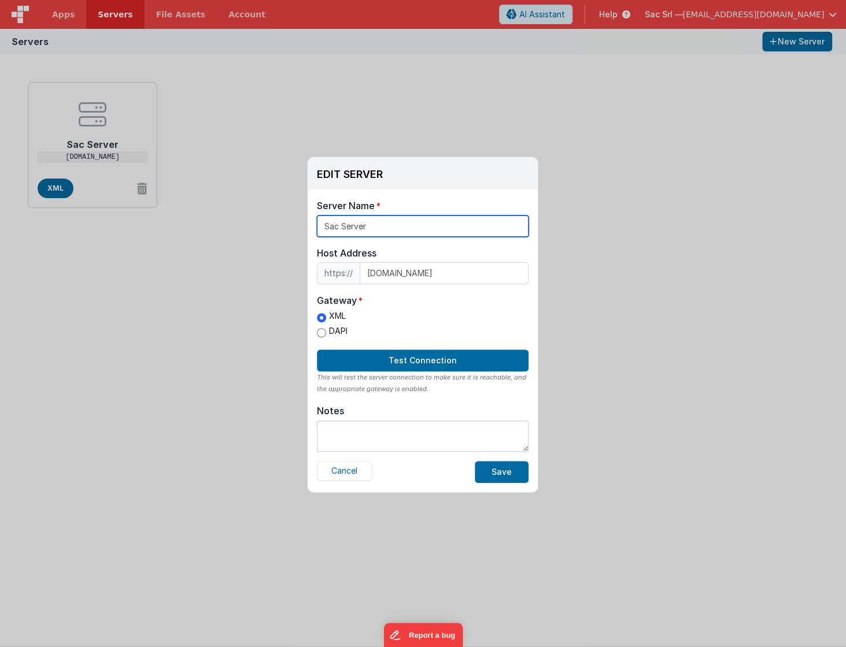
click at [417, 220] on input "Sac Server" at bounding box center [423, 226] width 212 height 21
drag, startPoint x: 419, startPoint y: 224, endPoint x: 405, endPoint y: 229, distance: 15.2
click at [418, 225] on input "Sac Server" at bounding box center [423, 226] width 212 height 21
click at [405, 229] on input "Sac Server" at bounding box center [423, 226] width 212 height 21
click at [499, 327] on div "XML DAPI" at bounding box center [423, 325] width 212 height 30
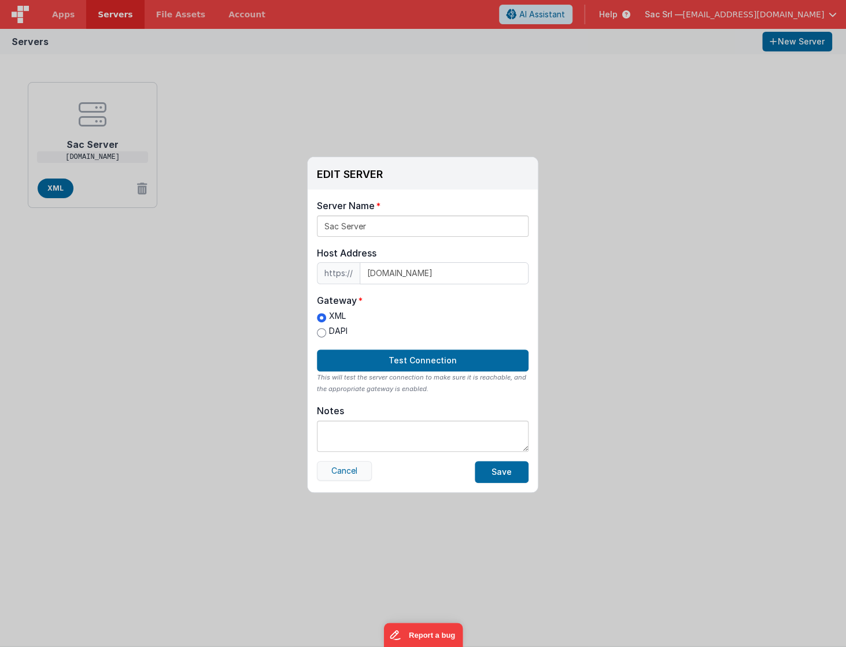
click at [351, 470] on button "Cancel" at bounding box center [344, 471] width 55 height 20
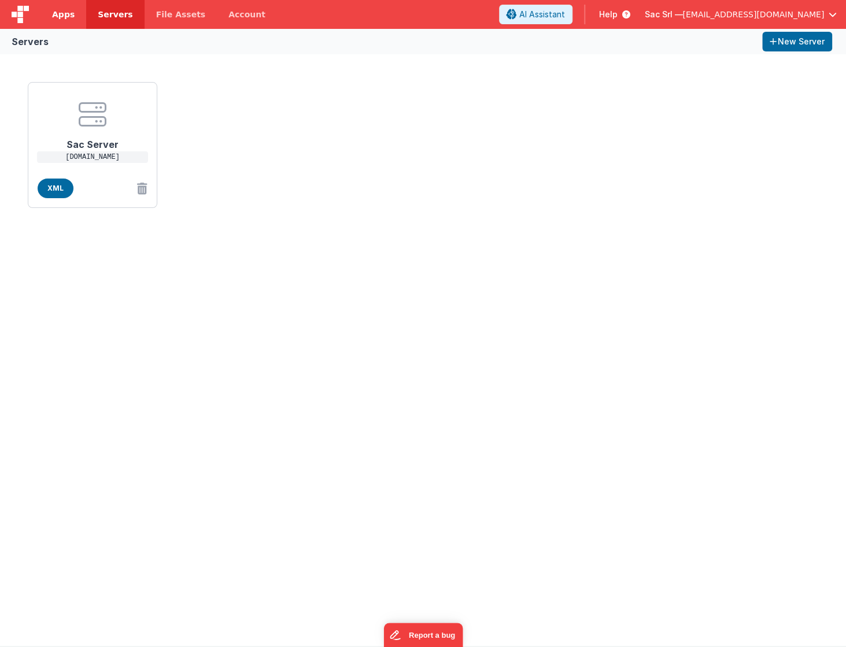
click at [60, 15] on span "Apps" at bounding box center [63, 15] width 23 height 12
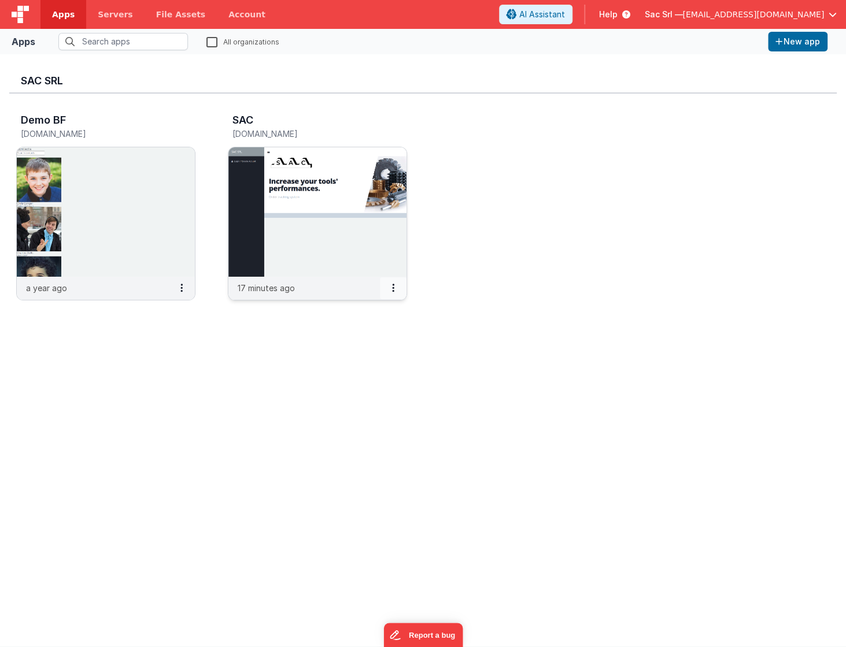
click at [392, 288] on icon at bounding box center [393, 288] width 2 height 1
click at [373, 328] on link "Copy API Key" at bounding box center [367, 331] width 80 height 21
click at [617, 13] on span "Help" at bounding box center [608, 15] width 18 height 12
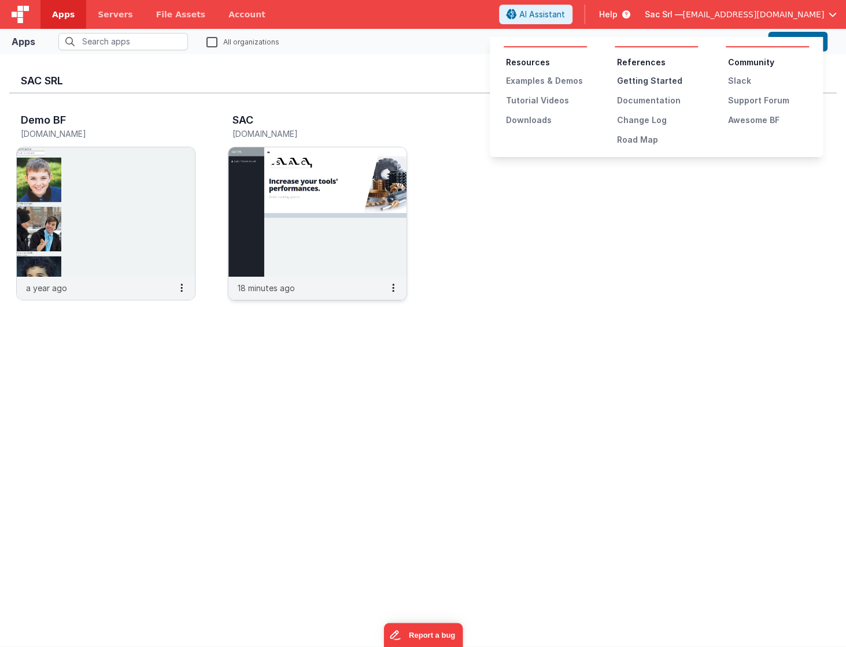
click at [639, 76] on div "Getting Started" at bounding box center [657, 81] width 81 height 12
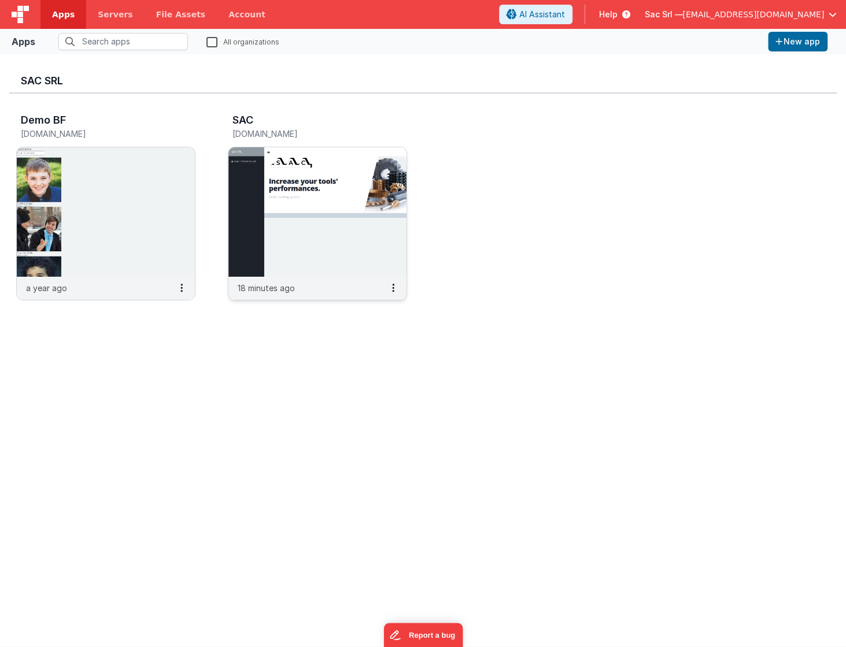
click at [823, 10] on span "[EMAIL_ADDRESS][DOMAIN_NAME]" at bounding box center [753, 15] width 142 height 12
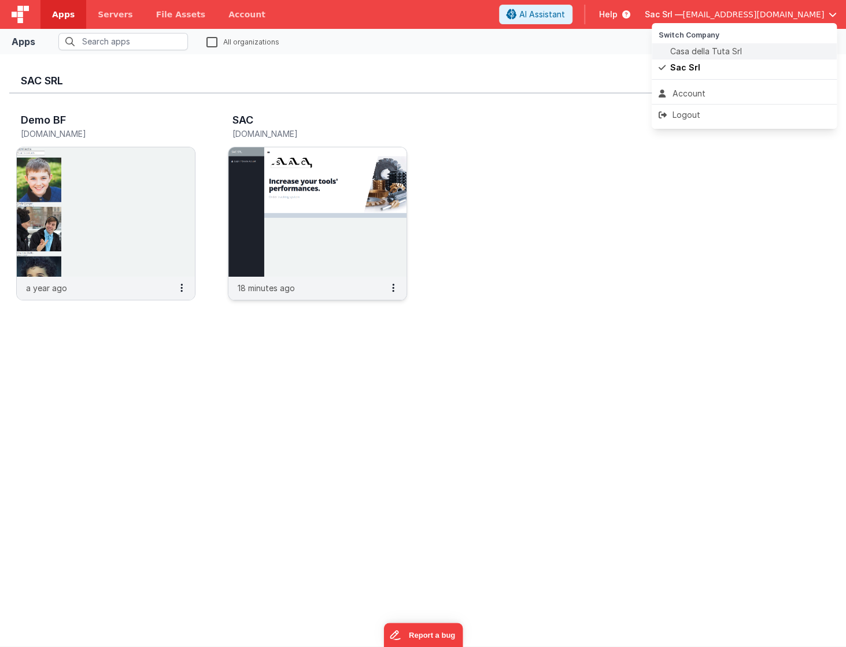
click at [728, 49] on span "Casa della Tuta Srl" at bounding box center [706, 52] width 72 height 12
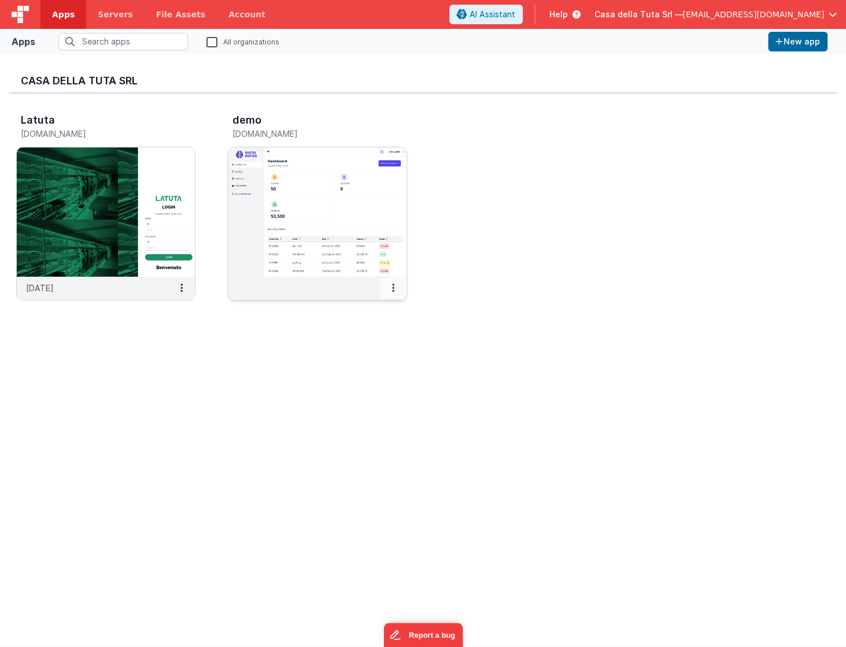
click at [390, 281] on button at bounding box center [393, 288] width 27 height 22
click at [350, 266] on div at bounding box center [423, 323] width 846 height 647
click at [344, 250] on img at bounding box center [317, 211] width 178 height 129
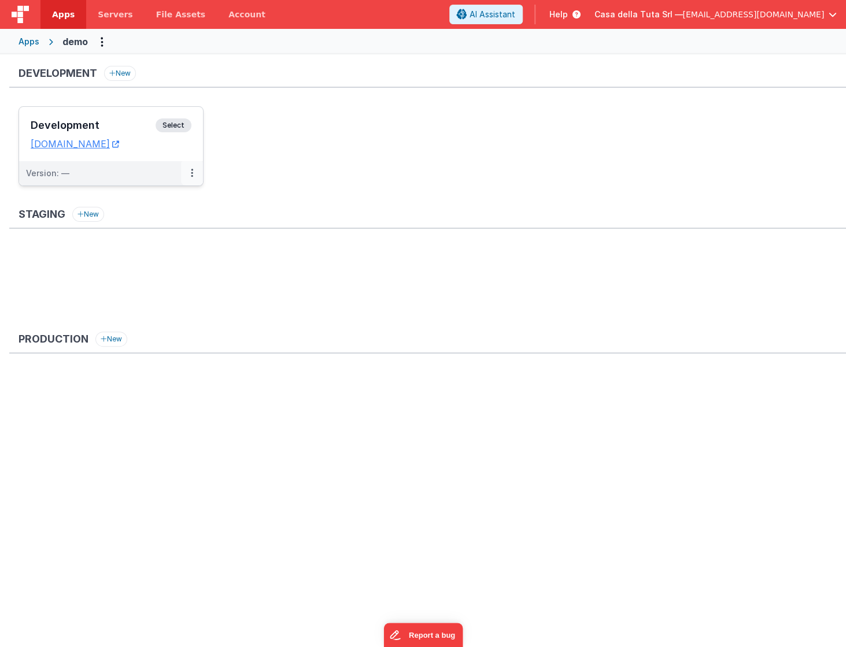
click at [191, 173] on icon at bounding box center [192, 173] width 2 height 1
click at [181, 153] on div at bounding box center [423, 323] width 846 height 647
click at [119, 144] on icon at bounding box center [115, 144] width 7 height 1
click at [191, 173] on icon at bounding box center [192, 173] width 2 height 1
click at [172, 194] on link "Edit" at bounding box center [152, 199] width 102 height 21
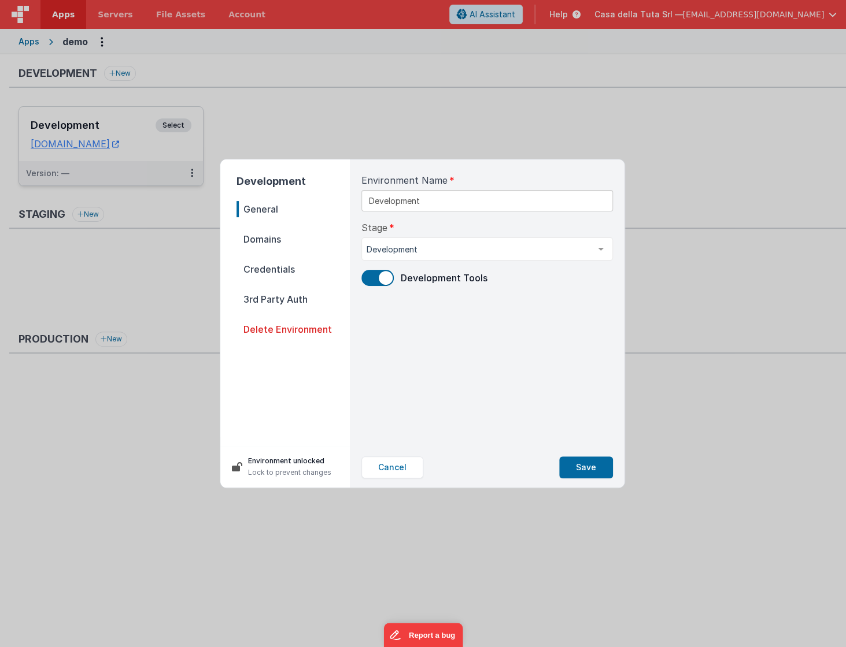
click at [275, 241] on span "Domains" at bounding box center [292, 239] width 113 height 16
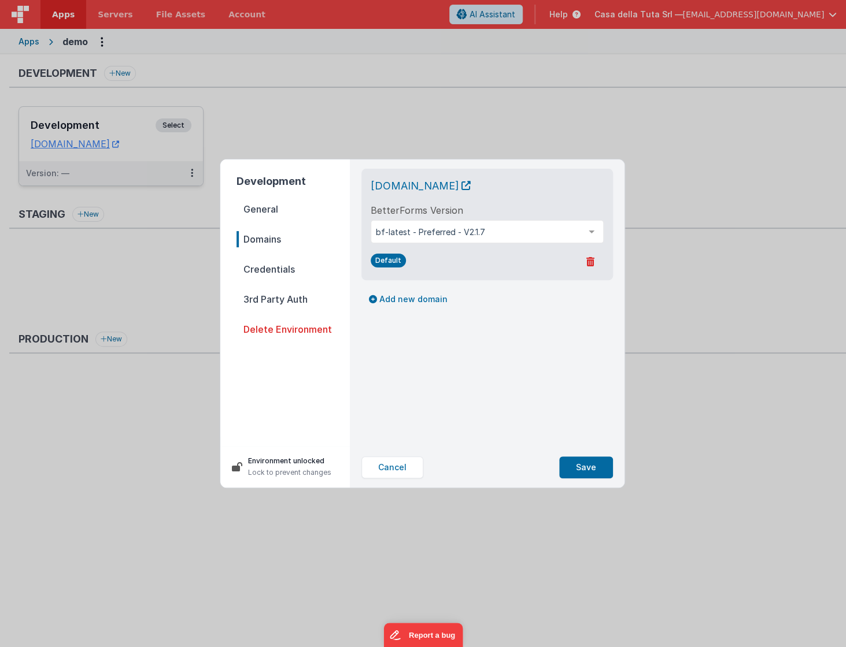
click at [284, 268] on span "Credentials" at bounding box center [292, 269] width 113 height 16
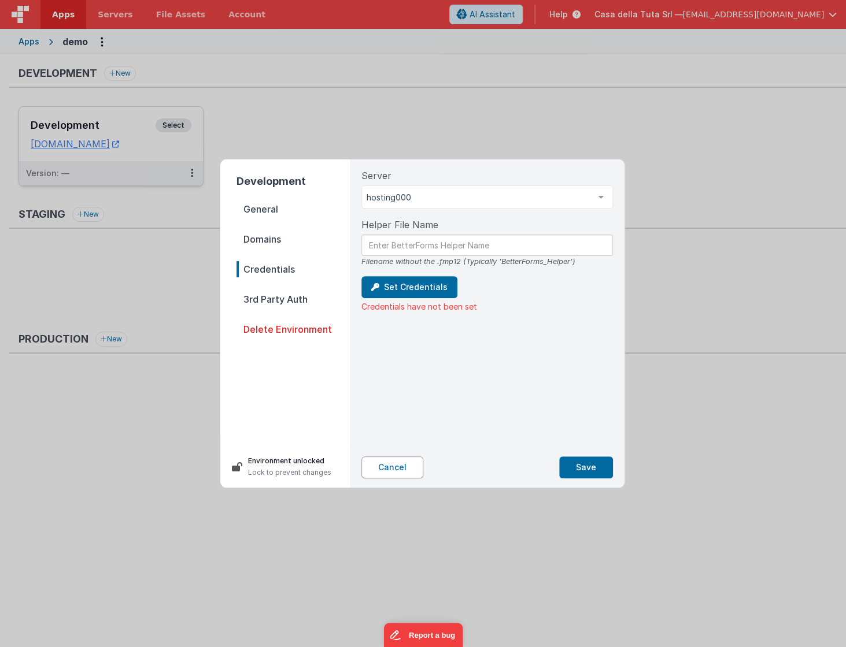
click at [388, 465] on button "Cancel" at bounding box center [392, 468] width 62 height 22
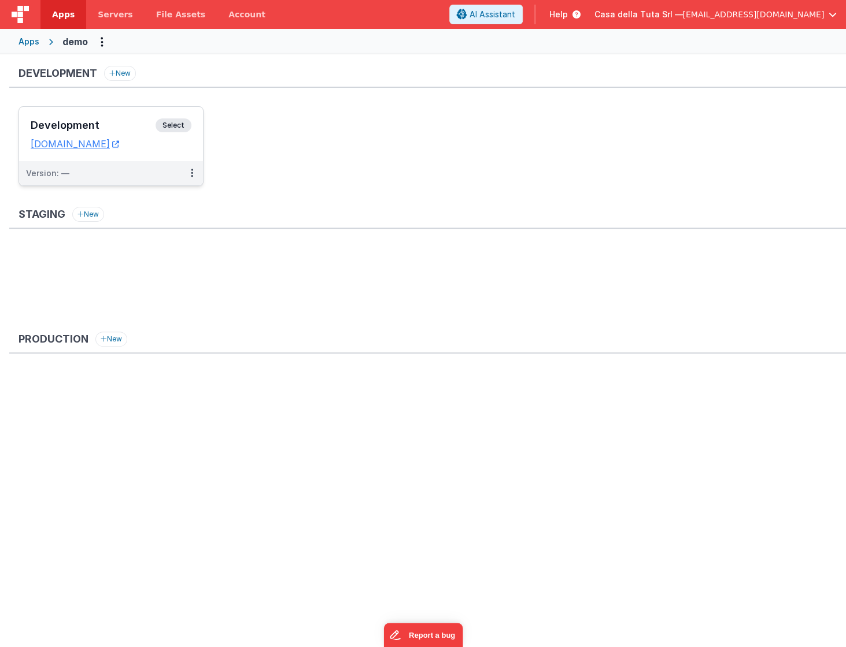
click at [166, 148] on dd "dev000.nodisorder.app" at bounding box center [111, 144] width 161 height 12
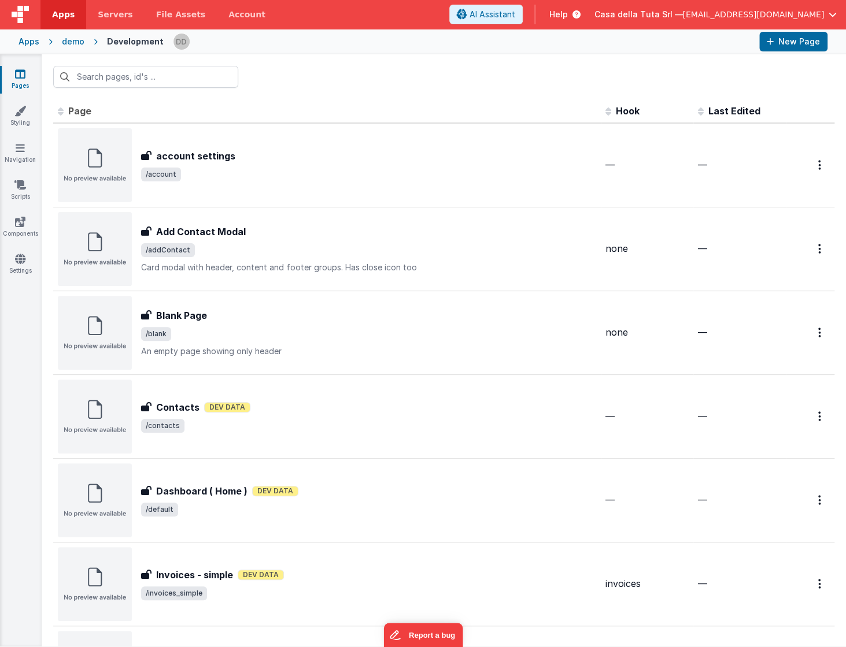
click at [729, 14] on span "[EMAIL_ADDRESS][DOMAIN_NAME]" at bounding box center [753, 15] width 142 height 12
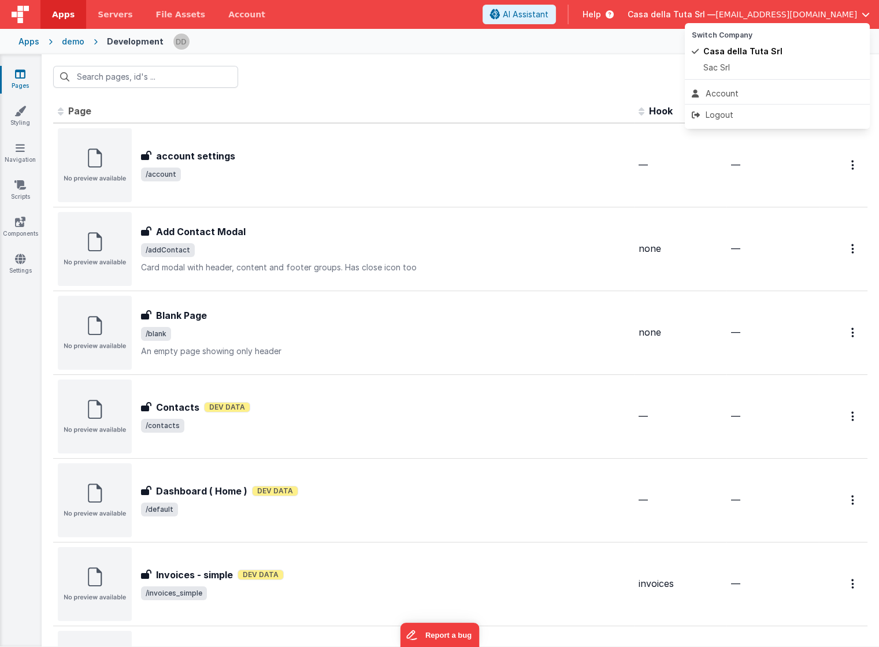
click at [20, 145] on button at bounding box center [439, 323] width 879 height 647
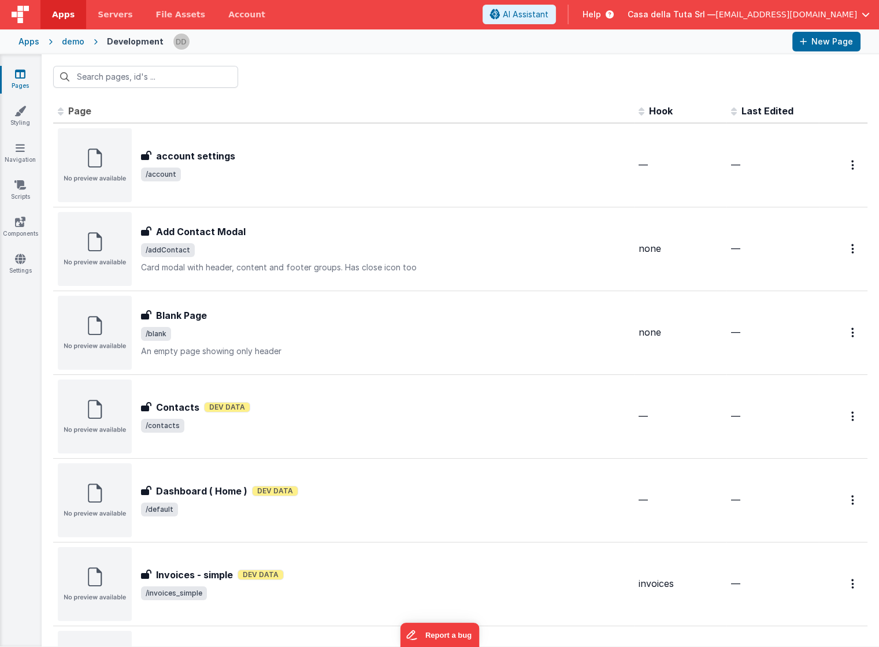
click at [20, 145] on icon at bounding box center [20, 148] width 9 height 12
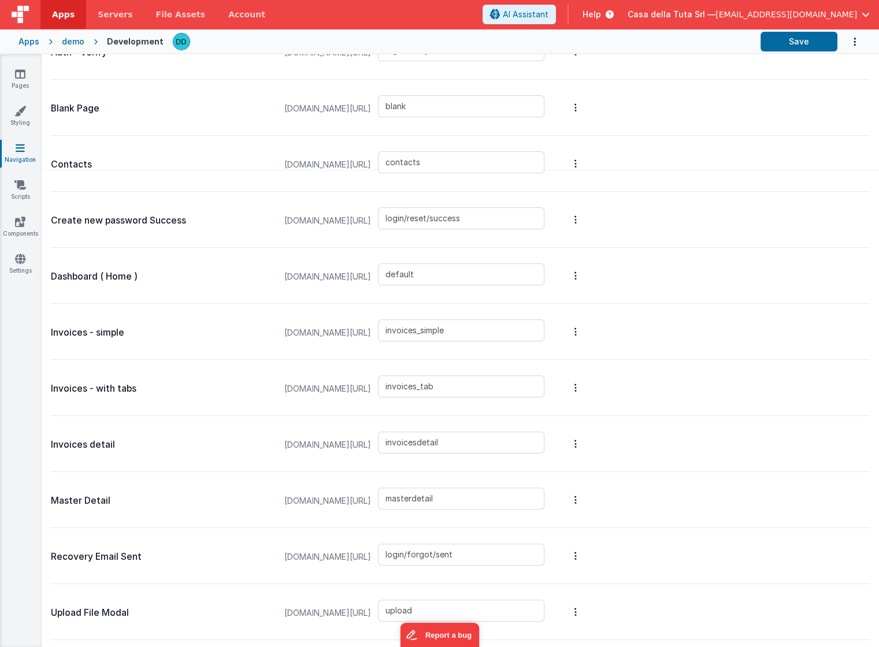
scroll to position [465, 0]
click at [644, 274] on div "Dashboard ( Home ) dev000.nodisorder.app/#/ default" at bounding box center [460, 277] width 819 height 56
click at [21, 74] on icon at bounding box center [20, 74] width 10 height 12
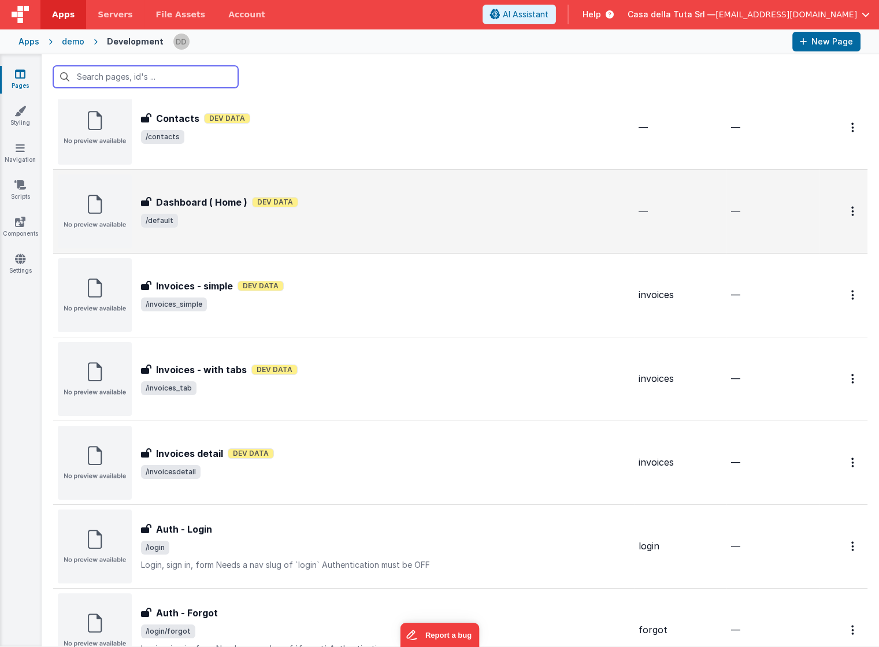
scroll to position [296, 0]
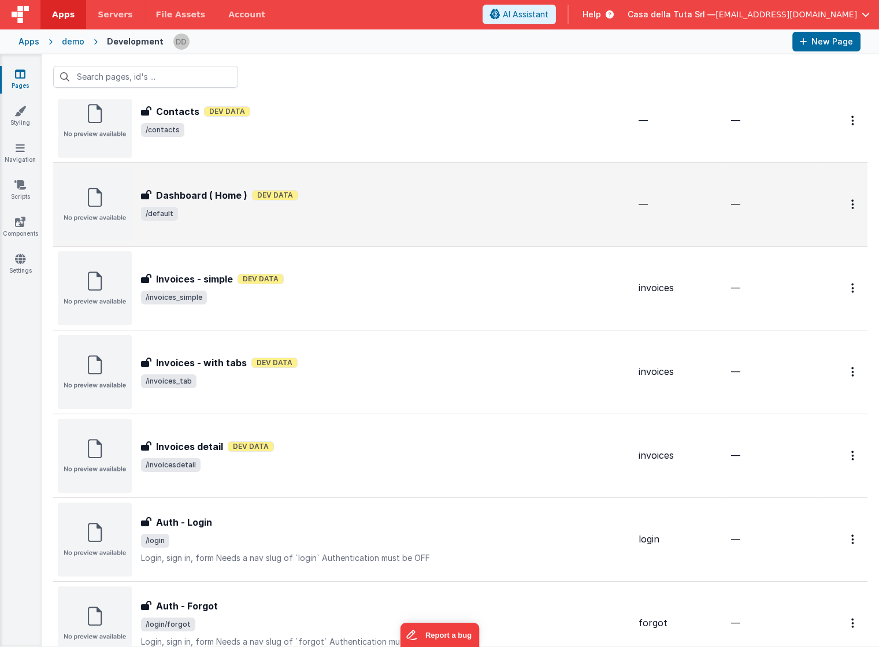
click at [373, 208] on span "/default" at bounding box center [385, 214] width 488 height 14
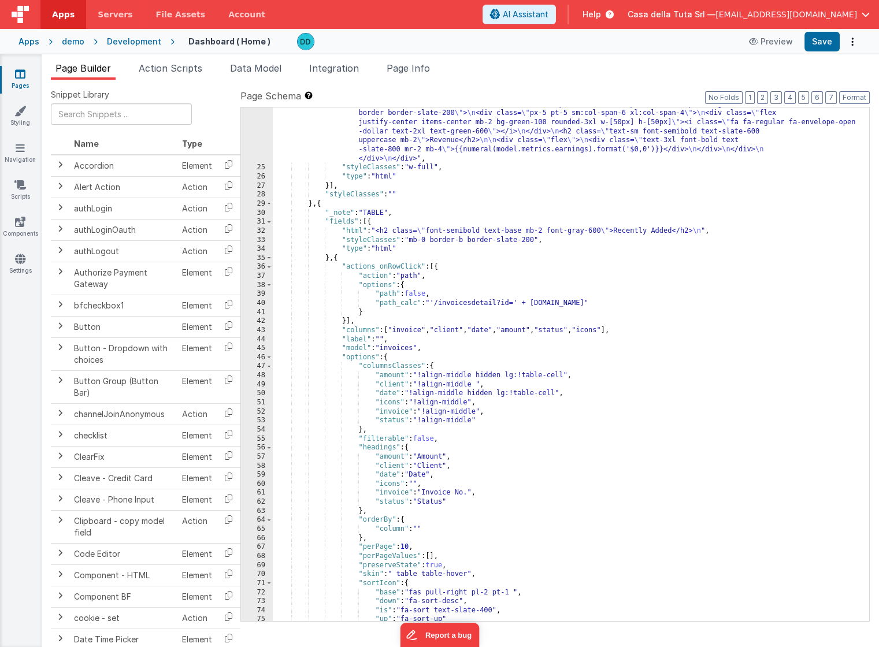
scroll to position [321, 0]
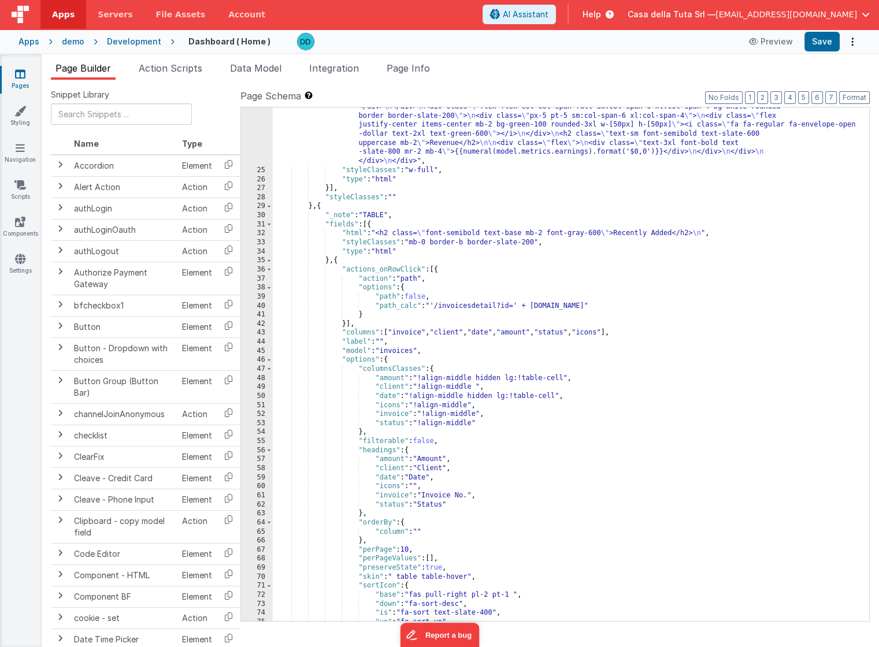
click at [845, 16] on span "button" at bounding box center [866, 14] width 8 height 8
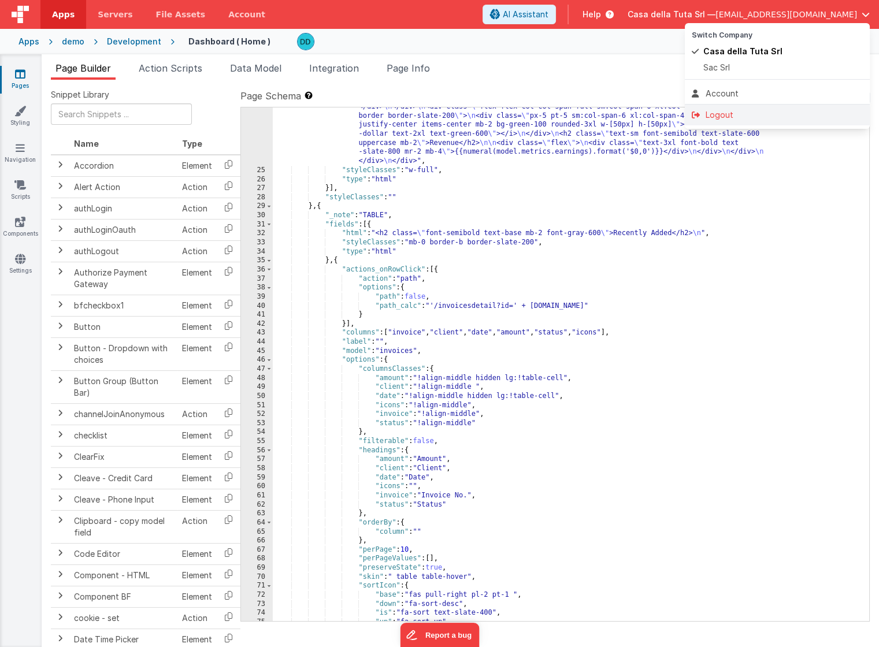
click at [757, 112] on div "Logout" at bounding box center [777, 115] width 171 height 12
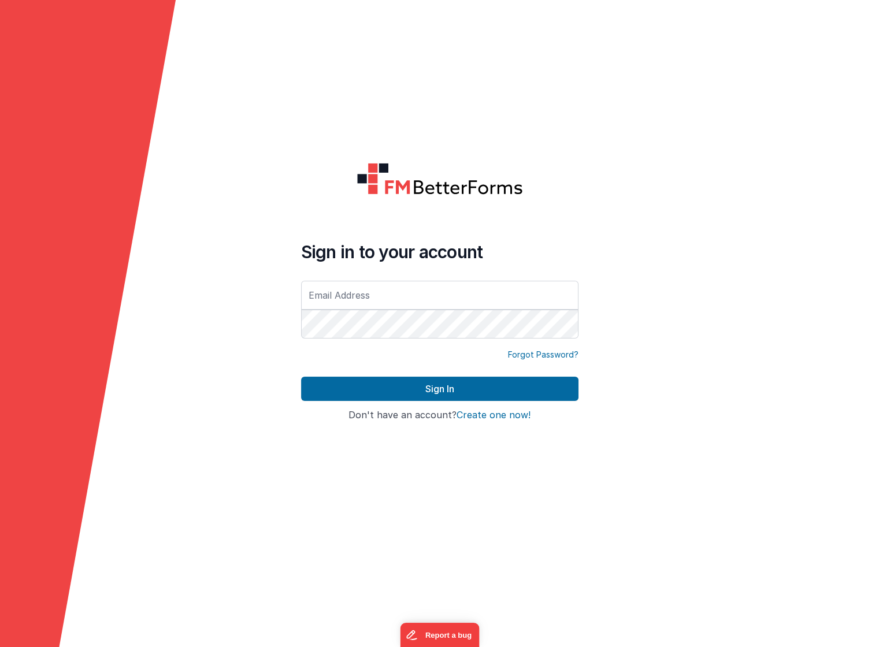
type input "order@nodisorder.com"
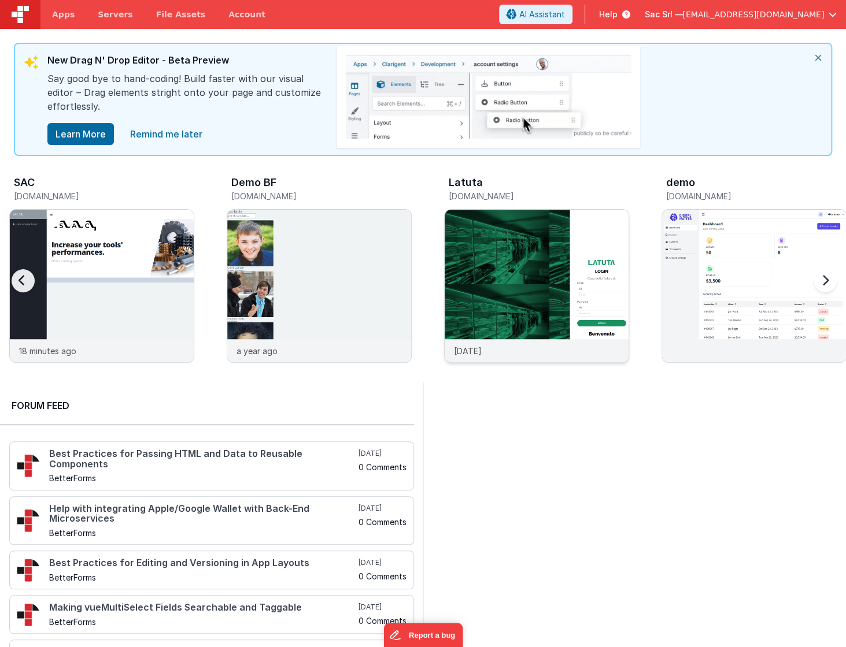
click at [551, 239] on img at bounding box center [536, 302] width 184 height 184
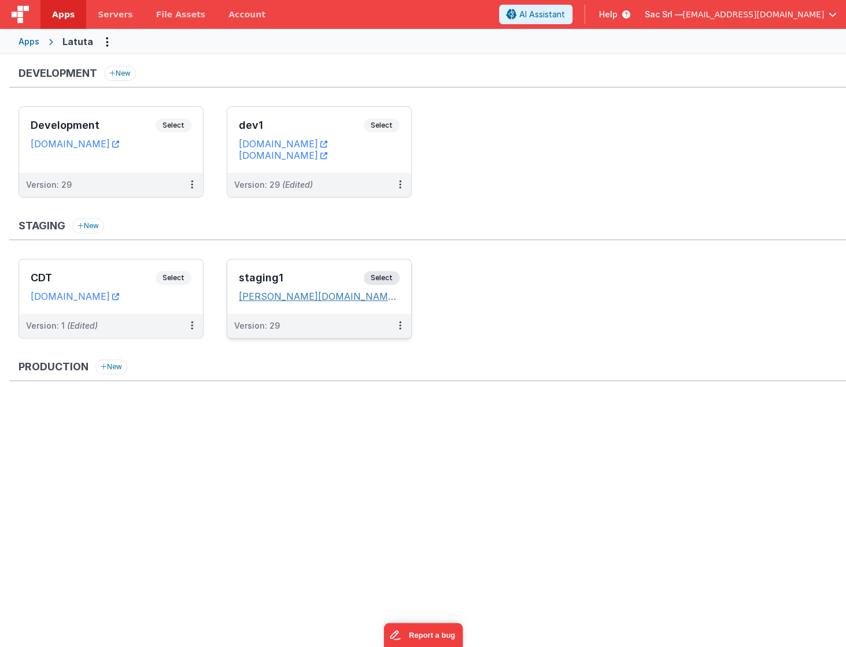
click at [399, 296] on icon at bounding box center [402, 296] width 7 height 1
click at [403, 180] on button at bounding box center [400, 185] width 22 height 24
click at [373, 230] on span "Open Helper" at bounding box center [357, 232] width 51 height 10
click at [27, 42] on div at bounding box center [423, 323] width 846 height 647
click at [77, 10] on link "Apps" at bounding box center [63, 14] width 46 height 29
